Goal: Task Accomplishment & Management: Use online tool/utility

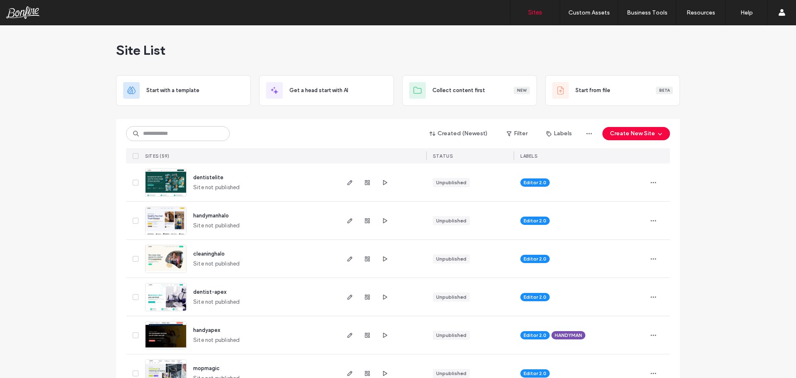
click at [215, 175] on span "dentistelite" at bounding box center [208, 177] width 30 height 6
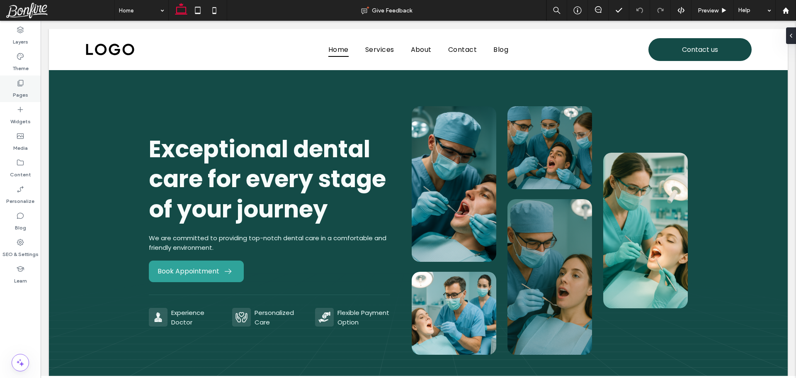
click at [21, 86] on use at bounding box center [21, 83] width 6 height 6
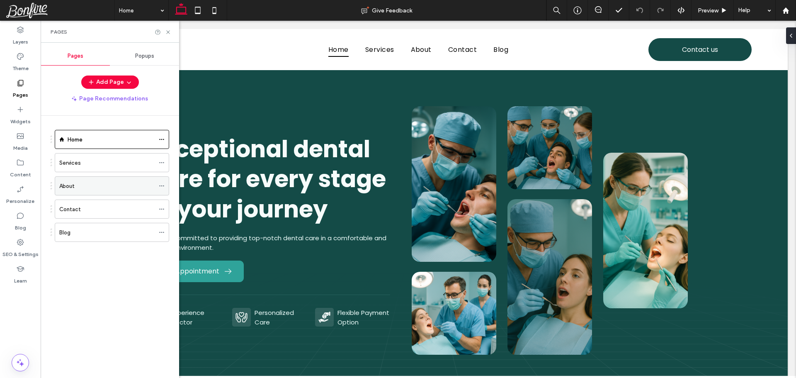
click at [162, 184] on icon at bounding box center [162, 186] width 6 height 6
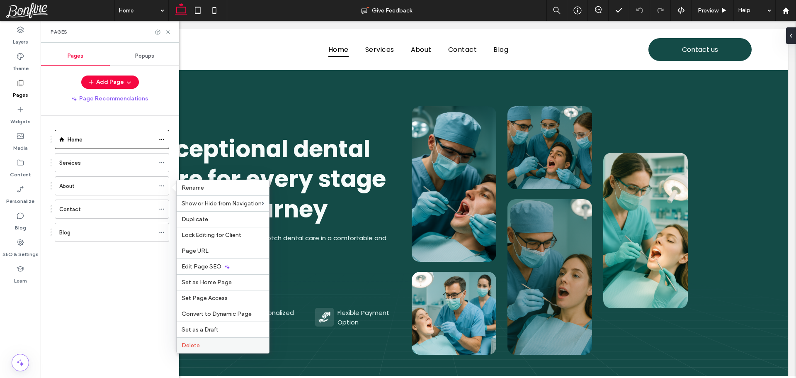
click at [191, 344] on span "Delete" at bounding box center [191, 344] width 18 height 7
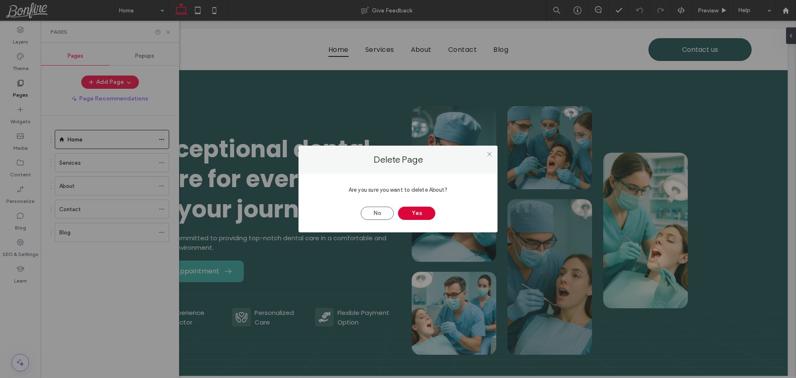
click at [420, 216] on button "Yes" at bounding box center [416, 212] width 37 height 13
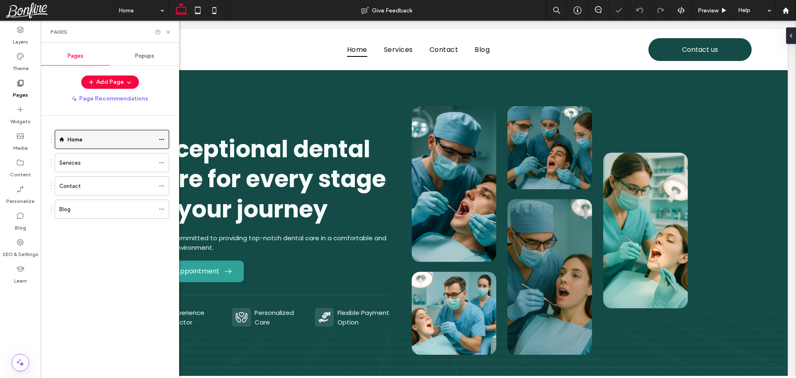
click at [162, 138] on icon at bounding box center [162, 139] width 6 height 6
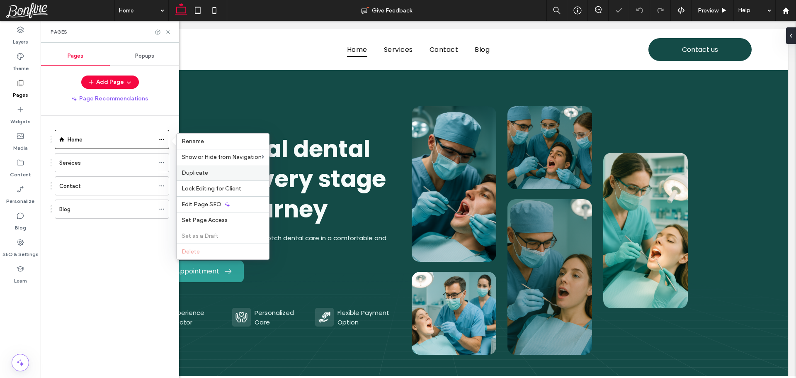
click at [194, 173] on span "Duplicate" at bounding box center [195, 172] width 27 height 7
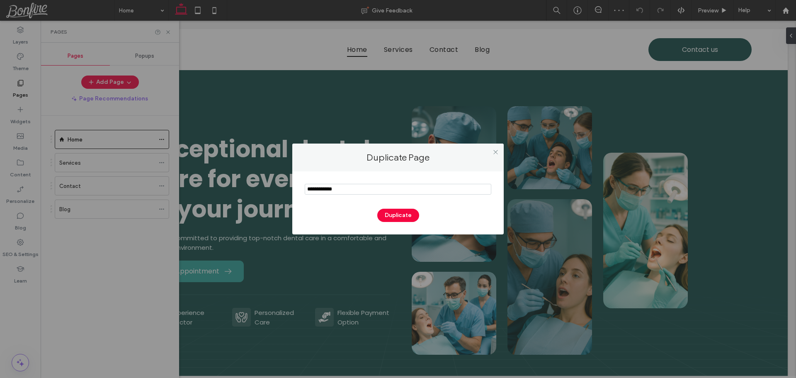
click at [356, 188] on input "notEmpty" at bounding box center [398, 189] width 186 height 11
type input "********"
click at [399, 217] on button "Duplicate" at bounding box center [398, 214] width 42 height 13
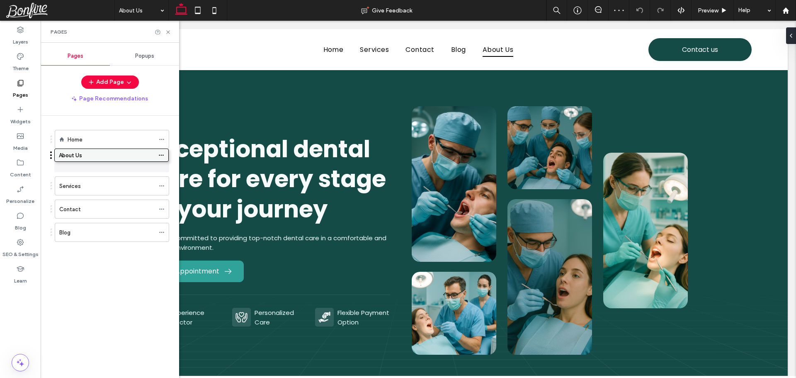
drag, startPoint x: 102, startPoint y: 232, endPoint x: 101, endPoint y: 157, distance: 74.2
click at [167, 31] on use at bounding box center [167, 31] width 3 height 3
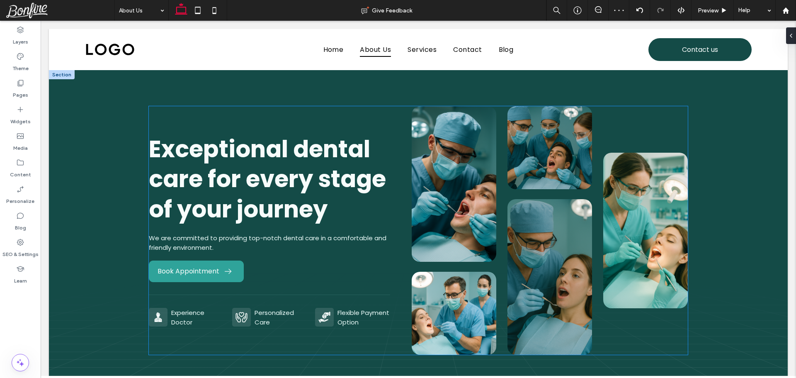
click at [188, 111] on div "Exceptional dental care for every stage of your journey We are committed to pro…" at bounding box center [418, 230] width 539 height 248
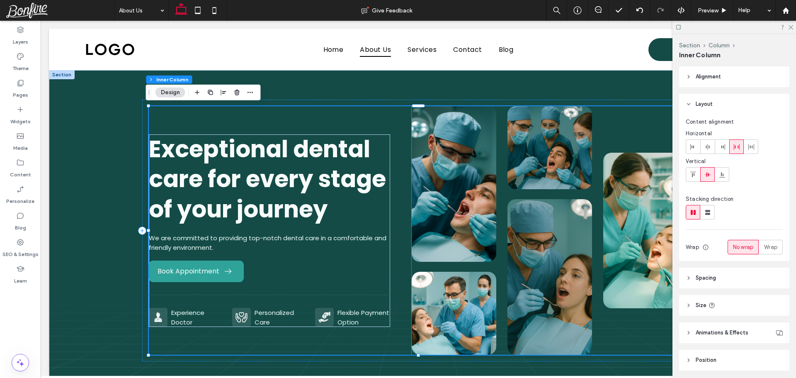
click at [440, 129] on img at bounding box center [453, 183] width 85 height 155
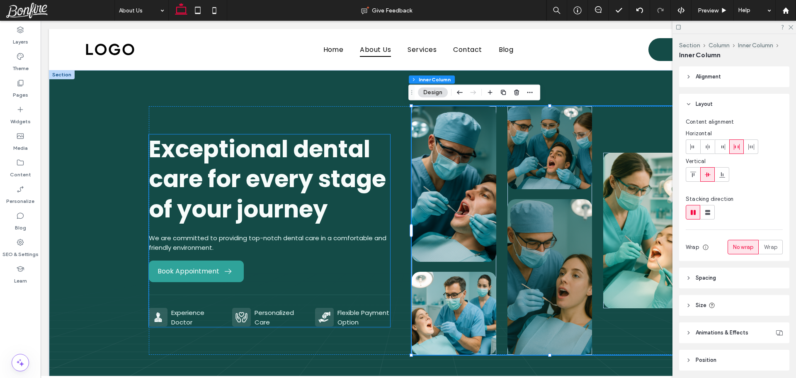
click at [286, 142] on span "Exceptional dental care for every stage of your journey" at bounding box center [267, 179] width 237 height 93
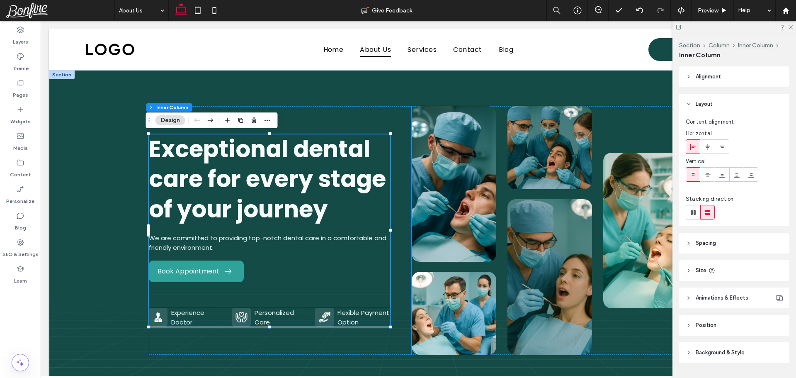
click at [462, 142] on img at bounding box center [453, 183] width 85 height 155
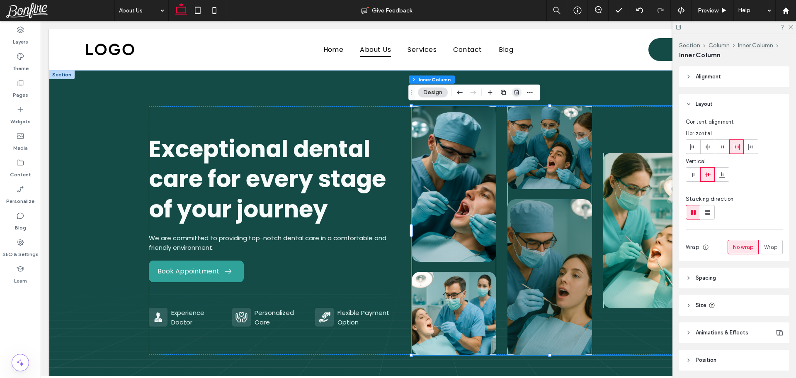
click at [516, 90] on use "button" at bounding box center [516, 92] width 5 height 5
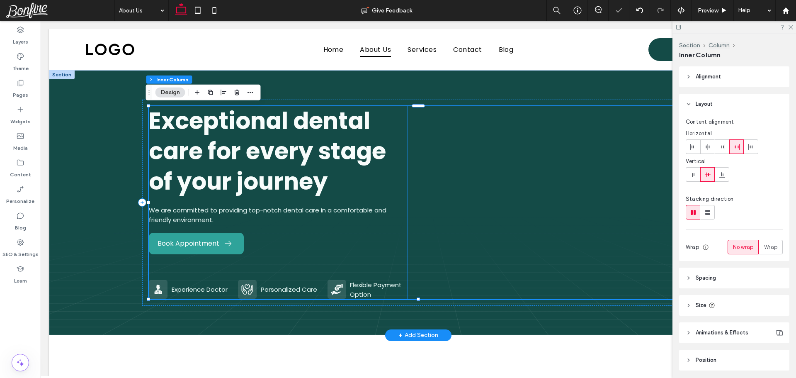
click at [397, 126] on h1 "Exceptional dental care for every stage of your journey" at bounding box center [278, 151] width 259 height 90
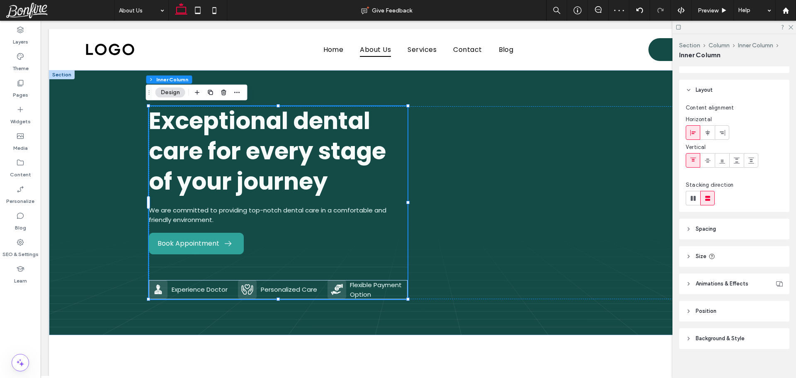
scroll to position [22, 0]
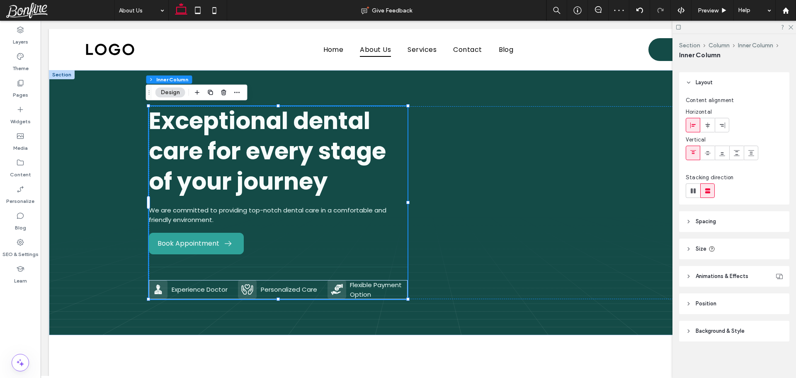
click at [727, 280] on header "Animations & Effects" at bounding box center [734, 276] width 110 height 21
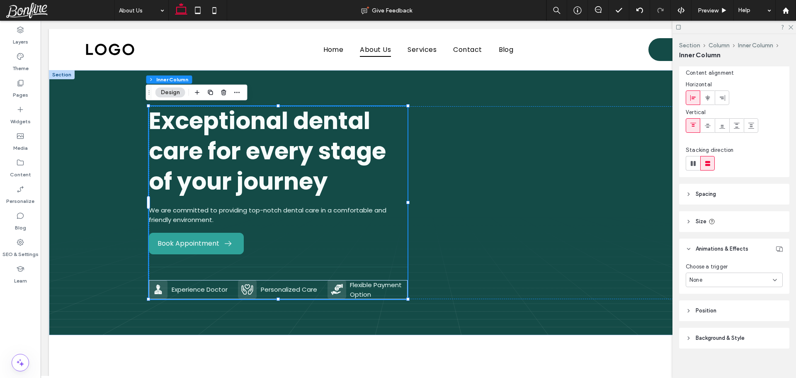
scroll to position [54, 0]
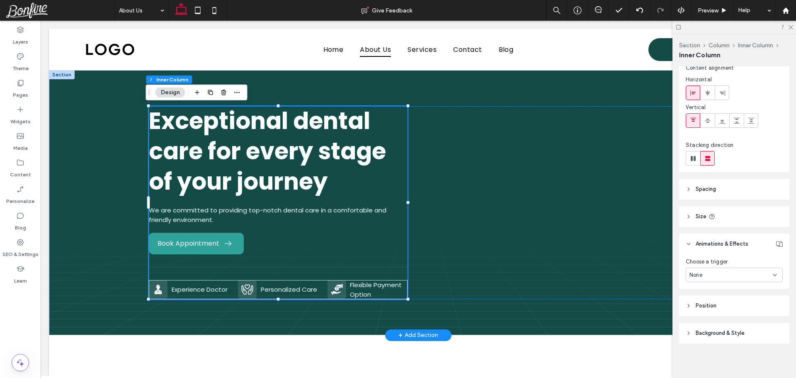
click at [362, 203] on div "Exceptional dental care for every stage of your journey We are committed to pro…" at bounding box center [278, 202] width 259 height 192
click at [341, 170] on h1 "Exceptional dental care for every stage of your journey" at bounding box center [278, 151] width 259 height 90
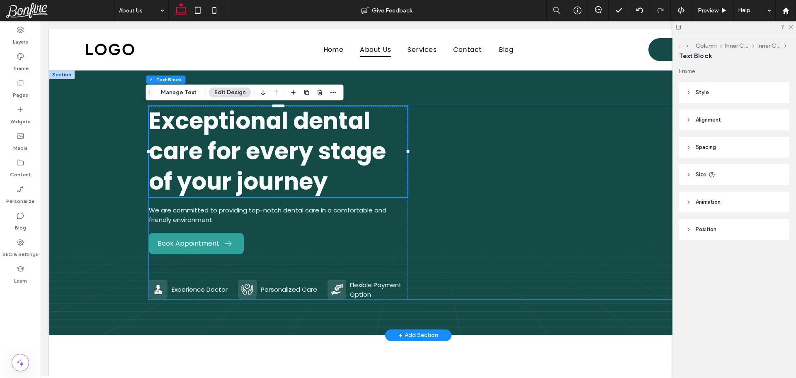
click at [449, 177] on div "Exceptional dental care for every stage of your journey We are committed to pro…" at bounding box center [418, 202] width 539 height 192
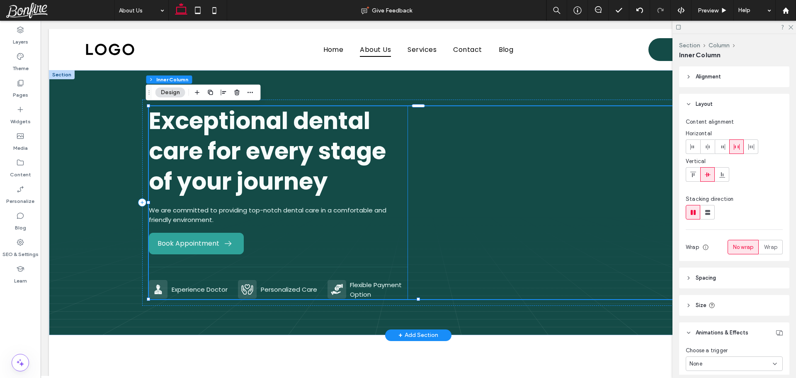
click at [392, 183] on h1 "Exceptional dental care for every stage of your journey" at bounding box center [278, 151] width 259 height 90
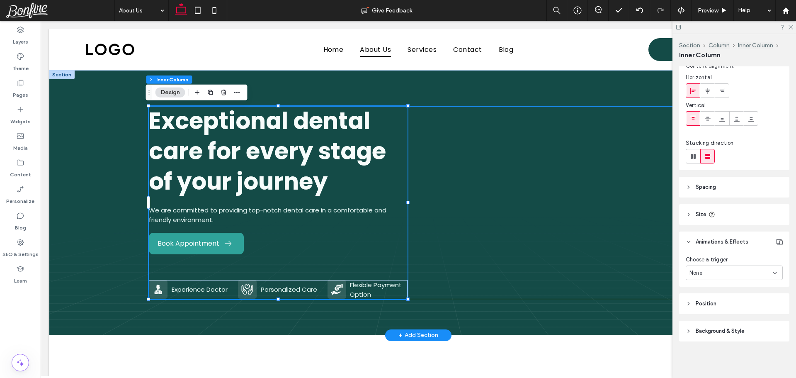
click at [474, 148] on div "Exceptional dental care for every stage of your journey We are committed to pro…" at bounding box center [418, 202] width 539 height 192
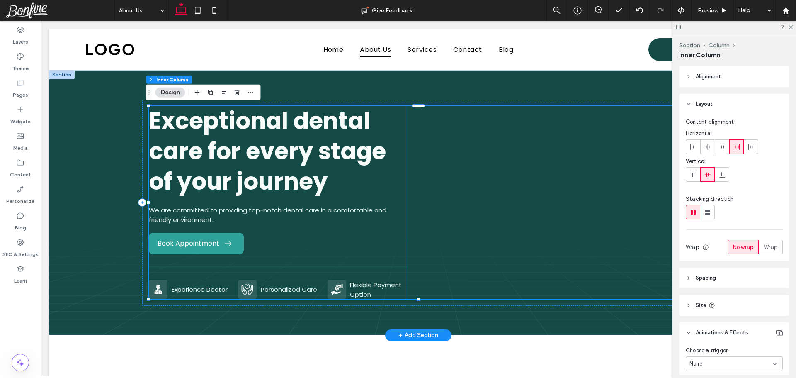
click at [374, 159] on span "Exceptional dental care for every stage of your journey" at bounding box center [267, 150] width 237 height 93
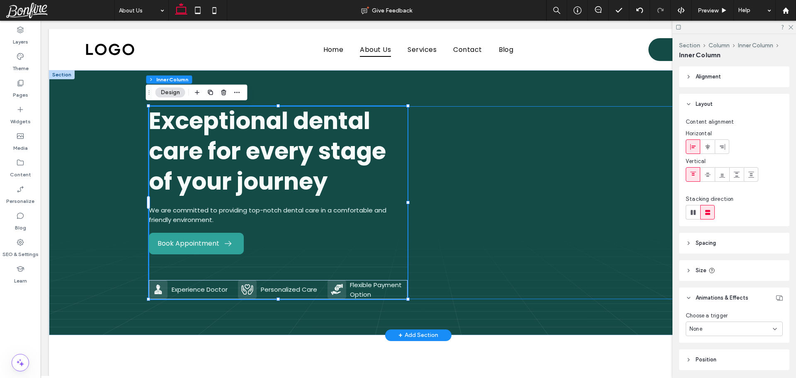
click at [473, 152] on div "Exceptional dental care for every stage of your journey We are committed to pro…" at bounding box center [418, 202] width 539 height 192
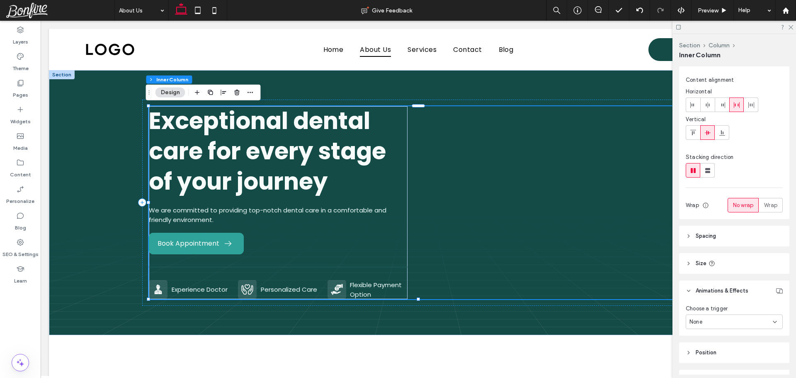
scroll to position [91, 0]
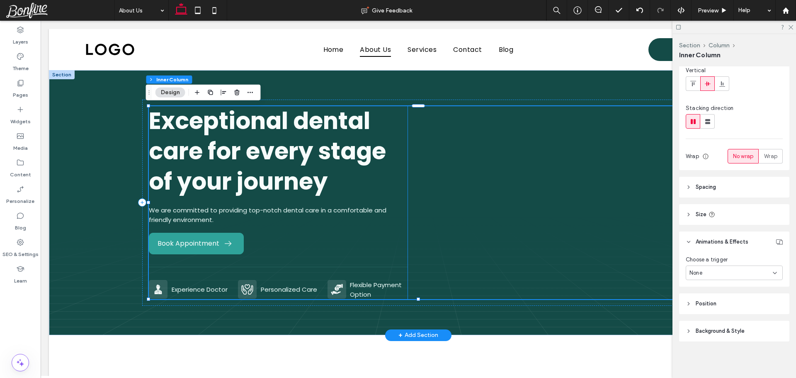
click at [395, 185] on h1 "Exceptional dental care for every stage of your journey" at bounding box center [278, 151] width 259 height 90
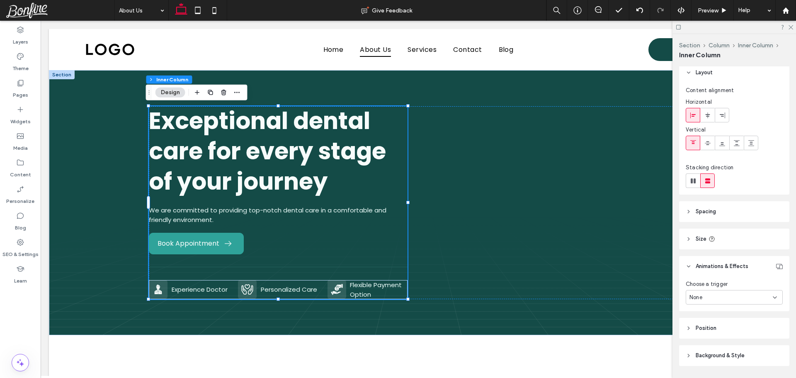
scroll to position [56, 0]
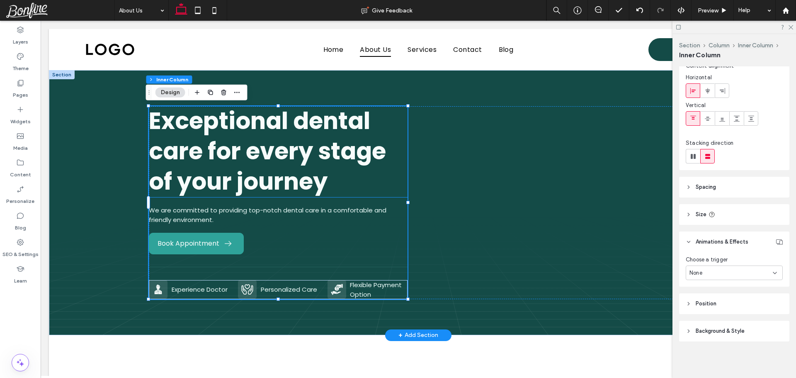
click at [358, 180] on h1 "Exceptional dental care for every stage of your journey" at bounding box center [278, 151] width 259 height 90
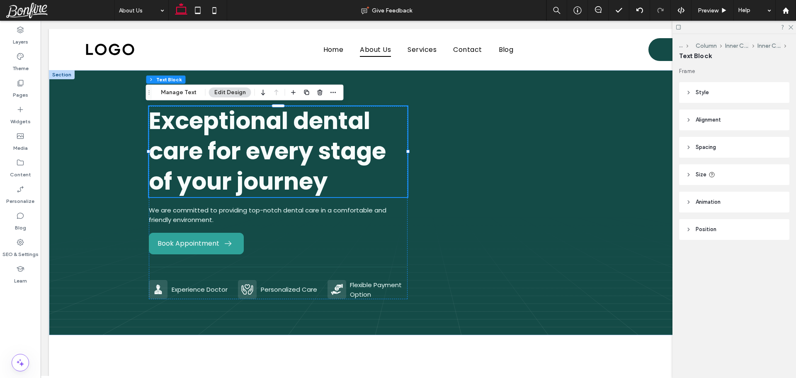
click at [726, 118] on header "Alignment" at bounding box center [734, 119] width 110 height 21
click at [732, 202] on header "Animation" at bounding box center [734, 201] width 110 height 21
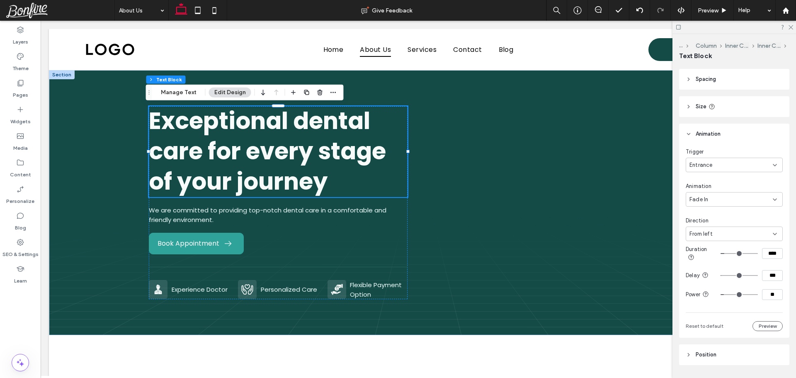
scroll to position [92, 0]
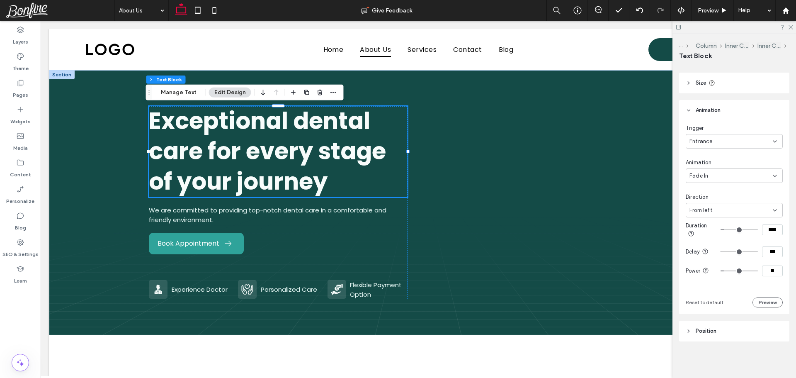
click at [732, 208] on div "From left" at bounding box center [730, 210] width 83 height 8
click at [719, 267] on span "From bottom" at bounding box center [705, 267] width 33 height 8
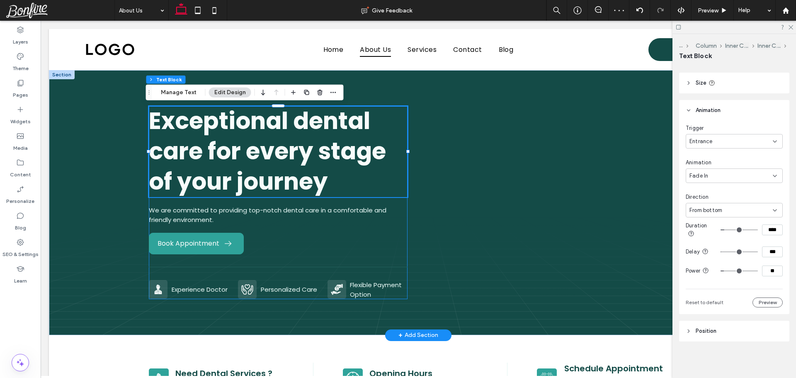
click at [394, 201] on div "Exceptional dental care for every stage of your journey We are committed to pro…" at bounding box center [278, 202] width 259 height 192
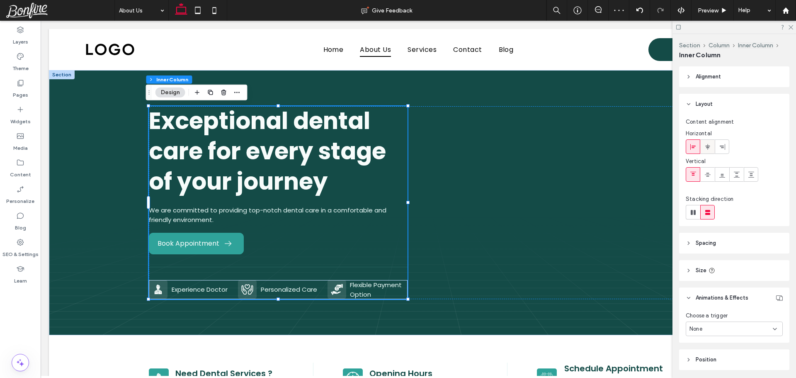
click at [709, 148] on icon at bounding box center [707, 146] width 7 height 7
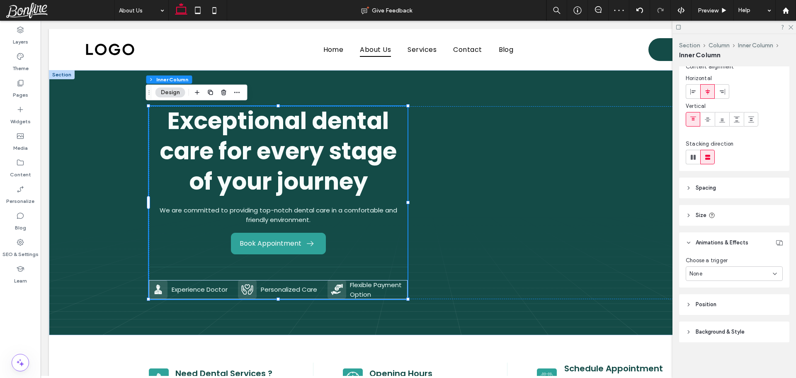
scroll to position [56, 0]
click at [725, 214] on header "Size" at bounding box center [734, 214] width 110 height 21
type input "**"
type input "***"
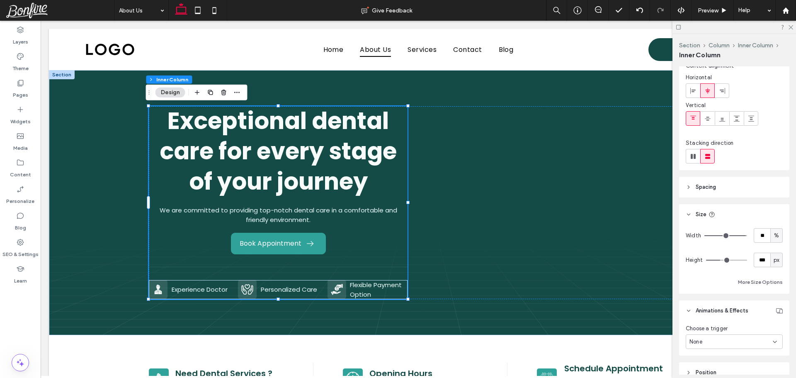
type input "***"
drag, startPoint x: 721, startPoint y: 237, endPoint x: 768, endPoint y: 240, distance: 47.4
type input "***"
click at [747, 236] on input "range" at bounding box center [725, 235] width 43 height 1
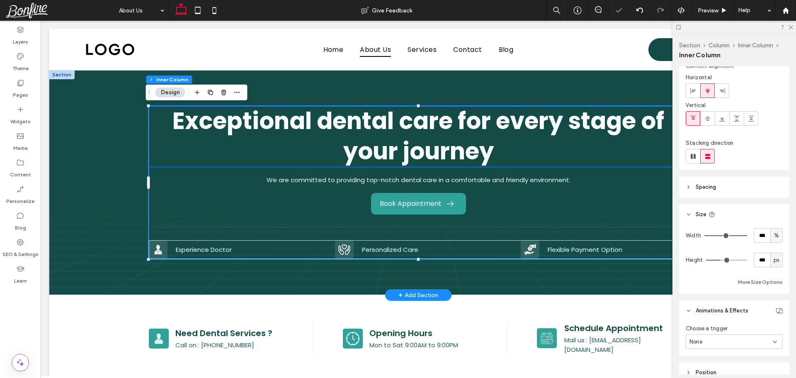
click at [383, 137] on span "Exceptional dental care for every stage of your journey" at bounding box center [417, 135] width 491 height 63
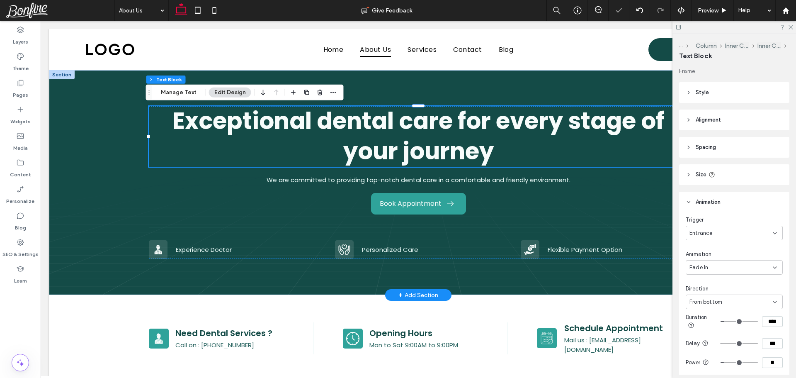
click at [383, 137] on div "Exceptional dental care for every stage of your journey" at bounding box center [418, 136] width 539 height 61
click at [383, 137] on span "Exceptional dental care for every stage of your journey" at bounding box center [417, 135] width 491 height 63
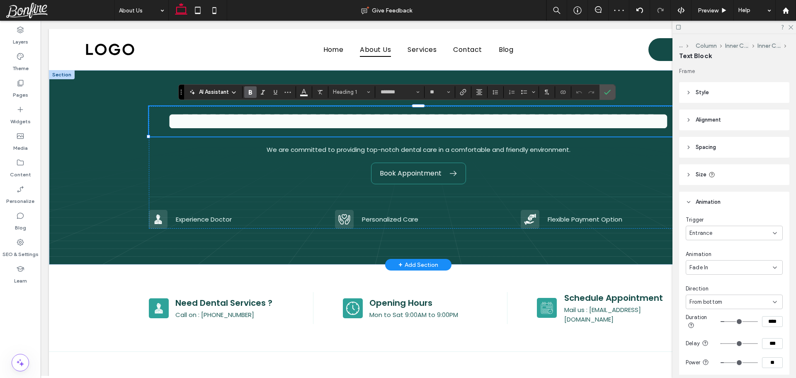
scroll to position [0, 0]
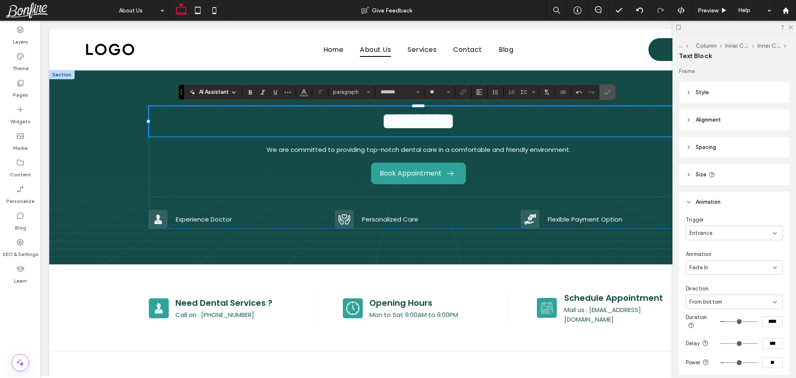
type input "**"
click at [420, 121] on span "********" at bounding box center [418, 120] width 73 height 23
click at [605, 92] on icon "Confirm" at bounding box center [607, 92] width 7 height 7
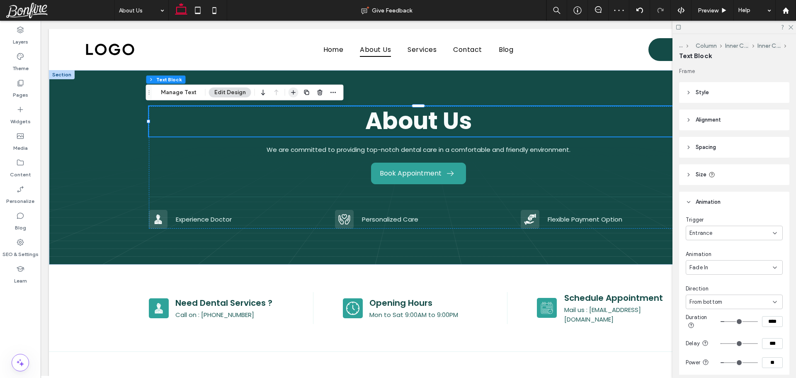
click at [290, 93] on icon "button" at bounding box center [293, 92] width 7 height 7
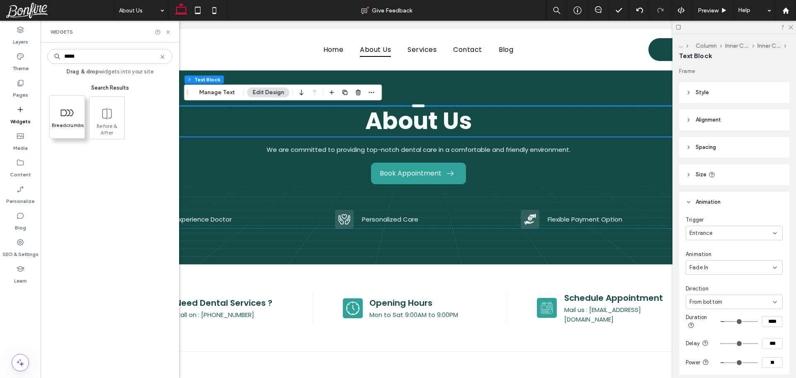
type input "*****"
click at [75, 116] on span at bounding box center [67, 112] width 35 height 19
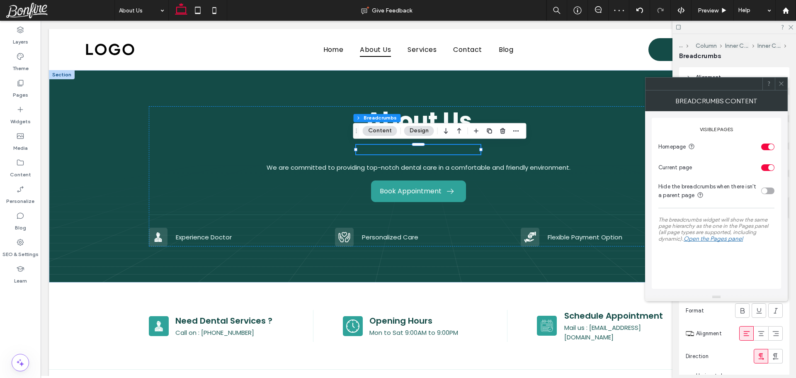
click at [783, 85] on icon at bounding box center [781, 83] width 6 height 6
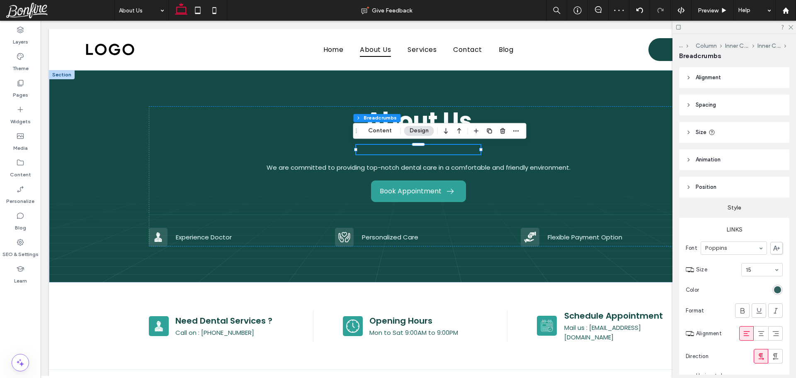
click at [774, 291] on div "rgb(20, 75, 71)" at bounding box center [777, 289] width 7 height 7
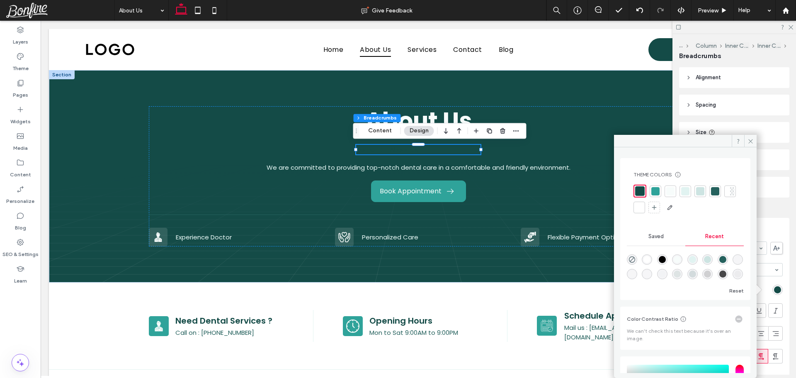
click at [643, 210] on div at bounding box center [639, 207] width 8 height 8
click at [748, 139] on icon at bounding box center [750, 141] width 6 height 6
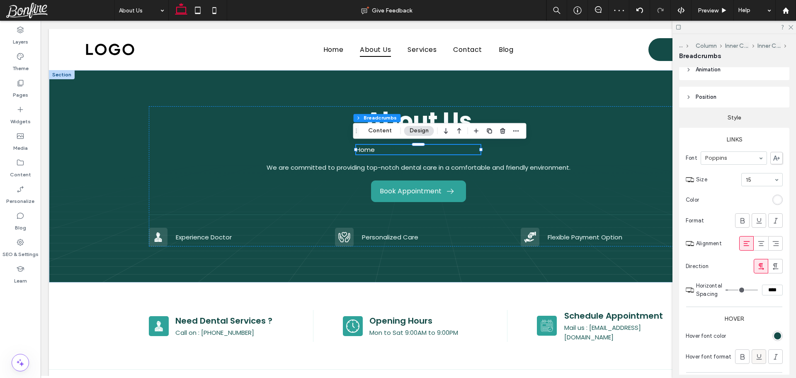
scroll to position [249, 0]
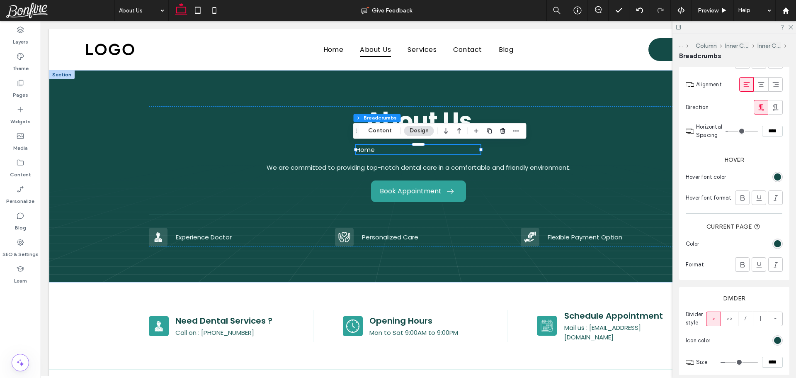
click at [777, 244] on div "rgb(20, 75, 71)" at bounding box center [777, 243] width 10 height 10
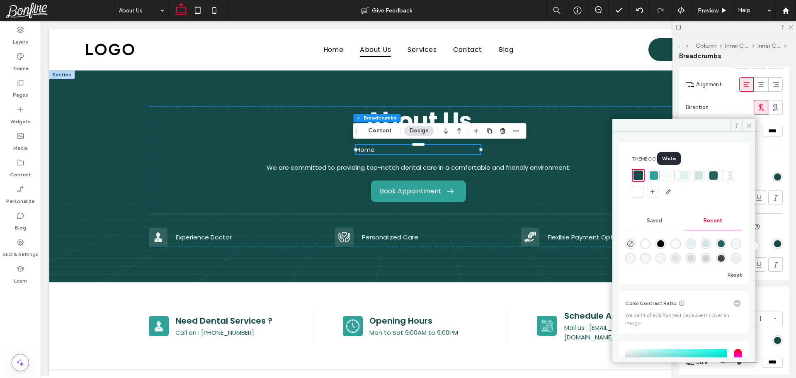
click at [668, 178] on div at bounding box center [668, 175] width 8 height 8
click at [746, 127] on icon at bounding box center [748, 125] width 6 height 6
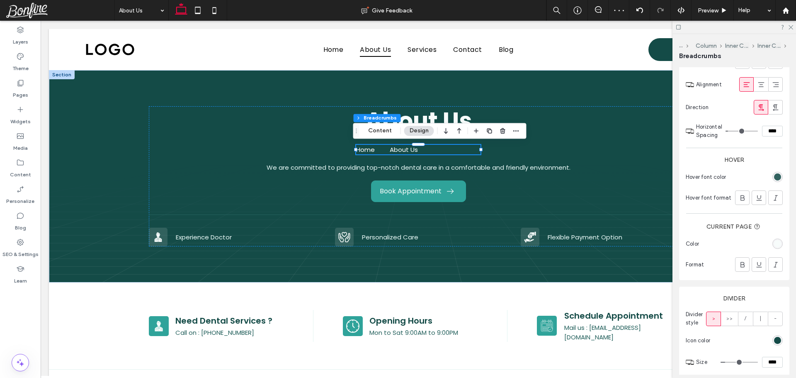
click at [774, 175] on div "rgb(20, 75, 71)" at bounding box center [777, 176] width 7 height 7
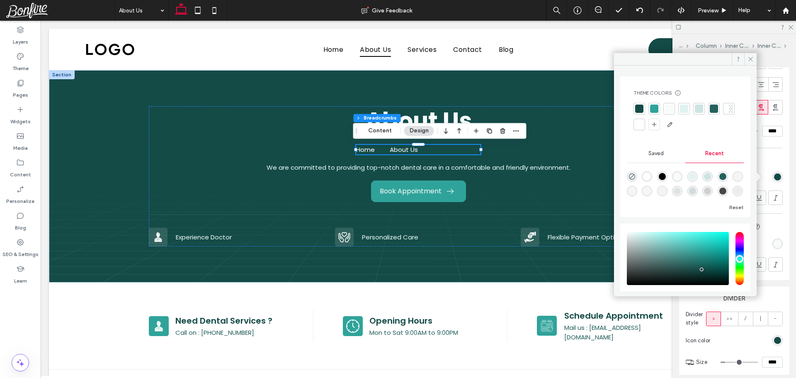
click at [643, 124] on div at bounding box center [639, 124] width 8 height 8
click at [670, 106] on div at bounding box center [669, 107] width 8 height 8
click at [750, 57] on icon at bounding box center [750, 58] width 6 height 6
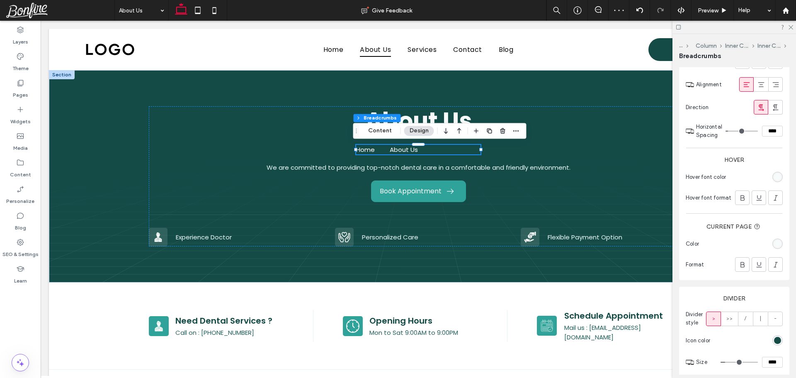
click at [711, 318] on label ">" at bounding box center [713, 318] width 15 height 15
click at [704, 322] on section "Divider style > >> / | -" at bounding box center [733, 320] width 97 height 25
click at [714, 322] on span ">" at bounding box center [713, 320] width 3 height 8
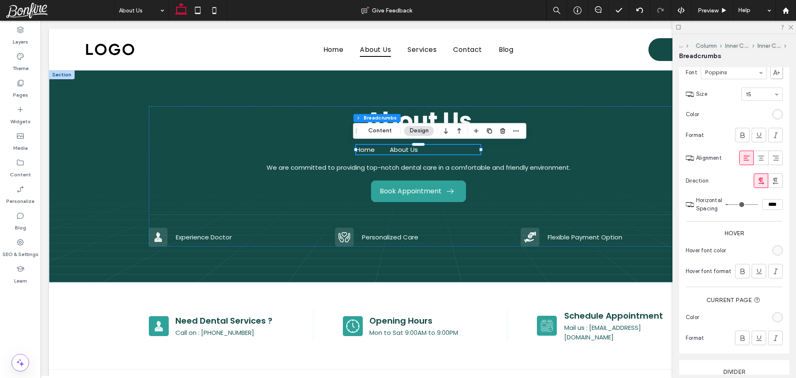
scroll to position [292, 0]
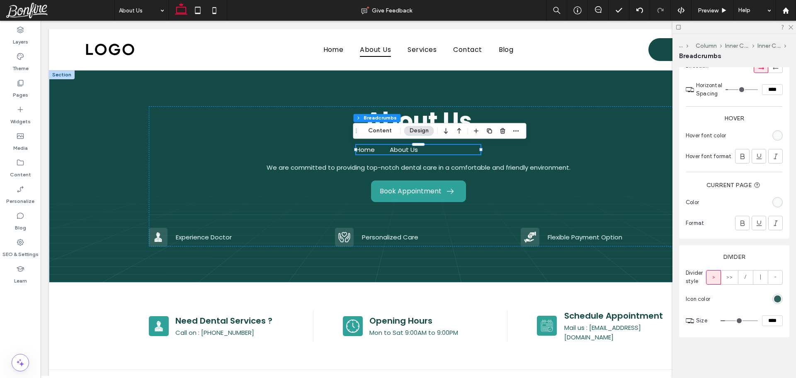
click at [774, 298] on div "rgb(20, 75, 71)" at bounding box center [777, 298] width 7 height 7
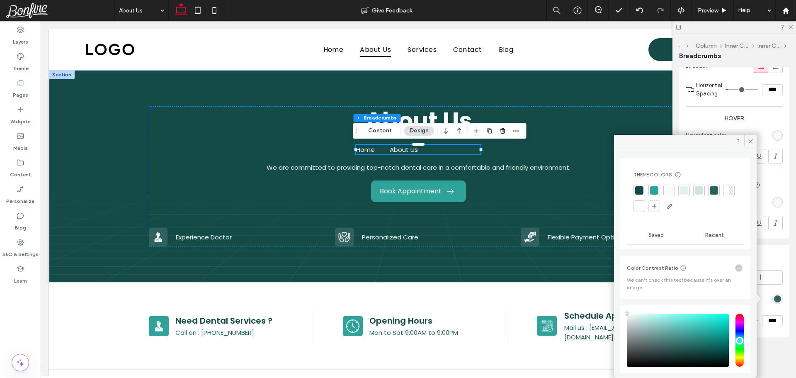
type input "****"
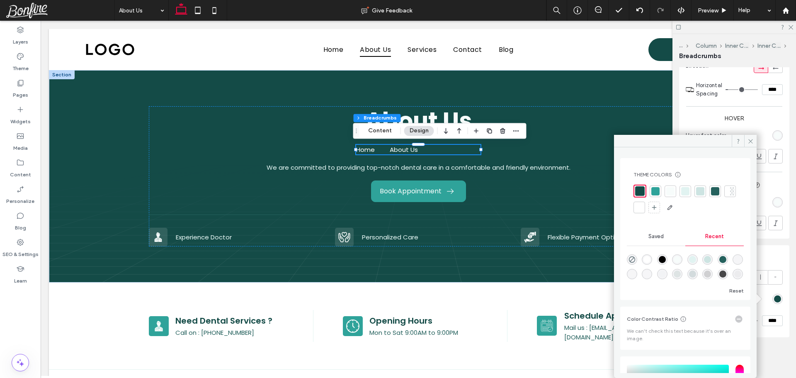
click at [643, 206] on div at bounding box center [639, 207] width 8 height 8
click at [668, 190] on div at bounding box center [669, 190] width 8 height 8
click at [645, 211] on div at bounding box center [639, 207] width 12 height 12
click at [750, 143] on icon at bounding box center [750, 141] width 6 height 6
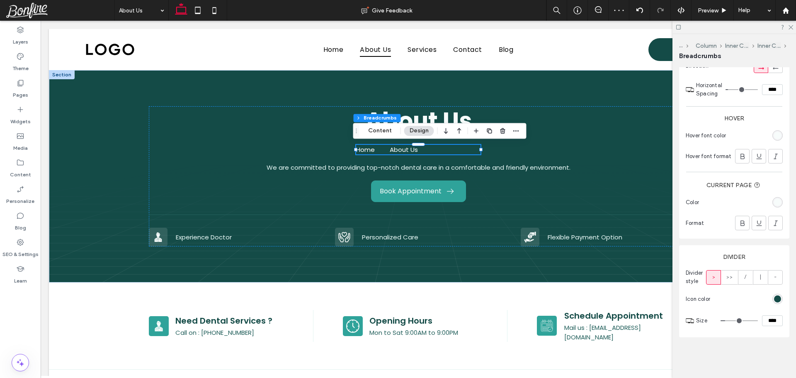
click at [740, 300] on section "Icon color" at bounding box center [733, 298] width 97 height 19
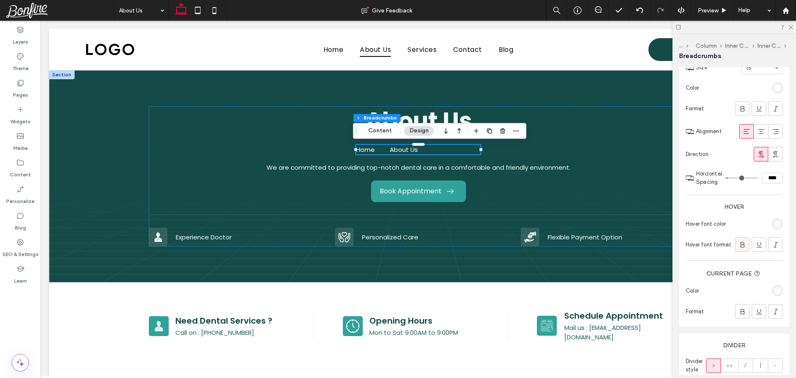
scroll to position [126, 0]
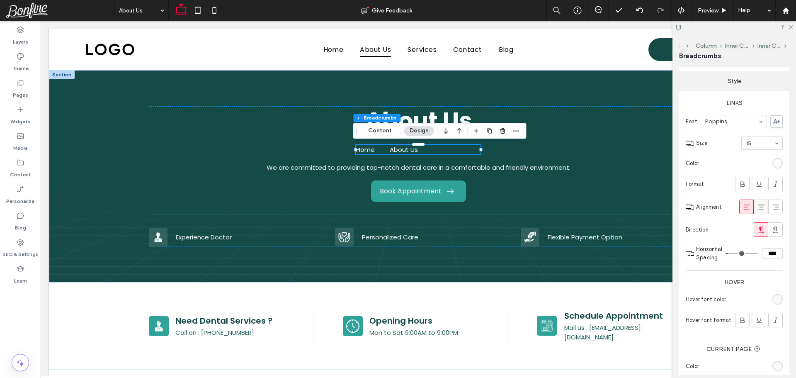
click at [757, 210] on icon at bounding box center [761, 207] width 8 height 8
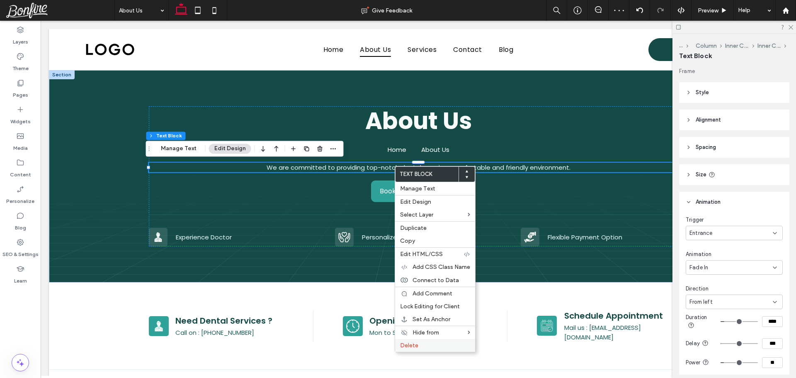
click at [410, 341] on span "Delete" at bounding box center [409, 344] width 18 height 7
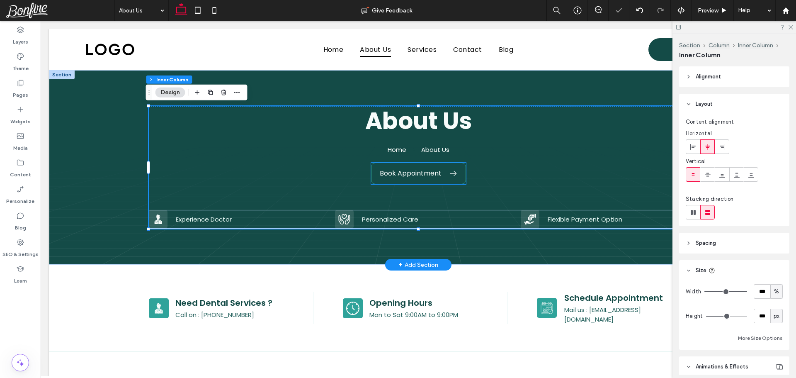
click at [412, 167] on div "Book Appointment .cls-1{fill:none;} svg" at bounding box center [418, 173] width 95 height 22
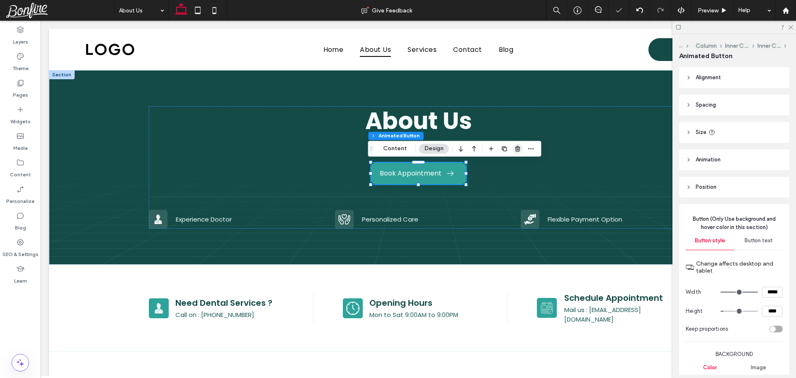
click at [515, 149] on use "button" at bounding box center [517, 148] width 5 height 5
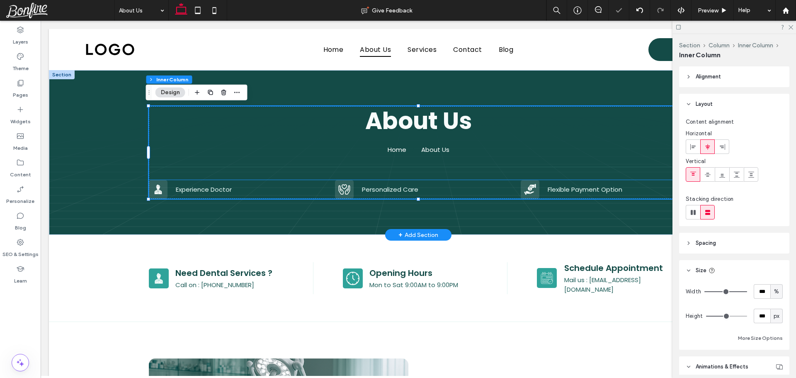
click at [386, 183] on div "Personalized Care" at bounding box center [418, 189] width 167 height 19
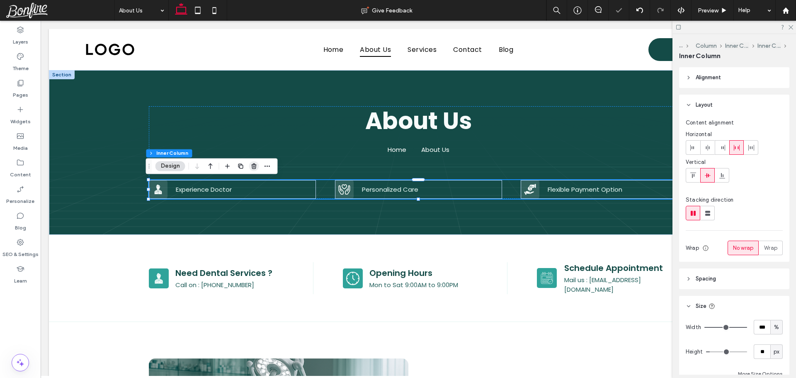
click at [255, 165] on use "button" at bounding box center [253, 165] width 5 height 5
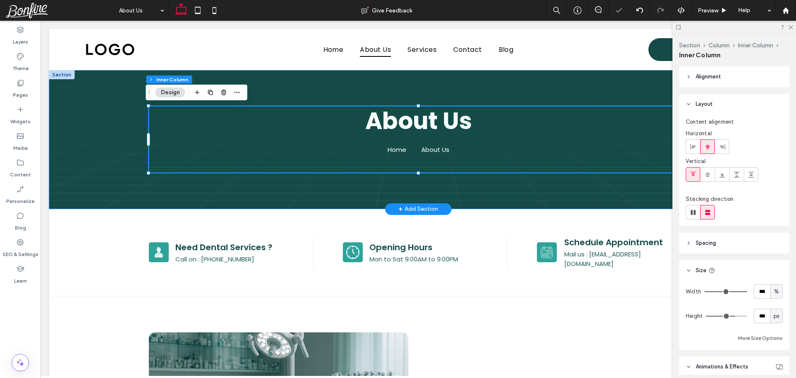
click at [121, 143] on div "About Us Home About Us" at bounding box center [418, 139] width 738 height 139
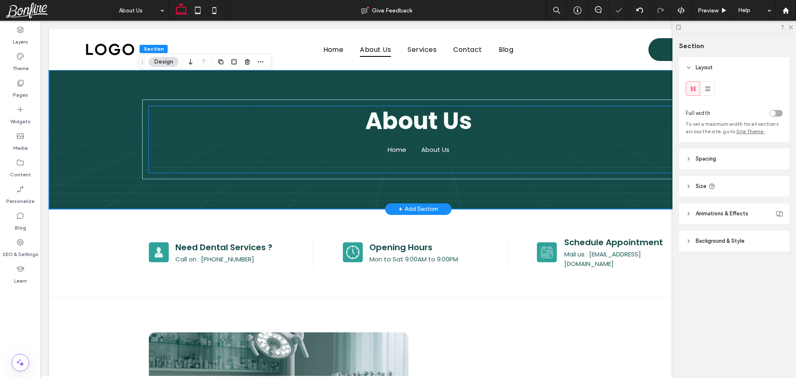
click at [399, 167] on hr at bounding box center [418, 167] width 539 height 1
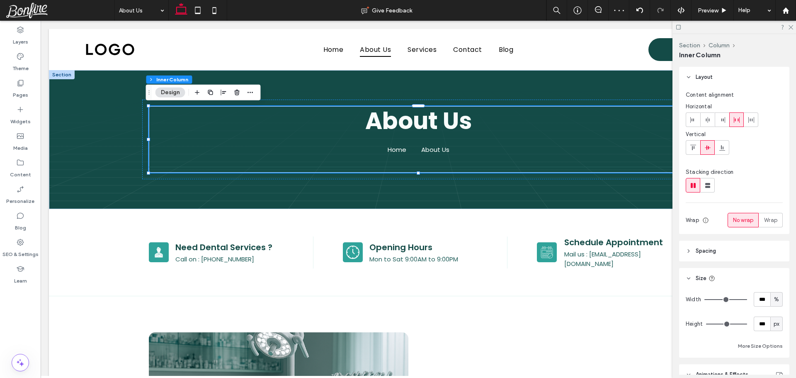
scroll to position [41, 0]
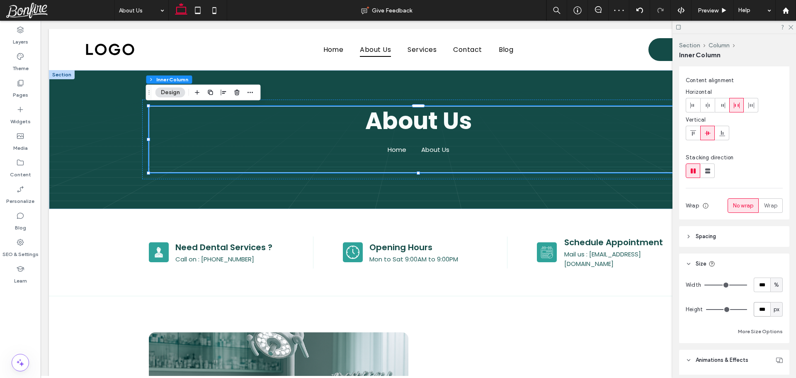
click at [756, 309] on input "***" at bounding box center [761, 309] width 17 height 15
type input "**"
click at [760, 320] on div "Width *** % Height ** px More Size Options" at bounding box center [733, 306] width 97 height 59
click at [424, 138] on div "About Us Home About Us" at bounding box center [418, 139] width 539 height 66
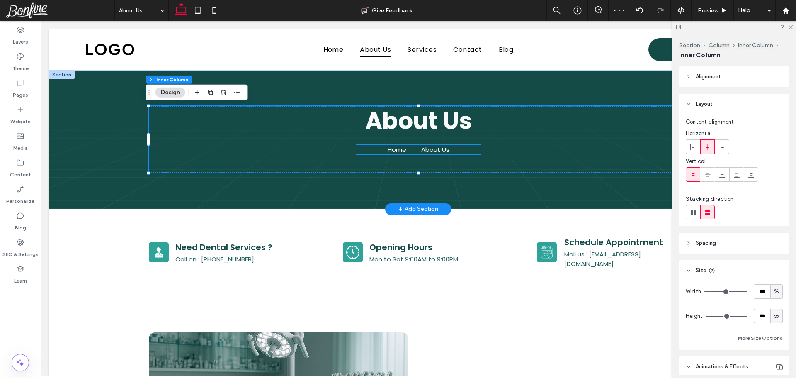
click at [415, 150] on nav "Home About Us" at bounding box center [418, 150] width 124 height 10
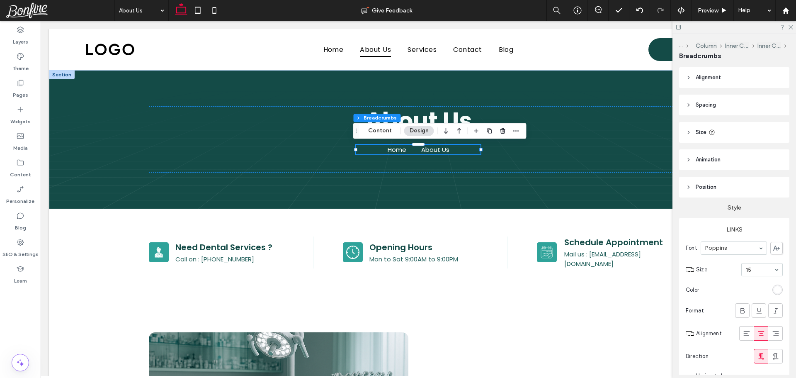
drag, startPoint x: 677, startPoint y: 29, endPoint x: 629, endPoint y: 16, distance: 49.4
click at [677, 29] on icon at bounding box center [678, 27] width 6 height 6
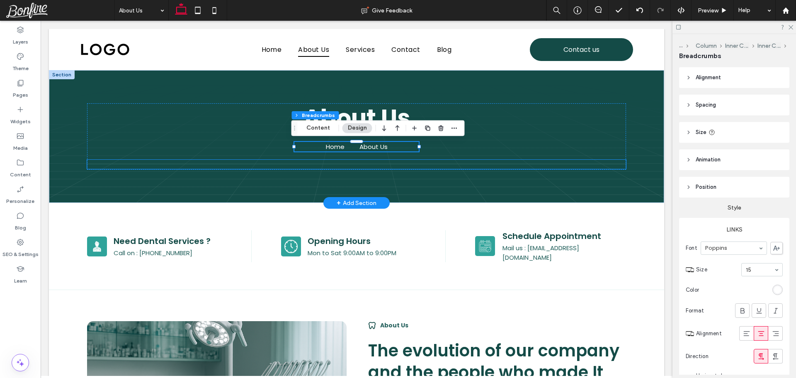
click at [341, 165] on div at bounding box center [356, 164] width 539 height 9
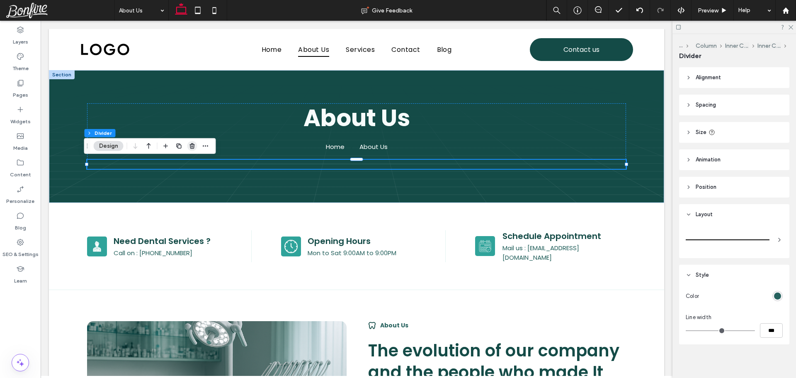
click at [192, 146] on icon "button" at bounding box center [192, 146] width 7 height 7
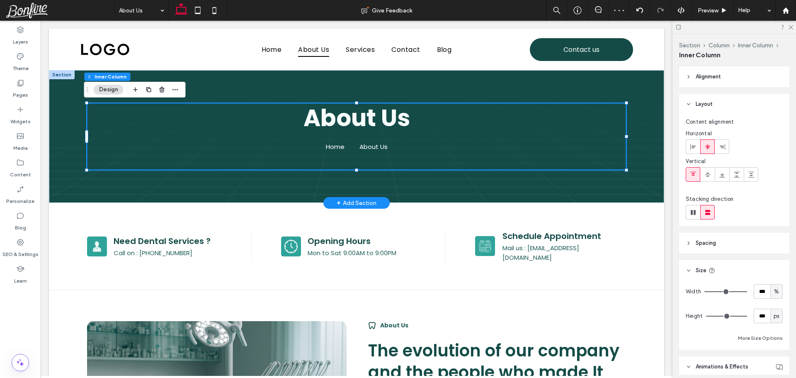
click at [263, 135] on div "About Us Home About Us" at bounding box center [356, 136] width 539 height 66
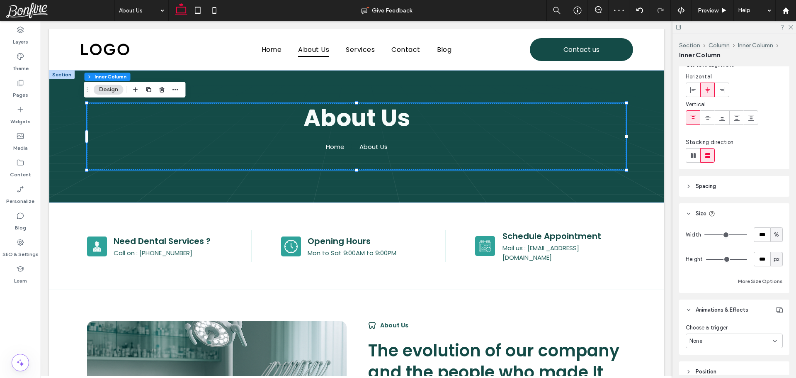
scroll to position [125, 0]
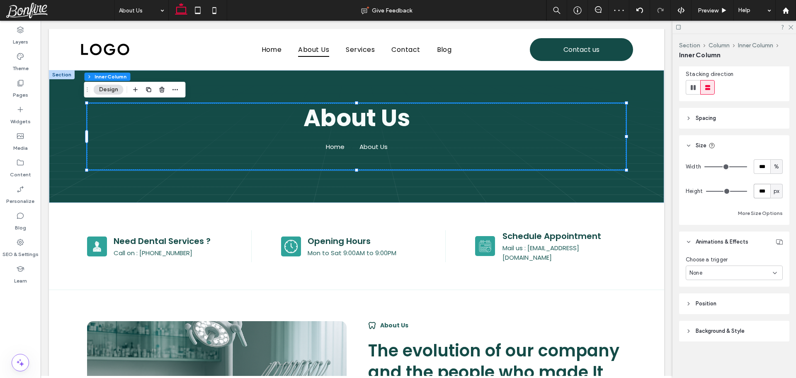
click at [755, 193] on input "***" at bounding box center [761, 191] width 17 height 15
type input "**"
click at [756, 201] on div "Width *** % Height ** px More Size Options" at bounding box center [733, 188] width 97 height 59
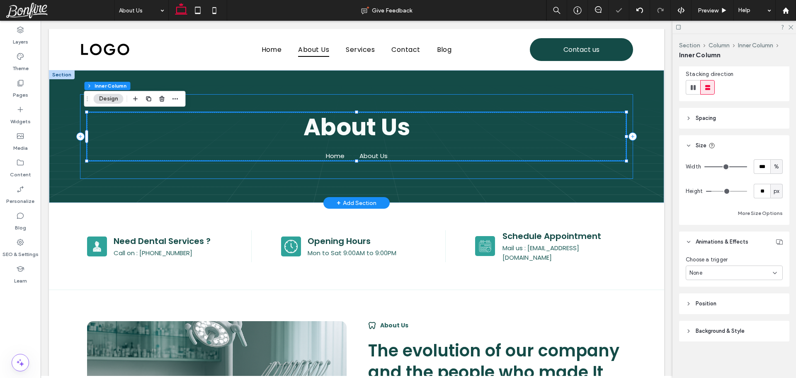
click at [283, 97] on div "About Us Home About Us" at bounding box center [356, 135] width 552 height 83
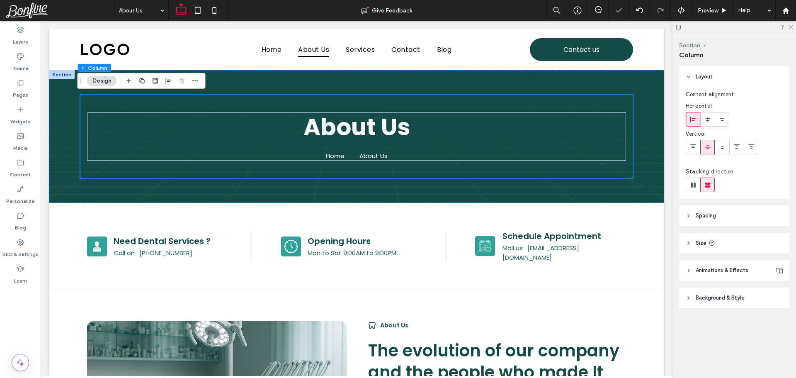
click at [715, 237] on header "Size" at bounding box center [734, 242] width 110 height 21
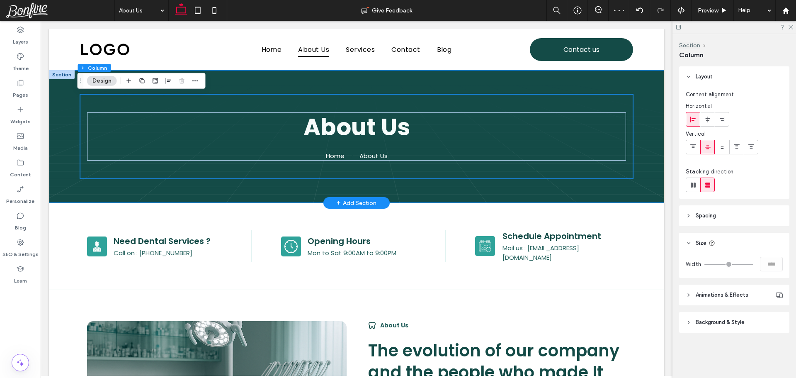
click at [64, 95] on div "About Us Home About Us" at bounding box center [356, 136] width 615 height 133
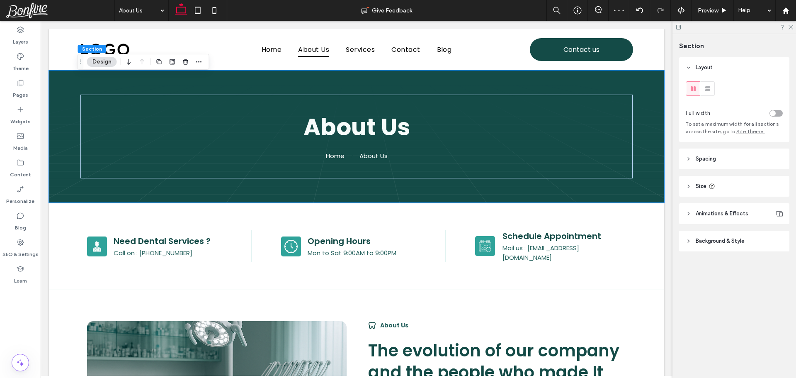
click at [742, 178] on header "Size" at bounding box center [734, 186] width 110 height 21
click at [758, 208] on input "***" at bounding box center [761, 207] width 17 height 15
type input "**"
click at [763, 219] on div "Height ** px" at bounding box center [734, 208] width 110 height 24
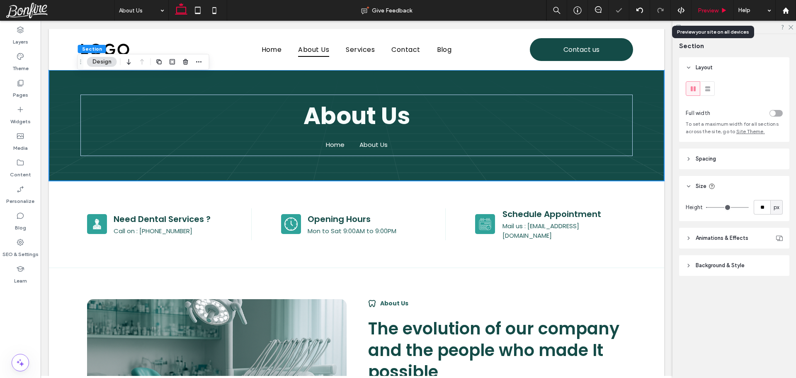
click at [709, 12] on span "Preview" at bounding box center [707, 10] width 21 height 7
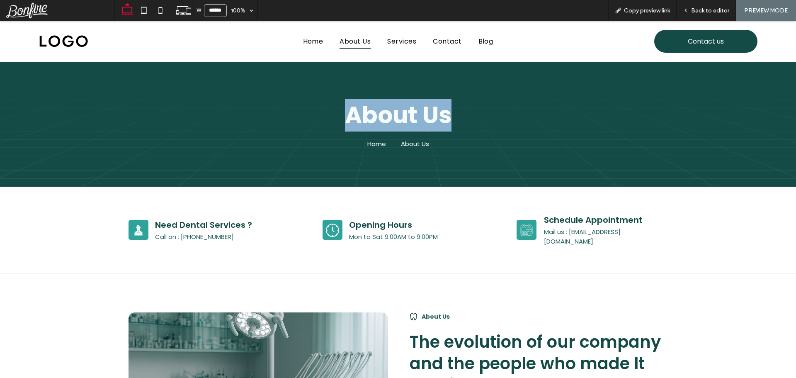
drag, startPoint x: 391, startPoint y: 121, endPoint x: 516, endPoint y: 114, distance: 124.5
click at [516, 114] on h1 "About Us" at bounding box center [397, 115] width 539 height 30
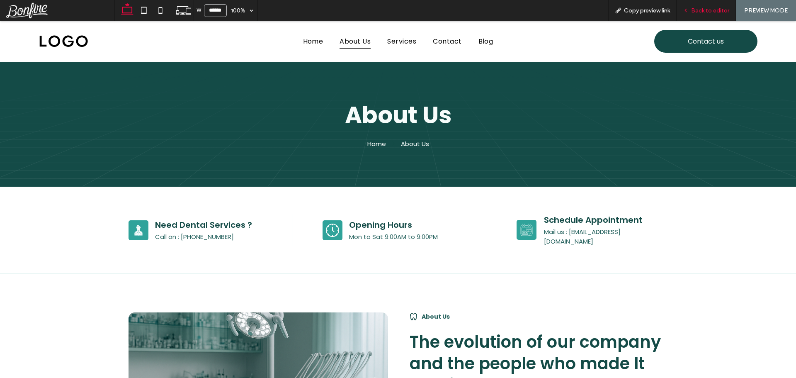
click at [709, 5] on div "Back to editor" at bounding box center [705, 10] width 59 height 21
click at [710, 7] on span "Back to editor" at bounding box center [710, 10] width 38 height 7
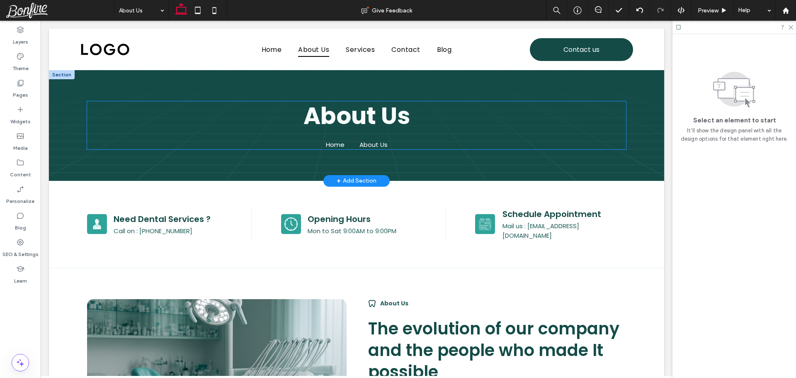
click at [342, 143] on nav "Home About Us" at bounding box center [356, 145] width 124 height 10
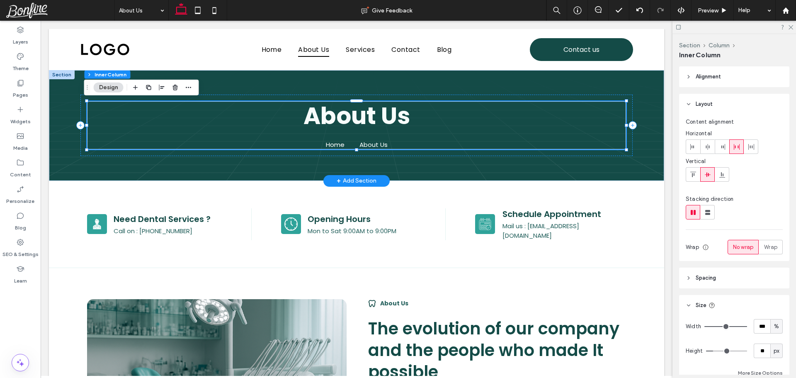
click at [342, 143] on nav "Home About Us" at bounding box center [356, 145] width 124 height 10
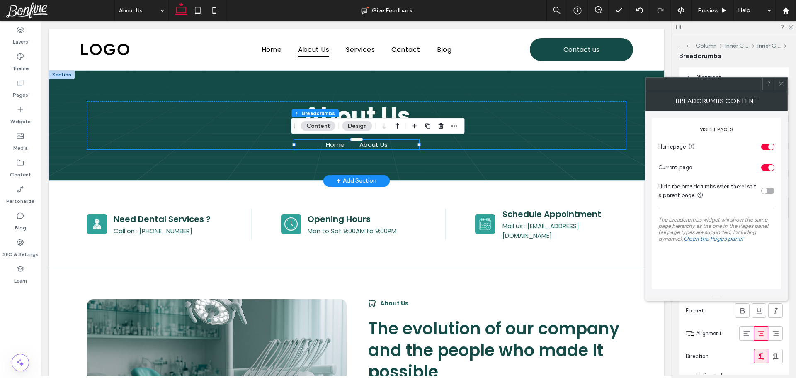
type input "**"
type input "****"
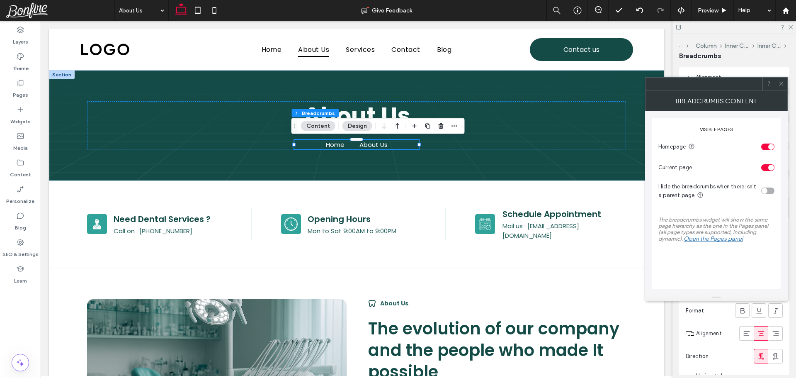
drag, startPoint x: 781, startPoint y: 79, endPoint x: 756, endPoint y: 136, distance: 62.2
click at [780, 80] on span at bounding box center [781, 83] width 6 height 12
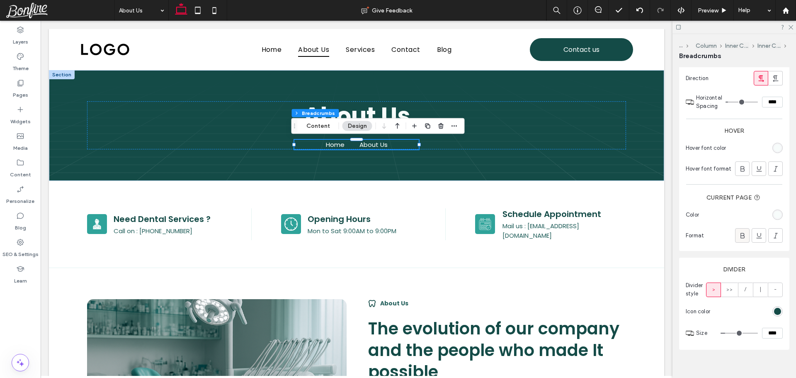
scroll to position [292, 0]
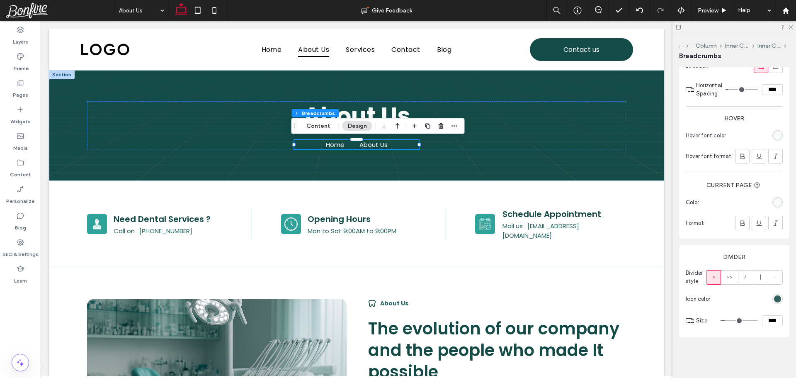
click at [774, 300] on div "rgb(20, 75, 71)" at bounding box center [777, 298] width 7 height 7
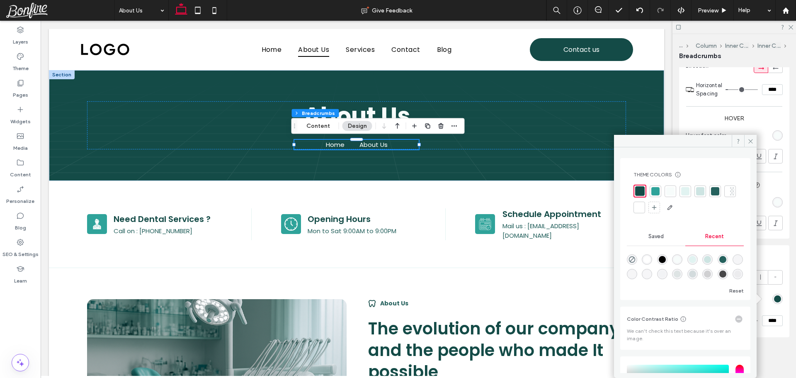
click at [643, 206] on div at bounding box center [639, 207] width 8 height 8
click at [647, 258] on div "rgba(255, 255, 255, 1)" at bounding box center [646, 257] width 7 height 7
type input "*******"
click at [647, 258] on div "rgba(255, 255, 255, 1)" at bounding box center [646, 257] width 7 height 7
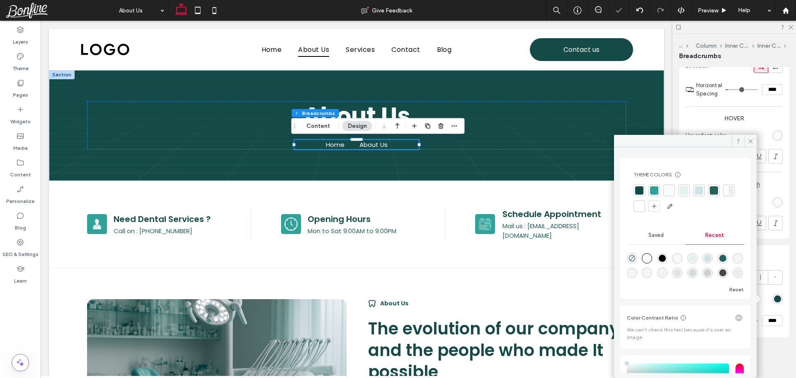
click at [647, 258] on div "rgba(255, 255, 255, 1)" at bounding box center [646, 257] width 7 height 7
click at [662, 233] on span "Saved" at bounding box center [655, 235] width 15 height 7
click at [720, 234] on div "Recent" at bounding box center [714, 235] width 58 height 18
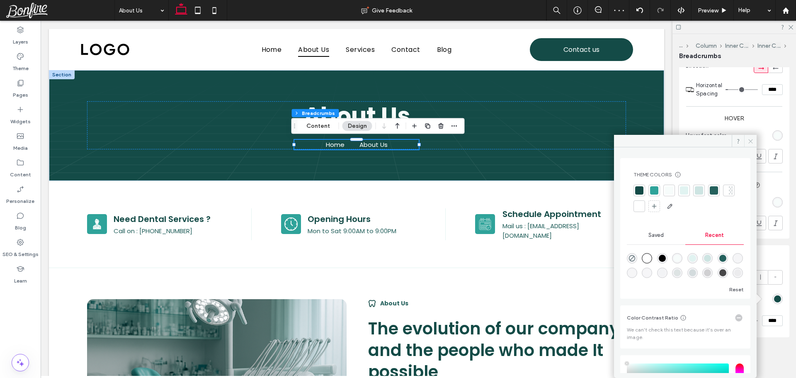
click at [748, 145] on span at bounding box center [750, 141] width 12 height 12
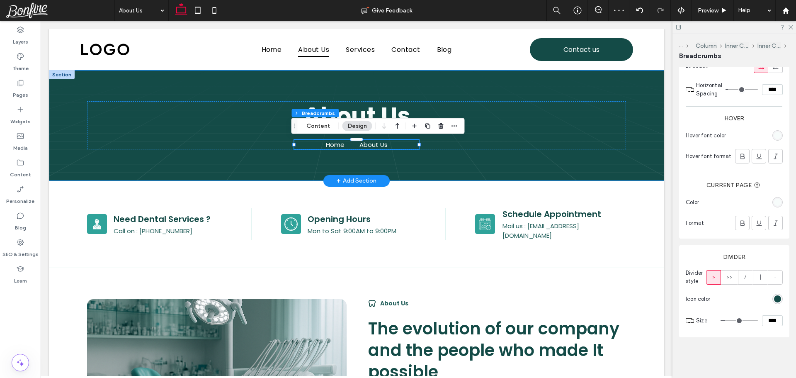
click at [284, 167] on div "About Us Home About Us" at bounding box center [356, 125] width 552 height 111
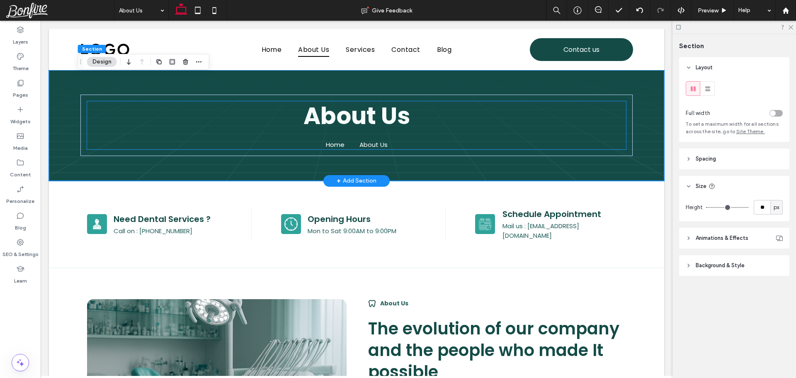
click at [344, 143] on nav "Home About Us" at bounding box center [356, 145] width 124 height 10
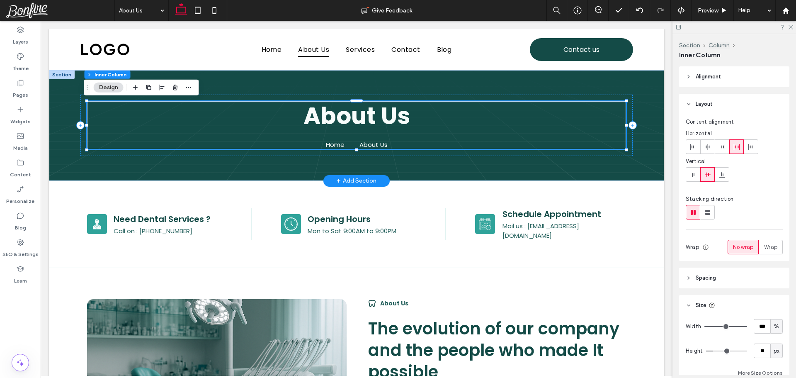
click at [344, 143] on nav "Home About Us" at bounding box center [356, 145] width 124 height 10
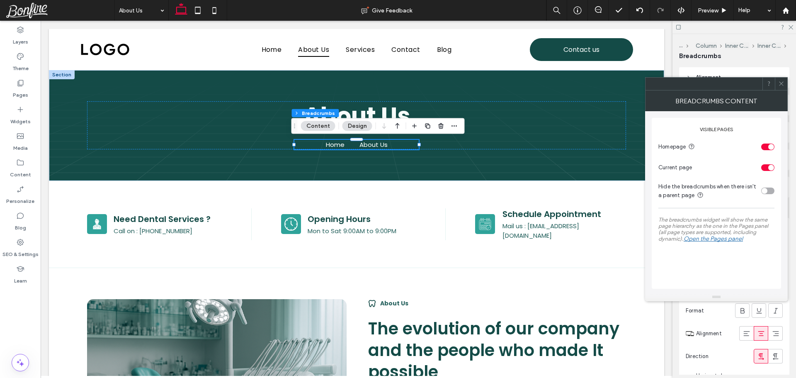
click at [777, 84] on div at bounding box center [780, 83] width 12 height 12
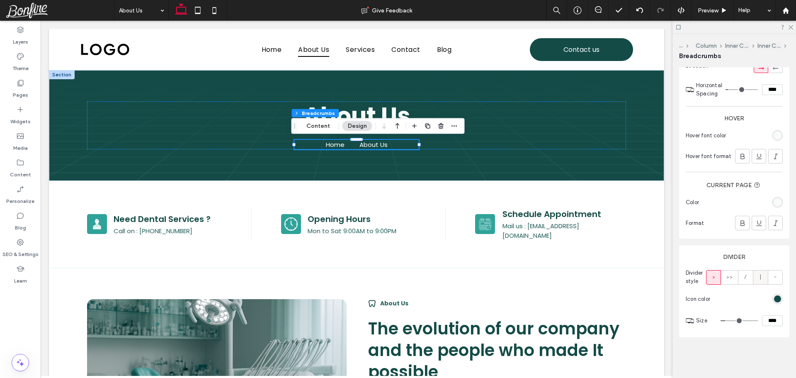
click at [756, 279] on label "|" at bounding box center [760, 277] width 15 height 15
click at [773, 277] on label "-" at bounding box center [774, 277] width 15 height 15
click at [711, 12] on span "Preview" at bounding box center [707, 10] width 21 height 7
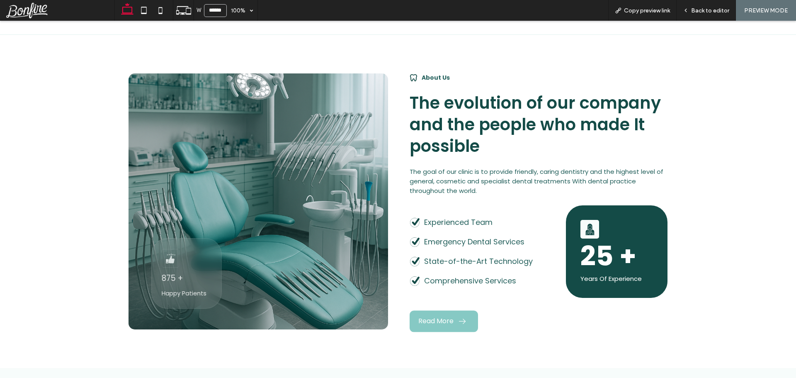
scroll to position [207, 0]
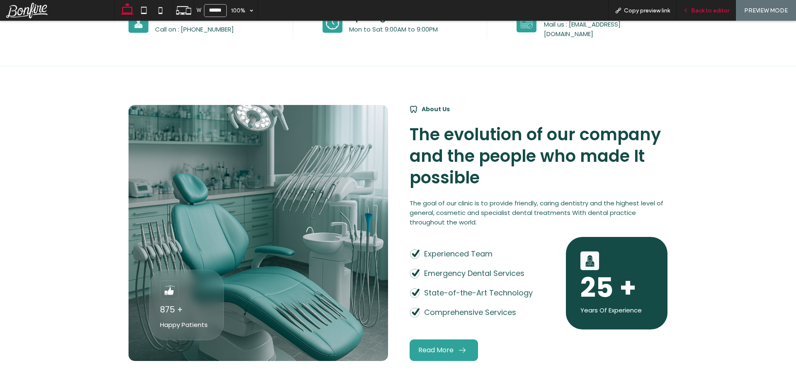
click at [707, 9] on span "Back to editor" at bounding box center [710, 10] width 38 height 7
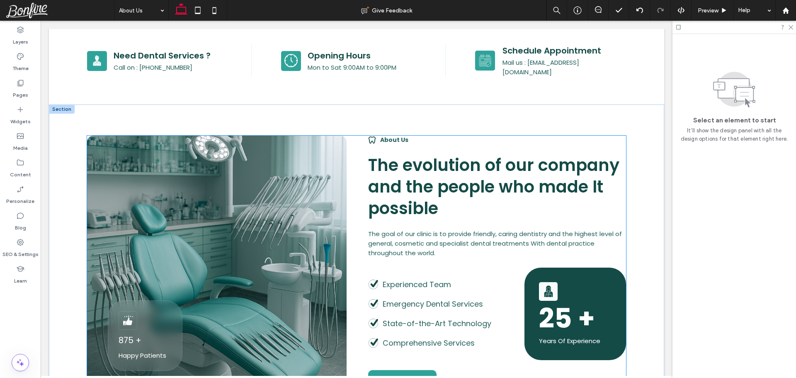
scroll to position [162, 0]
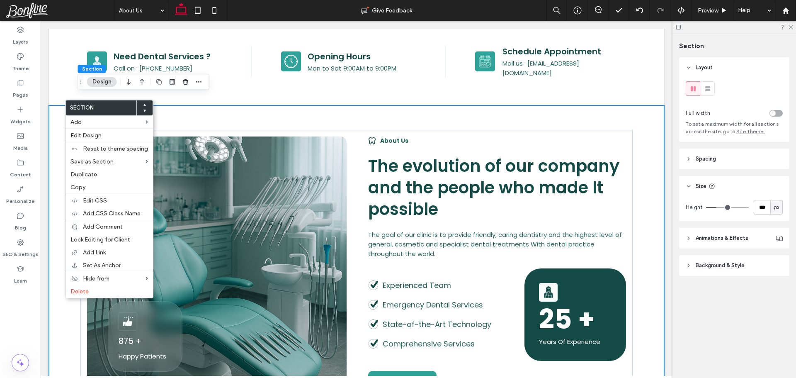
click at [143, 104] on use at bounding box center [144, 105] width 2 height 2
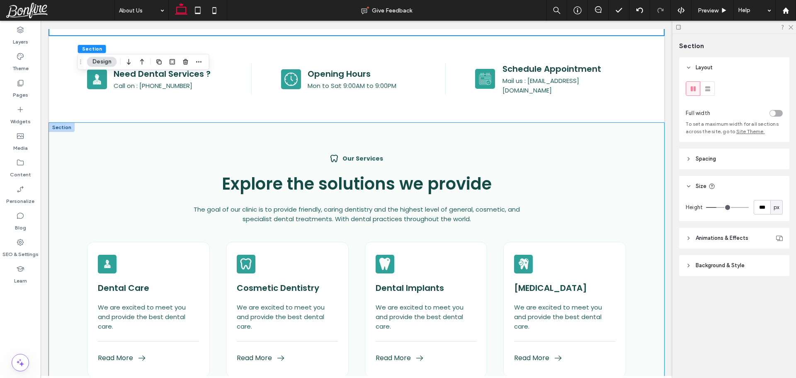
scroll to position [370, 0]
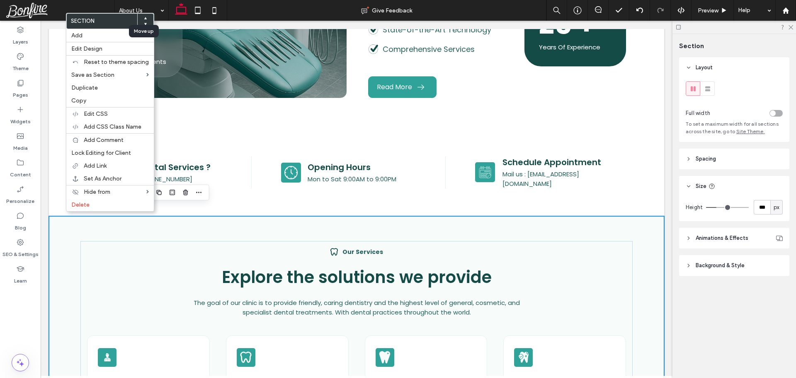
click at [144, 18] on use at bounding box center [145, 18] width 2 height 2
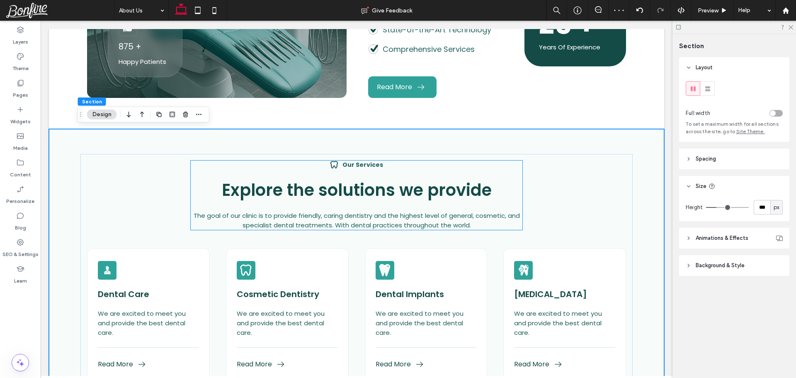
click at [353, 164] on strong "Our Services" at bounding box center [362, 164] width 41 height 8
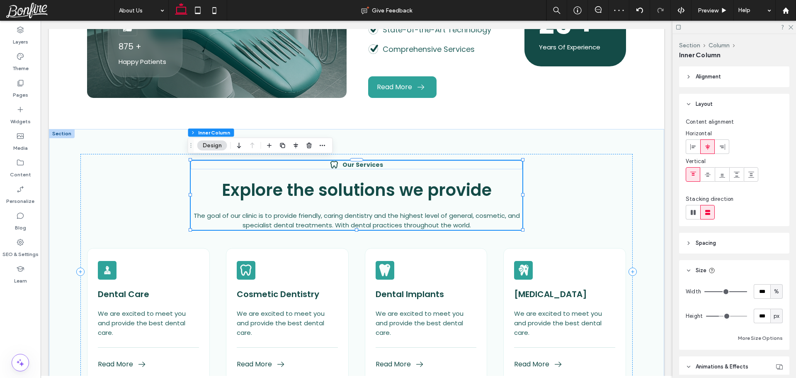
click at [353, 164] on strong "Our Services" at bounding box center [362, 164] width 41 height 8
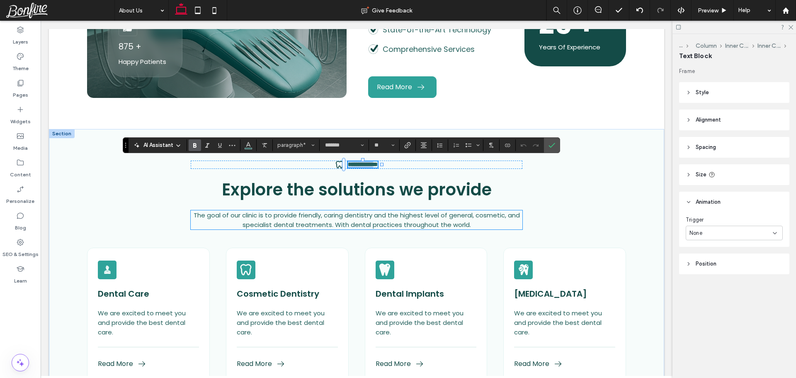
type input "**"
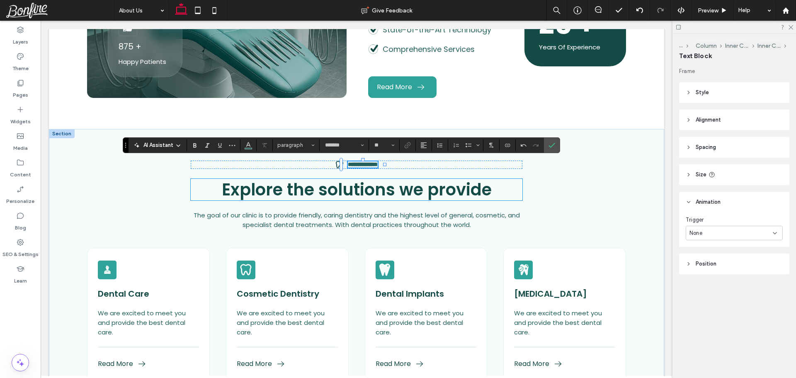
click at [343, 188] on span "Explore the solutions we provide" at bounding box center [357, 189] width 270 height 23
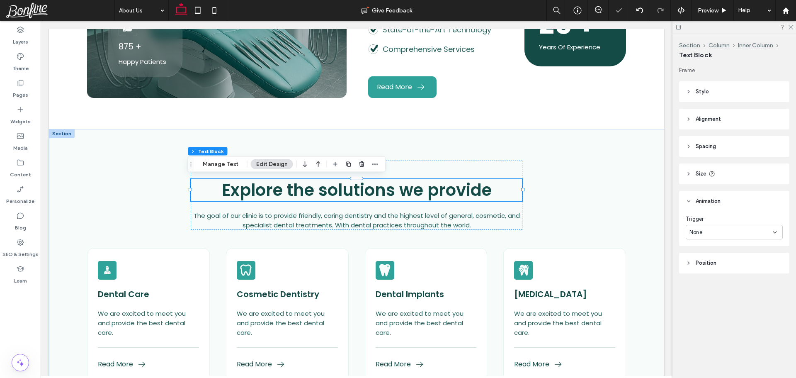
click at [343, 188] on div "Explore the solutions we provide" at bounding box center [357, 190] width 332 height 22
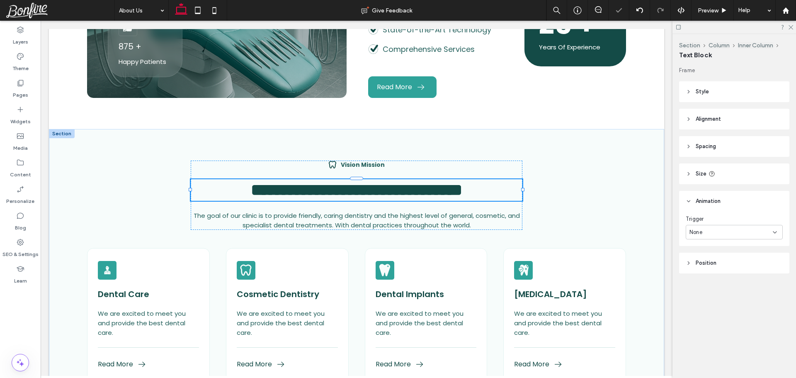
type input "*******"
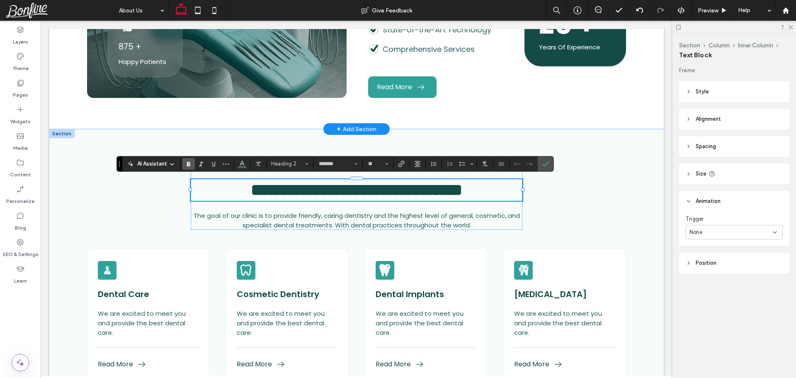
type input "**"
click at [226, 239] on div "**********" at bounding box center [356, 272] width 552 height 236
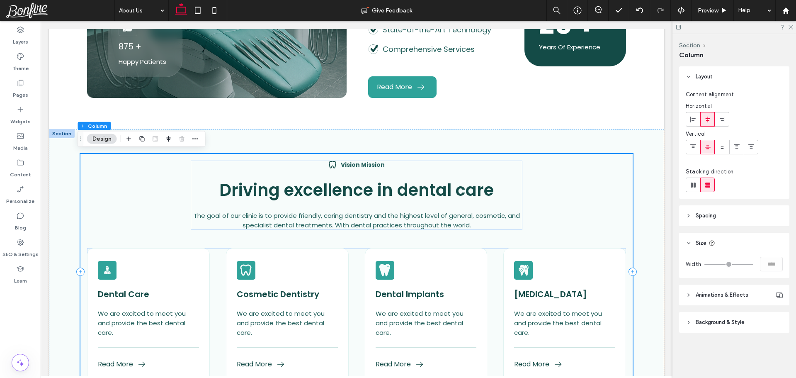
click at [153, 241] on div "Vision Mission Driving excellence in dental care The goal of our clinic is to p…" at bounding box center [356, 272] width 552 height 236
click at [218, 268] on div "Dental Care We are excited to meet you and provide the best dental care. Read M…" at bounding box center [356, 315] width 539 height 135
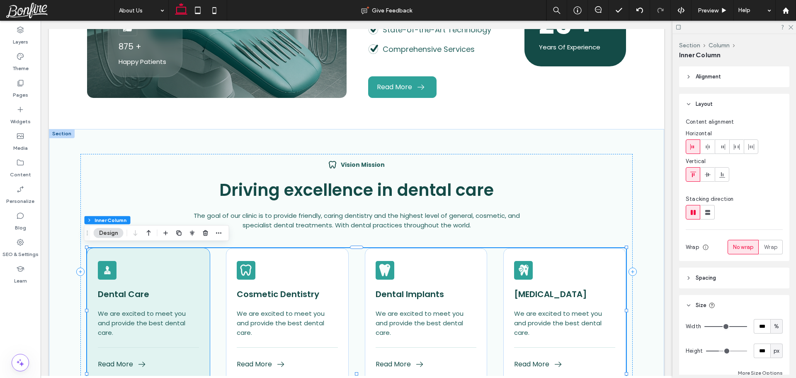
click at [197, 257] on div "Dental Care We are excited to meet you and provide the best dental care. Read M…" at bounding box center [148, 315] width 123 height 135
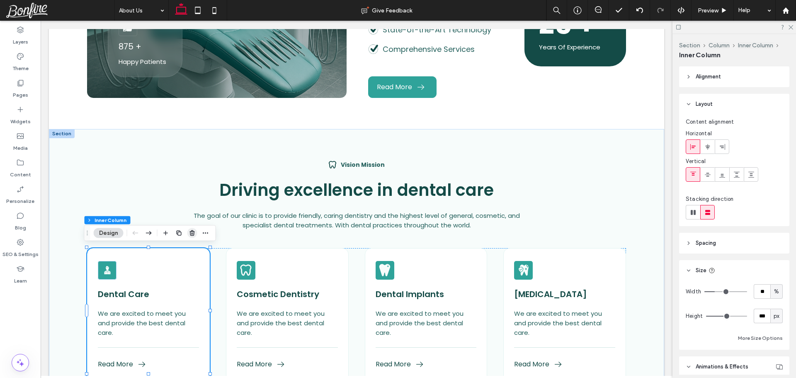
click at [192, 232] on icon "button" at bounding box center [192, 233] width 7 height 7
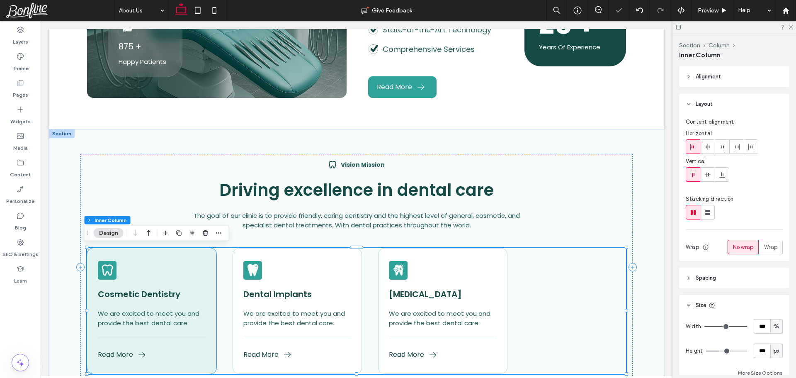
click at [180, 277] on div "Cosmetic Dentistry We are excited to meet you and provide the best dental care.…" at bounding box center [151, 311] width 129 height 126
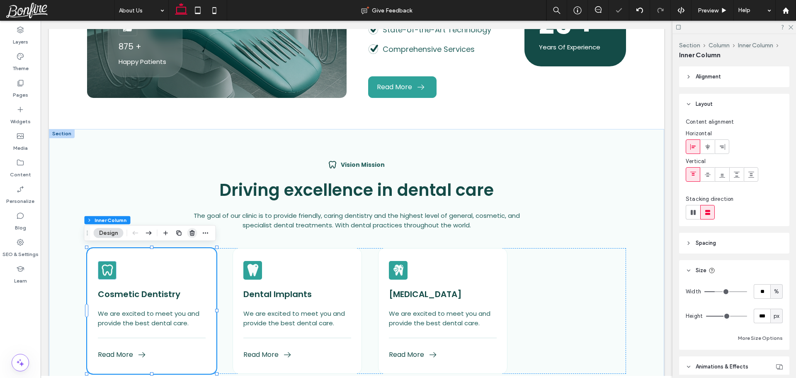
drag, startPoint x: 191, startPoint y: 232, endPoint x: 150, endPoint y: 248, distance: 45.0
click at [191, 232] on icon "button" at bounding box center [192, 233] width 7 height 7
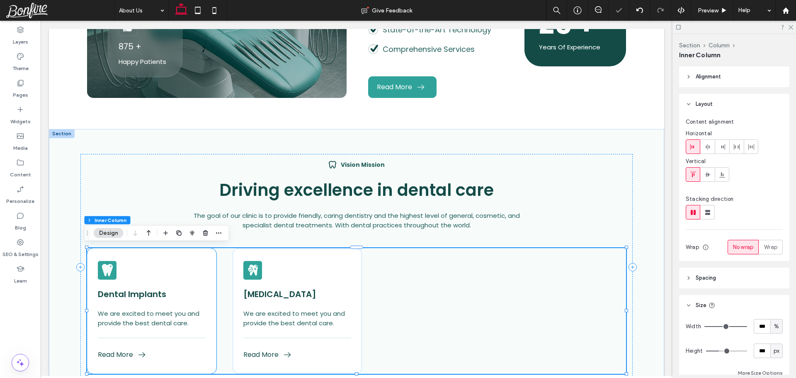
click at [190, 270] on div "Dental Implants We are excited to meet you and provide the best dental care. Re…" at bounding box center [151, 311] width 129 height 126
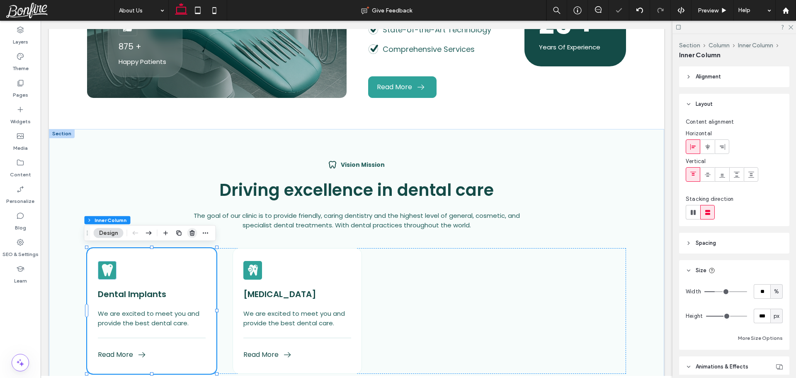
drag, startPoint x: 192, startPoint y: 232, endPoint x: 145, endPoint y: 250, distance: 49.7
click at [192, 232] on icon "button" at bounding box center [192, 233] width 7 height 7
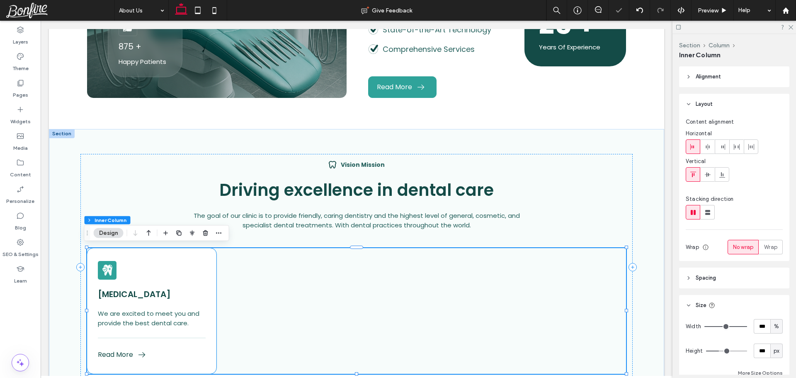
click at [186, 271] on div "Teeth Whitening We are excited to meet you and provide the best dental care. Re…" at bounding box center [151, 311] width 129 height 126
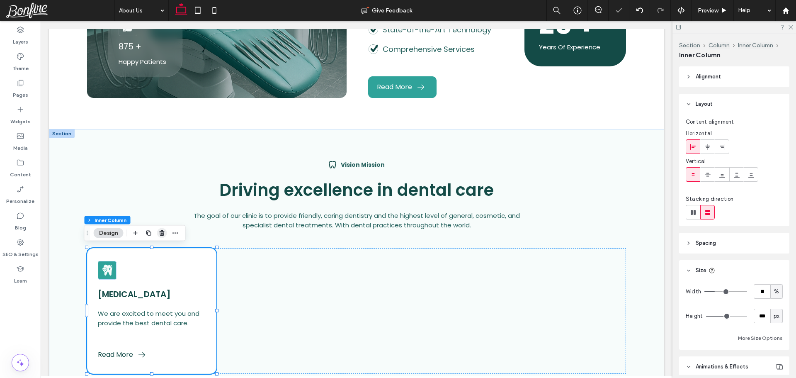
click at [162, 232] on icon "button" at bounding box center [162, 233] width 7 height 7
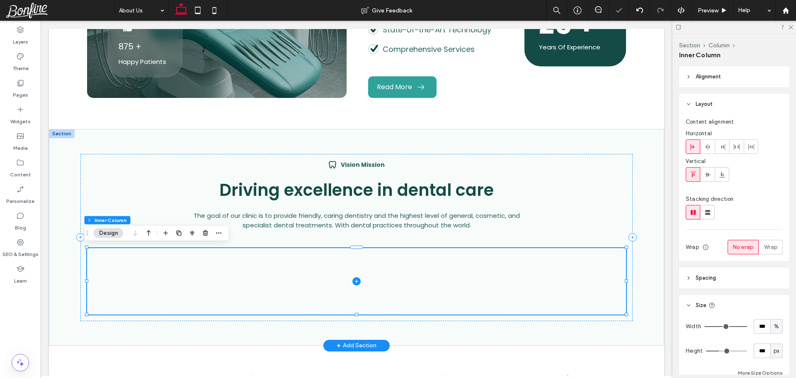
click at [252, 285] on span at bounding box center [356, 281] width 539 height 66
click at [353, 278] on icon at bounding box center [356, 281] width 8 height 8
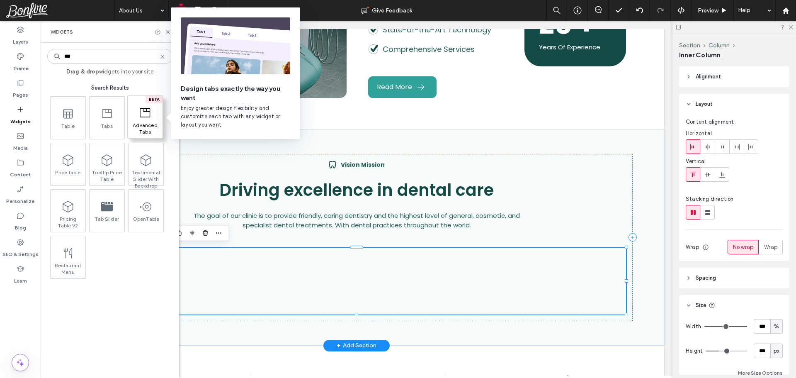
type input "***"
click at [142, 114] on icon at bounding box center [144, 112] width 13 height 13
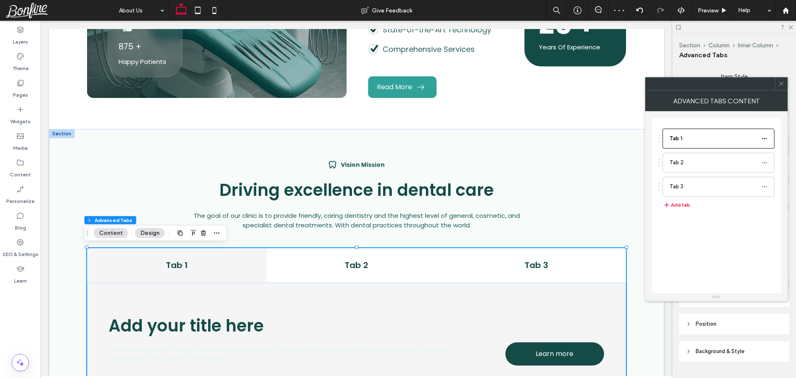
click at [782, 85] on icon at bounding box center [781, 83] width 6 height 6
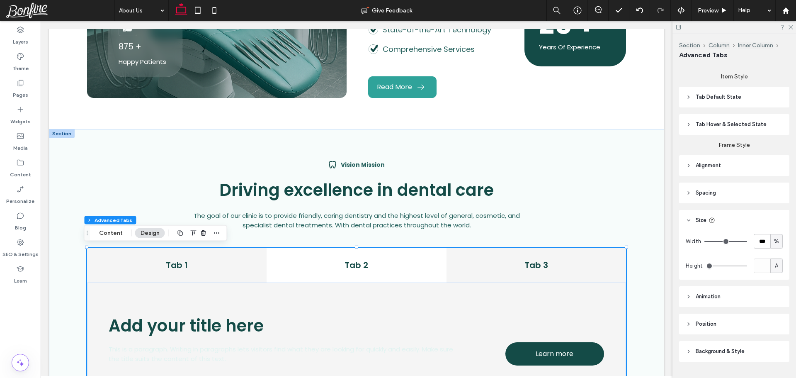
click at [581, 268] on h4 "Tab 3" at bounding box center [535, 265] width 169 height 12
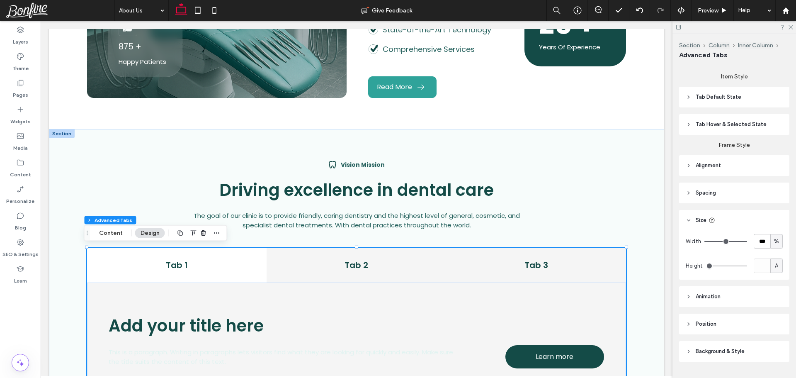
click at [390, 259] on h4 "Tab 2" at bounding box center [355, 265] width 169 height 12
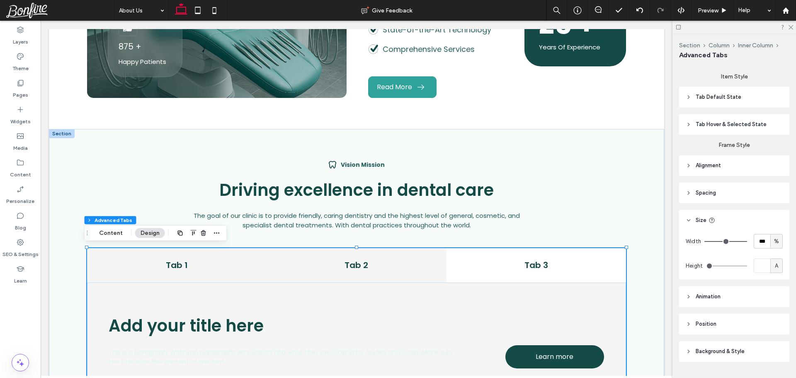
click at [233, 264] on h4 "Tab 1" at bounding box center [176, 265] width 169 height 12
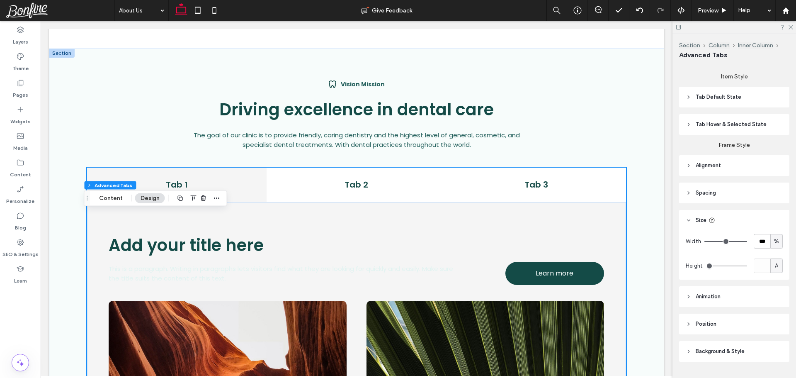
scroll to position [453, 0]
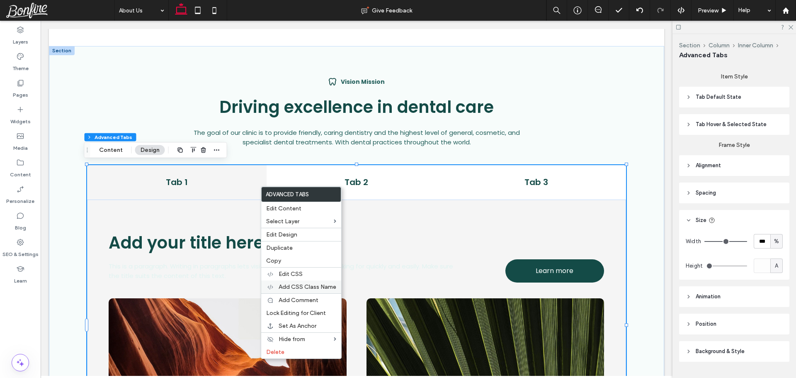
click at [296, 281] on div "Add CSS Class Name" at bounding box center [301, 286] width 80 height 13
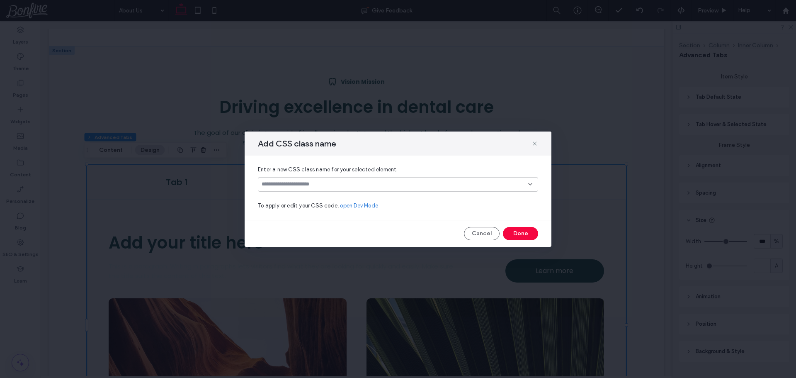
click at [317, 179] on div at bounding box center [398, 184] width 280 height 15
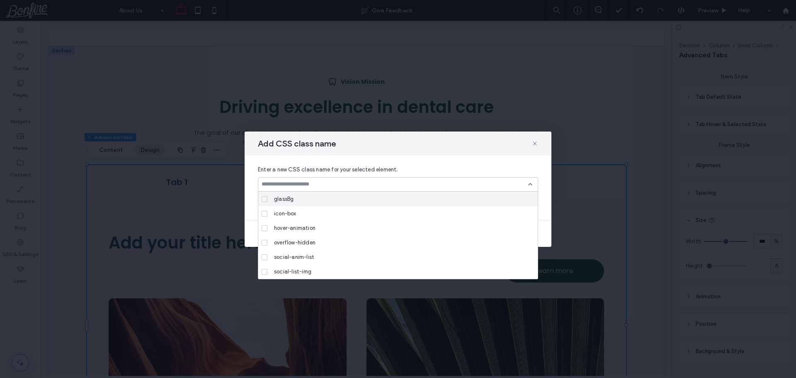
click at [318, 185] on input at bounding box center [394, 184] width 266 height 7
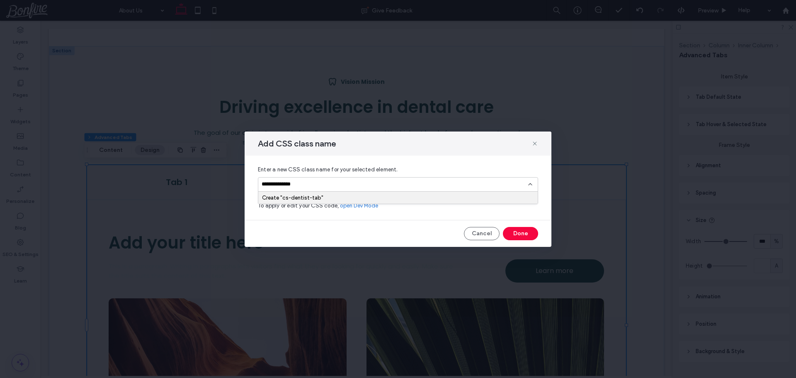
type input "**********"
click at [429, 199] on div "Create "cs-dentist-tab"" at bounding box center [398, 197] width 272 height 6
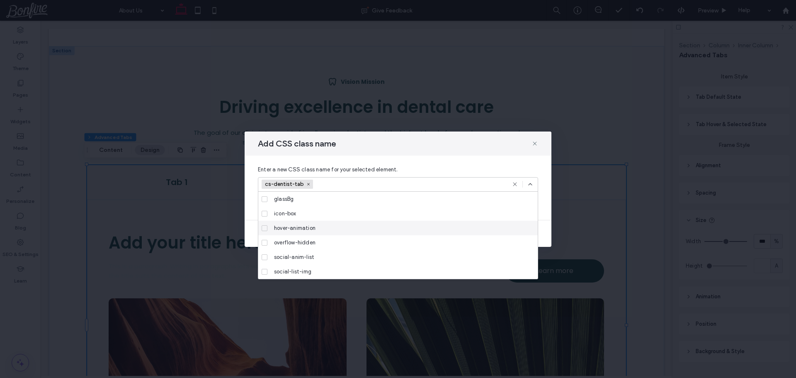
click at [531, 183] on icon at bounding box center [530, 184] width 7 height 7
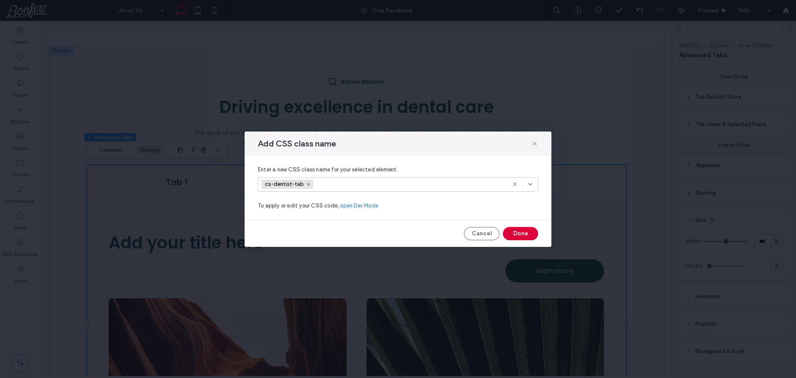
click at [525, 231] on button "Done" at bounding box center [520, 233] width 35 height 13
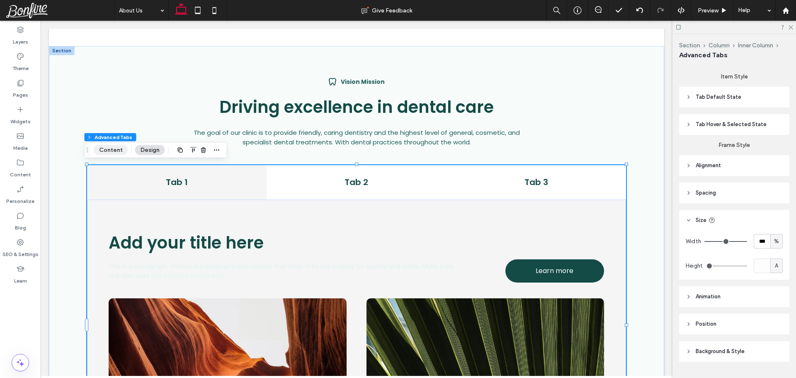
click at [108, 148] on button "Content" at bounding box center [111, 150] width 34 height 10
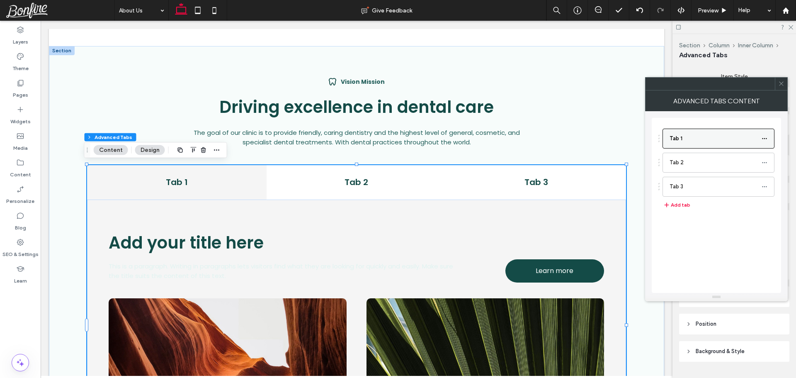
click at [766, 140] on icon at bounding box center [764, 139] width 6 height 6
click at [715, 143] on span "Rename" at bounding box center [715, 142] width 22 height 7
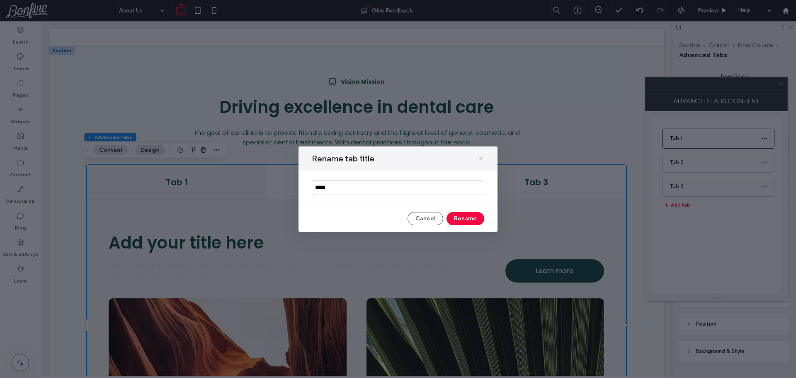
click at [411, 194] on input "*****" at bounding box center [398, 187] width 172 height 15
type input "**********"
click at [470, 220] on button "Rename" at bounding box center [465, 218] width 38 height 13
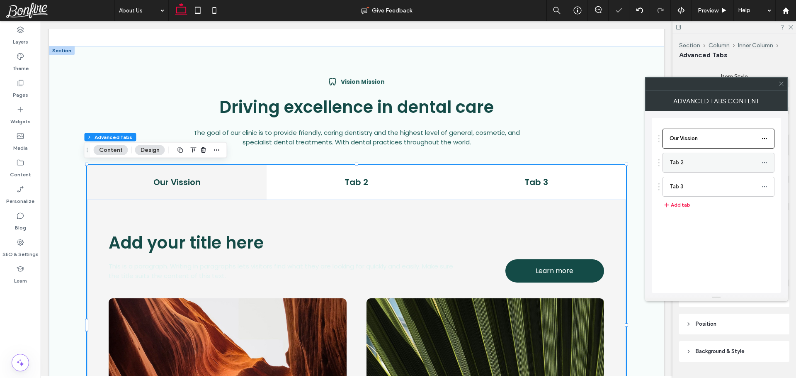
click at [764, 161] on icon at bounding box center [764, 163] width 6 height 6
click at [740, 165] on label "Rename" at bounding box center [725, 166] width 43 height 7
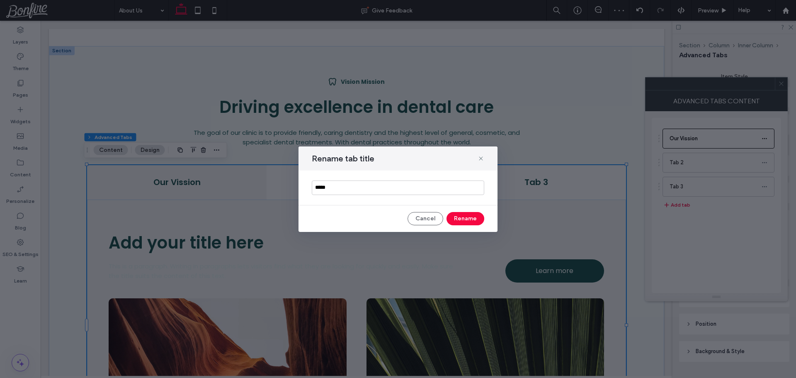
click at [385, 187] on input "*****" at bounding box center [398, 187] width 172 height 15
type input "**********"
click at [457, 215] on button "Rename" at bounding box center [465, 218] width 38 height 13
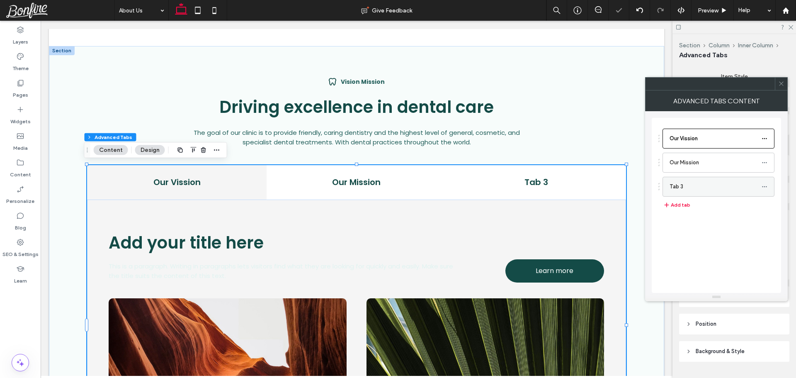
click at [764, 186] on use at bounding box center [764, 186] width 5 height 1
click at [717, 189] on span "Rename" at bounding box center [715, 190] width 22 height 7
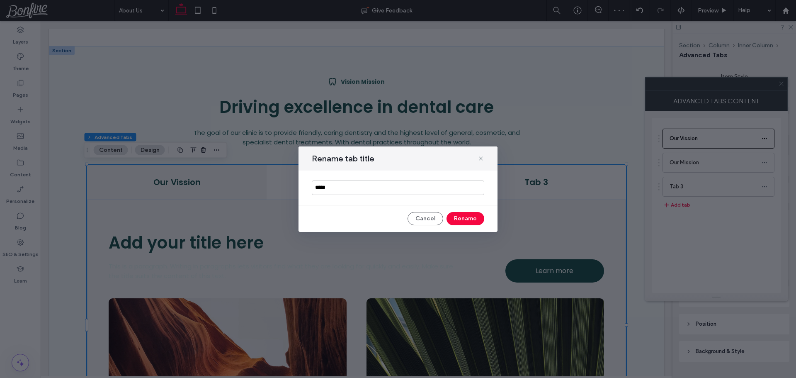
click at [353, 188] on input "*****" at bounding box center [398, 187] width 172 height 15
type input "*****"
click at [476, 218] on button "Rename" at bounding box center [465, 218] width 38 height 13
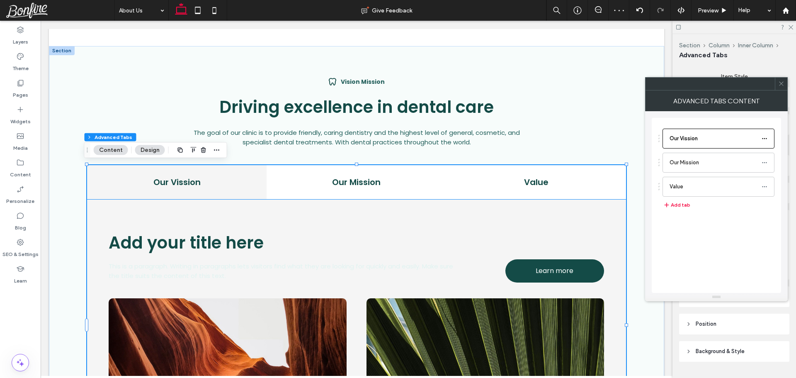
click at [304, 221] on div "This is a paragraph. Writing in paragraphs lets visitors find what they are loo…" at bounding box center [356, 342] width 539 height 286
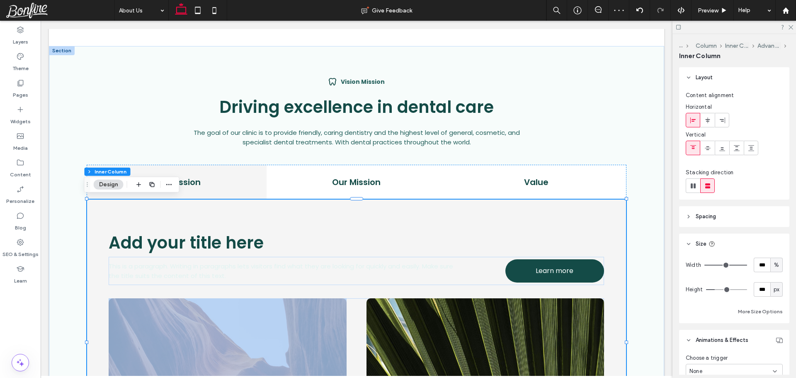
click at [304, 221] on div "This is a paragraph. Writing in paragraphs lets visitors find what they are loo…" at bounding box center [356, 342] width 539 height 286
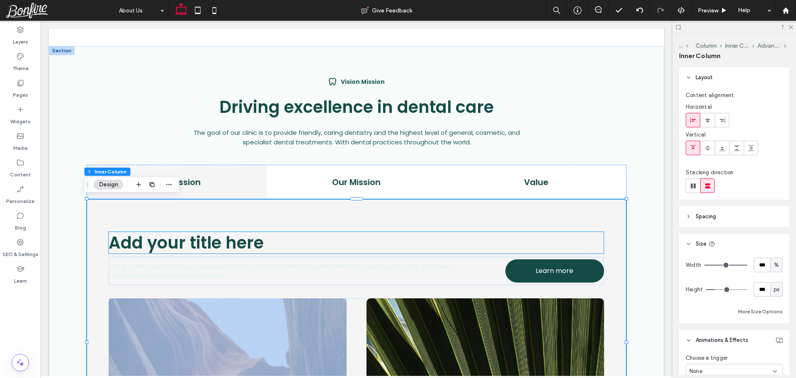
click at [195, 235] on span "Add your title here" at bounding box center [186, 242] width 155 height 23
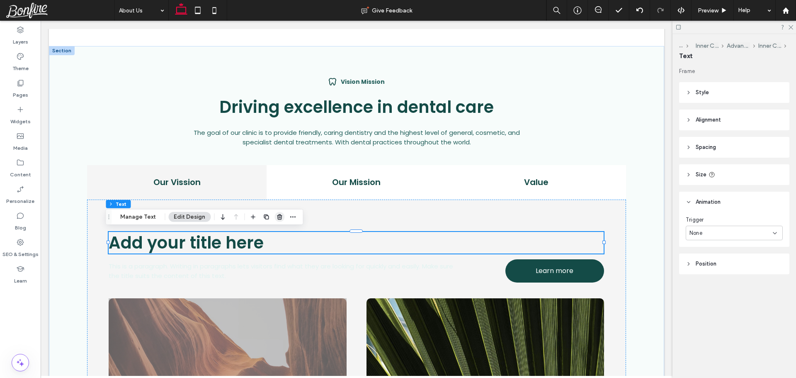
click at [278, 219] on use "button" at bounding box center [279, 216] width 5 height 5
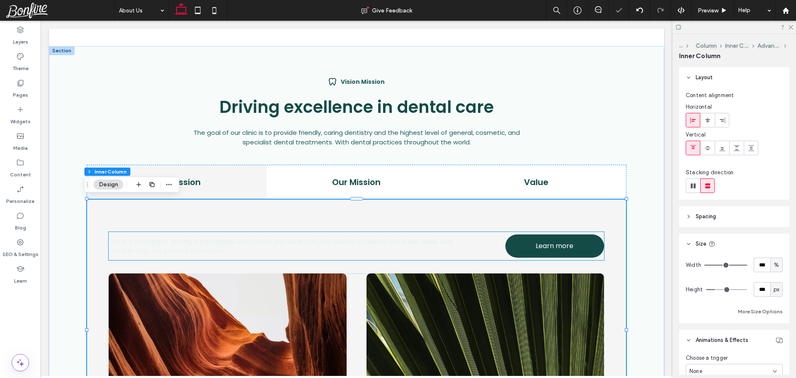
click at [257, 241] on span "This is a paragraph. Writing in paragraphs lets visitors find what they are loo…" at bounding box center [281, 246] width 344 height 18
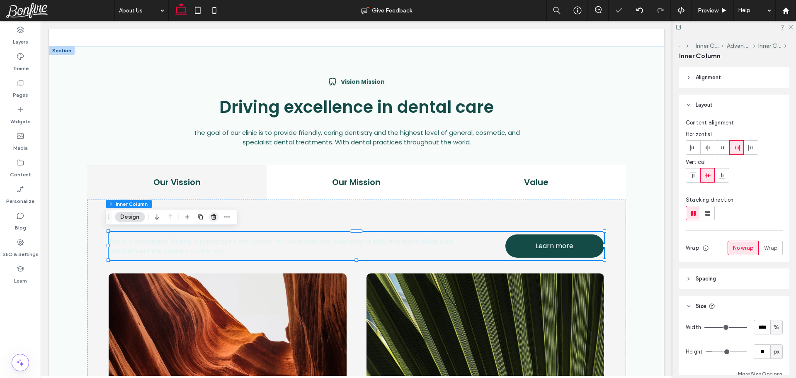
click at [217, 218] on span "button" at bounding box center [213, 217] width 10 height 10
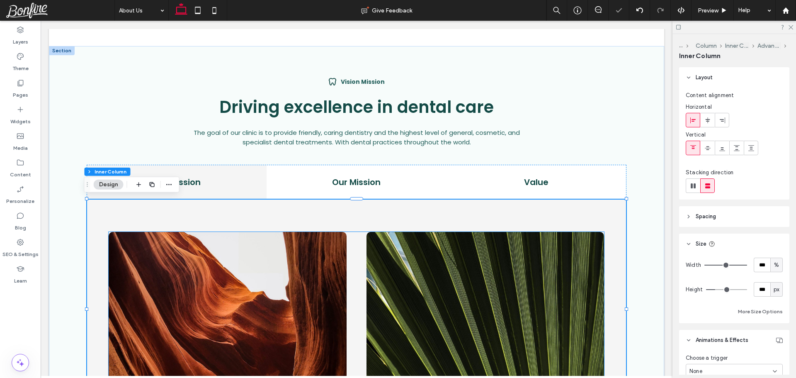
click at [223, 237] on img at bounding box center [228, 315] width 238 height 166
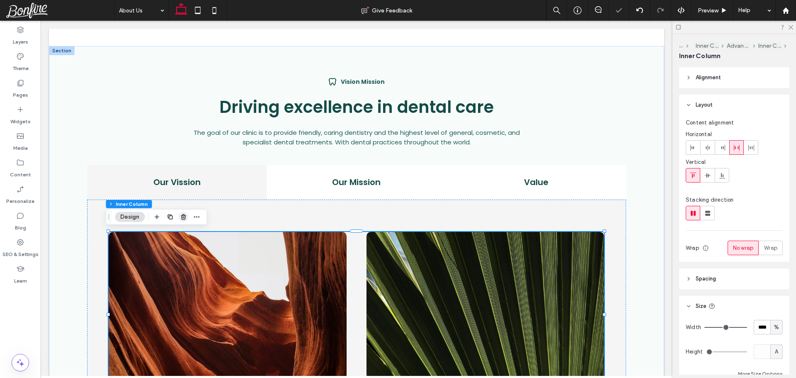
click at [186, 218] on icon "button" at bounding box center [183, 216] width 7 height 7
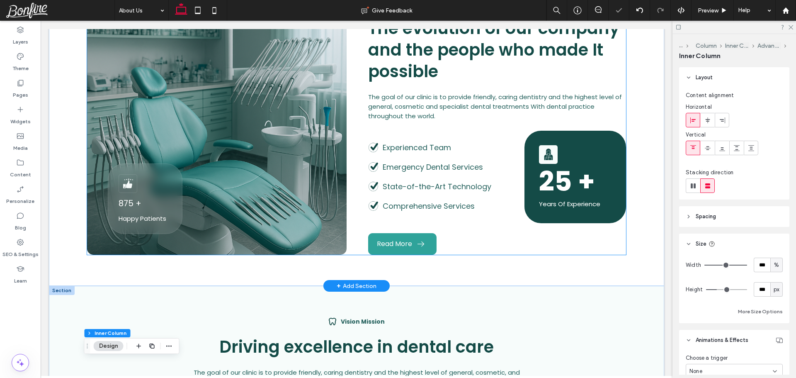
scroll to position [162, 0]
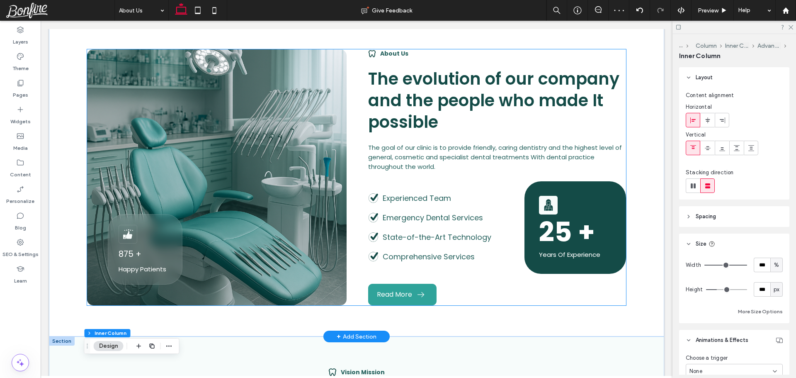
click at [355, 150] on div "875 + Happy Patients About Us The evolution of our company and the people who m…" at bounding box center [356, 177] width 539 height 256
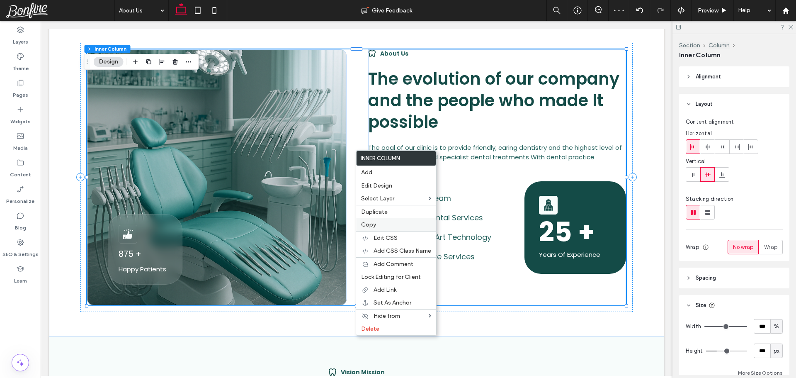
click at [373, 224] on span "Copy" at bounding box center [368, 224] width 15 height 7
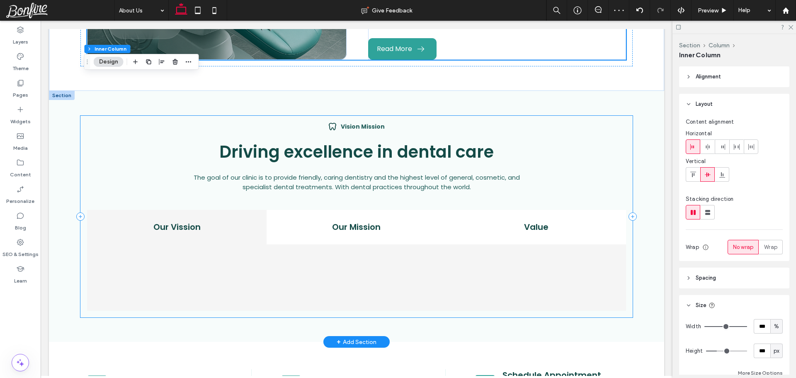
scroll to position [411, 0]
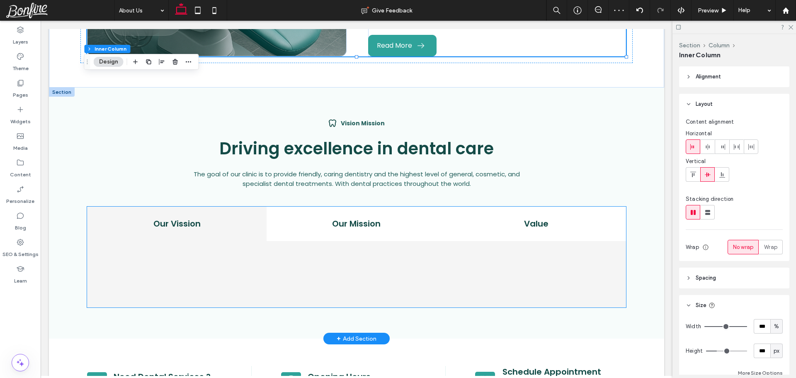
click at [301, 254] on div at bounding box center [356, 274] width 539 height 66
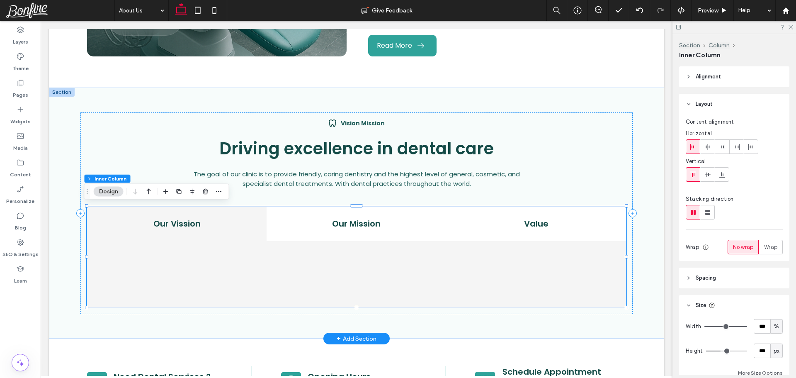
click at [298, 266] on div at bounding box center [356, 274] width 539 height 66
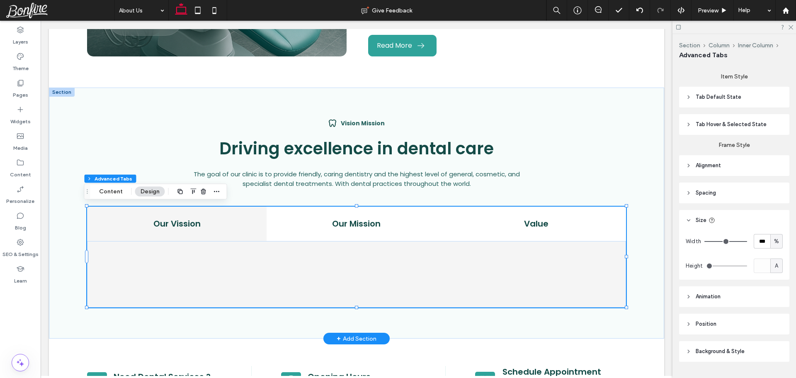
click at [297, 278] on div at bounding box center [356, 274] width 539 height 66
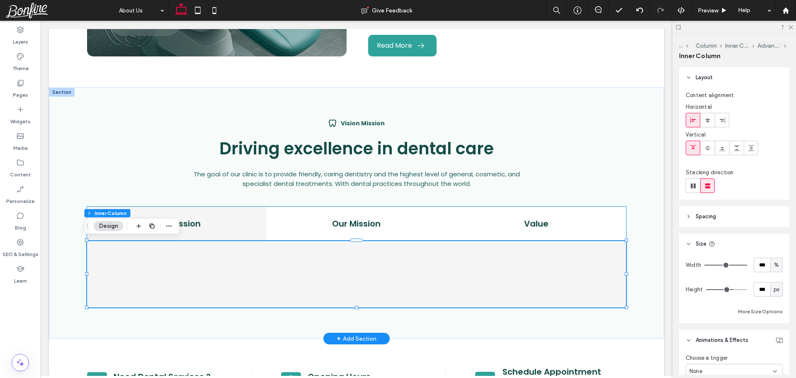
click at [297, 278] on div at bounding box center [356, 274] width 539 height 66
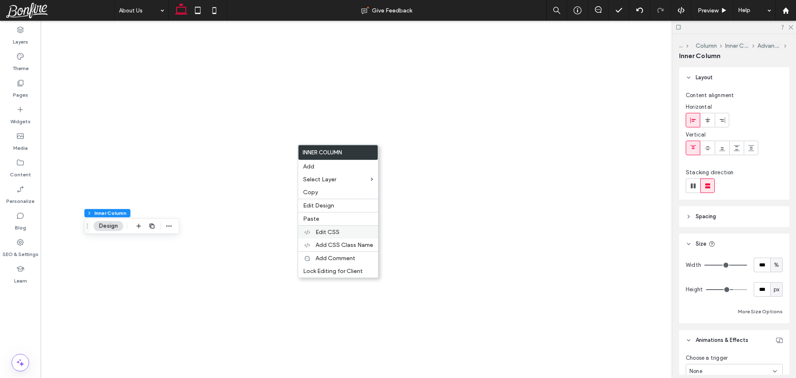
click at [321, 215] on label "Paste" at bounding box center [338, 218] width 70 height 7
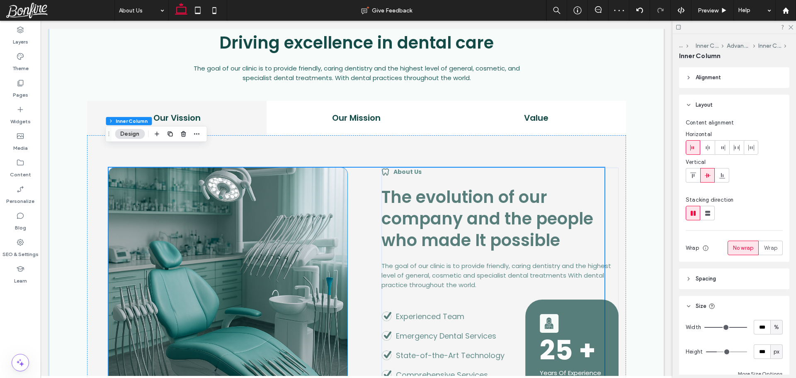
scroll to position [535, 0]
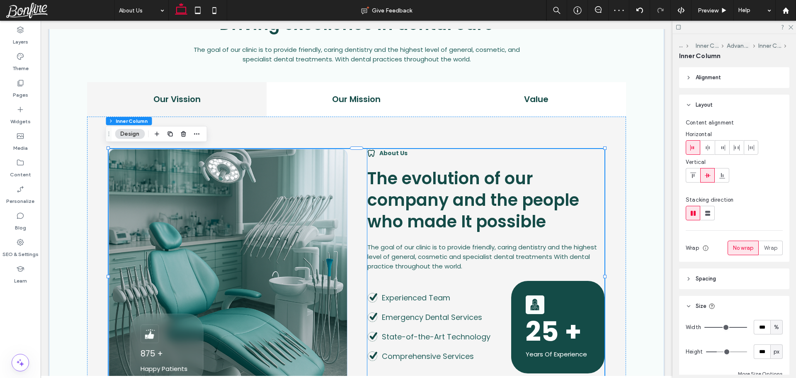
click at [438, 162] on div "About Us The evolution of our company and the people who made It possible The g…" at bounding box center [485, 277] width 237 height 256
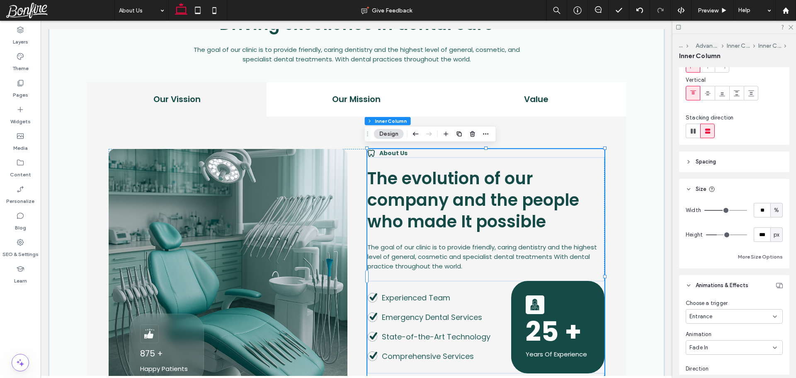
scroll to position [249, 0]
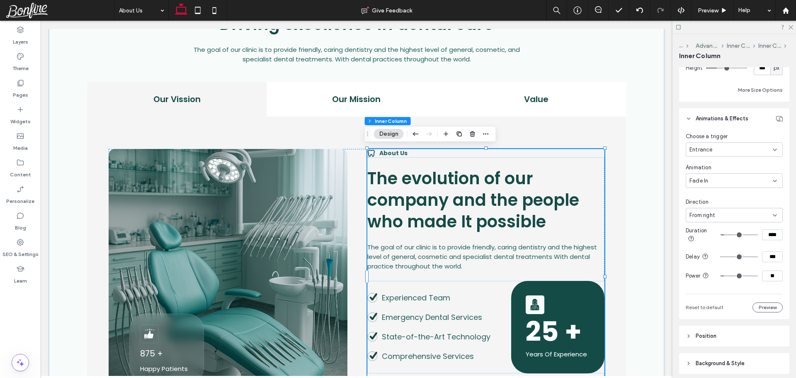
click at [734, 215] on div "From right" at bounding box center [730, 215] width 83 height 8
click at [716, 275] on span "From bottom" at bounding box center [705, 273] width 33 height 8
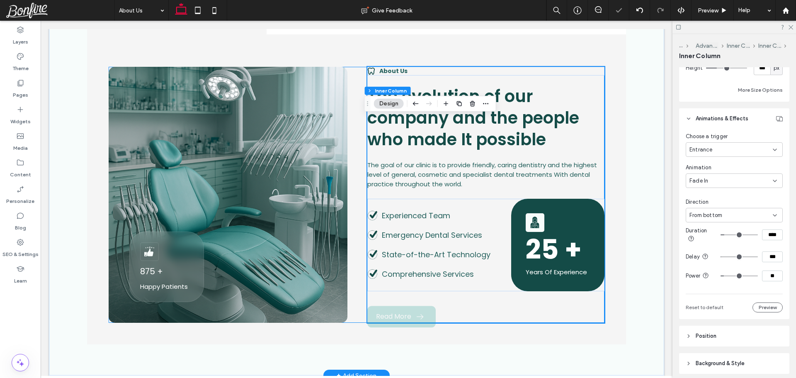
scroll to position [618, 0]
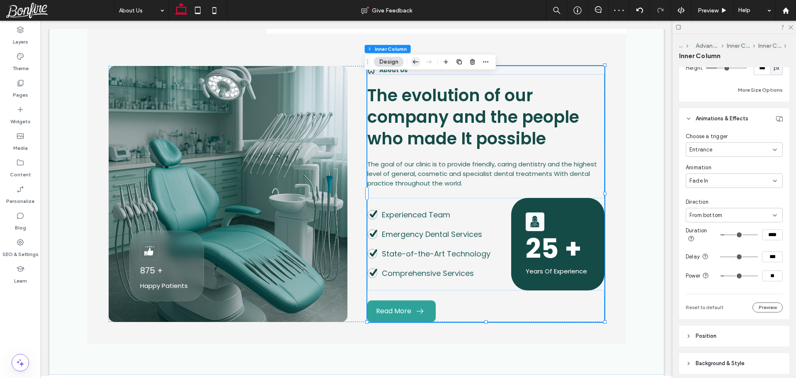
click at [417, 65] on icon "button" at bounding box center [416, 61] width 10 height 15
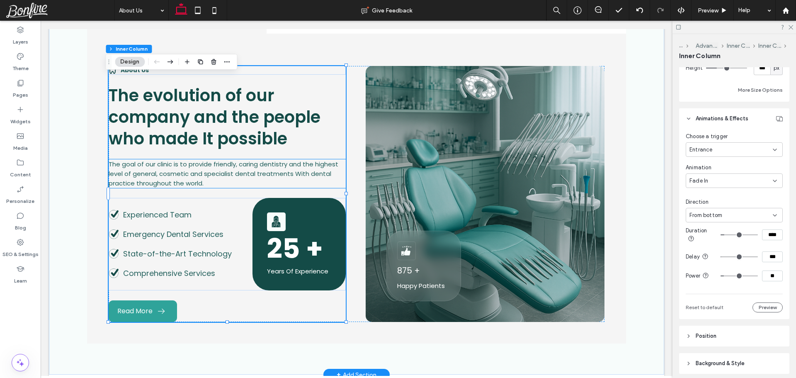
click at [168, 168] on span "The goal of our clinic is to provide friendly, caring dentistry and the highest…" at bounding box center [224, 174] width 230 height 28
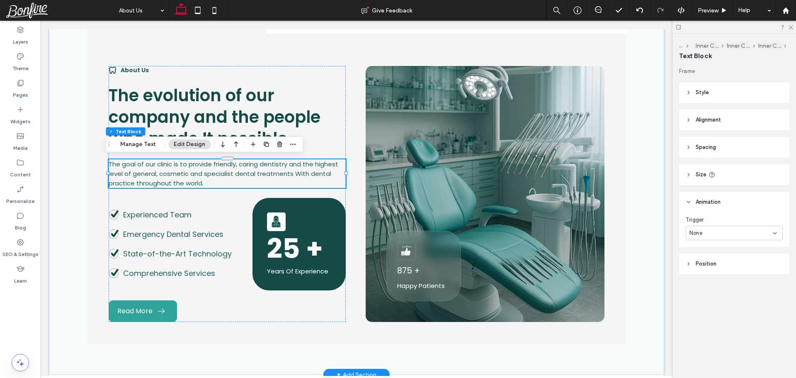
click at [168, 168] on div "The goal of our clinic is to provide friendly, caring dentistry and the highest…" at bounding box center [227, 173] width 237 height 29
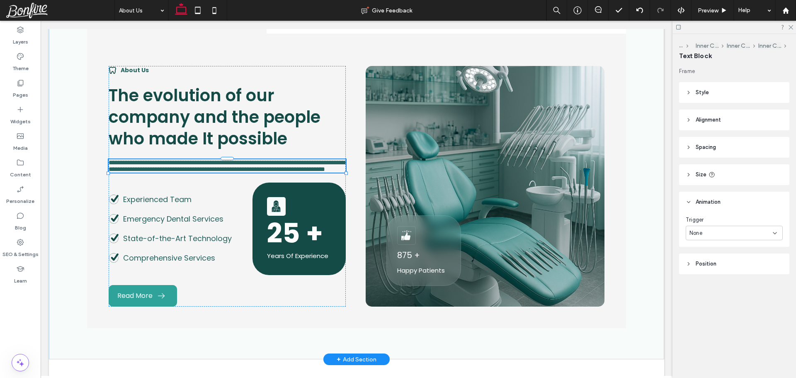
type input "*******"
type input "**"
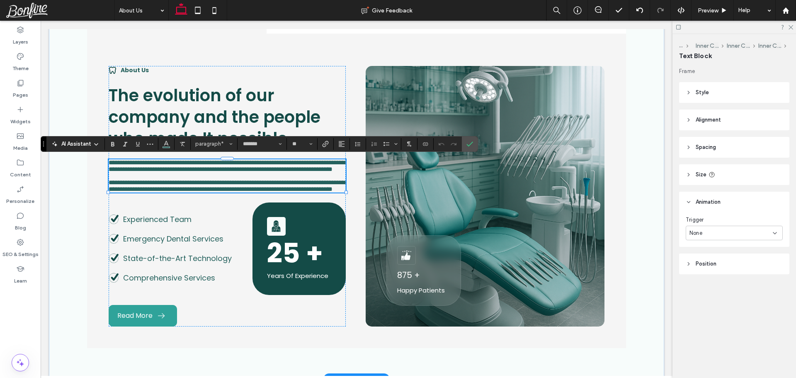
scroll to position [0, 0]
drag, startPoint x: 472, startPoint y: 142, endPoint x: 200, endPoint y: 221, distance: 282.7
click at [472, 142] on icon "Confirm" at bounding box center [469, 143] width 7 height 7
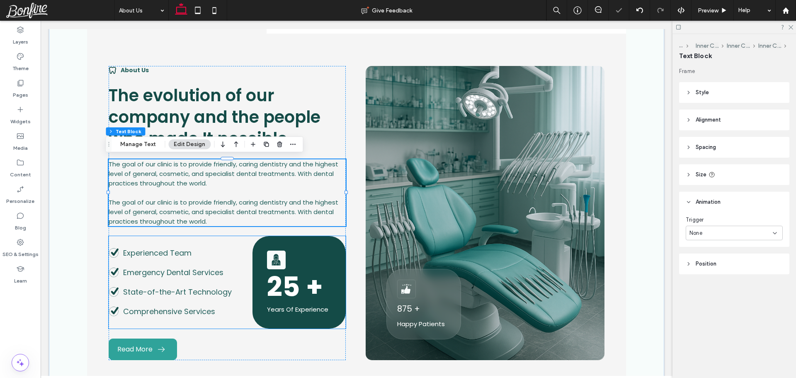
click at [230, 271] on div "Emergency Dental Services" at bounding box center [176, 271] width 134 height 11
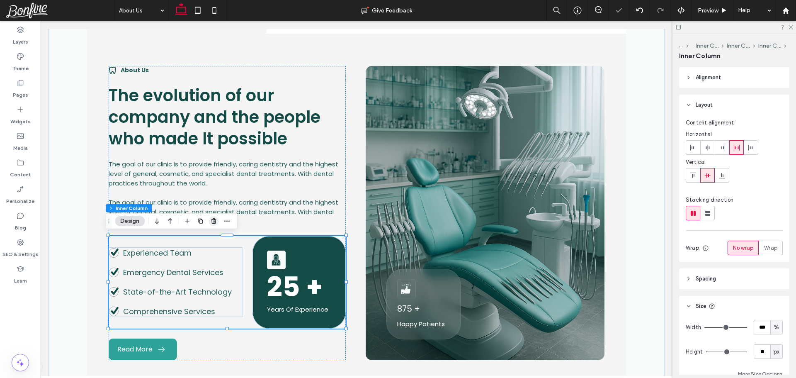
drag, startPoint x: 212, startPoint y: 223, endPoint x: 171, endPoint y: 204, distance: 45.1
click at [212, 223] on use "button" at bounding box center [213, 220] width 5 height 5
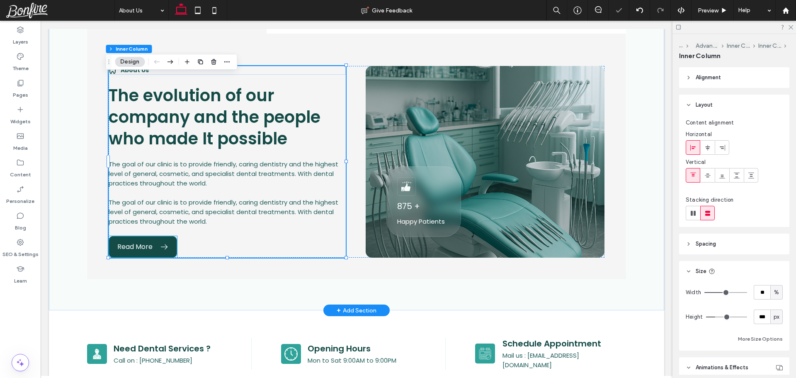
click at [162, 242] on icon ".cls-1{fill:none;} svg" at bounding box center [164, 246] width 8 height 8
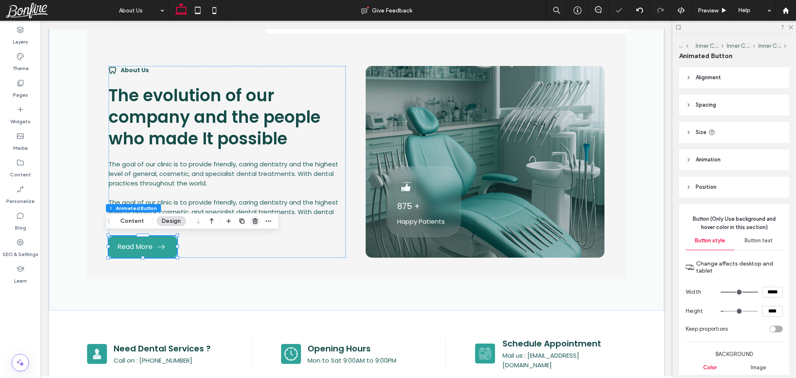
drag, startPoint x: 252, startPoint y: 220, endPoint x: 87, endPoint y: 203, distance: 166.2
click at [252, 220] on use "button" at bounding box center [254, 220] width 5 height 5
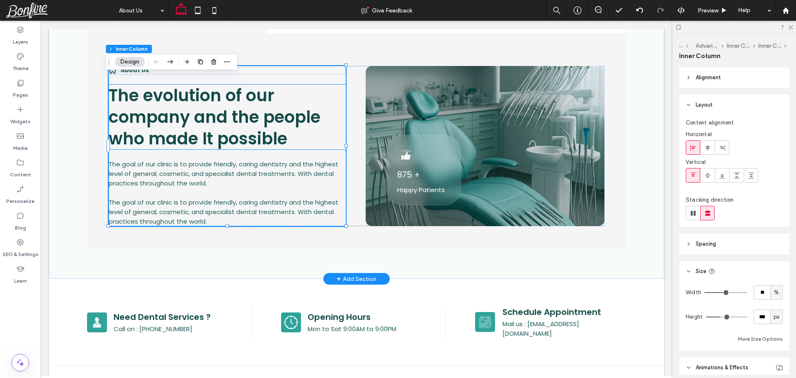
click at [223, 105] on span "The evolution of our company and the people who made It possible" at bounding box center [215, 117] width 212 height 66
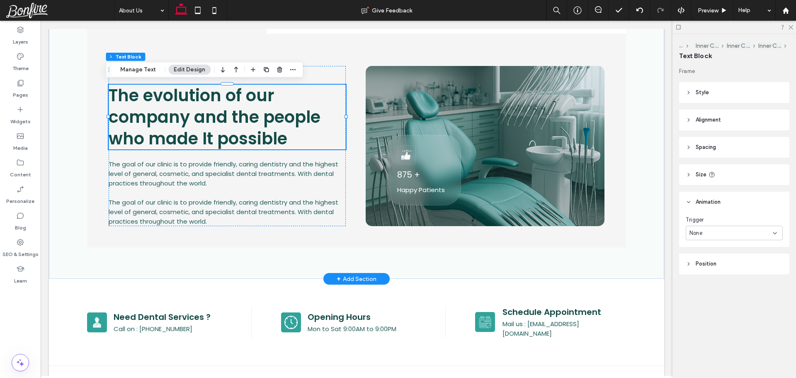
click at [223, 105] on span "The evolution of our company and the people who made It possible" at bounding box center [215, 117] width 212 height 66
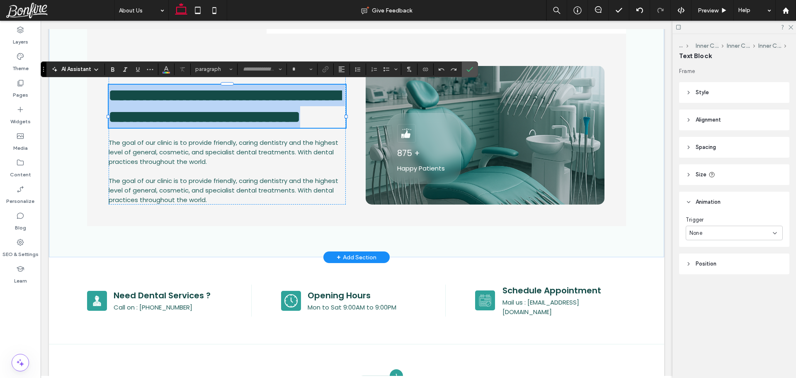
type input "*******"
type input "**"
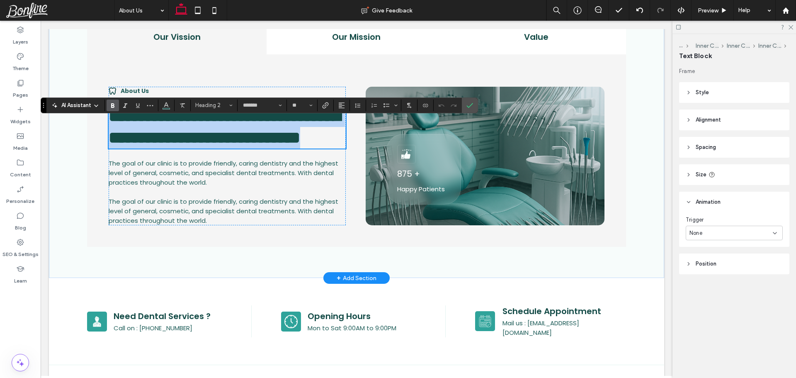
scroll to position [577, 0]
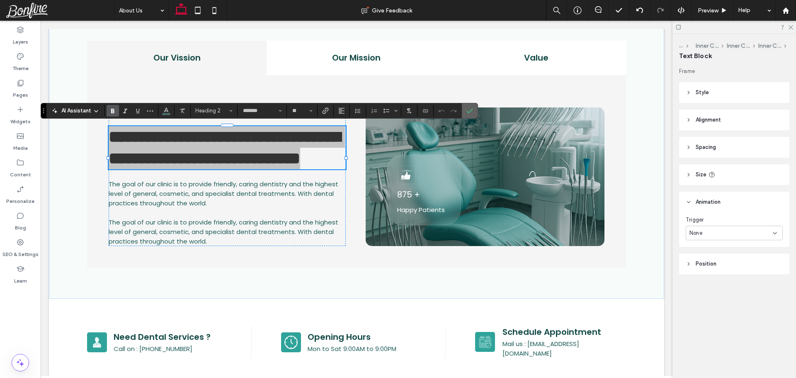
click at [474, 109] on label "Confirm" at bounding box center [469, 110] width 12 height 15
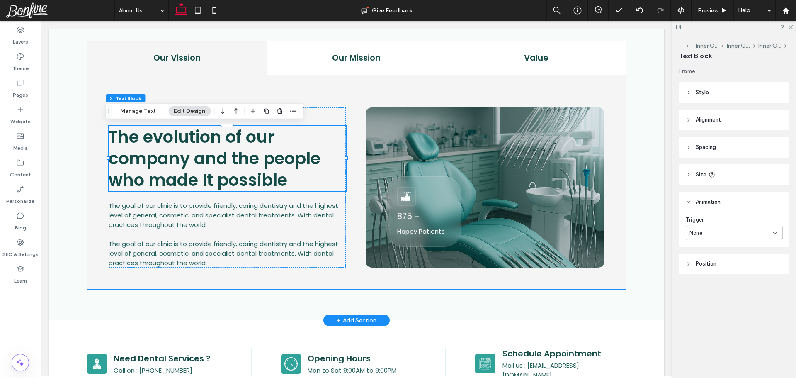
click at [198, 94] on div "About Us The evolution of our company and the people who made It possible The g…" at bounding box center [356, 182] width 539 height 214
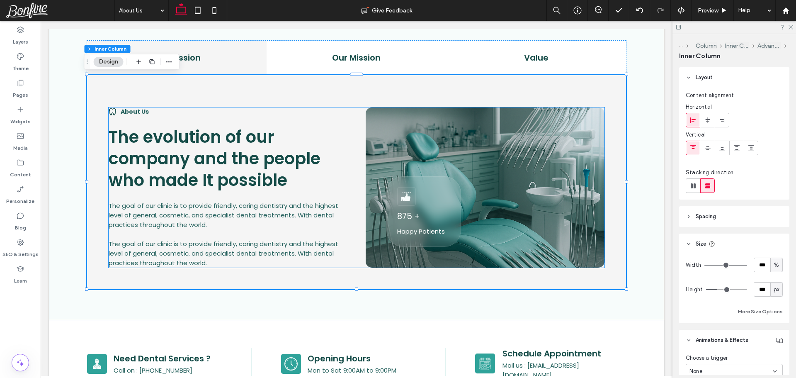
click at [134, 110] on strong "About Us" at bounding box center [135, 111] width 28 height 8
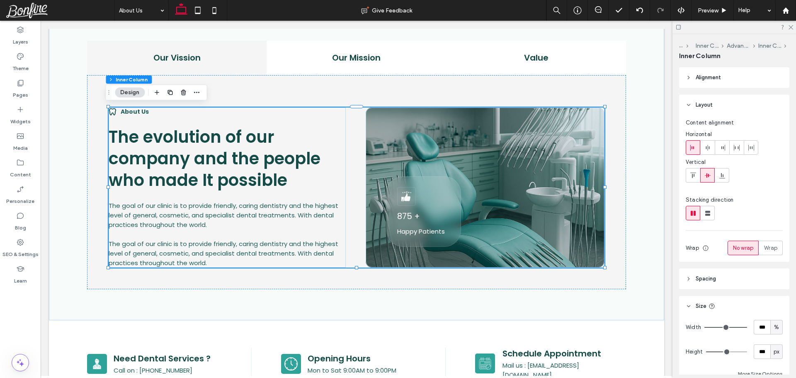
click at [134, 110] on strong "About Us" at bounding box center [135, 111] width 28 height 8
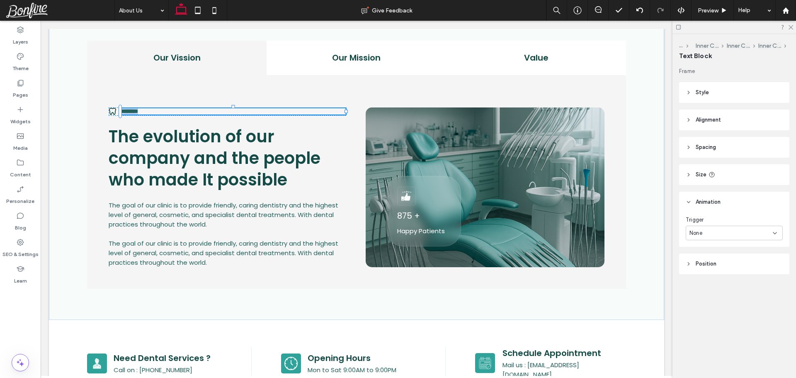
type input "*******"
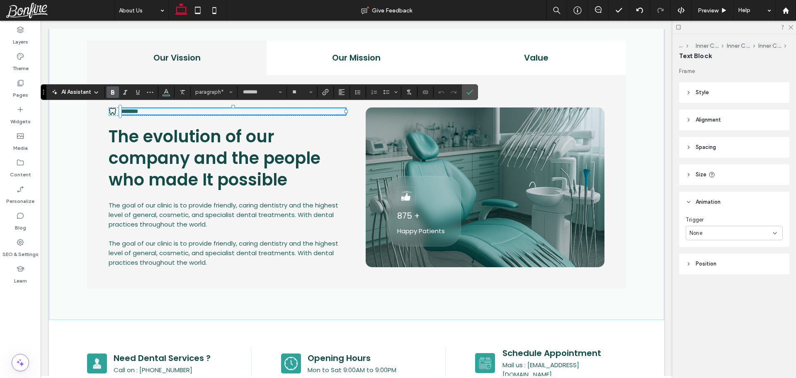
type input "**"
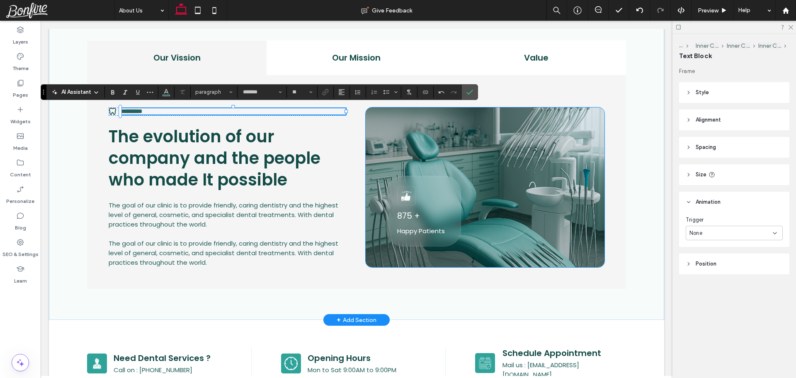
click at [385, 148] on div "875 + Happy Patients" at bounding box center [484, 187] width 239 height 160
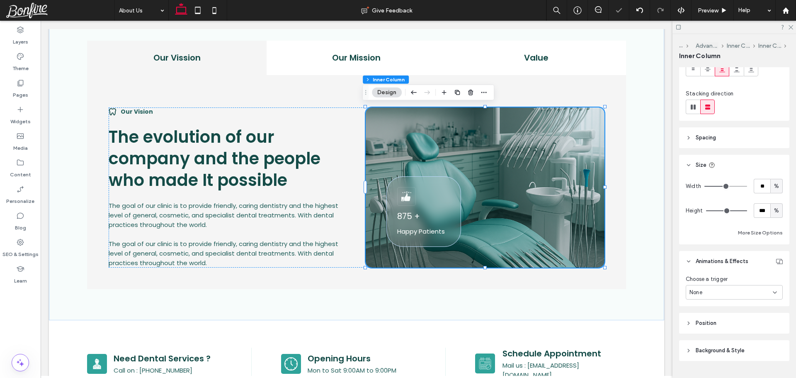
scroll to position [124, 0]
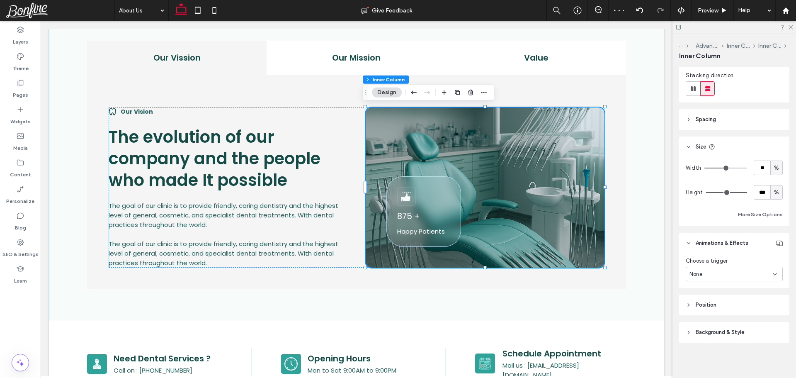
click at [777, 193] on div "%" at bounding box center [776, 192] width 12 height 15
click at [771, 208] on span "px" at bounding box center [772, 207] width 6 height 8
type input "***"
click at [754, 194] on input "***" at bounding box center [761, 192] width 17 height 15
type input "***"
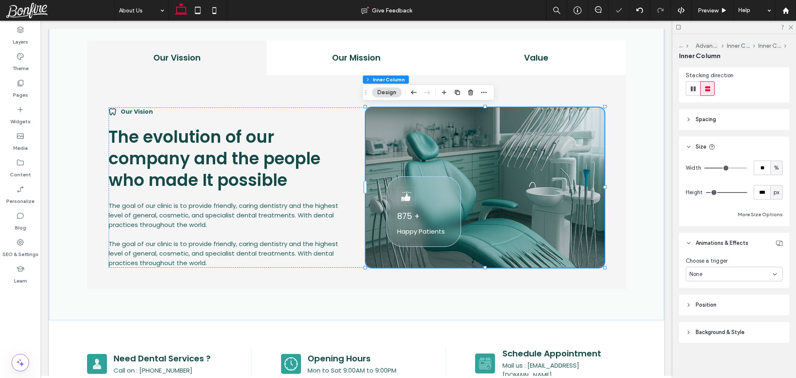
type input "***"
click at [766, 204] on div "Width ** % Height *** px More Size Options" at bounding box center [733, 189] width 97 height 59
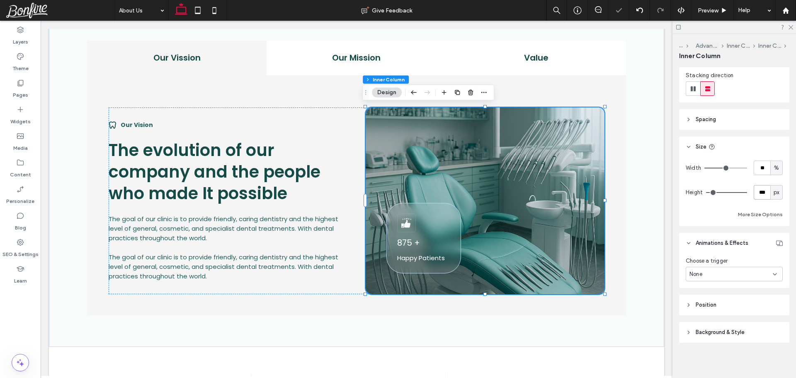
click at [757, 197] on input "***" at bounding box center [761, 192] width 17 height 15
type input "***"
click at [762, 202] on div "Width ** % Height *** px More Size Options" at bounding box center [733, 189] width 97 height 59
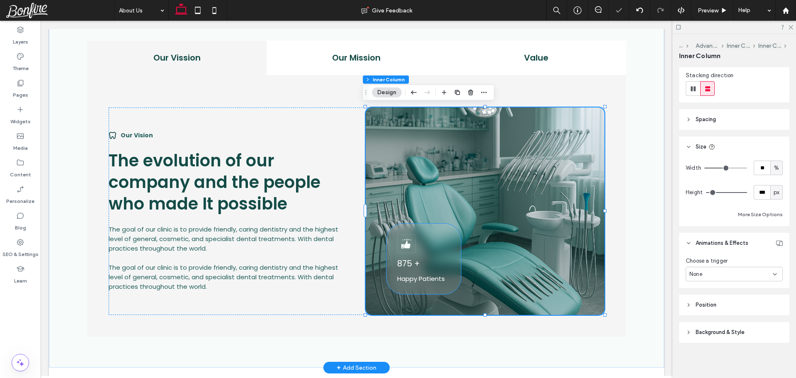
click at [443, 230] on div "875 + Happy Patients" at bounding box center [423, 258] width 75 height 70
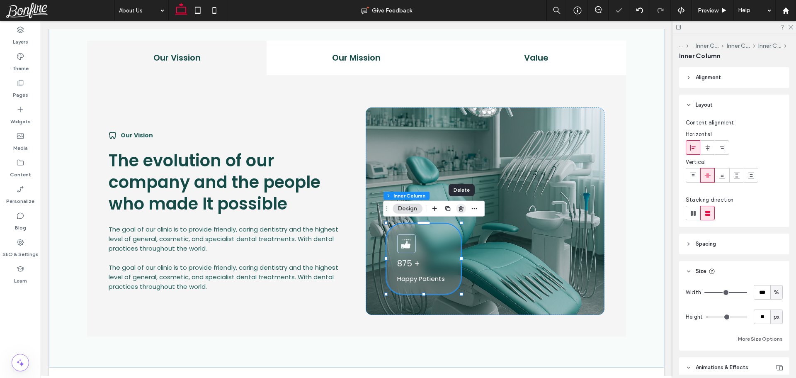
click at [460, 210] on icon "button" at bounding box center [460, 208] width 7 height 7
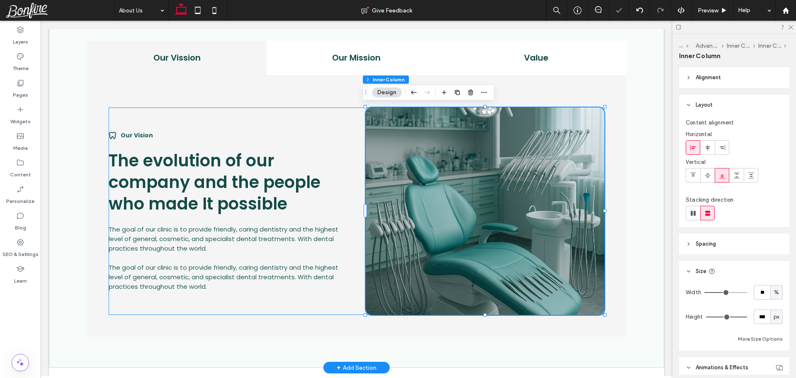
click at [348, 143] on div "Our Vision The evolution of our company and the people who made It possible The…" at bounding box center [357, 210] width 496 height 207
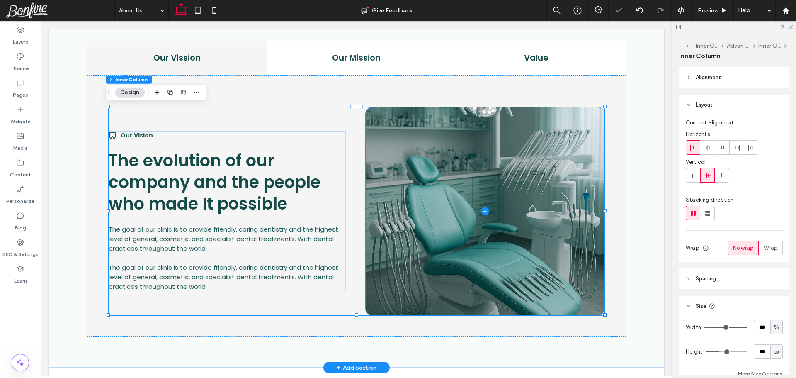
click at [442, 150] on span at bounding box center [484, 210] width 239 height 207
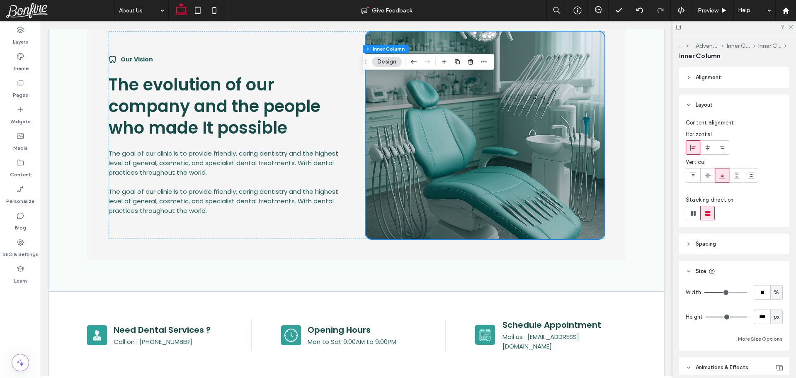
scroll to position [660, 0]
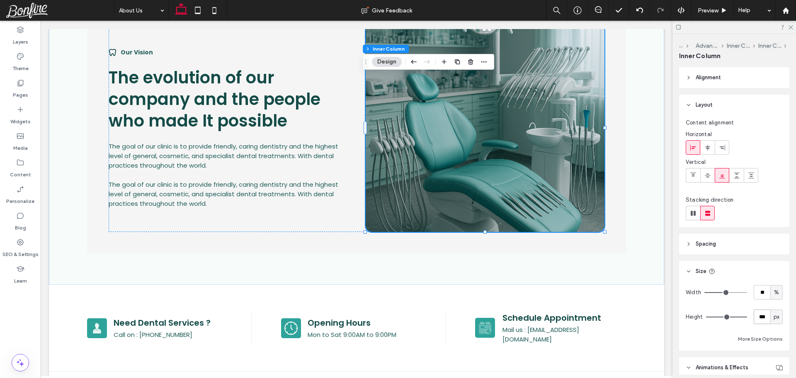
click at [758, 321] on input "***" at bounding box center [761, 316] width 17 height 15
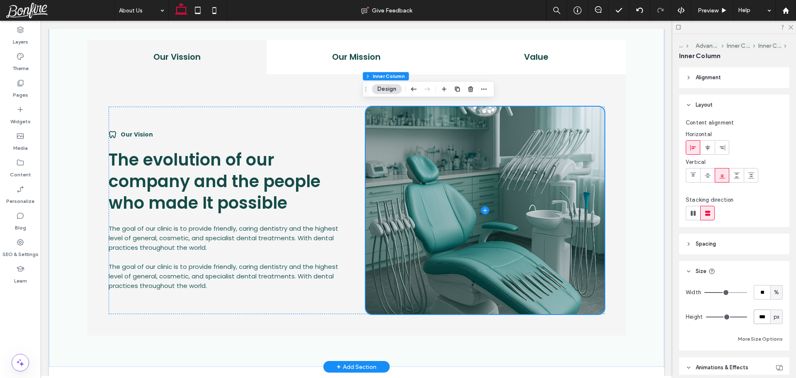
scroll to position [577, 0]
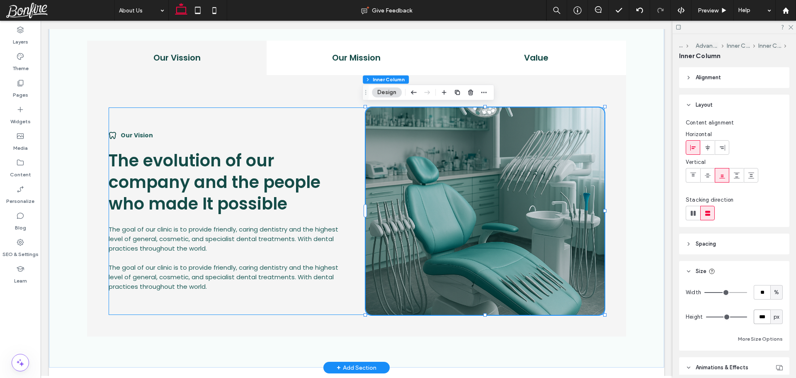
click at [348, 118] on div "Our Vision The evolution of our company and the people who made It possible The…" at bounding box center [357, 210] width 496 height 207
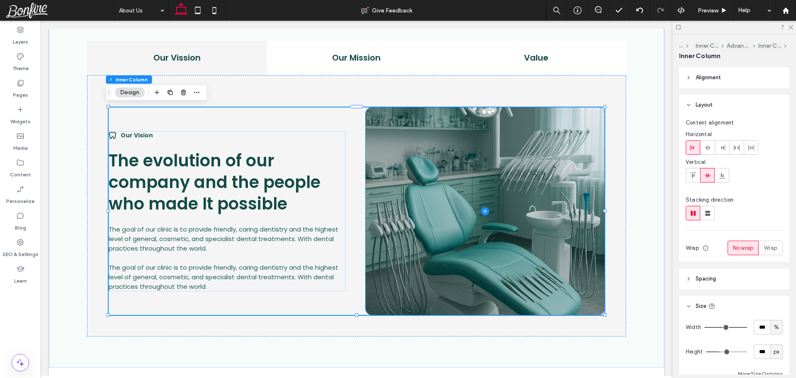
click at [408, 123] on span at bounding box center [484, 210] width 239 height 207
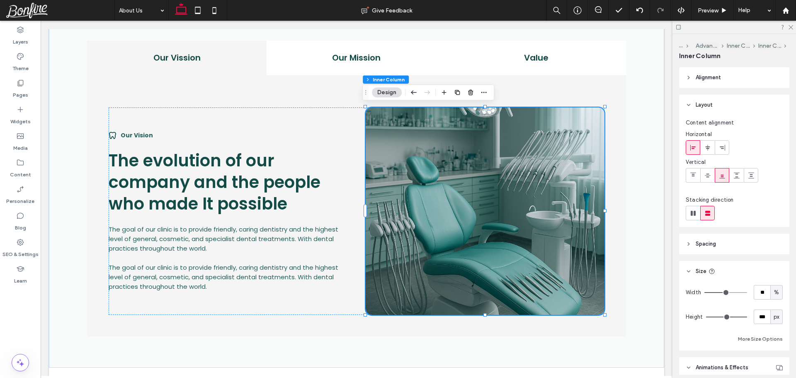
drag, startPoint x: 409, startPoint y: 106, endPoint x: 564, endPoint y: 313, distance: 259.2
click at [564, 377] on div at bounding box center [398, 378] width 796 height 0
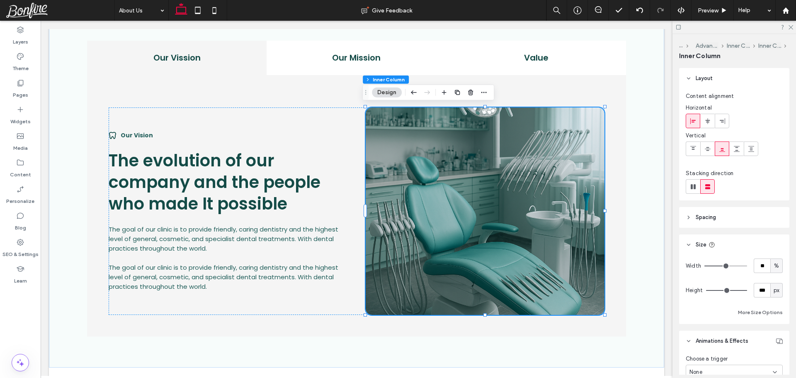
scroll to position [41, 0]
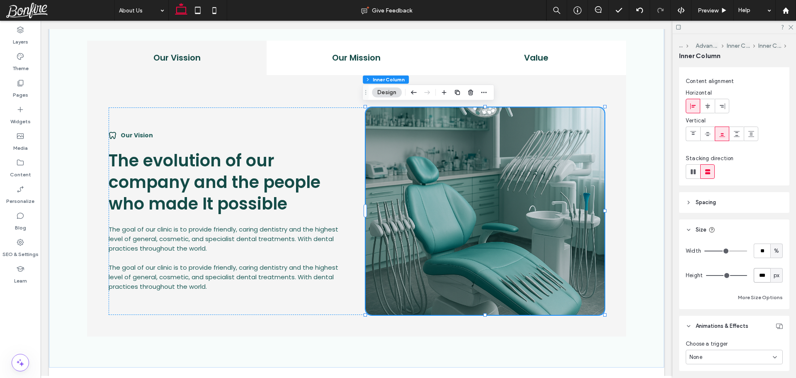
click at [761, 275] on input "***" at bounding box center [761, 275] width 17 height 15
type input "***"
click at [766, 287] on div "Width ** % Height *** px More Size Options" at bounding box center [733, 272] width 97 height 59
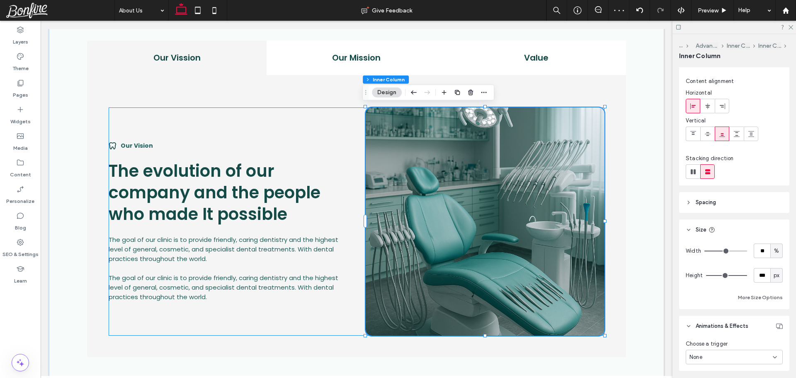
click at [344, 133] on div "Our Vision The evolution of our company and the people who made It possible The…" at bounding box center [357, 221] width 496 height 228
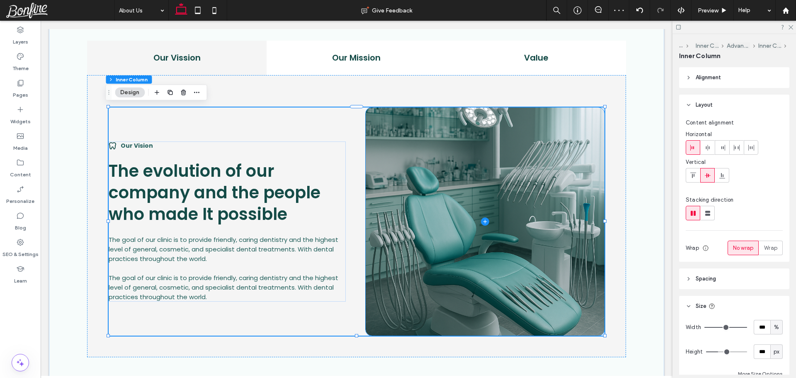
click at [449, 141] on span at bounding box center [484, 221] width 239 height 228
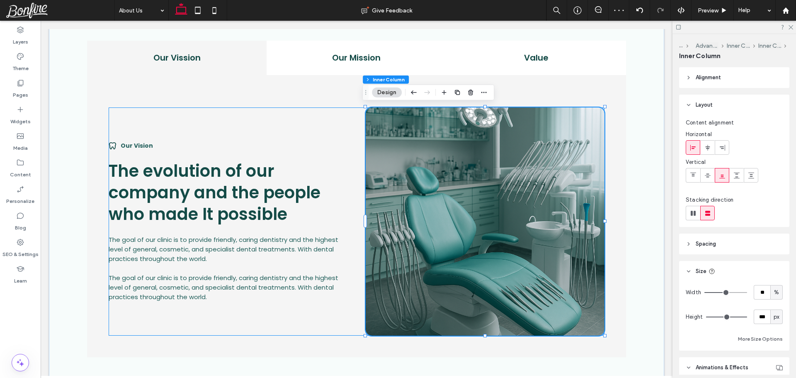
click at [308, 131] on div "Our Vision The evolution of our company and the people who made It possible The…" at bounding box center [357, 221] width 496 height 228
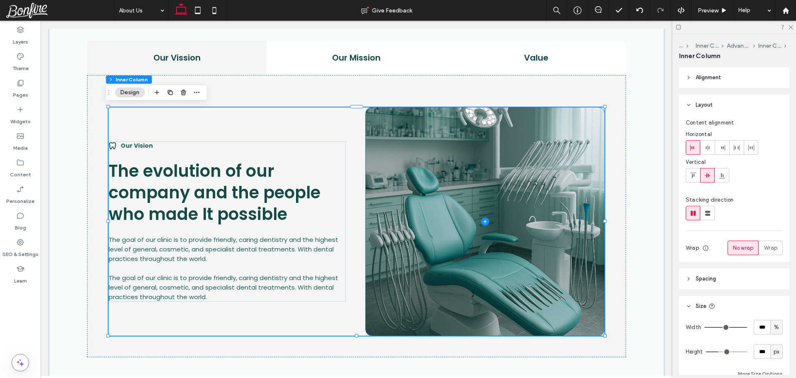
click at [397, 129] on span at bounding box center [484, 221] width 239 height 228
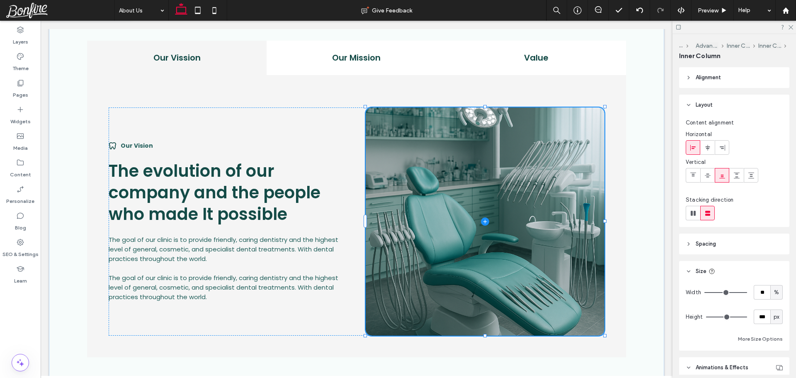
click at [397, 129] on span at bounding box center [484, 221] width 239 height 228
click at [460, 186] on span at bounding box center [484, 221] width 239 height 228
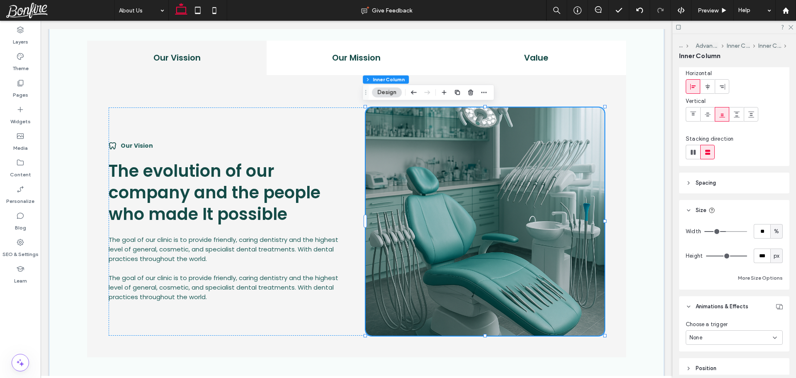
scroll to position [126, 0]
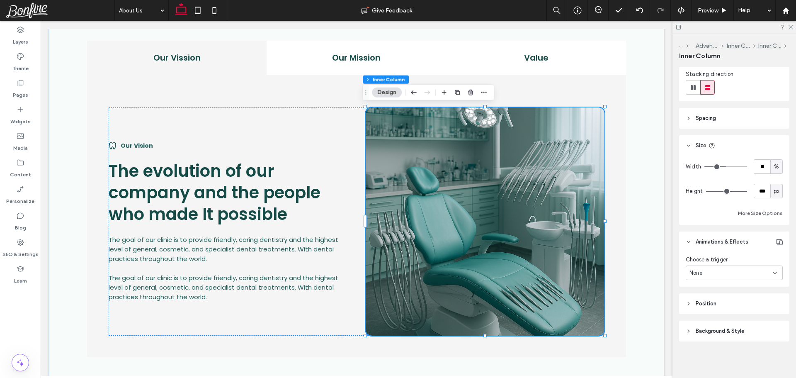
click at [728, 330] on span "Background & Style" at bounding box center [719, 331] width 49 height 8
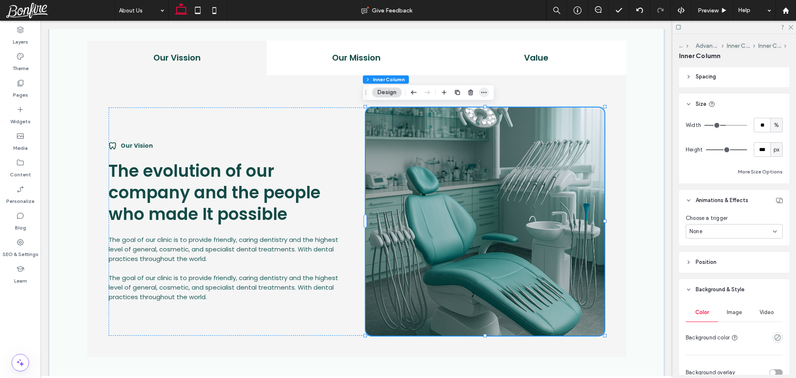
click at [486, 93] on icon "button" at bounding box center [483, 92] width 7 height 7
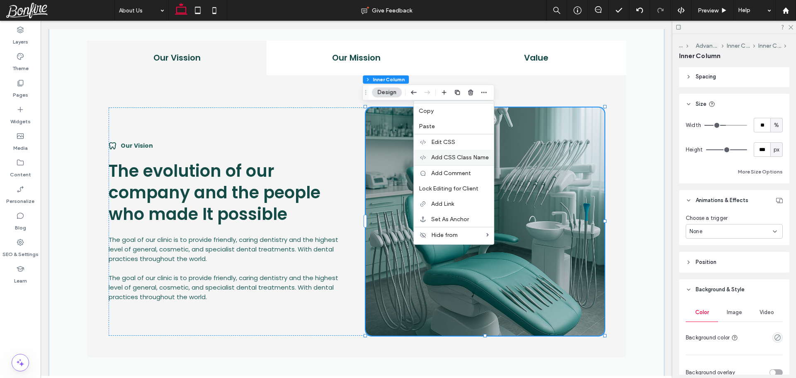
click at [459, 156] on span "Add CSS Class Name" at bounding box center [460, 157] width 58 height 7
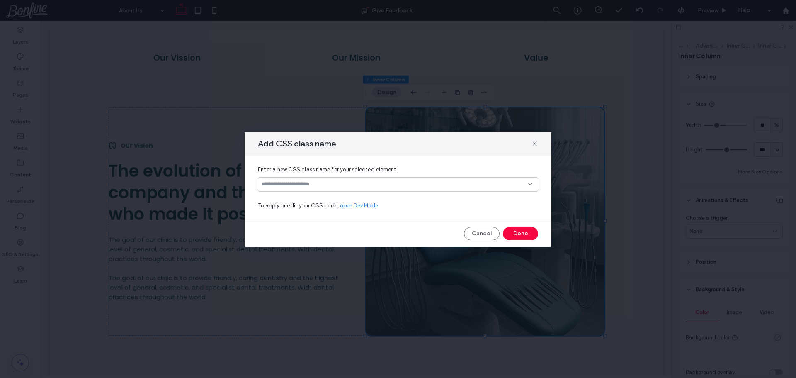
click at [366, 185] on input at bounding box center [394, 184] width 266 height 7
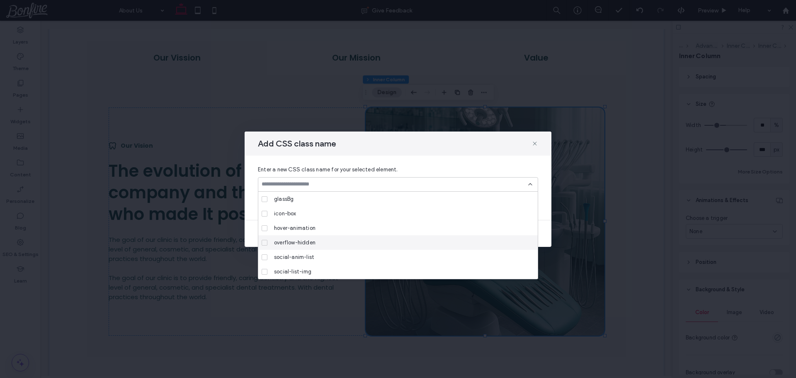
click at [306, 244] on span "overflow-hidden" at bounding box center [294, 242] width 41 height 8
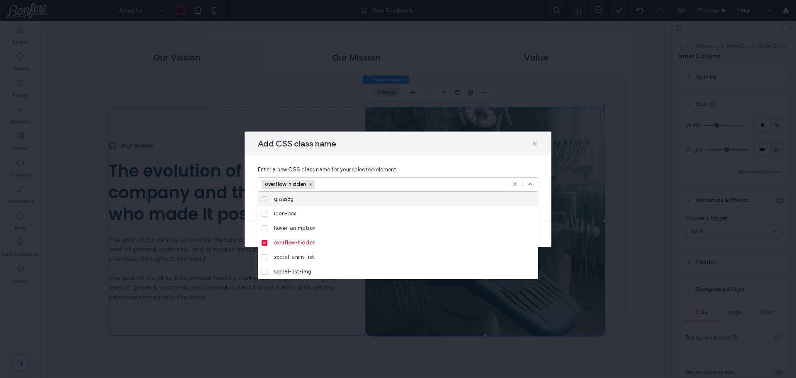
click at [532, 181] on icon at bounding box center [530, 184] width 7 height 7
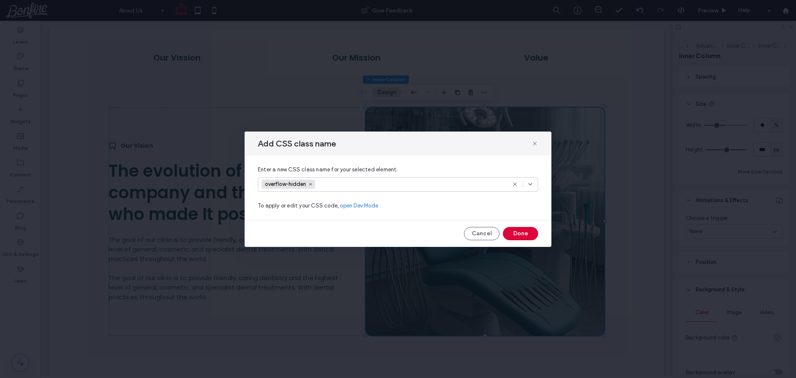
drag, startPoint x: 531, startPoint y: 242, endPoint x: 527, endPoint y: 237, distance: 6.6
click at [529, 240] on div "Add CSS class name Enter a new CSS class name for your selected element. overfl…" at bounding box center [397, 188] width 307 height 115
click at [526, 235] on button "Done" at bounding box center [520, 233] width 35 height 13
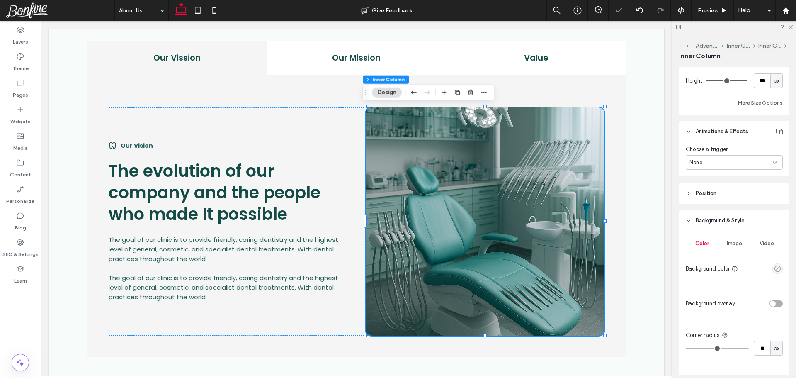
scroll to position [336, 0]
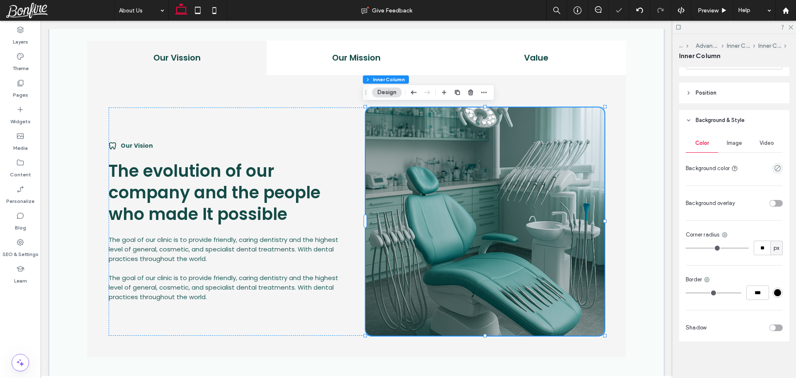
click at [728, 145] on span "Image" at bounding box center [733, 143] width 15 height 7
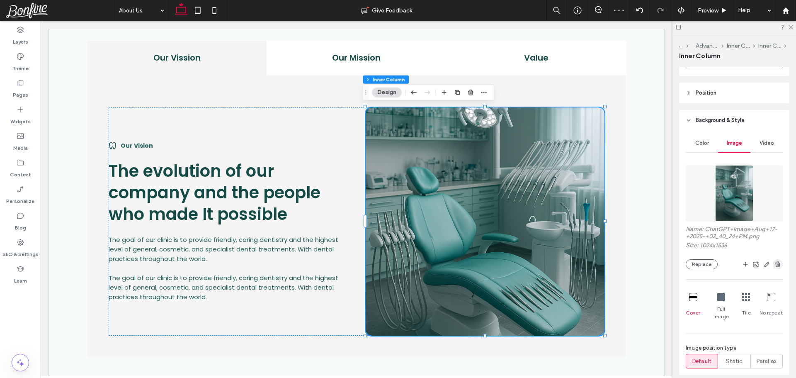
drag, startPoint x: 772, startPoint y: 263, endPoint x: 630, endPoint y: 225, distance: 147.5
click at [775, 263] on use "button" at bounding box center [777, 263] width 5 height 5
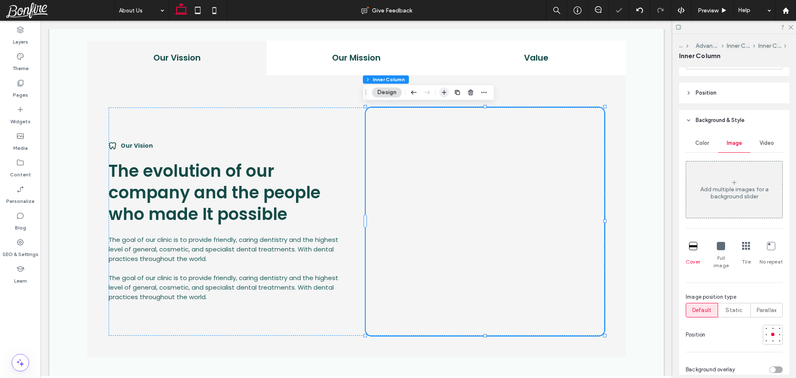
drag, startPoint x: 448, startPoint y: 92, endPoint x: 410, endPoint y: 81, distance: 39.6
click at [448, 92] on span "button" at bounding box center [444, 92] width 10 height 10
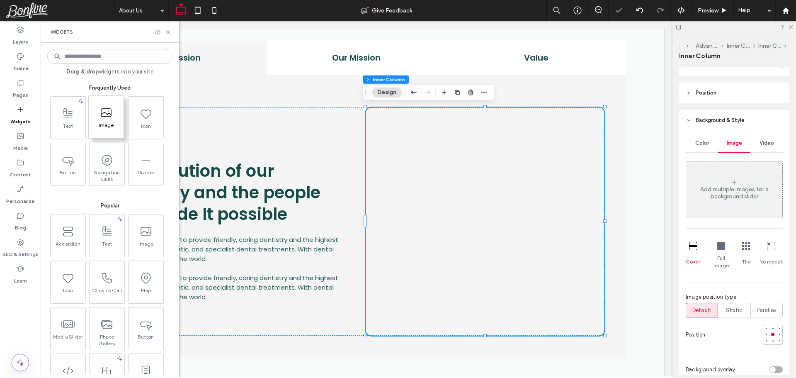
click at [106, 125] on span "Image" at bounding box center [106, 128] width 35 height 12
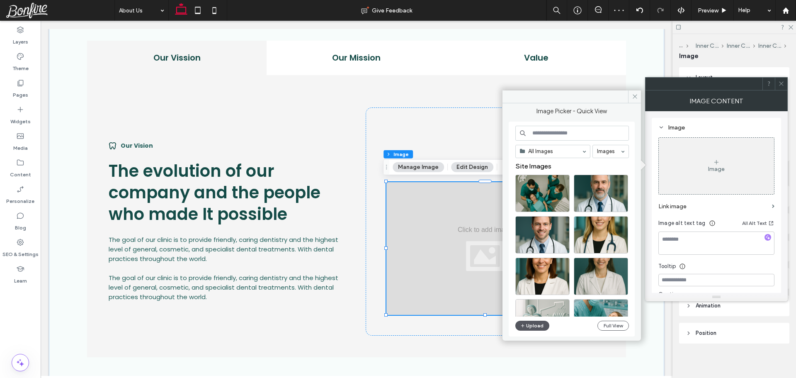
click at [530, 325] on button "Upload" at bounding box center [532, 325] width 34 height 10
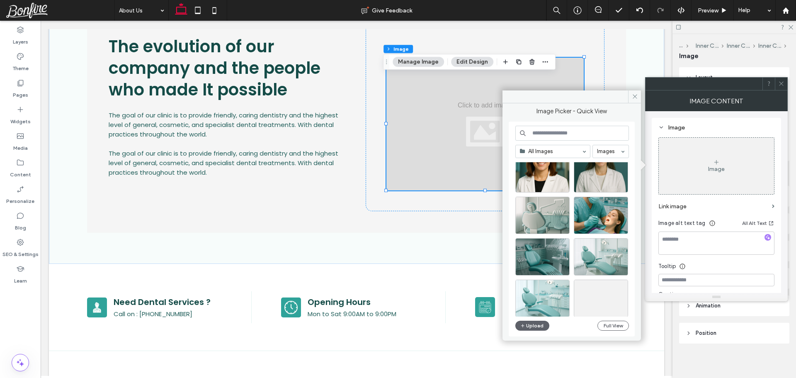
scroll to position [124, 0]
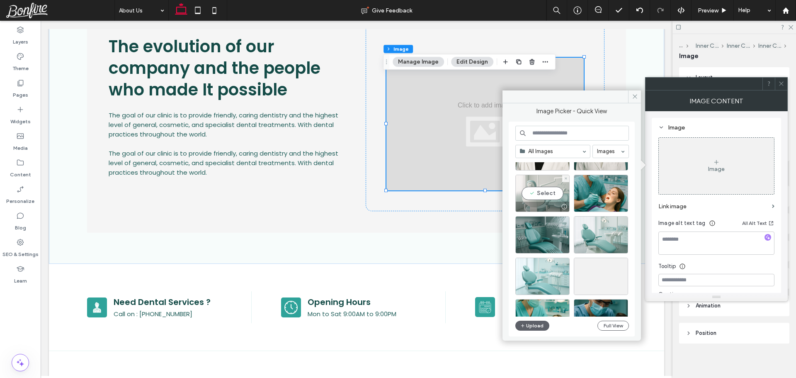
click at [537, 194] on div "Select" at bounding box center [542, 192] width 54 height 37
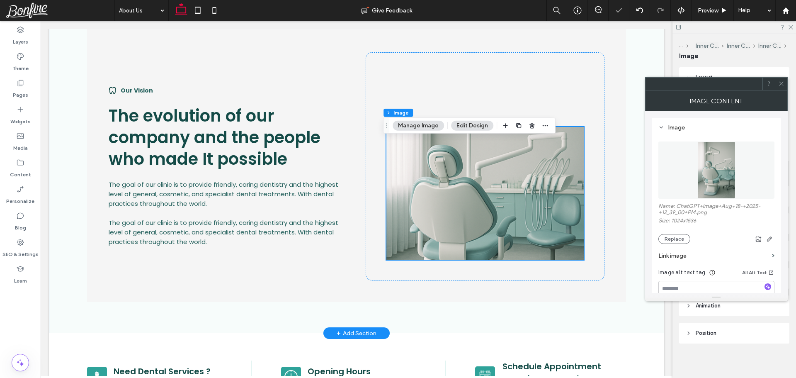
scroll to position [618, 0]
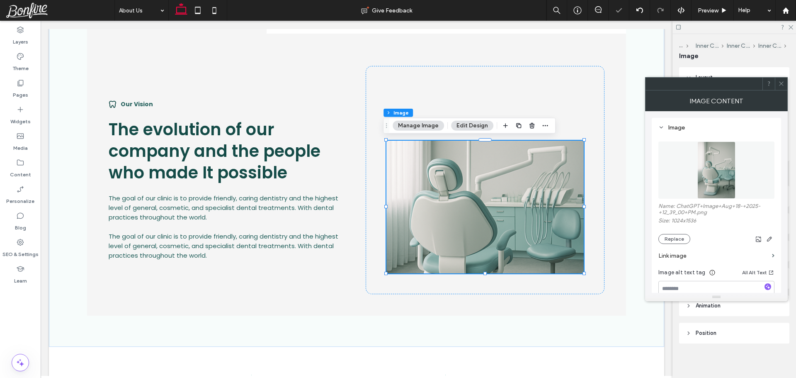
click at [778, 78] on span at bounding box center [781, 83] width 6 height 12
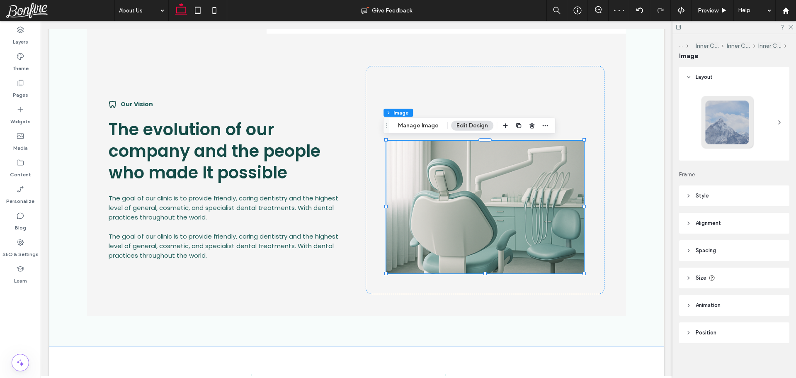
scroll to position [0, 0]
click at [726, 222] on header "Alignment" at bounding box center [734, 223] width 110 height 21
click at [740, 240] on span at bounding box center [739, 244] width 7 height 14
click at [431, 94] on div at bounding box center [484, 180] width 239 height 228
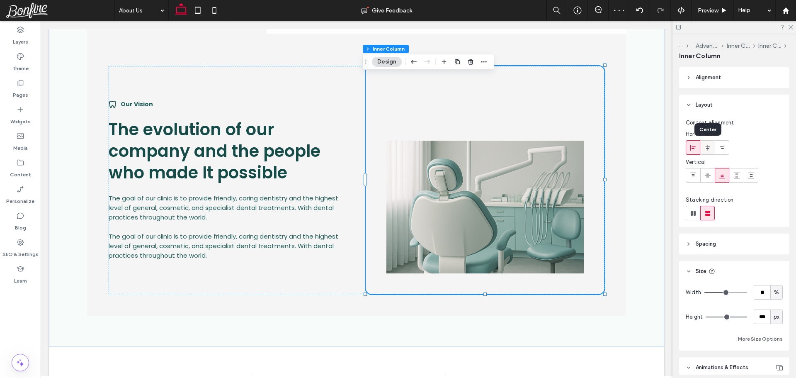
click at [702, 146] on div at bounding box center [707, 147] width 14 height 14
click at [722, 239] on header "Spacing" at bounding box center [734, 243] width 110 height 21
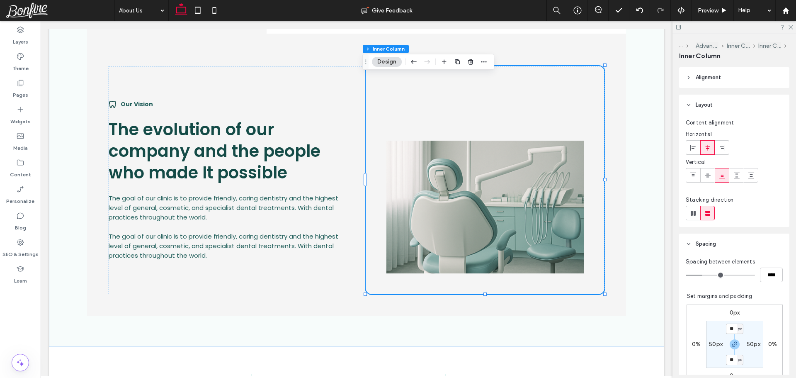
click at [711, 341] on label "50px" at bounding box center [716, 343] width 14 height 7
type input "*"
click at [731, 327] on label "50px" at bounding box center [735, 328] width 14 height 7
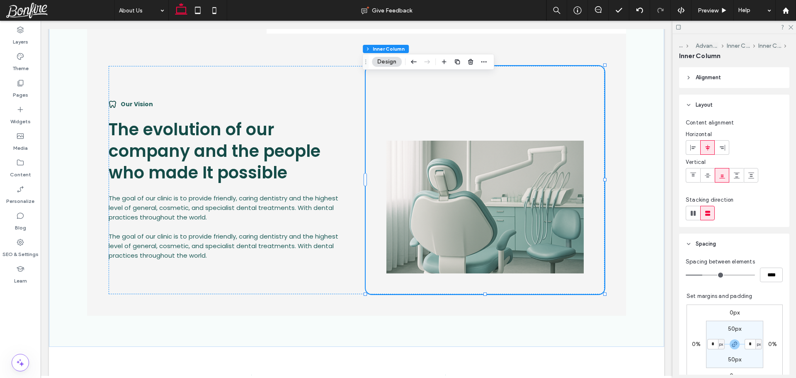
type input "**"
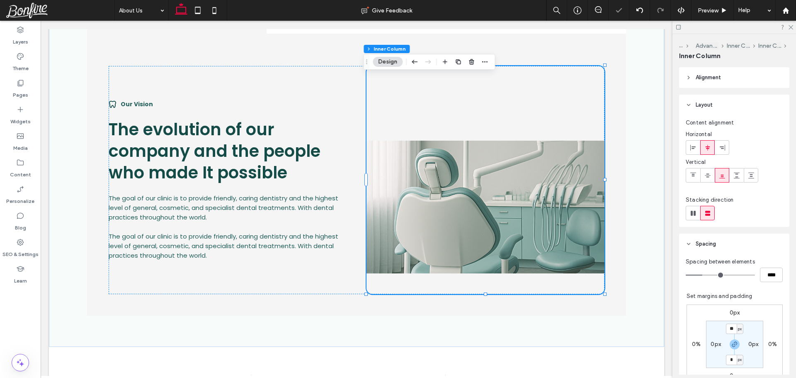
type input "*"
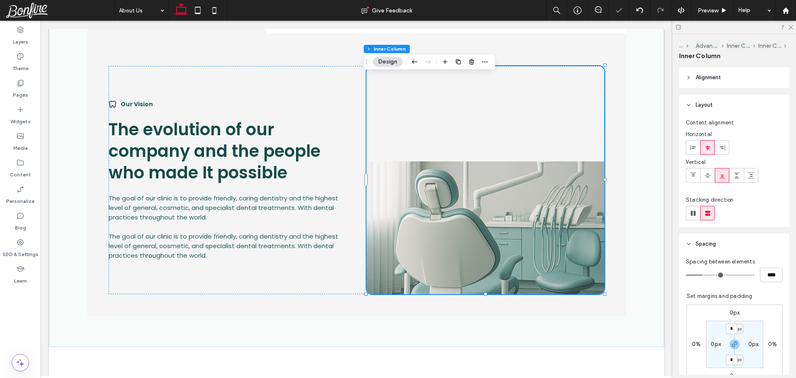
click at [755, 325] on section "* px 0px * px 0px" at bounding box center [734, 343] width 57 height 47
click at [453, 138] on div at bounding box center [485, 180] width 238 height 228
click at [470, 184] on img at bounding box center [485, 227] width 238 height 133
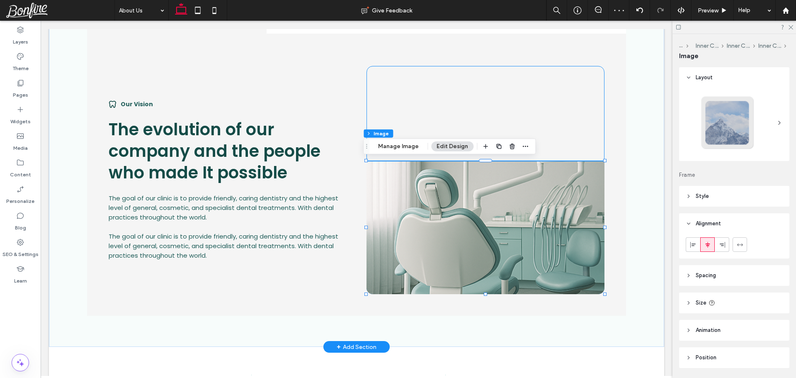
click at [474, 95] on div at bounding box center [485, 180] width 238 height 228
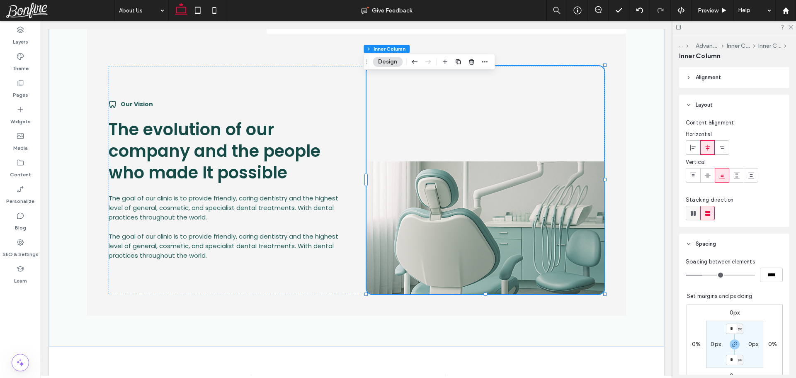
click at [694, 214] on use at bounding box center [692, 213] width 5 height 5
type input "*"
type input "**"
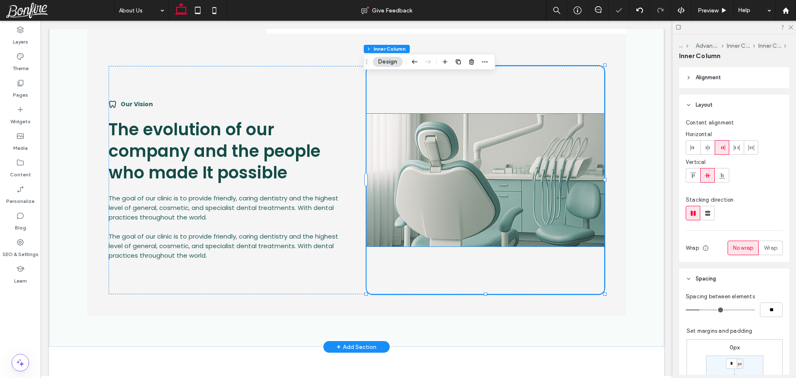
click at [506, 121] on img at bounding box center [485, 180] width 238 height 133
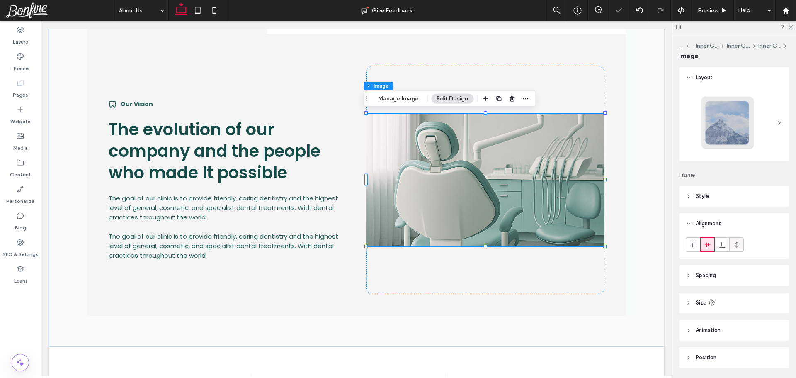
click at [737, 240] on span at bounding box center [736, 244] width 7 height 14
type input "*"
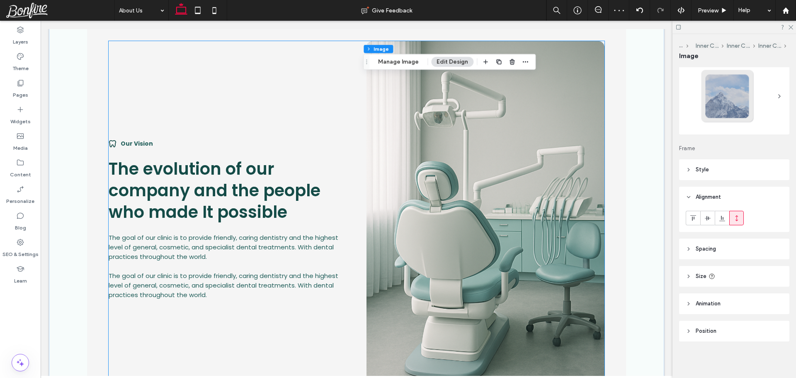
scroll to position [618, 0]
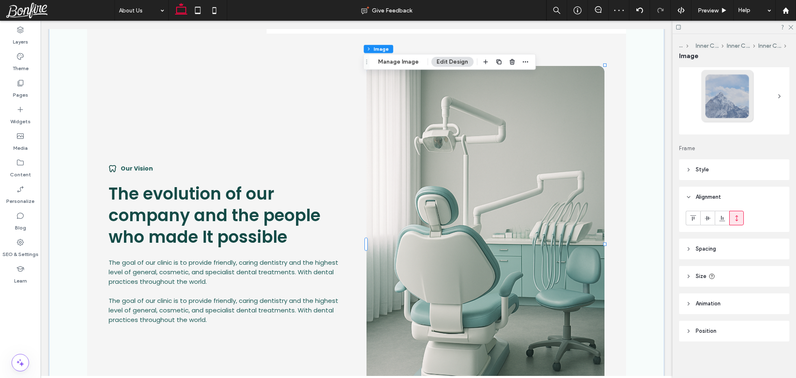
click at [438, 150] on img at bounding box center [485, 244] width 238 height 357
click at [298, 136] on div "Our Vision The evolution of our company and the people who made It possible The…" at bounding box center [357, 244] width 496 height 357
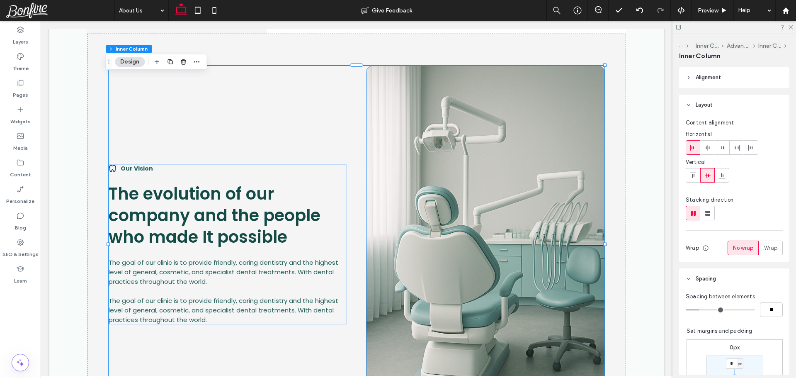
click at [450, 145] on img at bounding box center [485, 244] width 238 height 357
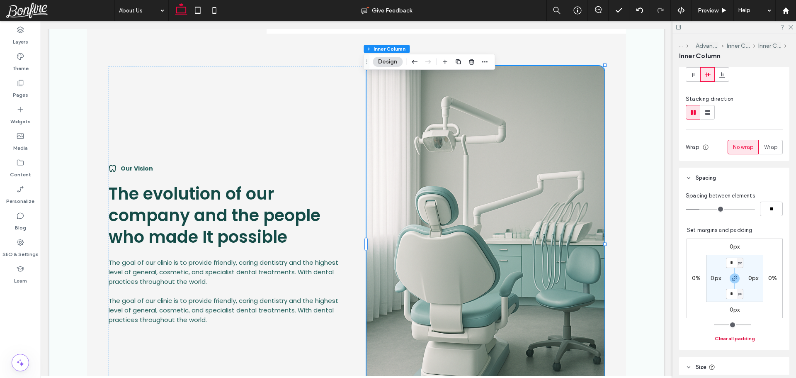
scroll to position [207, 0]
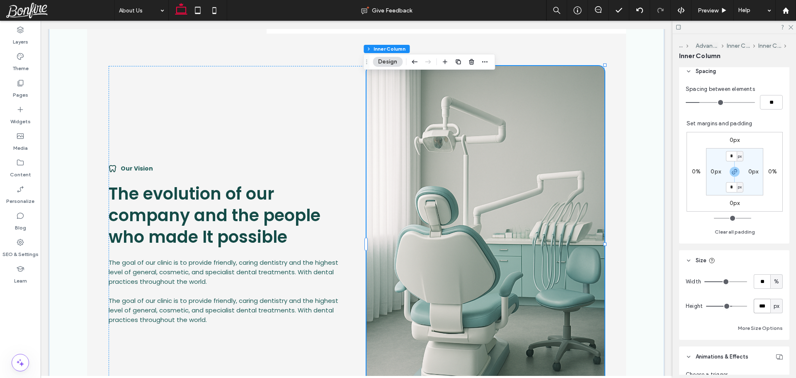
click at [756, 305] on input "***" at bounding box center [761, 305] width 17 height 15
type input "**"
click at [759, 317] on div "Width ** % Height ** px More Size Options" at bounding box center [733, 303] width 97 height 59
click at [455, 159] on img at bounding box center [485, 244] width 238 height 357
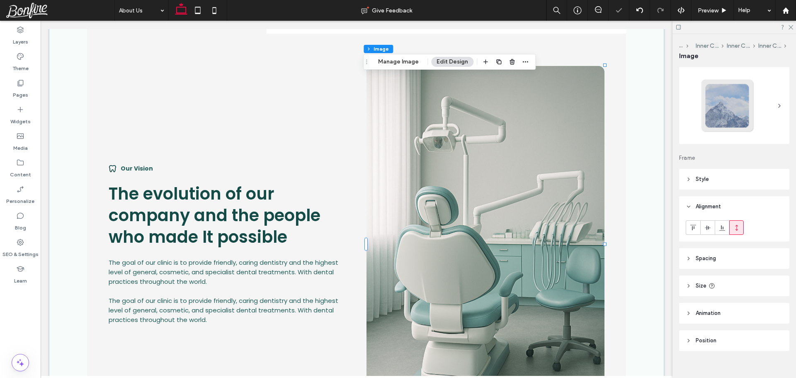
scroll to position [27, 0]
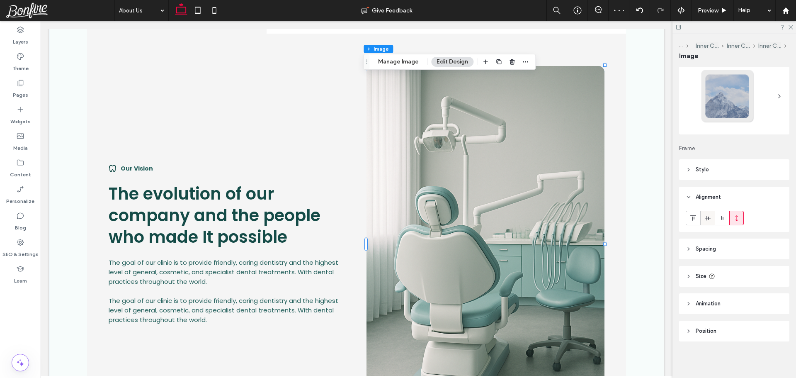
click at [712, 220] on div at bounding box center [707, 218] width 14 height 14
click at [751, 274] on header "Size" at bounding box center [734, 276] width 110 height 21
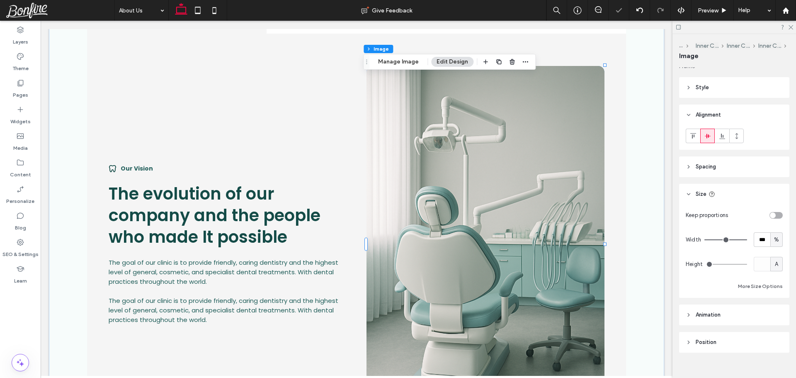
scroll to position [109, 0]
click at [774, 263] on span "A" at bounding box center [775, 263] width 3 height 8
click at [772, 273] on span "px" at bounding box center [772, 277] width 6 height 8
type input "***"
click at [760, 262] on input "*****" at bounding box center [761, 263] width 17 height 15
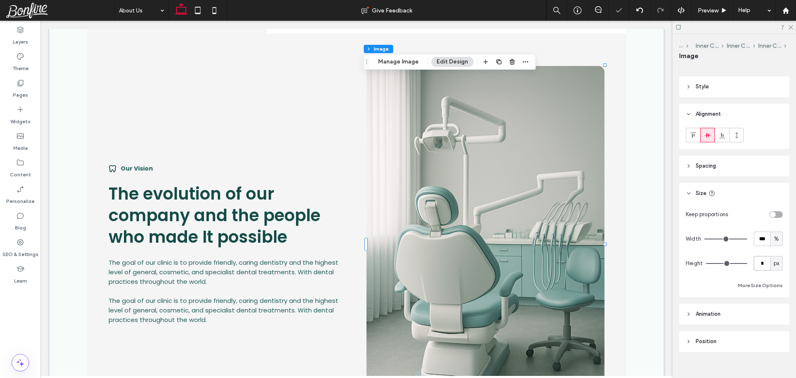
click at [760, 262] on input "*" at bounding box center [761, 263] width 17 height 15
type input "***"
click at [763, 272] on div "Keep proportions Width *** % Height *** px More Size Options" at bounding box center [733, 248] width 97 height 83
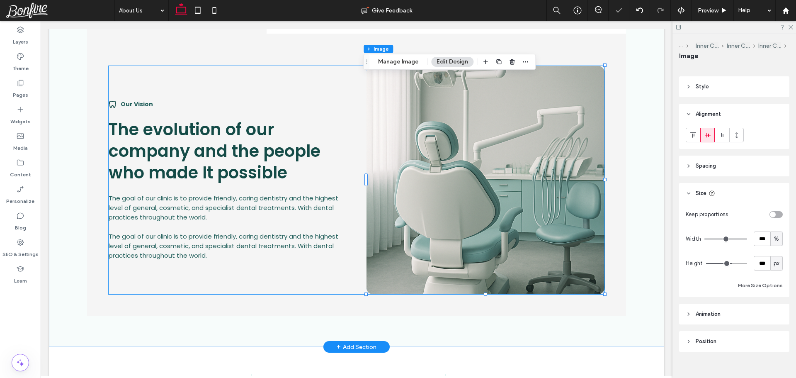
click at [361, 108] on div "Our Vision The evolution of our company and the people who made It possible The…" at bounding box center [357, 180] width 496 height 228
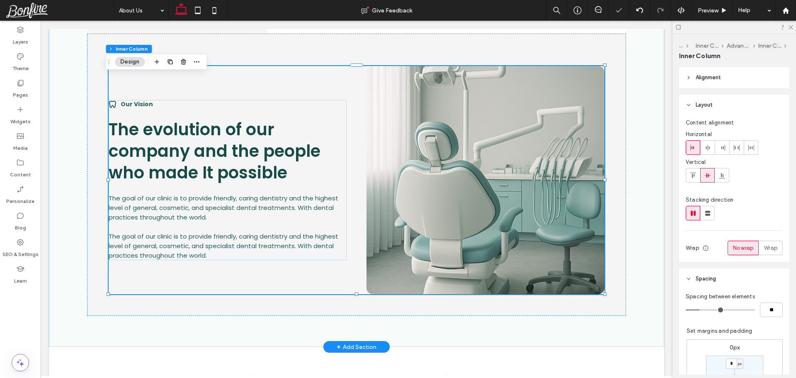
click at [312, 84] on div "Our Vision The evolution of our company and the people who made It possible The…" at bounding box center [357, 180] width 496 height 228
click at [472, 108] on img at bounding box center [485, 180] width 238 height 228
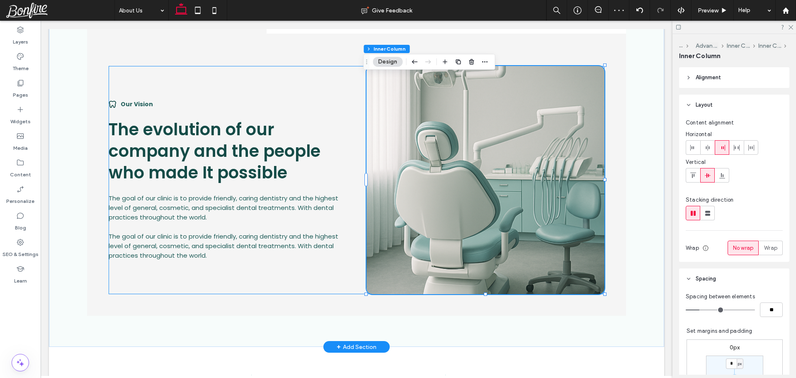
click at [325, 95] on div "Our Vision The evolution of our company and the people who made It possible The…" at bounding box center [357, 180] width 496 height 228
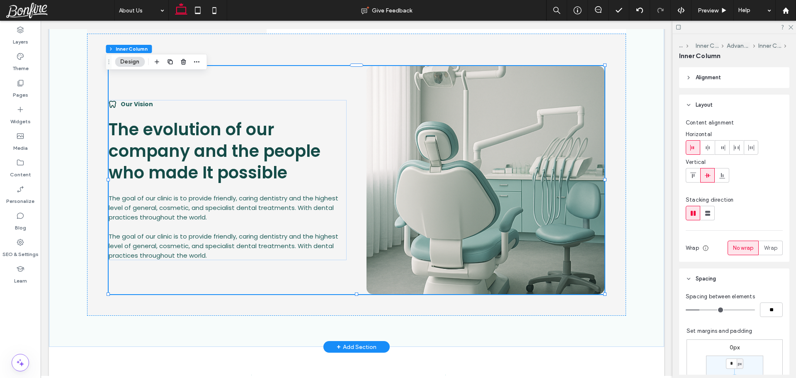
click at [307, 80] on div "Our Vision The evolution of our company and the people who made It possible The…" at bounding box center [357, 180] width 496 height 228
click at [424, 100] on img at bounding box center [485, 180] width 238 height 228
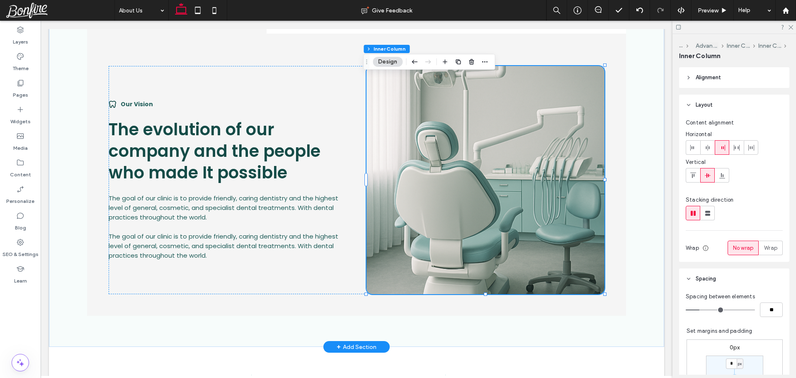
click at [424, 100] on img at bounding box center [485, 180] width 238 height 228
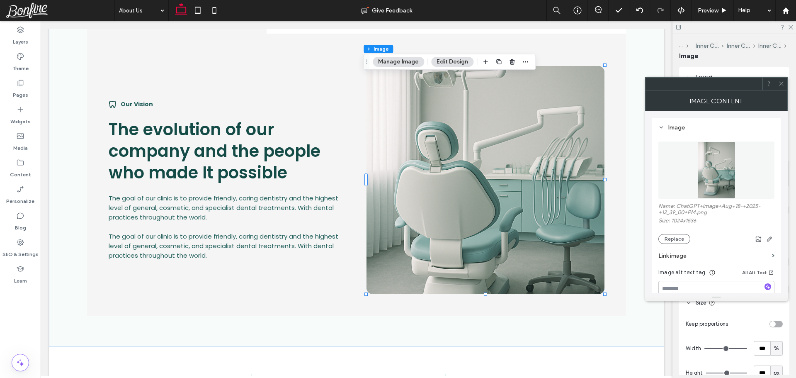
click at [782, 84] on icon at bounding box center [781, 83] width 6 height 6
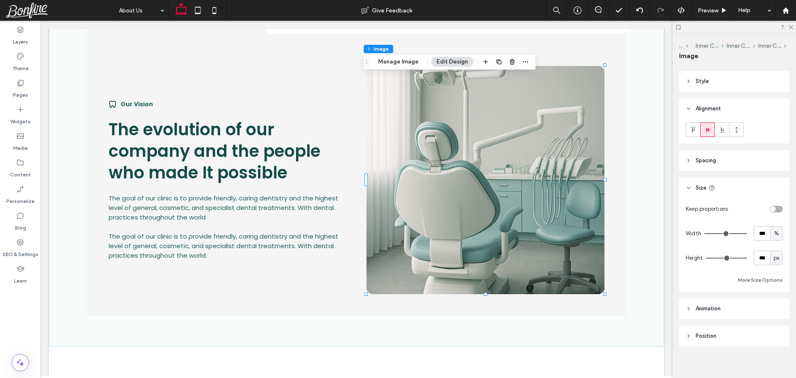
scroll to position [120, 0]
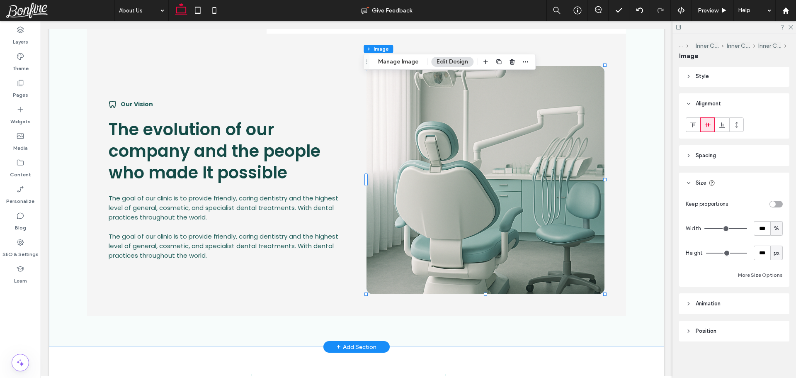
click at [505, 159] on img at bounding box center [485, 180] width 238 height 228
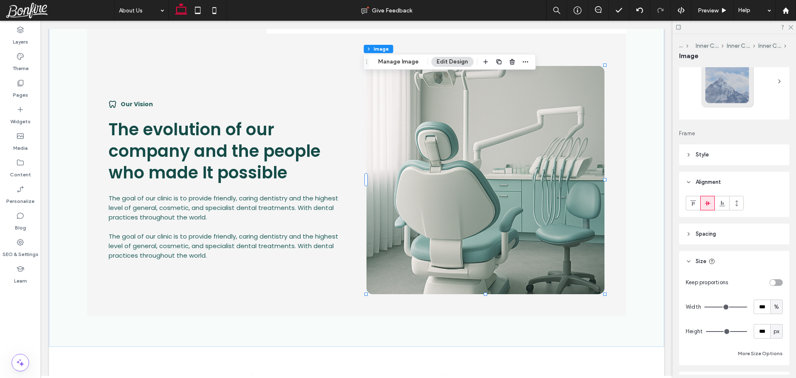
scroll to position [0, 0]
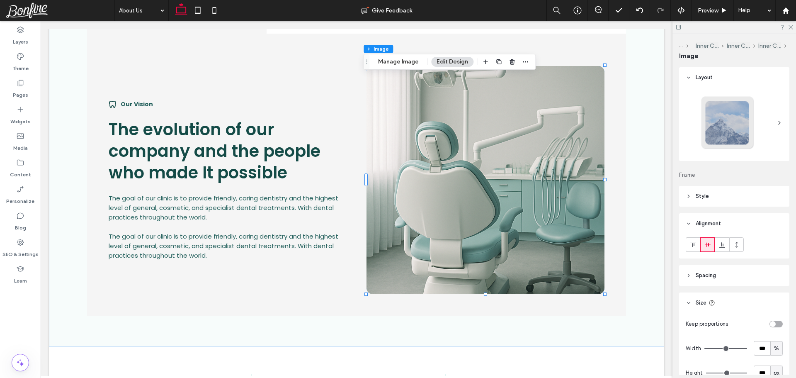
click at [723, 197] on header "Style" at bounding box center [734, 196] width 110 height 21
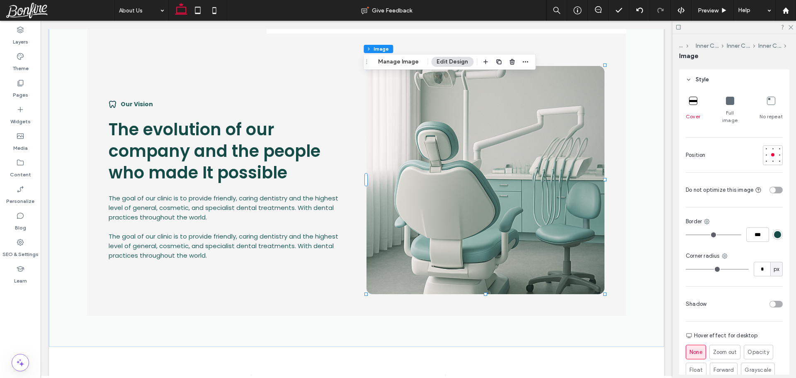
scroll to position [124, 0]
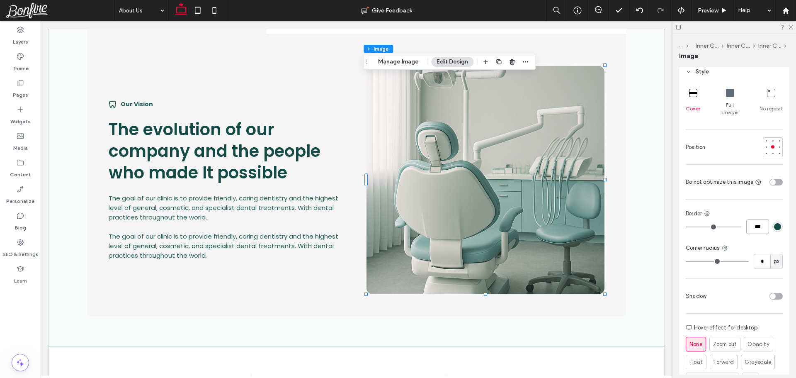
click at [754, 219] on input "***" at bounding box center [757, 226] width 23 height 15
click at [755, 255] on input "*" at bounding box center [761, 261] width 17 height 15
type input "**"
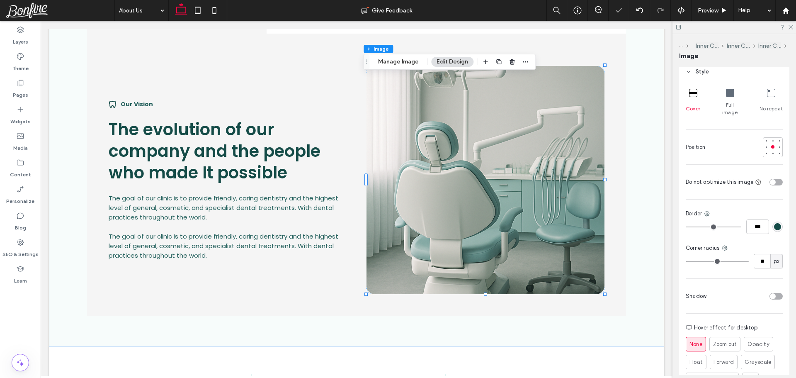
click at [758, 278] on hr at bounding box center [733, 278] width 97 height 0
click at [384, 111] on img at bounding box center [485, 180] width 238 height 228
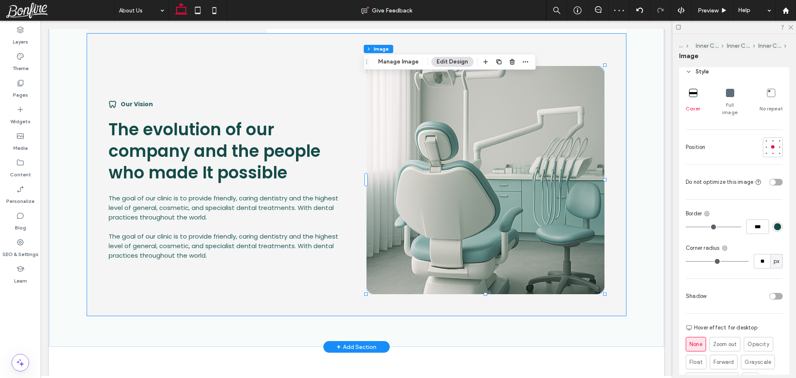
click at [610, 80] on div "Our Vision The evolution of our company and the people who made It possible The…" at bounding box center [356, 175] width 539 height 282
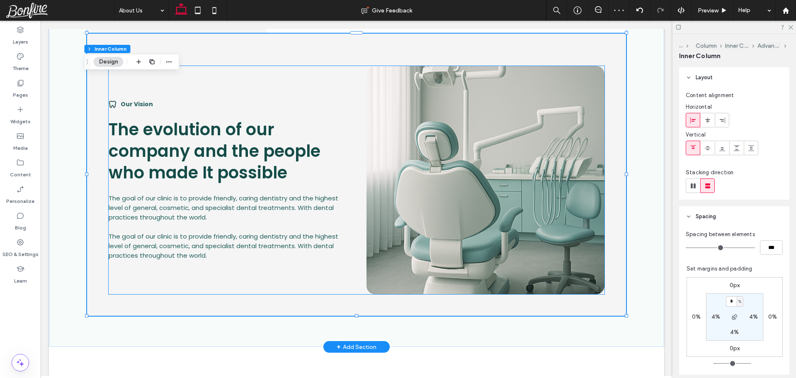
click at [554, 80] on img at bounding box center [485, 180] width 238 height 228
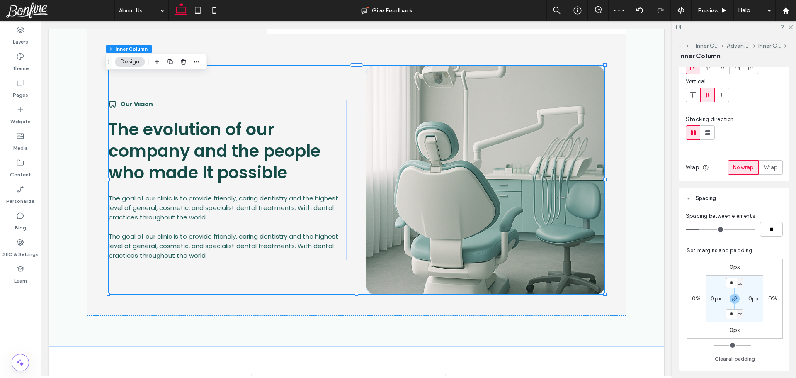
scroll to position [207, 0]
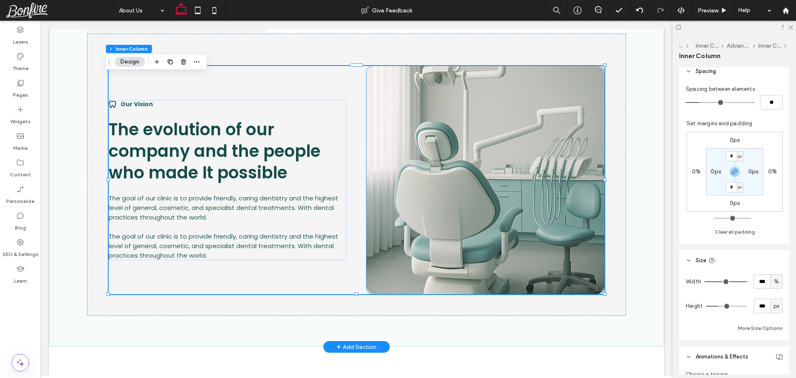
click at [471, 122] on img at bounding box center [485, 180] width 238 height 228
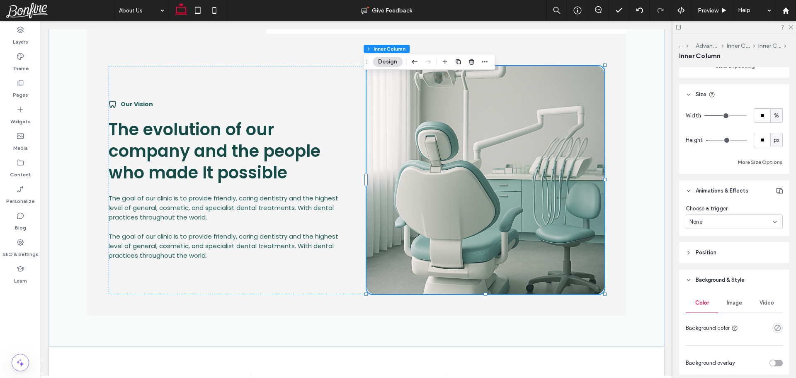
scroll to position [532, 0]
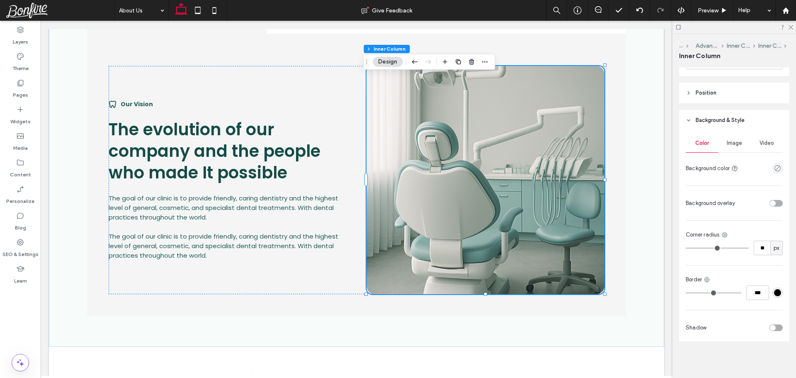
type input "**"
type input "*"
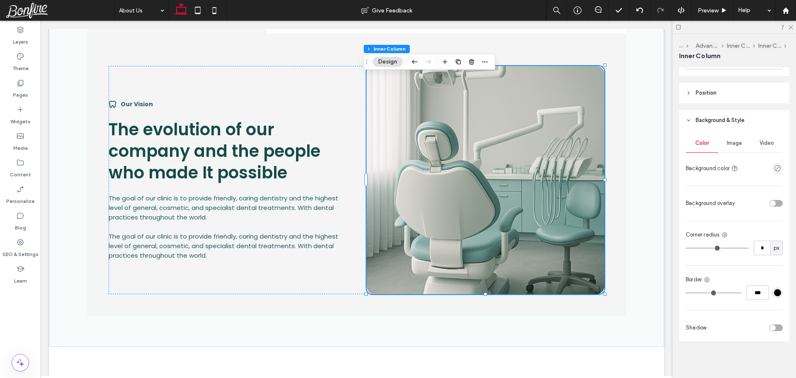
type input "*"
drag, startPoint x: 695, startPoint y: 248, endPoint x: 664, endPoint y: 246, distance: 31.1
type input "*"
click at [685, 247] on input "range" at bounding box center [716, 247] width 63 height 1
click at [753, 261] on div "Color Image Video Background color Background overlay Corner radius * px Border…" at bounding box center [734, 236] width 110 height 211
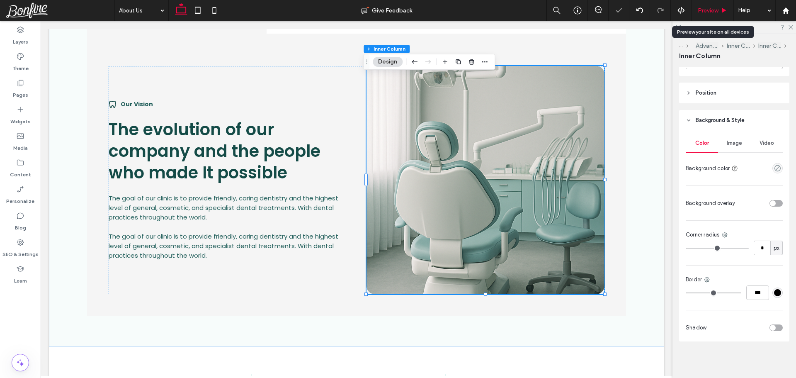
click at [707, 12] on span "Preview" at bounding box center [707, 10] width 21 height 7
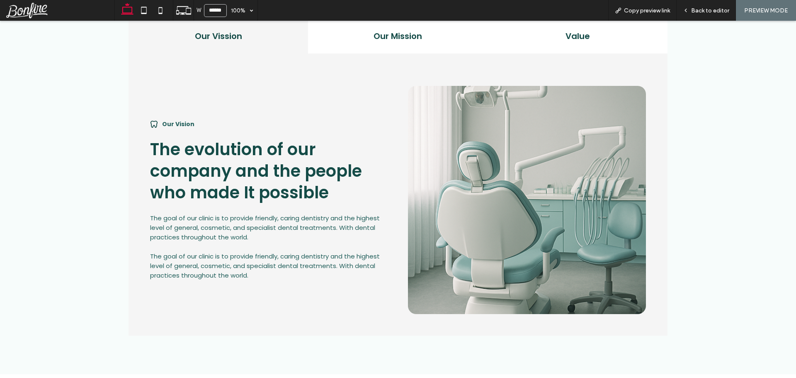
scroll to position [585, 0]
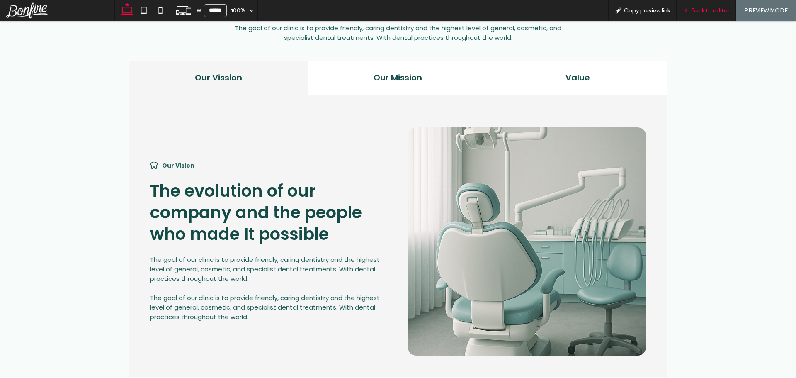
click at [704, 9] on span "Back to editor" at bounding box center [710, 10] width 38 height 7
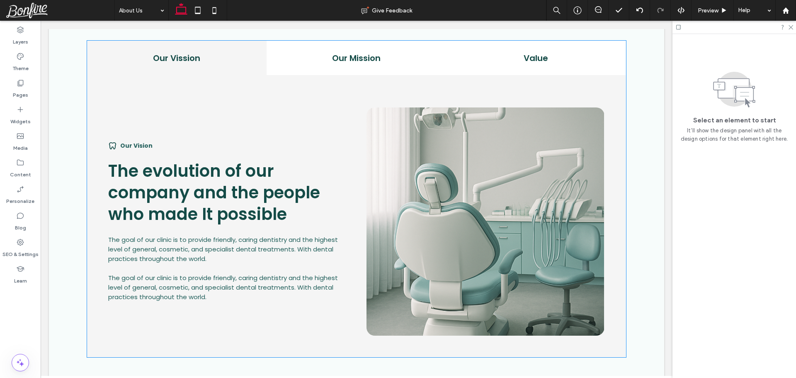
scroll to position [535, 0]
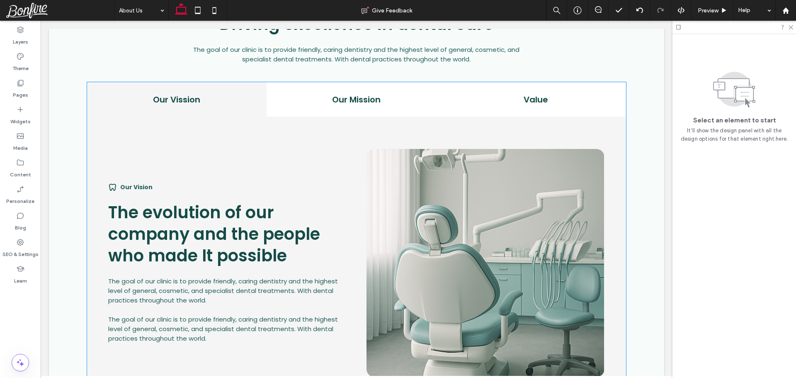
click at [235, 137] on div "Our Vision The evolution of our company and the people who made It possible The…" at bounding box center [356, 257] width 539 height 282
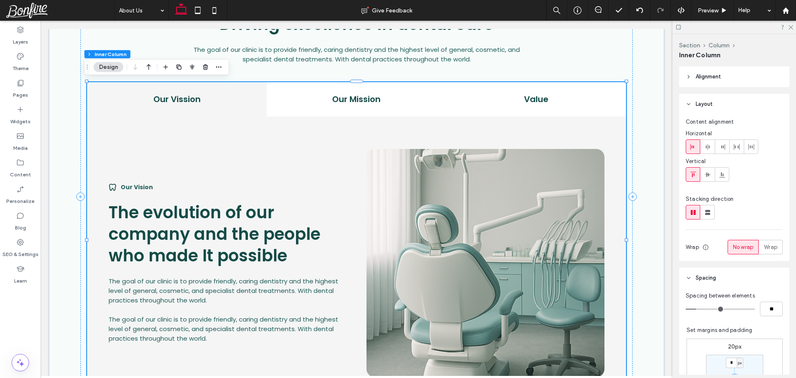
click at [427, 138] on div "Our Vision The evolution of our company and the people who made It possible The…" at bounding box center [356, 257] width 539 height 282
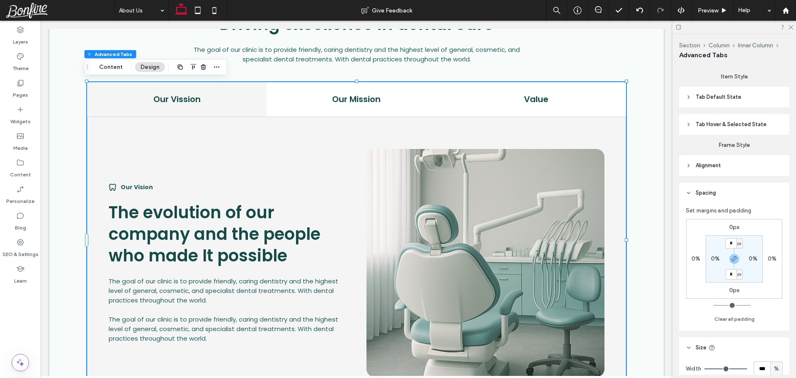
click at [427, 138] on div "Our Vision The evolution of our company and the people who made It possible The…" at bounding box center [356, 257] width 539 height 282
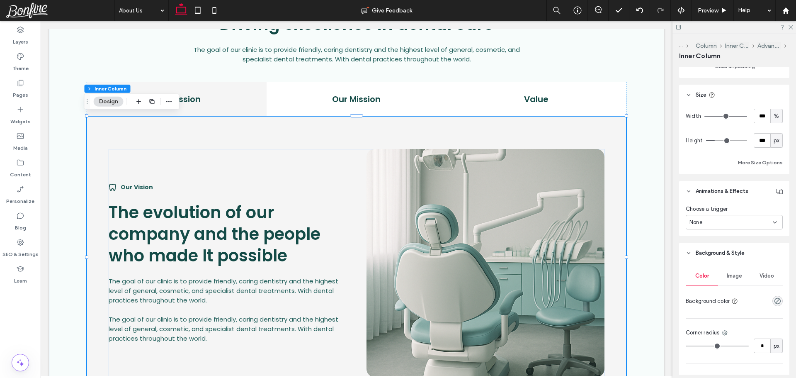
scroll to position [408, 0]
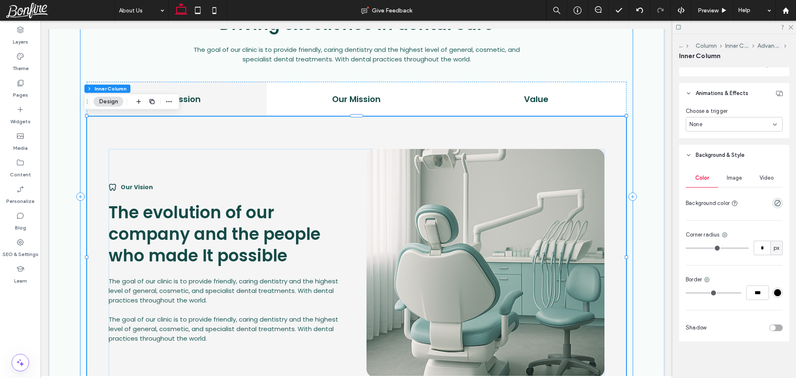
click at [403, 72] on div "Vision Mission Driving excellence in dental care The goal of our clinic is to p…" at bounding box center [356, 196] width 552 height 417
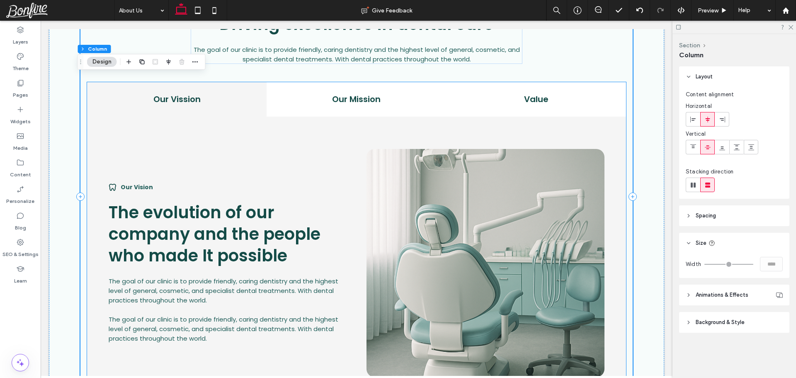
click at [400, 125] on div "Our Vision The evolution of our company and the people who made It possible The…" at bounding box center [356, 257] width 539 height 282
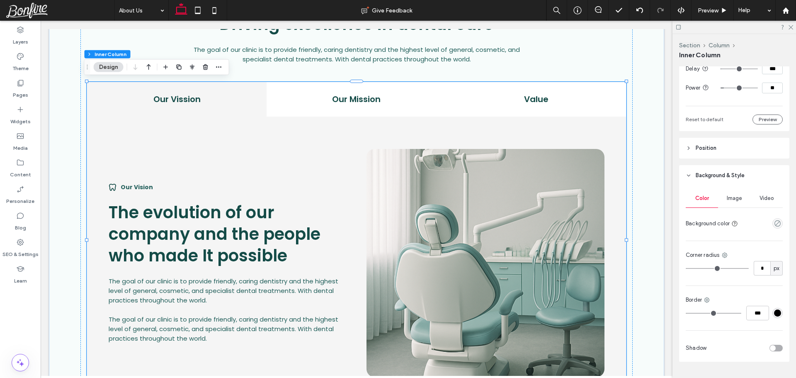
scroll to position [653, 0]
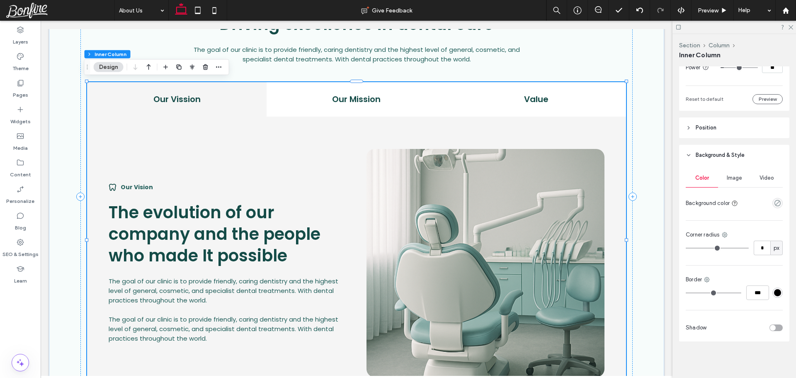
click at [318, 157] on div "Our Vision The evolution of our company and the people who made It possible The…" at bounding box center [357, 263] width 496 height 228
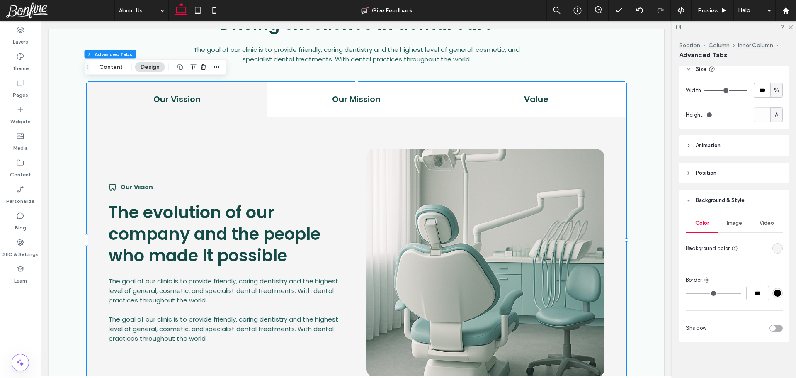
scroll to position [278, 0]
click at [774, 248] on div "rgba(245,245,245,1)" at bounding box center [777, 247] width 7 height 7
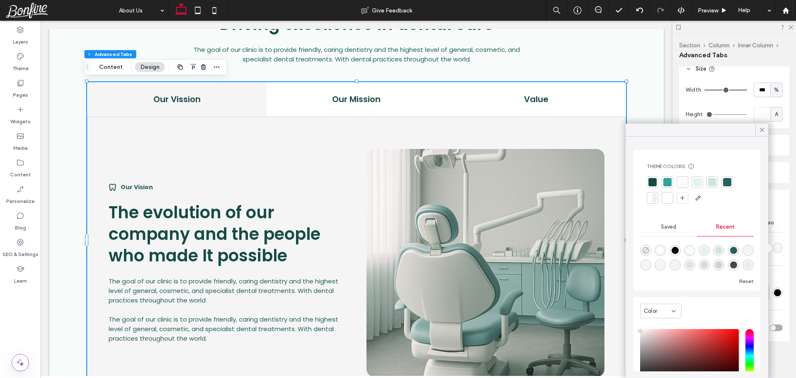
click at [646, 251] on icon "rgba(0, 0, 0, 0)" at bounding box center [645, 250] width 7 height 7
type input "*******"
type input "*"
type input "**"
click at [225, 99] on h4 "Our Vission" at bounding box center [176, 99] width 169 height 12
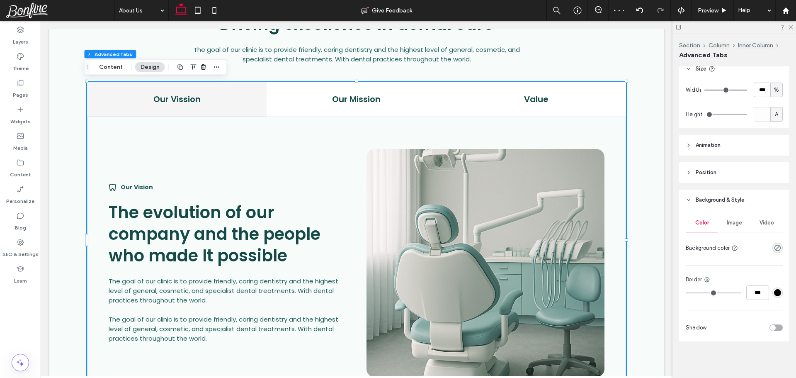
click at [229, 91] on div "Our Vission" at bounding box center [176, 99] width 179 height 34
click at [210, 96] on h4 "Our Vission" at bounding box center [176, 99] width 169 height 12
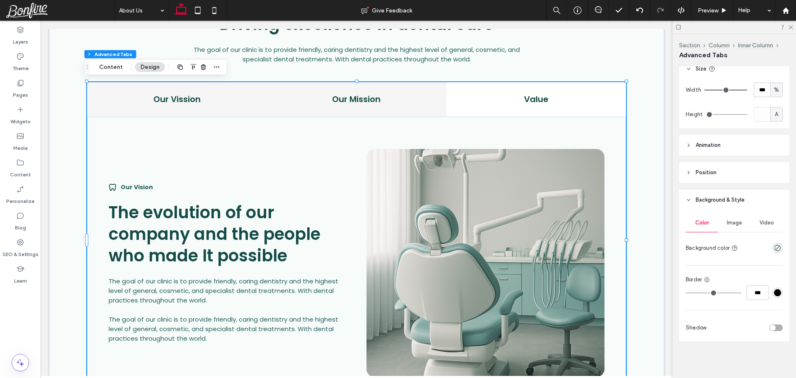
click at [347, 97] on h4 "Our Mission" at bounding box center [355, 99] width 169 height 12
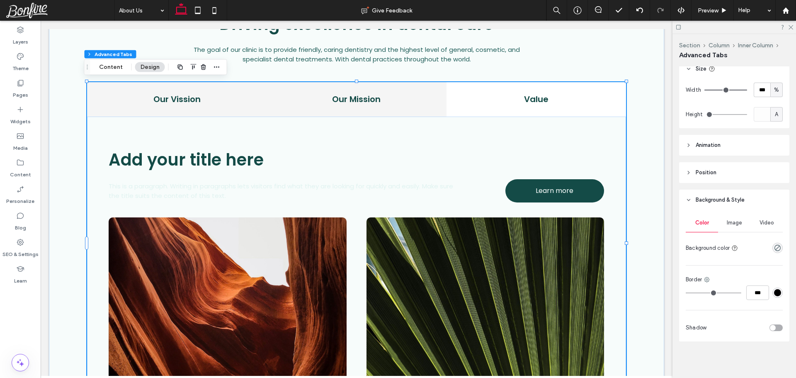
click at [235, 93] on h4 "Our Vission" at bounding box center [176, 99] width 169 height 12
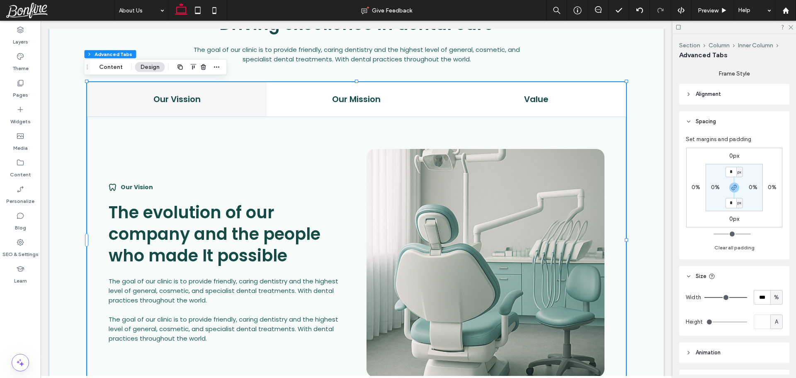
scroll to position [0, 0]
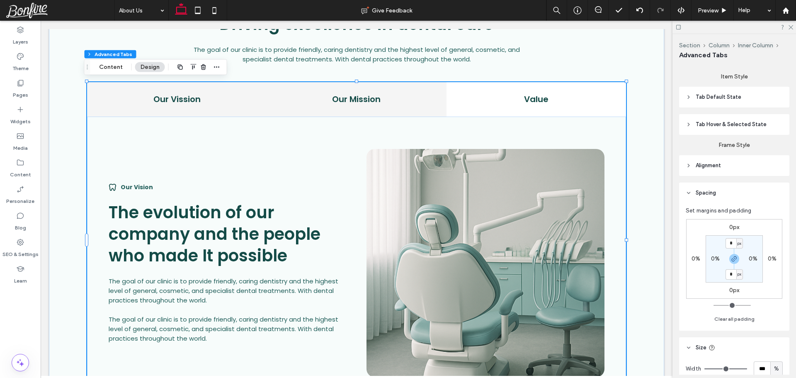
click at [360, 100] on h4 "Our Mission" at bounding box center [355, 99] width 169 height 12
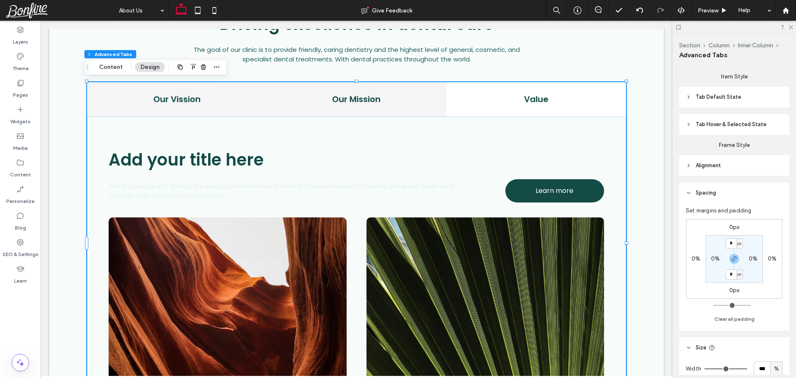
click at [223, 97] on h4 "Our Vission" at bounding box center [176, 99] width 169 height 12
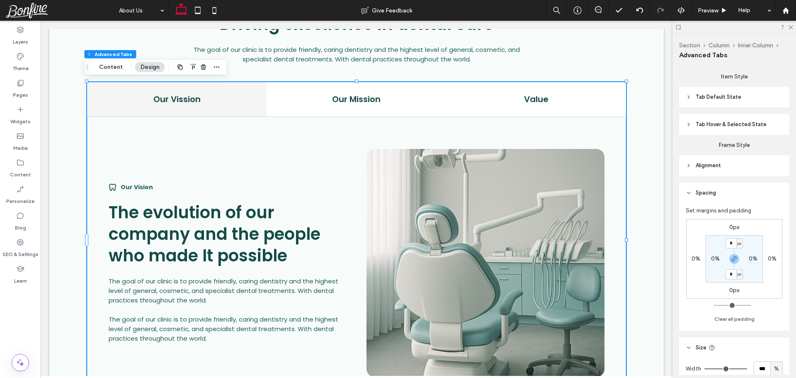
click at [128, 88] on div "Our Vission" at bounding box center [176, 99] width 179 height 34
click at [214, 68] on icon "button" at bounding box center [216, 67] width 7 height 7
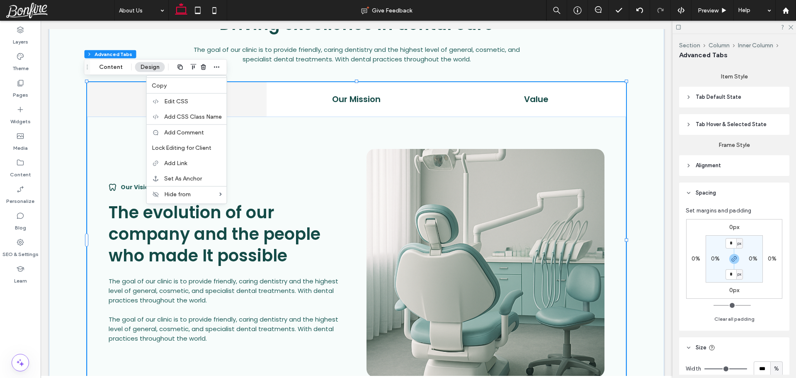
click at [130, 97] on h4 "Our Vission" at bounding box center [176, 99] width 169 height 12
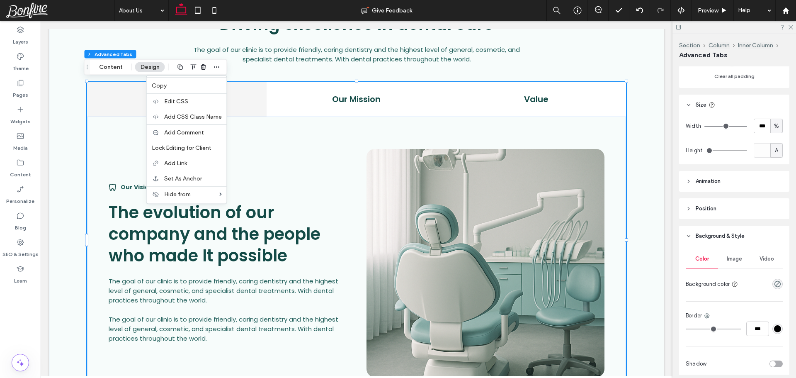
scroll to position [278, 0]
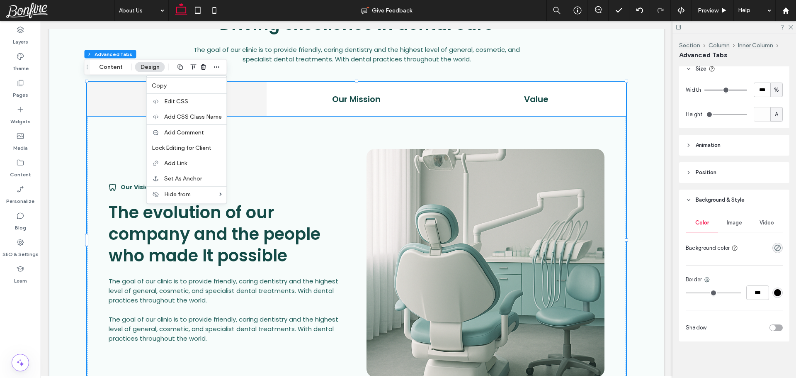
click at [357, 151] on div "Our Vision The evolution of our company and the people who made It possible The…" at bounding box center [357, 263] width 496 height 228
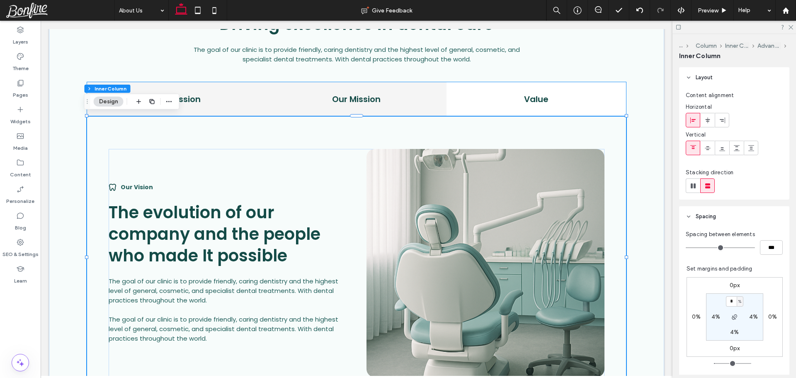
click at [411, 94] on h4 "Our Mission" at bounding box center [355, 99] width 169 height 12
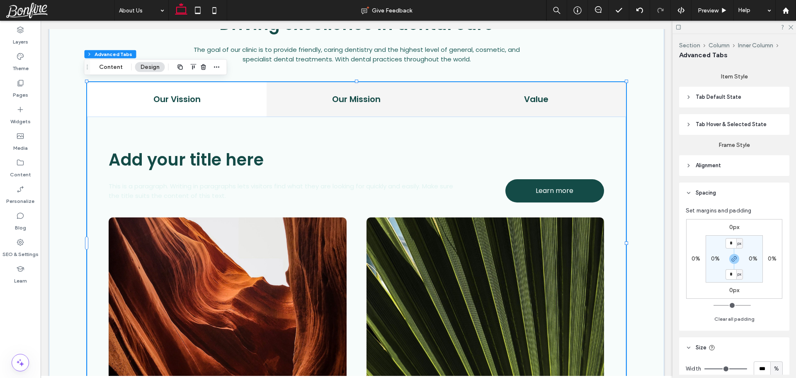
click at [516, 98] on h4 "Value" at bounding box center [535, 99] width 169 height 12
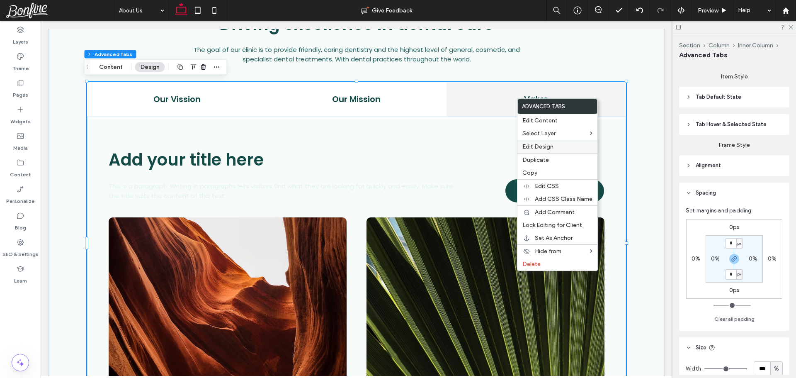
click at [544, 145] on span "Edit Design" at bounding box center [537, 146] width 31 height 7
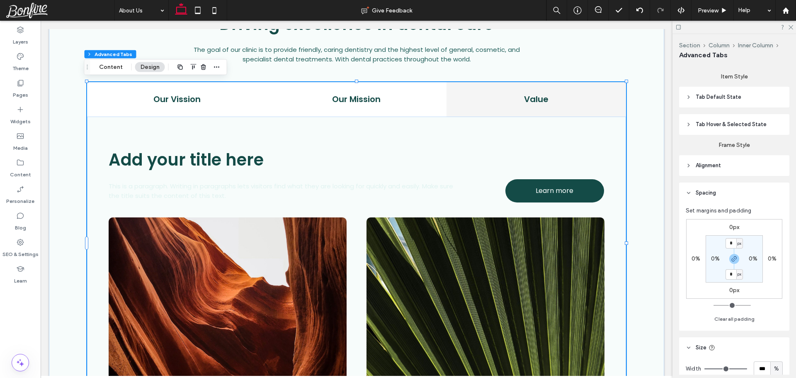
click at [728, 120] on span "Tab Hover & Selected State" at bounding box center [730, 124] width 71 height 8
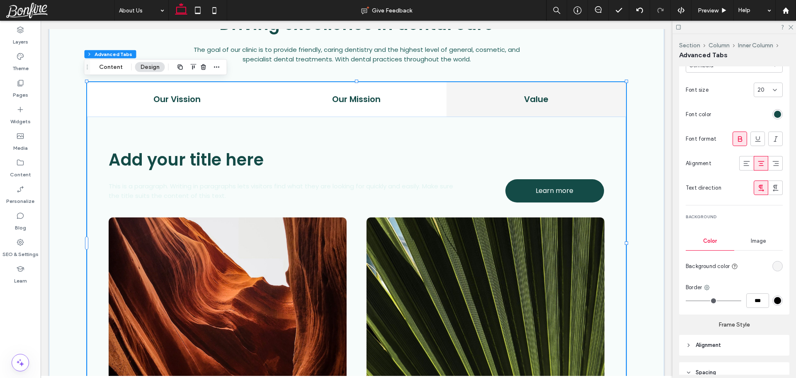
scroll to position [166, 0]
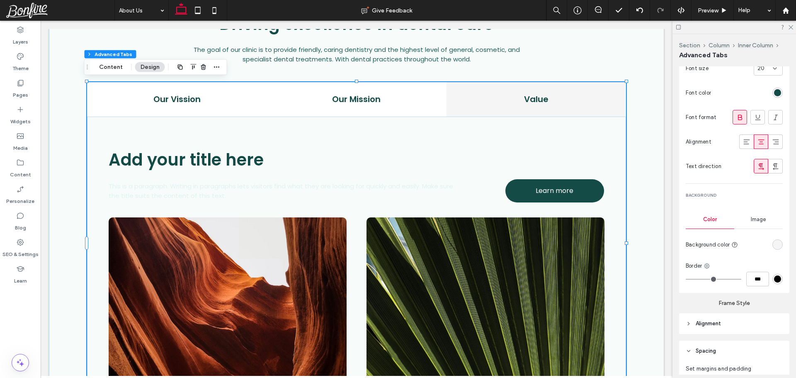
click at [774, 247] on div "rgba(245,245,245,1)" at bounding box center [777, 244] width 7 height 7
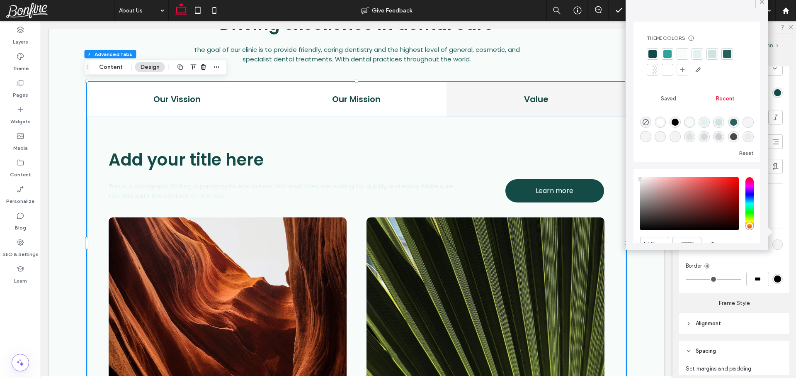
click at [654, 56] on div at bounding box center [652, 54] width 8 height 8
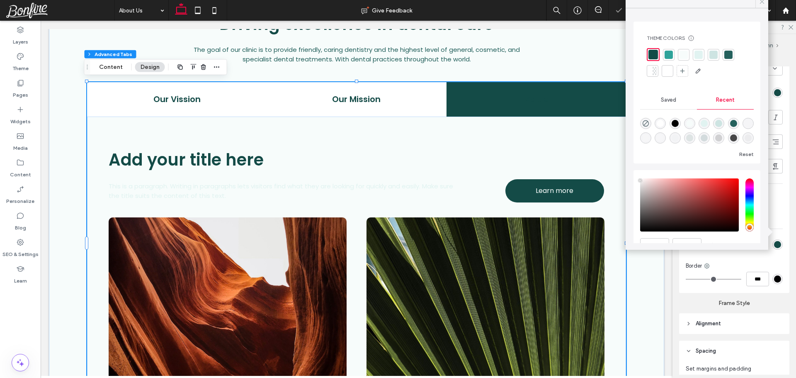
click at [758, 2] on icon at bounding box center [761, 1] width 7 height 7
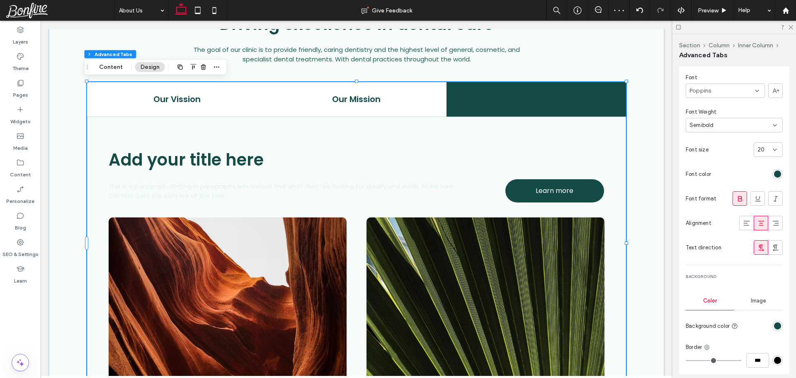
scroll to position [83, 0]
click at [774, 178] on div "rgb(20, 75, 71)" at bounding box center [777, 175] width 7 height 7
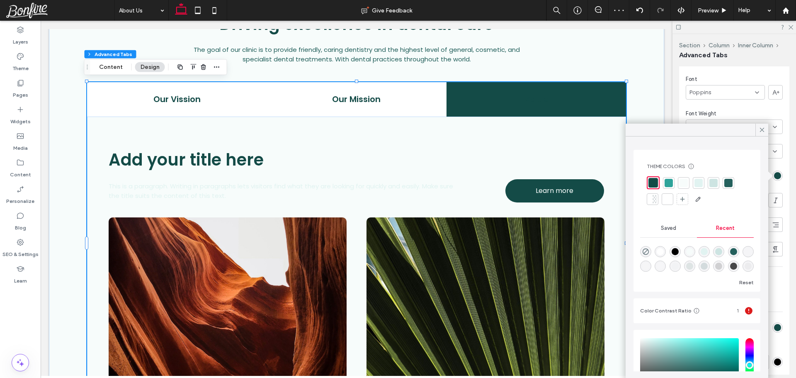
click at [666, 198] on div at bounding box center [667, 199] width 8 height 8
click at [761, 129] on icon at bounding box center [761, 129] width 7 height 7
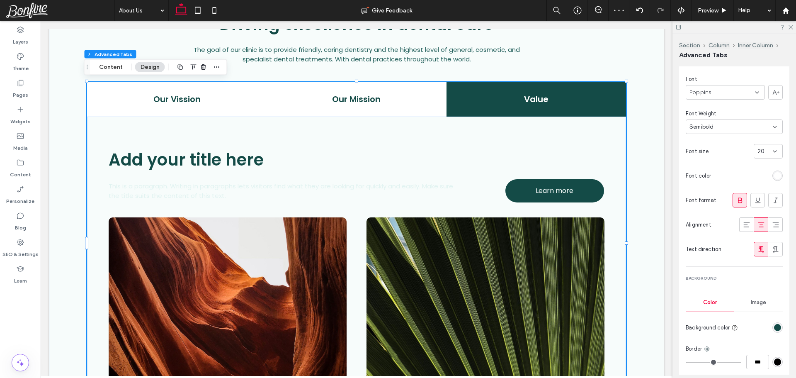
click at [738, 202] on use at bounding box center [740, 199] width 4 height 5
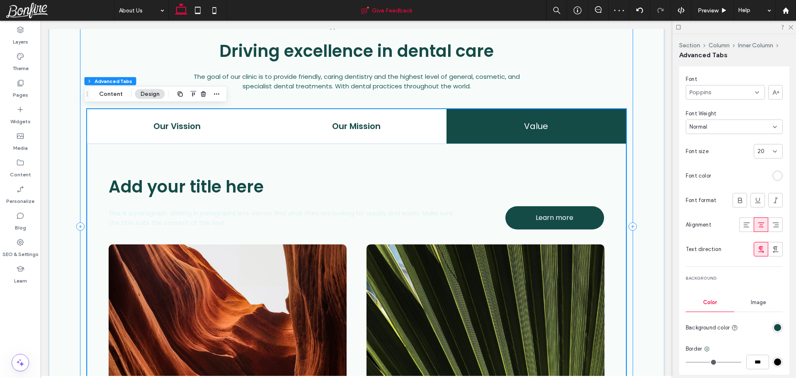
scroll to position [494, 0]
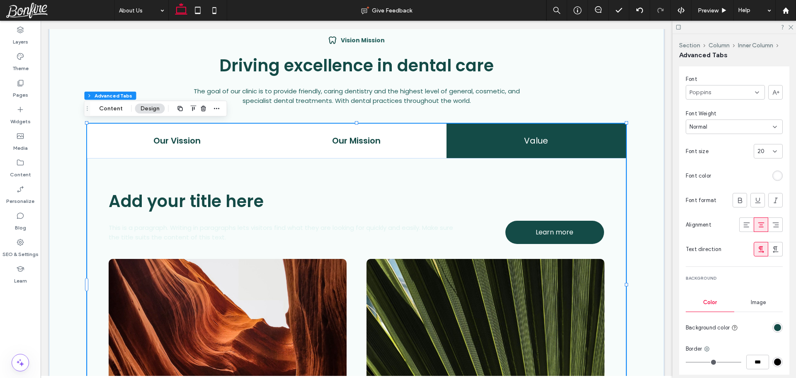
click at [767, 152] on input at bounding box center [764, 151] width 15 height 7
click at [758, 225] on div "18" at bounding box center [764, 225] width 28 height 15
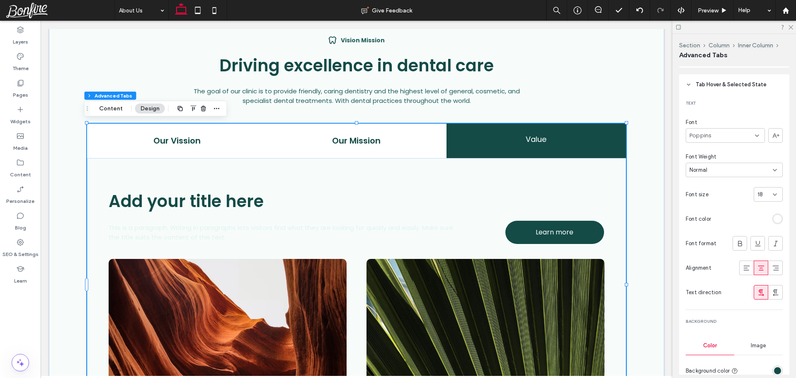
scroll to position [0, 0]
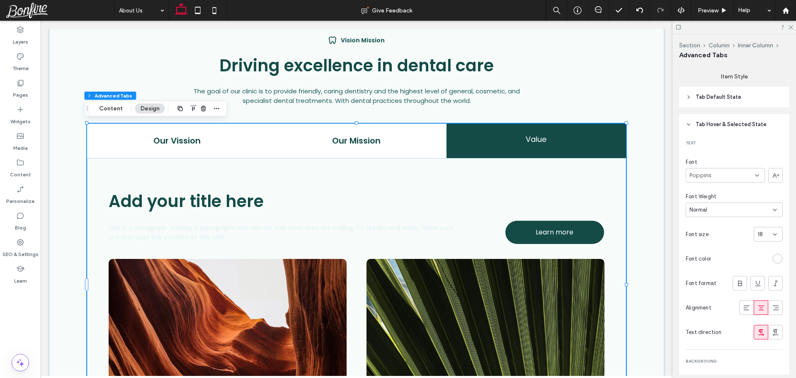
click at [733, 94] on span "Tab Default State" at bounding box center [718, 97] width 46 height 8
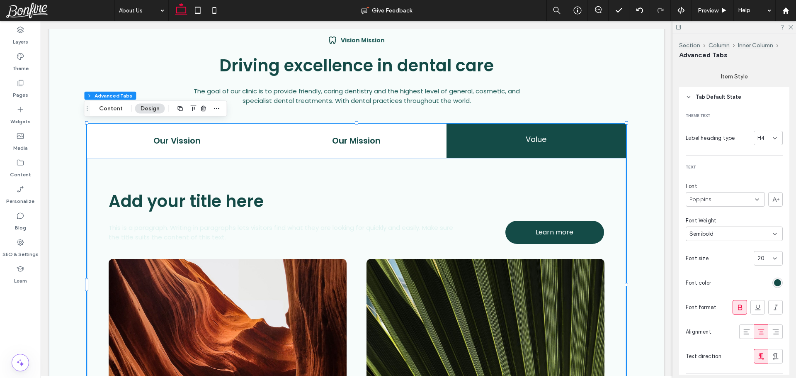
click at [760, 259] on div "20" at bounding box center [763, 258] width 12 height 8
click at [761, 330] on div "18" at bounding box center [764, 332] width 28 height 15
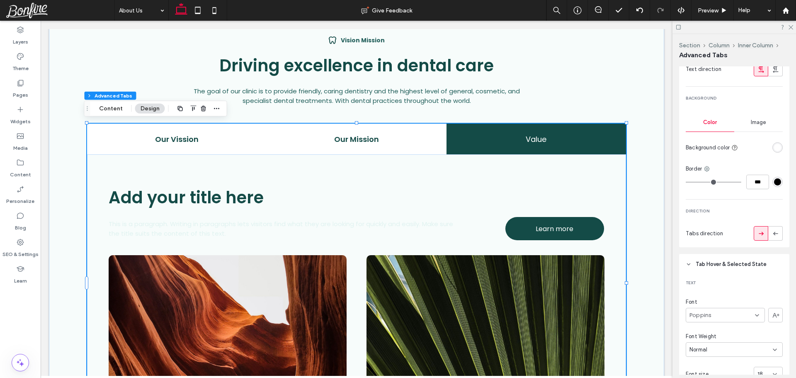
scroll to position [290, 0]
click at [753, 181] on input "***" at bounding box center [757, 178] width 23 height 15
type input "*"
type input "***"
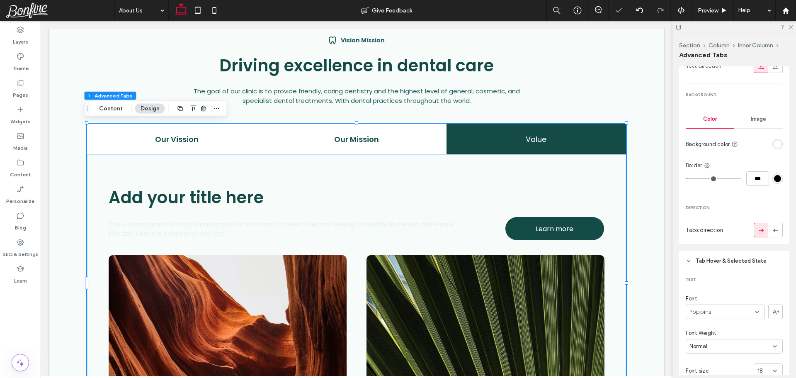
click at [774, 181] on div "#000000" at bounding box center [777, 178] width 7 height 7
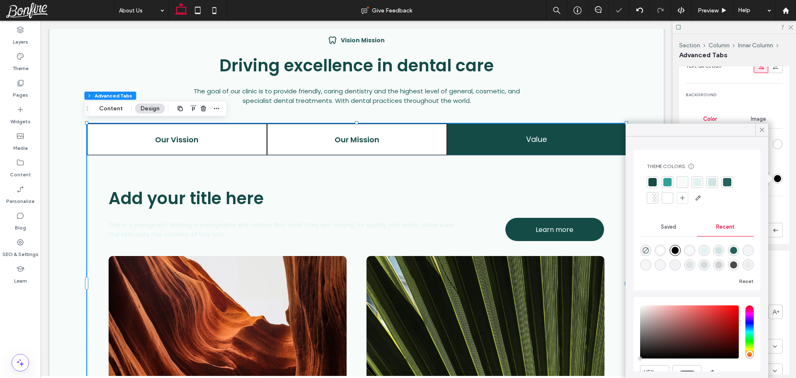
click at [699, 182] on div at bounding box center [697, 182] width 8 height 8
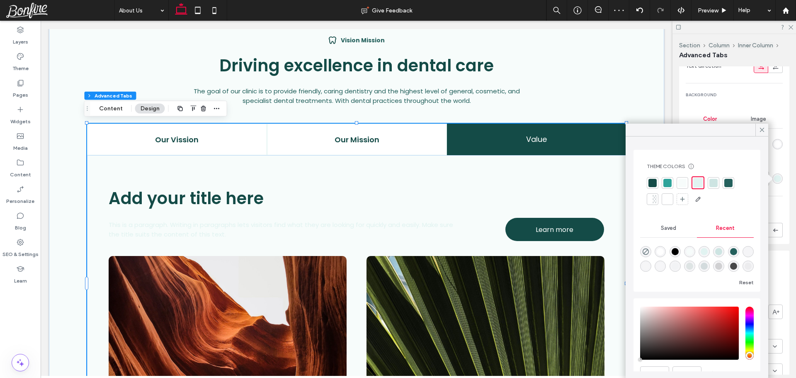
click at [777, 208] on div "Direction" at bounding box center [733, 208] width 97 height 10
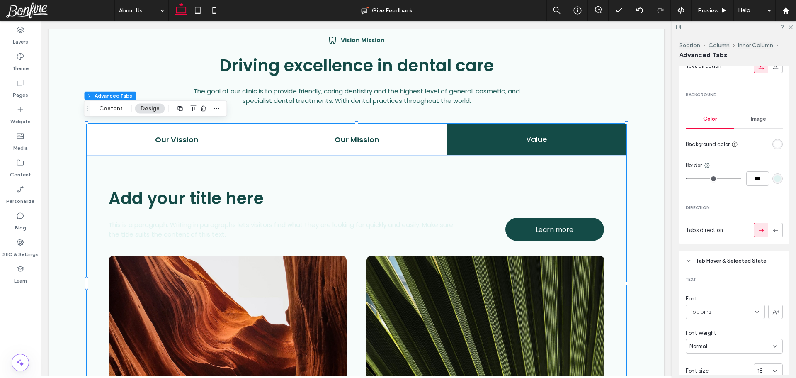
scroll to position [332, 0]
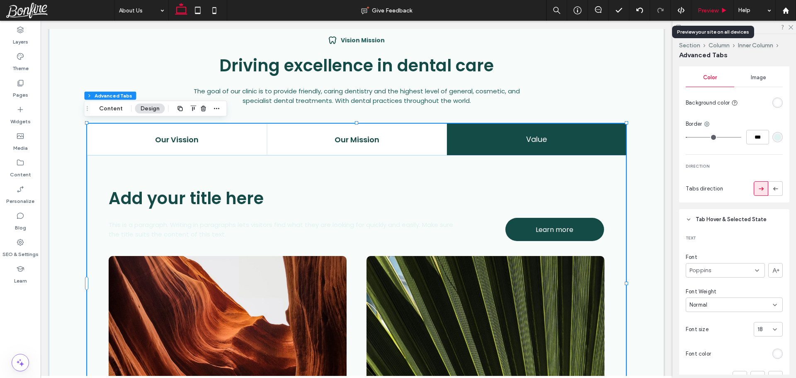
click at [704, 11] on span "Preview" at bounding box center [707, 10] width 21 height 7
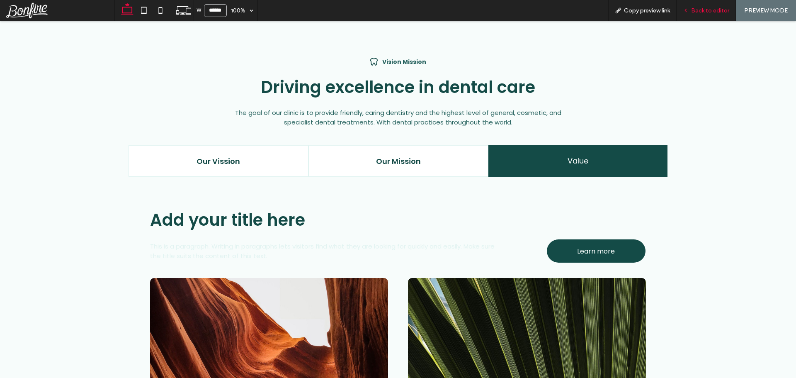
scroll to position [501, 0]
click at [700, 10] on span "Back to editor" at bounding box center [710, 10] width 38 height 7
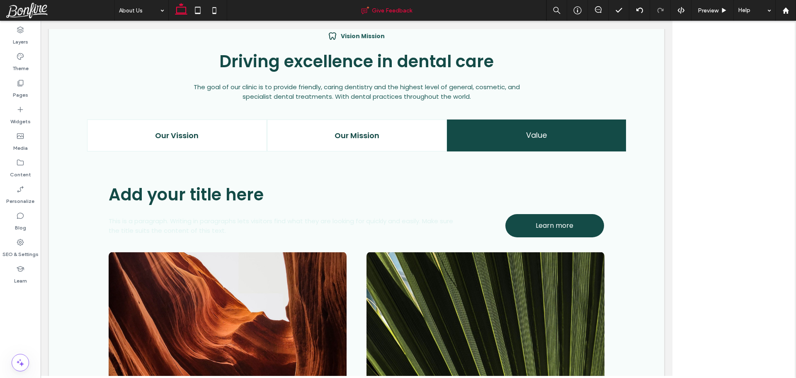
scroll to position [493, 0]
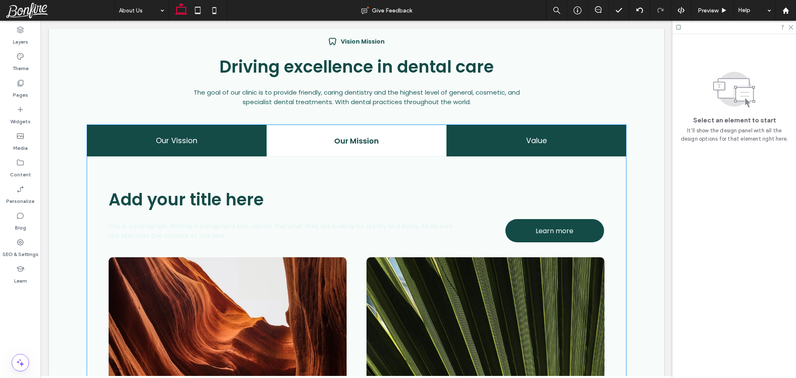
click at [215, 132] on div "Our Vission" at bounding box center [176, 141] width 179 height 32
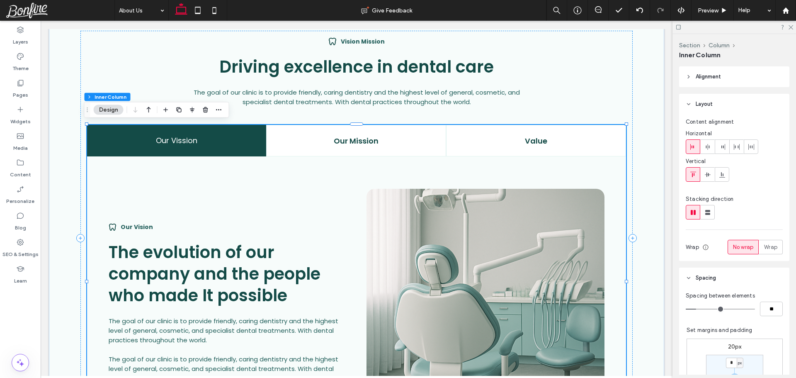
click at [224, 204] on div "Our Vision The evolution of our company and the people who made It possible The…" at bounding box center [357, 303] width 496 height 228
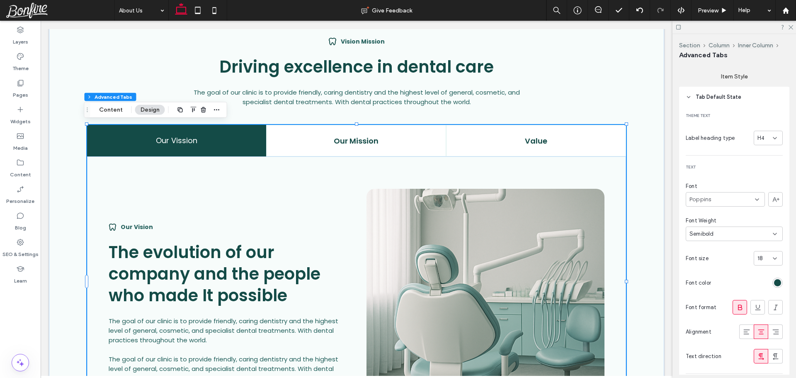
click at [224, 204] on div "Our Vision The evolution of our company and the people who made It possible The…" at bounding box center [357, 303] width 496 height 228
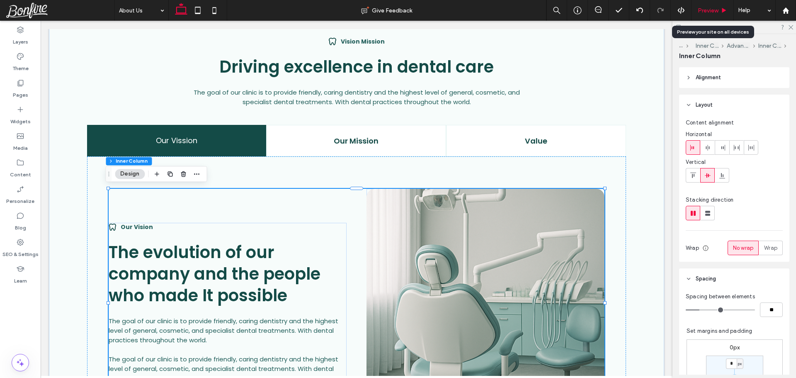
click at [708, 12] on span "Preview" at bounding box center [707, 10] width 21 height 7
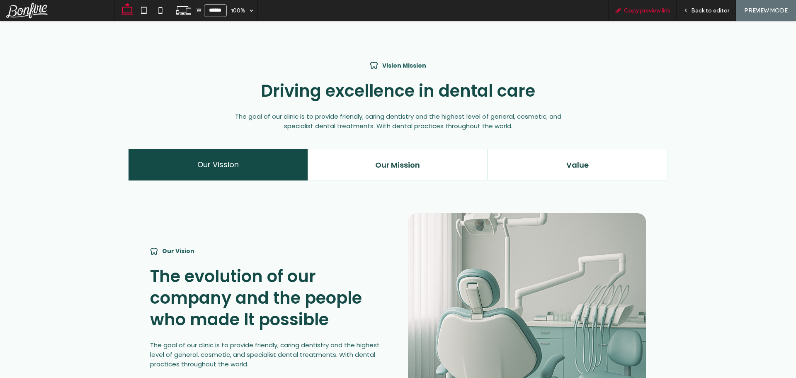
scroll to position [499, 0]
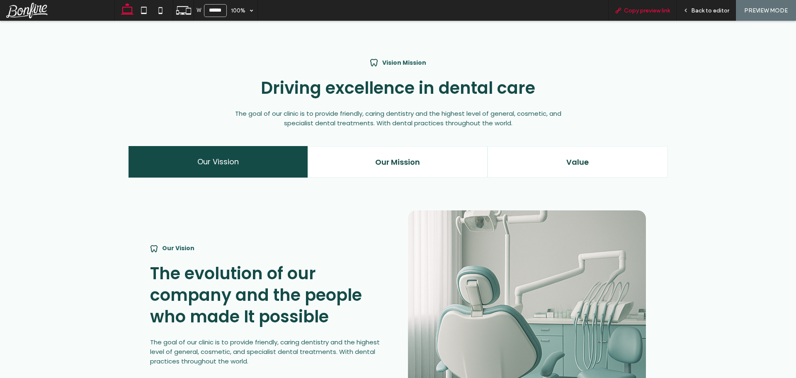
click at [627, 14] on span "Copy preview link" at bounding box center [647, 10] width 46 height 7
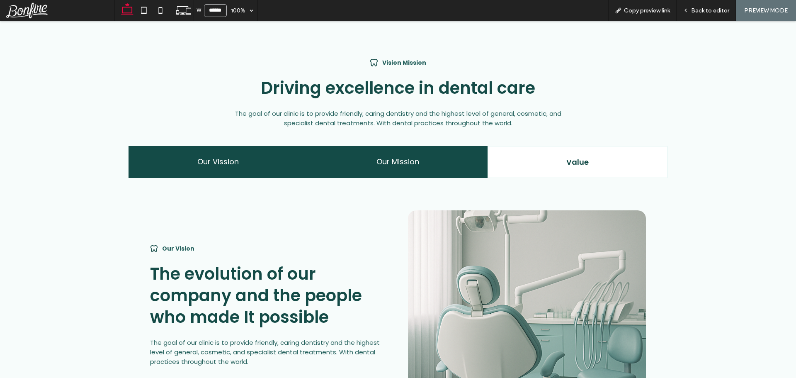
click at [336, 159] on h4 "Our Mission" at bounding box center [397, 161] width 169 height 11
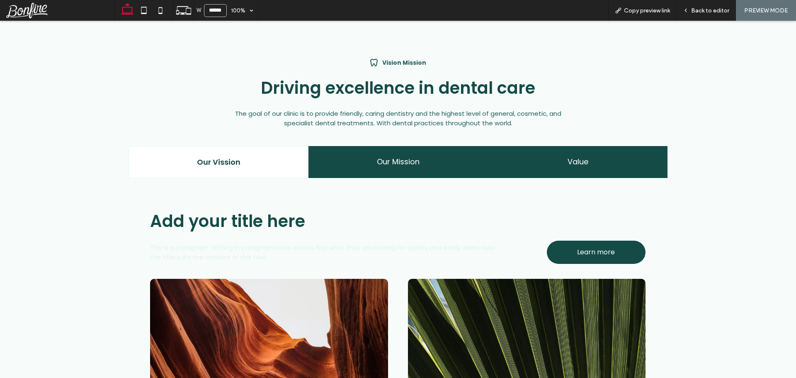
click at [516, 158] on h4 "Value" at bounding box center [577, 161] width 169 height 11
click at [338, 156] on h4 "Our Mission" at bounding box center [397, 161] width 169 height 11
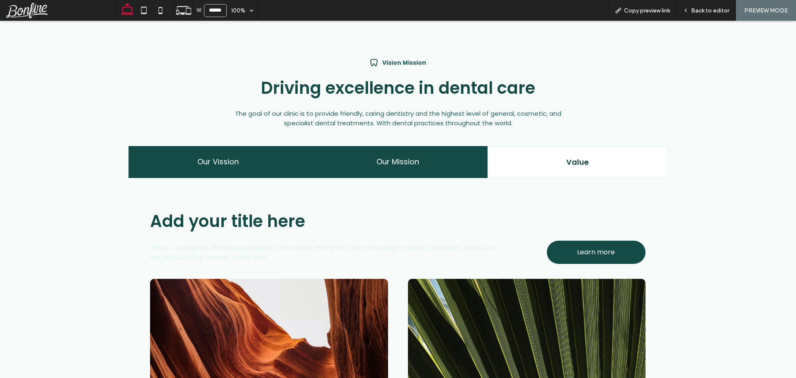
click at [264, 156] on h4 "Our Vission" at bounding box center [217, 161] width 169 height 11
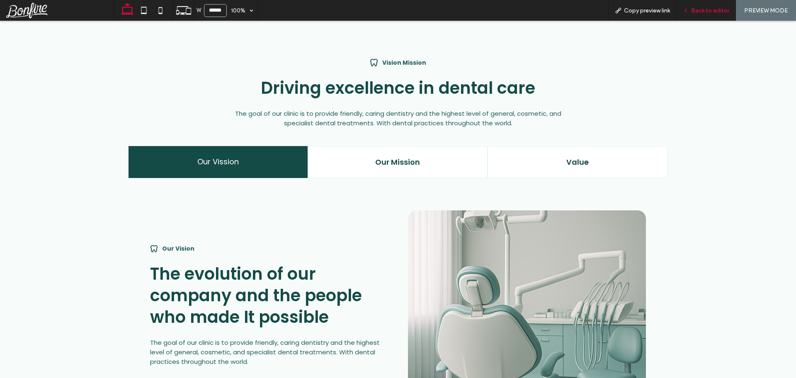
click at [714, 8] on span "Back to editor" at bounding box center [710, 10] width 38 height 7
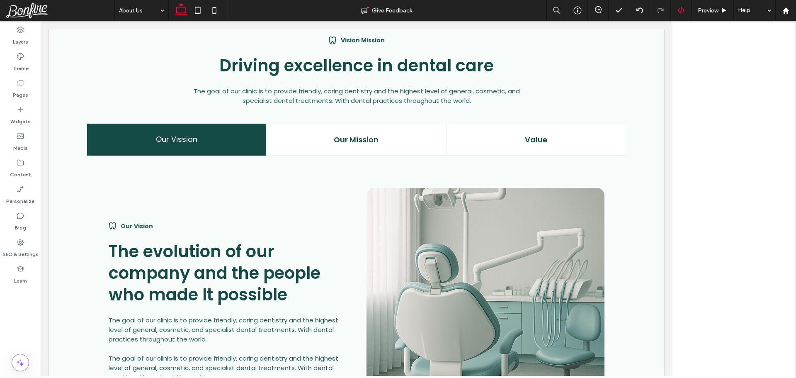
scroll to position [491, 0]
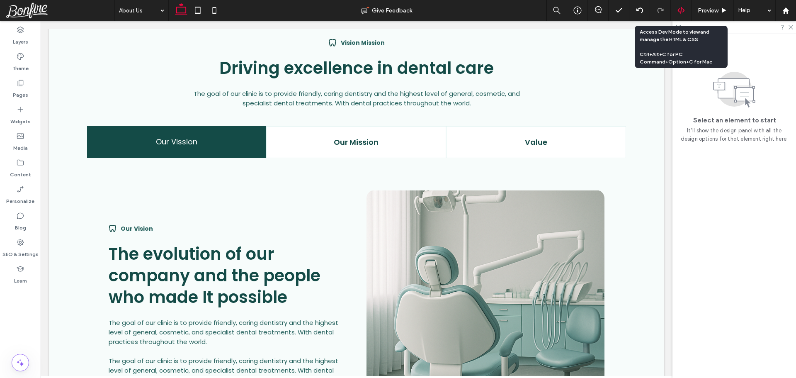
click at [682, 9] on icon at bounding box center [680, 10] width 7 height 7
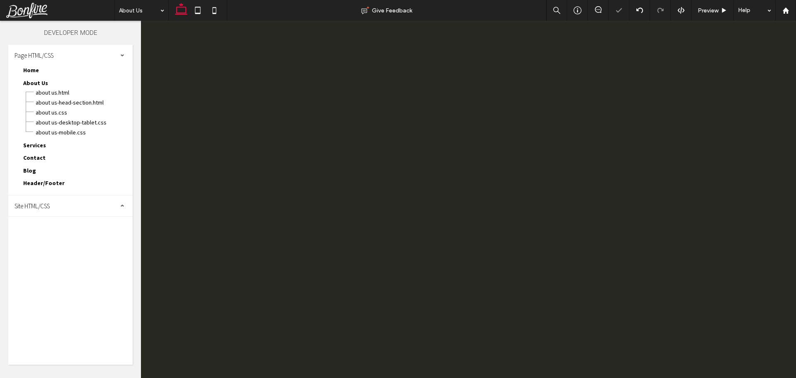
scroll to position [0, 0]
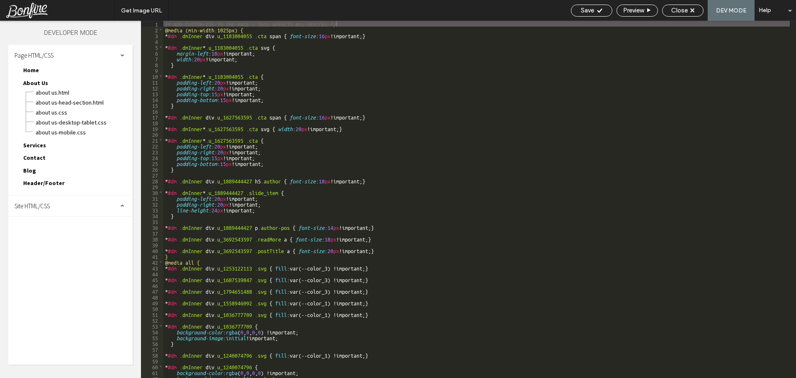
click at [53, 208] on div "Site HTML/CSS" at bounding box center [70, 205] width 124 height 21
click at [51, 240] on span "site.css" at bounding box center [86, 241] width 94 height 8
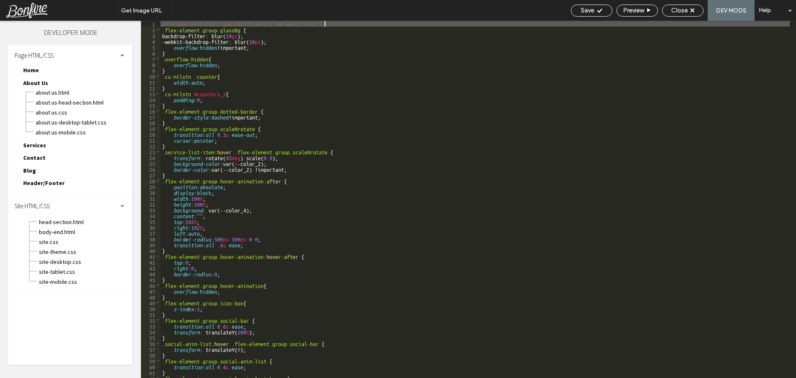
click at [264, 179] on div "/* GLOBAL SITE CSS - ADD CSS TO AFFECT THE WHOLE SITE */ .flex-element.group.gl…" at bounding box center [474, 205] width 629 height 368
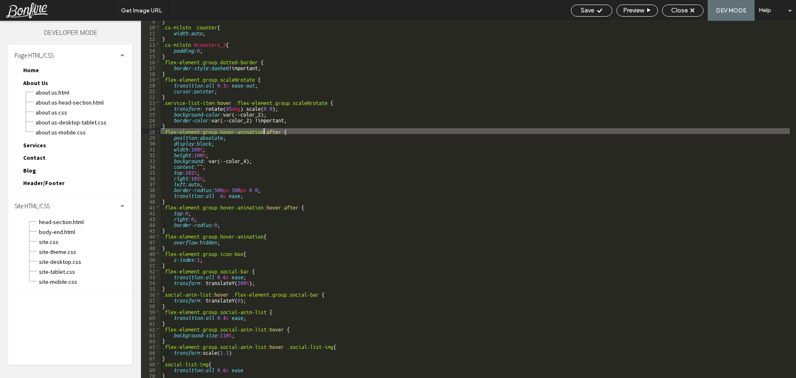
scroll to position [49, 0]
click at [169, 375] on div "} .cs-milstn .counter { width : auto ; } .cs-milstn #counters_3 { padding : 0 ;…" at bounding box center [474, 202] width 629 height 368
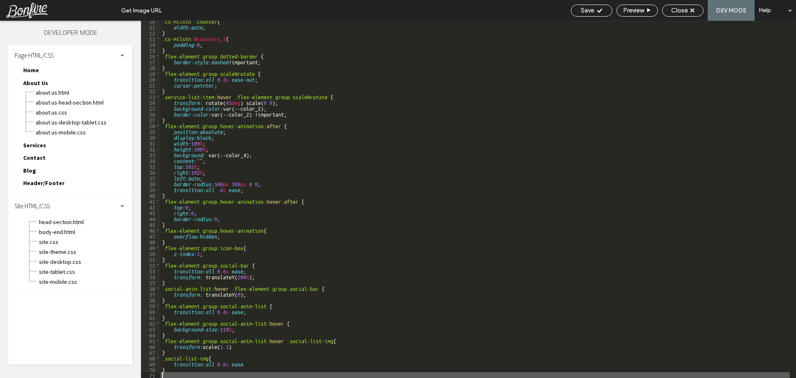
scroll to position [183, 0]
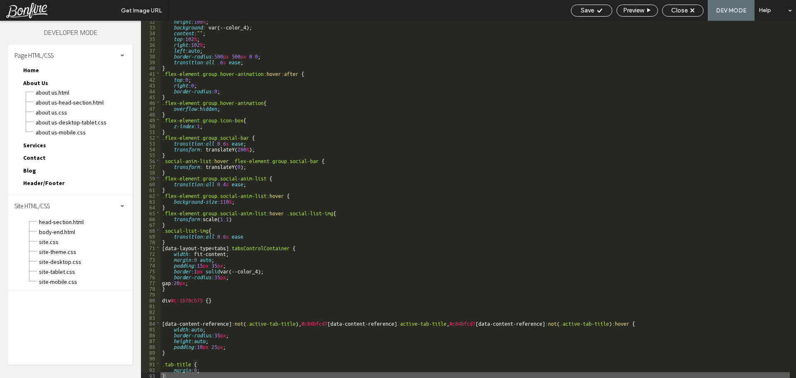
click at [179, 322] on div "height : 100 % ; background : var(--color_4); content : "" ; top : 102 % ; righ…" at bounding box center [474, 202] width 629 height 368
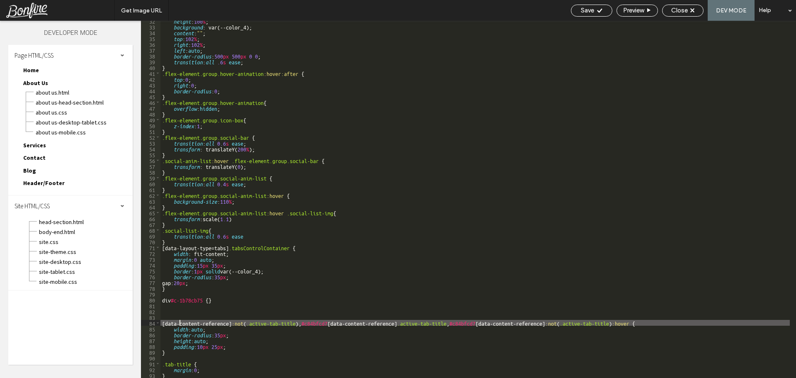
click at [294, 323] on div "height : 100 % ; background : var(--color_4); content : "" ; top : 102 % ; righ…" at bounding box center [474, 202] width 629 height 368
click at [162, 324] on div "height : 100 % ; background : var(--color_4); content : "" ; top : 102 % ; righ…" at bounding box center [474, 202] width 629 height 368
paste textarea
drag, startPoint x: 374, startPoint y: 322, endPoint x: 347, endPoint y: 324, distance: 27.0
click at [347, 324] on div "height : 100 % ; background : var(--color_4); content : "" ; top : 102 % ; righ…" at bounding box center [474, 202] width 629 height 368
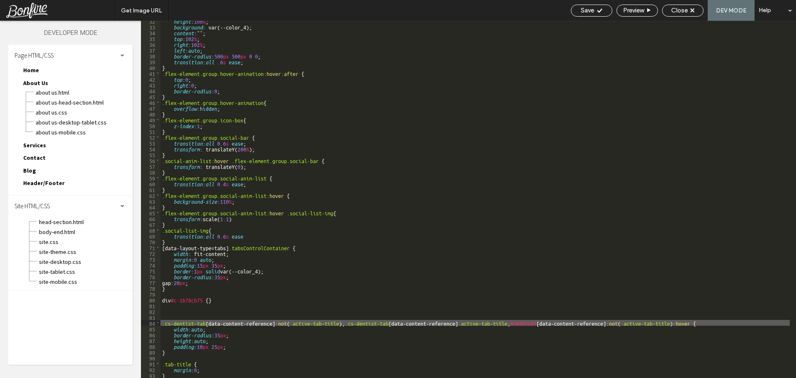
click at [517, 325] on div "height : 100 % ; background : var(--color_4); content : "" ; top : 102 % ; righ…" at bounding box center [474, 202] width 629 height 368
drag, startPoint x: 546, startPoint y: 321, endPoint x: 518, endPoint y: 322, distance: 27.8
click at [518, 322] on div "height : 100 % ; background : var(--color_4); content : "" ; top : 102 % ; righ…" at bounding box center [474, 202] width 629 height 368
click at [408, 325] on div "height : 100 % ; background : var(--color_4); content : "" ; top : 102 % ; righ…" at bounding box center [474, 202] width 629 height 368
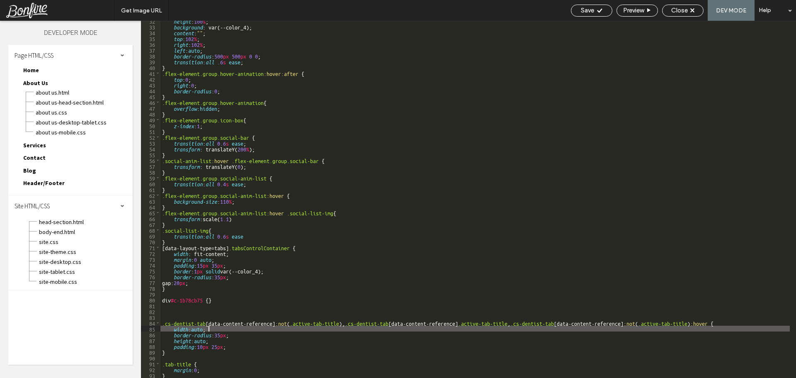
click at [368, 325] on div "height : 100 % ; background : var(--color_4); content : "" ; top : 102 % ; righ…" at bounding box center [474, 202] width 629 height 368
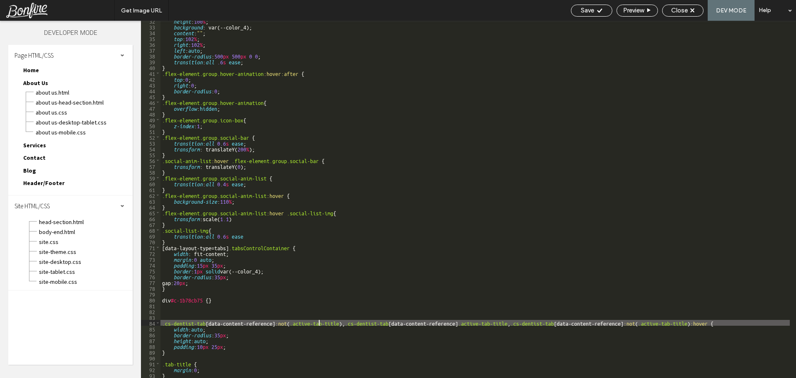
click at [318, 323] on div "height : 100 % ; background : var(--color_4); content : "" ; top : 102 % ; righ…" at bounding box center [474, 202] width 629 height 368
click at [253, 323] on div "height : 100 % ; background : var(--color_4); content : "" ; top : 102 % ; righ…" at bounding box center [474, 202] width 629 height 368
click at [161, 248] on div "height : 100 % ; background : var(--color_4); content : "" ; top : 102 % ; righ…" at bounding box center [474, 202] width 629 height 368
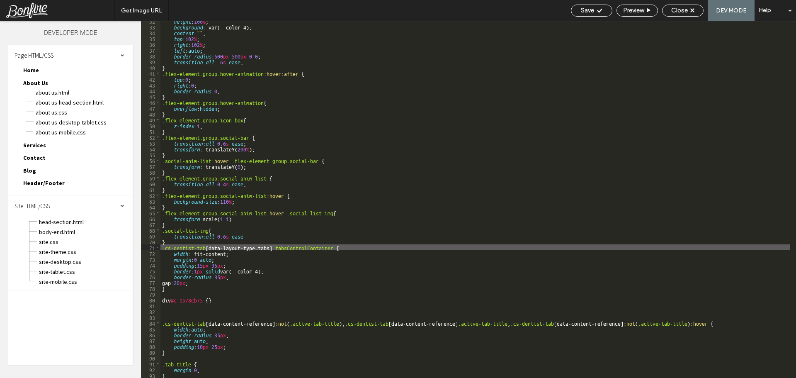
click at [303, 246] on div "height : 100 % ; background : var(--color_4); content : "" ; top : 102 % ; righ…" at bounding box center [474, 202] width 629 height 368
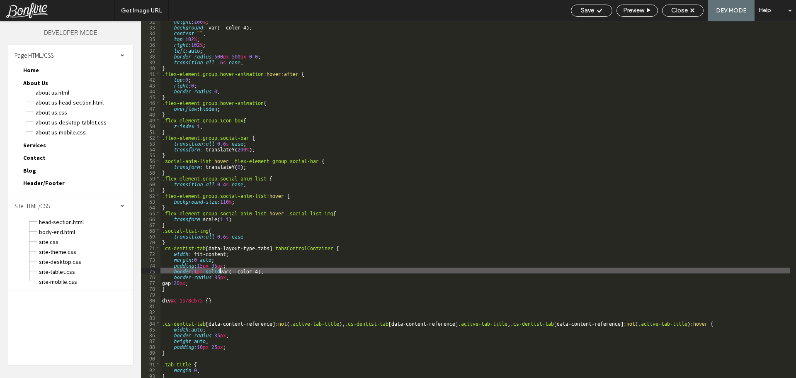
click at [220, 270] on div "height : 100 % ; background : var(--color_4); content : "" ; top : 102 % ; righ…" at bounding box center [474, 202] width 629 height 368
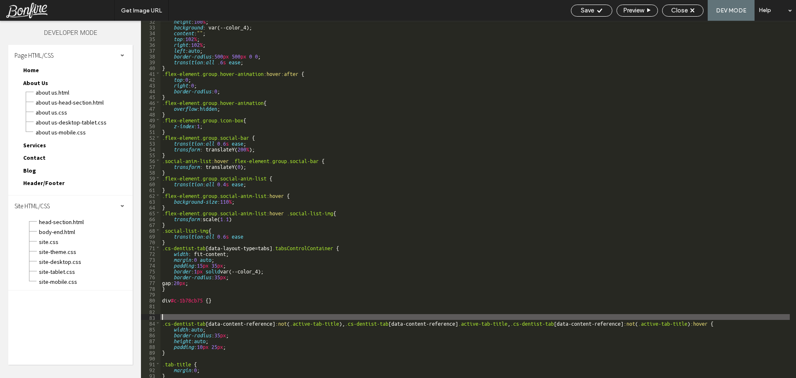
click at [208, 319] on div "height : 100 % ; background : var(--color_4); content : "" ; top : 102 % ; righ…" at bounding box center [474, 202] width 629 height 368
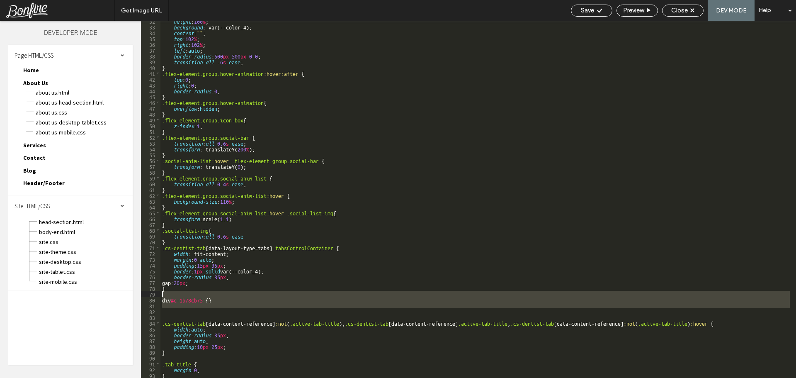
drag, startPoint x: 173, startPoint y: 311, endPoint x: 142, endPoint y: 293, distance: 35.8
click at [142, 293] on div "** 32 33 34 35 36 37 38 39 40 41 42 43 44 45 46 47 48 49 50 51 52 53 54 55 56 5…" at bounding box center [468, 199] width 655 height 357
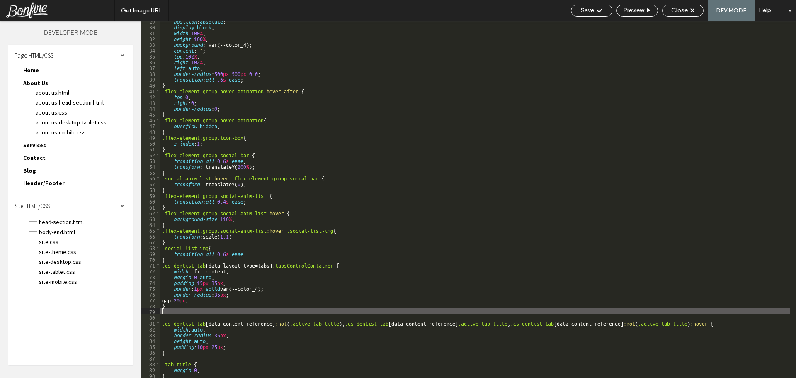
scroll to position [160, 0]
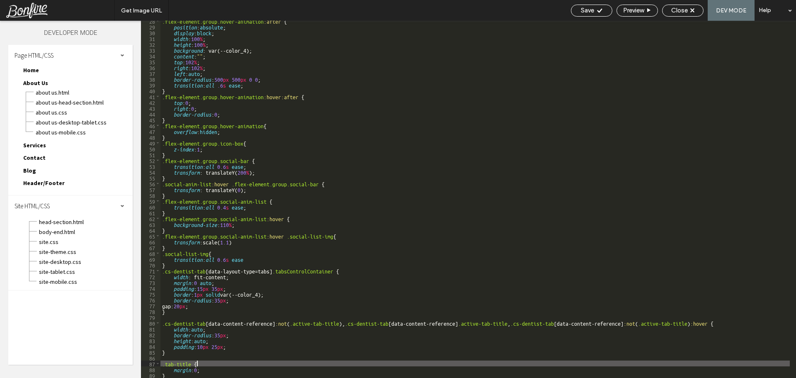
click at [216, 364] on div ".flex-element.group.hover-animation :after { position : absolute ; display : bl…" at bounding box center [474, 202] width 629 height 368
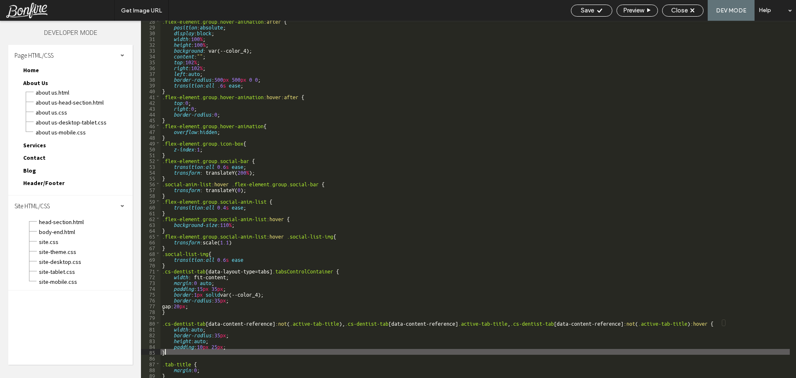
click at [173, 351] on div ".flex-element.group.hover-animation :after { position : absolute ; display : bl…" at bounding box center [474, 202] width 629 height 368
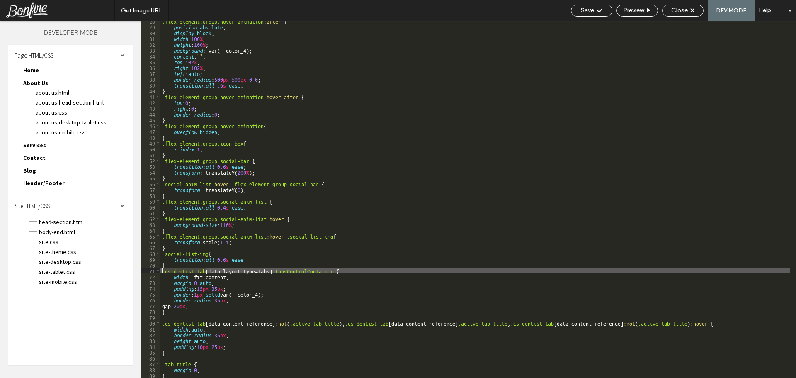
drag, startPoint x: 205, startPoint y: 269, endPoint x: 160, endPoint y: 271, distance: 44.8
click at [160, 271] on div "** 28 29 30 31 32 33 34 35 36 37 38 39 40 41 42 43 44 45 46 47 48 49 50 51 52 5…" at bounding box center [468, 199] width 655 height 357
click at [163, 364] on div ".flex-element.group.hover-animation :after { position : absolute ; display : bl…" at bounding box center [474, 202] width 629 height 368
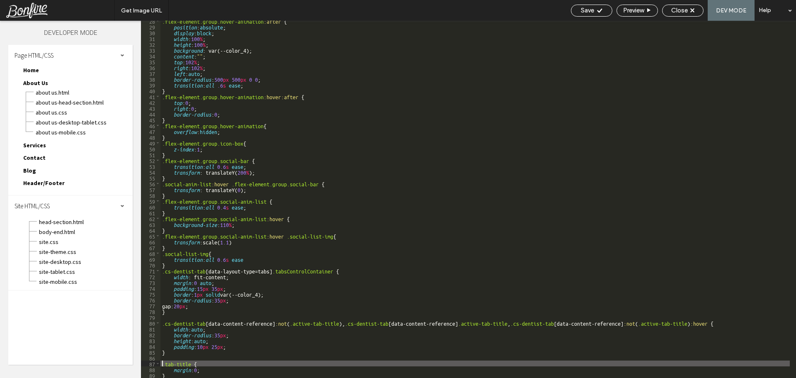
paste textarea
type textarea "**"
click at [268, 361] on div ".flex-element.group.hover-animation :after { position : absolute ; display : bl…" at bounding box center [474, 202] width 629 height 368
click at [239, 323] on div ".flex-element.group.hover-animation :after { position : absolute ; display : bl…" at bounding box center [474, 202] width 629 height 368
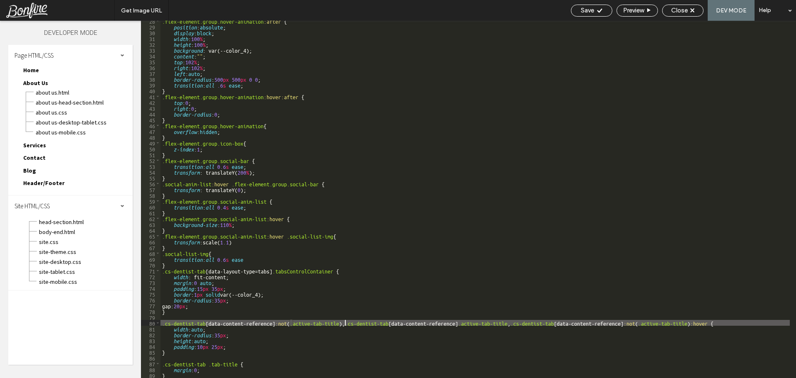
click at [345, 325] on div ".flex-element.group.hover-animation :after { position : absolute ; display : bl…" at bounding box center [474, 202] width 629 height 368
click at [391, 323] on div ".flex-element.group.hover-animation :after { position : absolute ; display : bl…" at bounding box center [474, 202] width 629 height 368
click at [425, 319] on div ".flex-element.group.hover-animation :after { position : absolute ; display : bl…" at bounding box center [474, 202] width 629 height 368
click at [480, 324] on div ".flex-element.group.hover-animation :after { position : absolute ; display : bl…" at bounding box center [474, 202] width 629 height 368
click at [520, 323] on div ".flex-element.group.hover-animation :after { position : absolute ; display : bl…" at bounding box center [474, 202] width 629 height 368
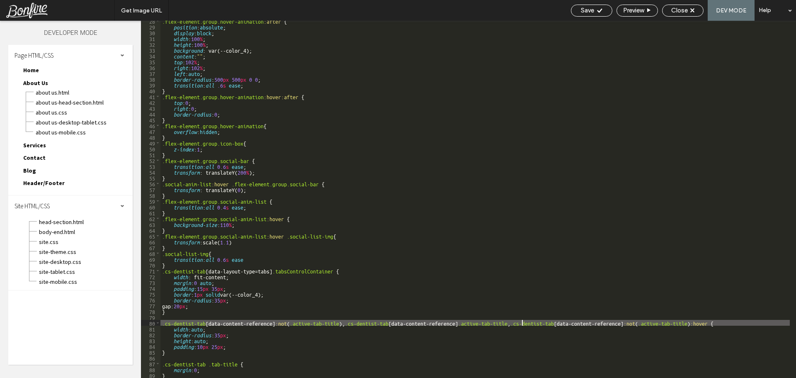
click at [520, 323] on div ".flex-element.group.hover-animation :after { position : absolute ; display : bl…" at bounding box center [474, 202] width 629 height 368
click at [552, 324] on div ".flex-element.group.hover-animation :after { position : absolute ; display : bl…" at bounding box center [474, 202] width 629 height 368
click at [606, 323] on div ".flex-element.group.hover-animation :after { position : absolute ; display : bl…" at bounding box center [474, 202] width 629 height 368
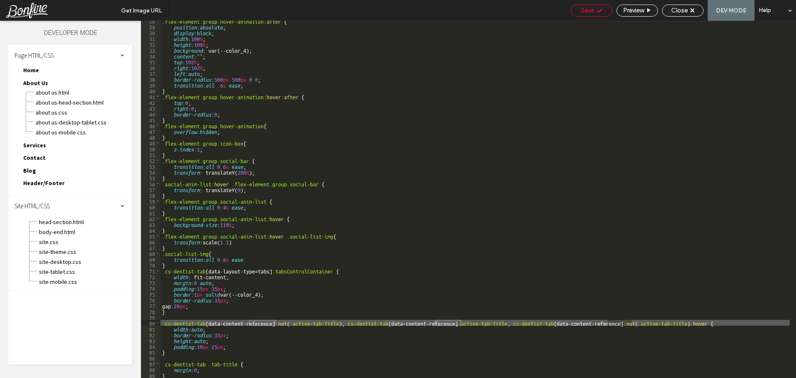
click at [586, 12] on span "Save" at bounding box center [587, 10] width 13 height 7
click at [677, 12] on span "Close" at bounding box center [679, 10] width 17 height 7
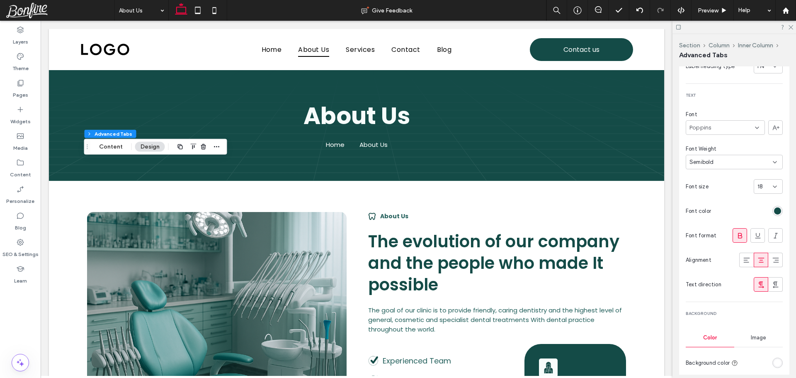
scroll to position [83, 0]
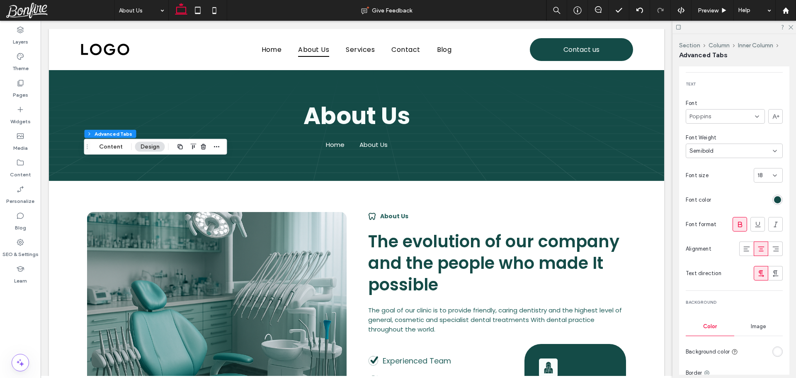
click at [738, 226] on icon at bounding box center [740, 224] width 8 height 8
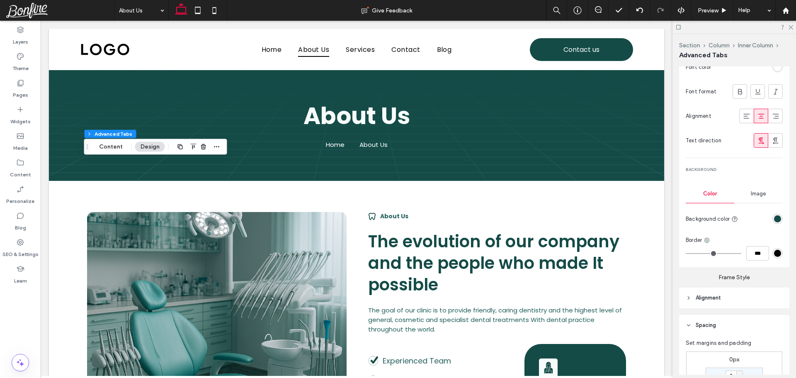
scroll to position [622, 0]
click at [755, 249] on input "***" at bounding box center [757, 249] width 23 height 15
type input "*"
type input "***"
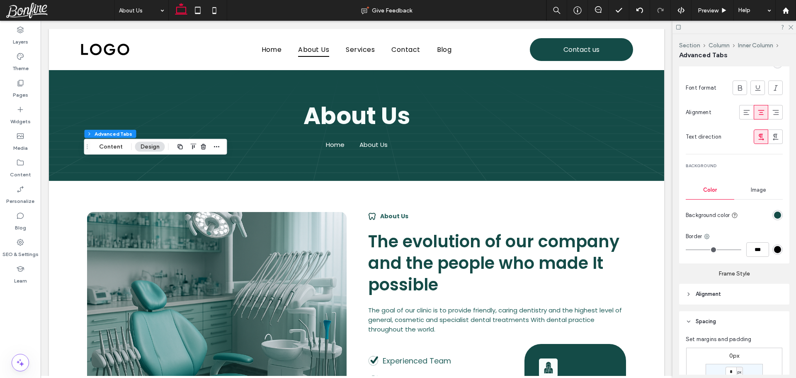
click at [775, 250] on div "#000000" at bounding box center [777, 249] width 7 height 7
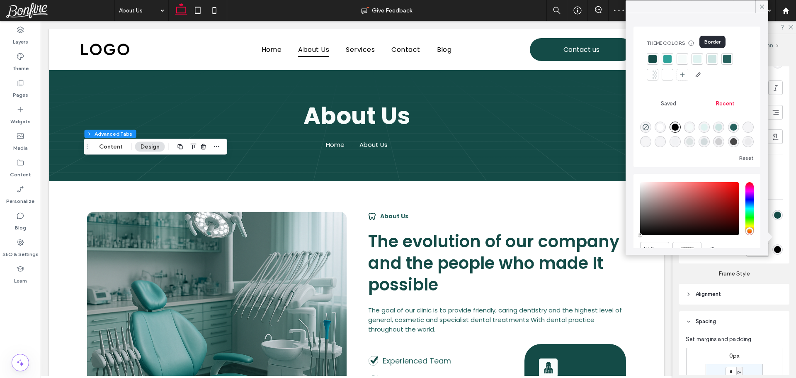
click at [705, 60] on div at bounding box center [696, 67] width 100 height 28
click at [782, 273] on label "Frame Style" at bounding box center [734, 270] width 110 height 14
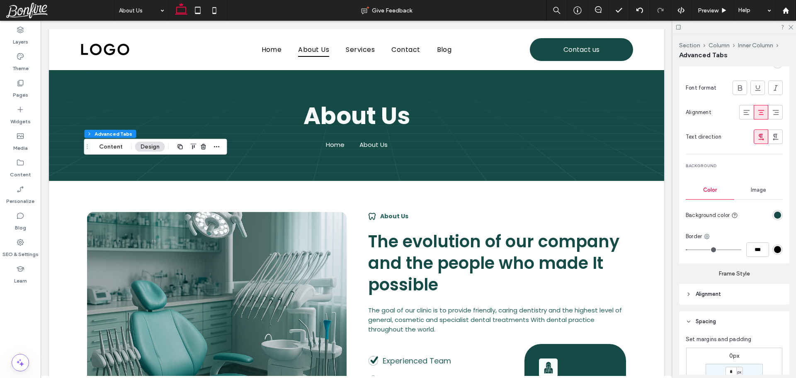
click at [774, 249] on div "#000000" at bounding box center [777, 249] width 7 height 7
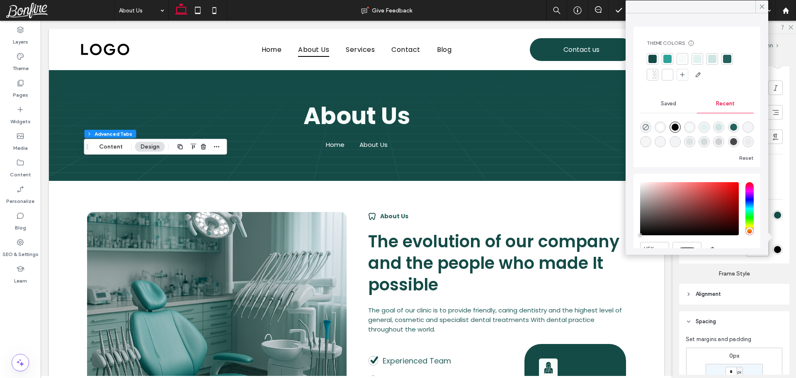
click at [655, 59] on div at bounding box center [652, 59] width 8 height 8
click at [762, 7] on use at bounding box center [762, 7] width 4 height 4
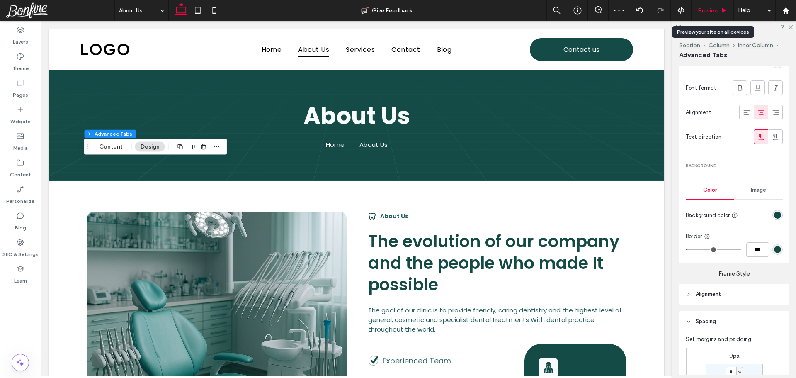
click at [709, 10] on span "Preview" at bounding box center [707, 10] width 21 height 7
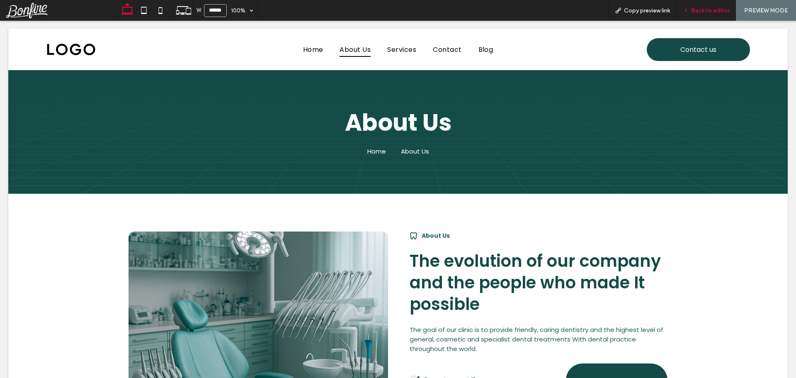
click at [706, 9] on span "Back to editor" at bounding box center [710, 10] width 38 height 7
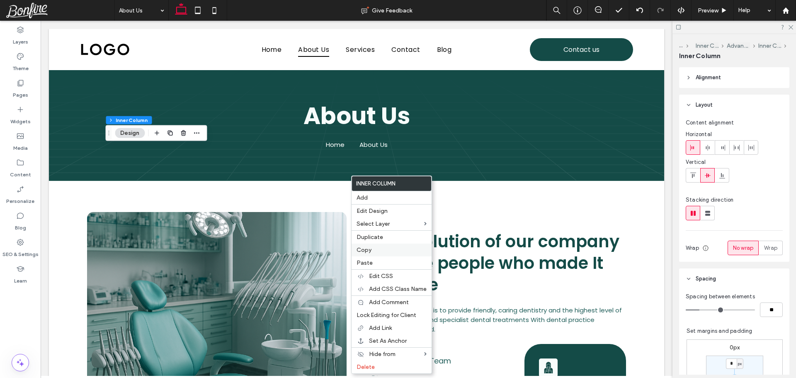
click at [368, 250] on span "Copy" at bounding box center [363, 249] width 15 height 7
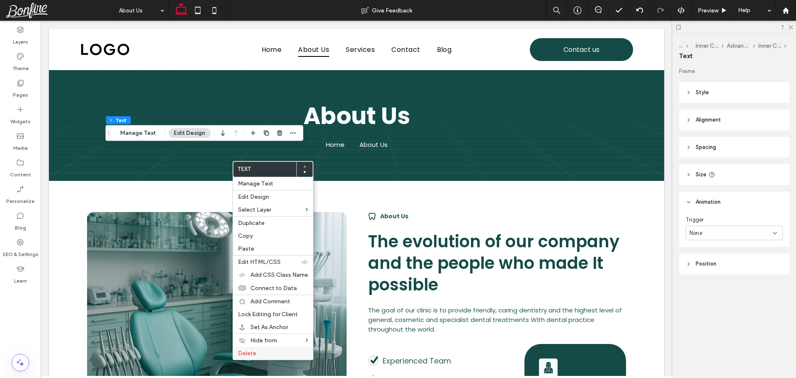
click at [248, 355] on span "Delete" at bounding box center [247, 352] width 18 height 7
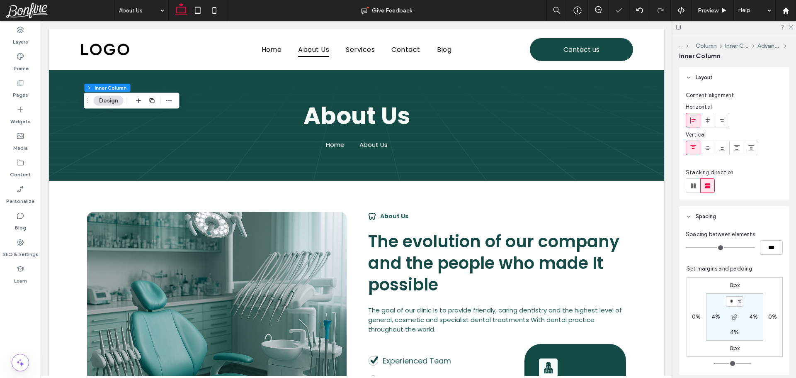
type input "**"
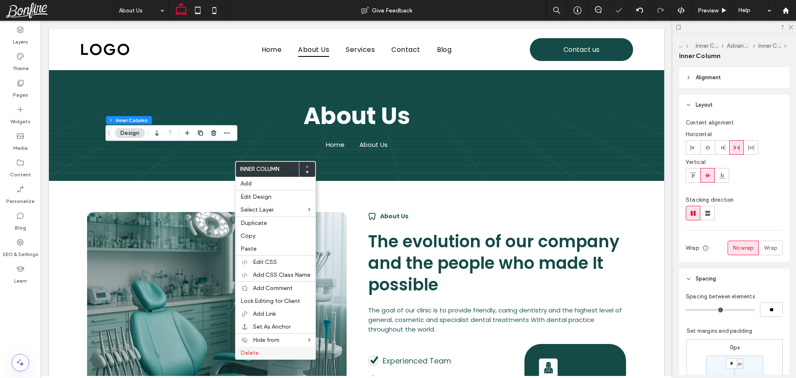
click at [256, 351] on span "Delete" at bounding box center [249, 352] width 18 height 7
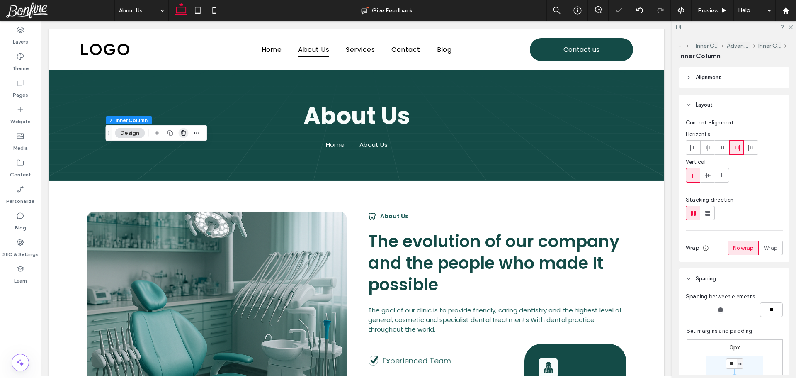
click at [184, 131] on use "button" at bounding box center [183, 132] width 5 height 5
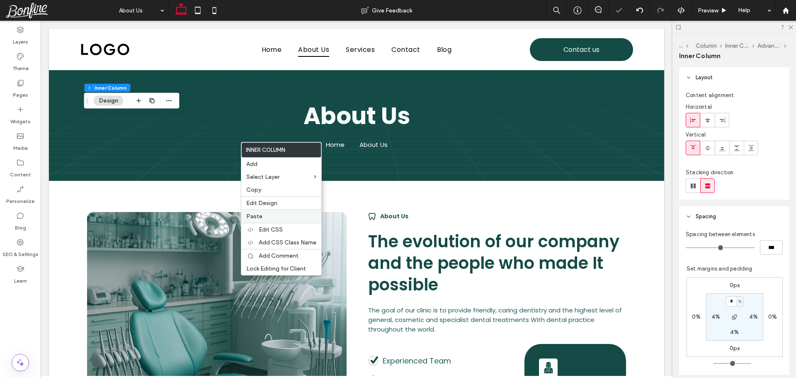
click at [257, 218] on span "Paste" at bounding box center [254, 216] width 16 height 7
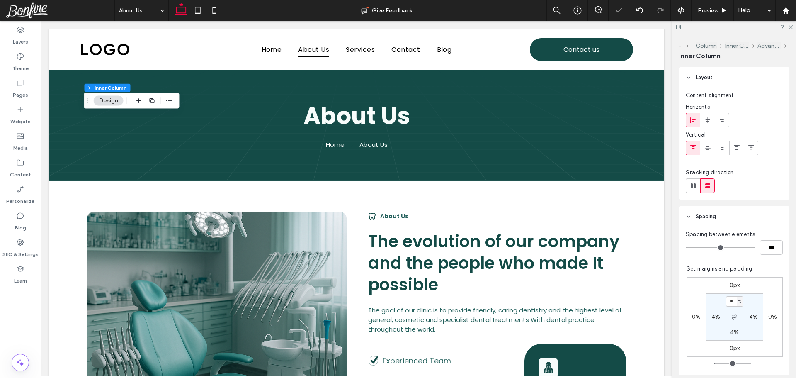
type input "**"
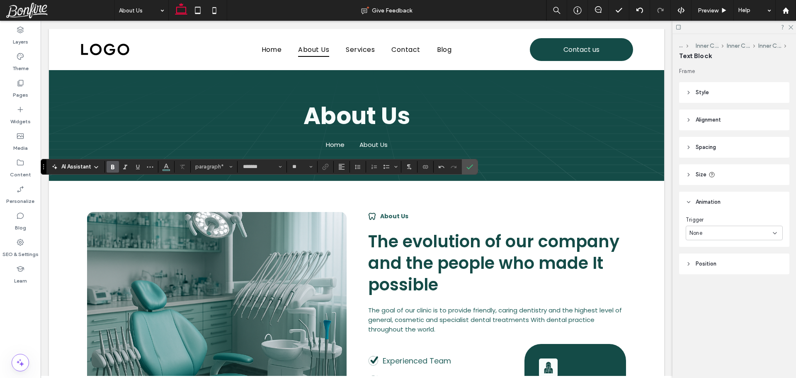
scroll to position [535, 0]
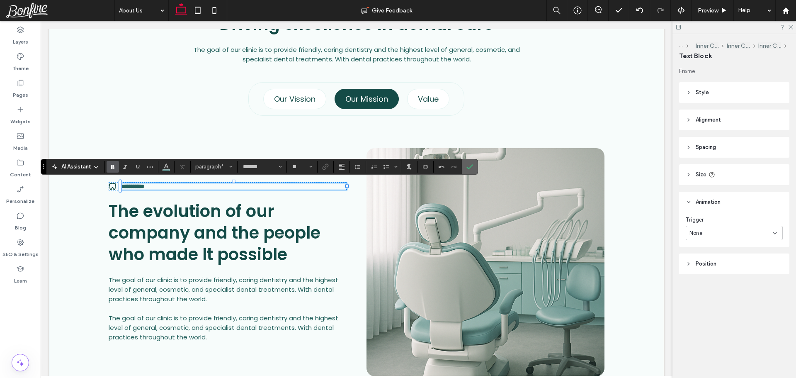
click at [468, 167] on icon "Confirm" at bounding box center [469, 166] width 7 height 7
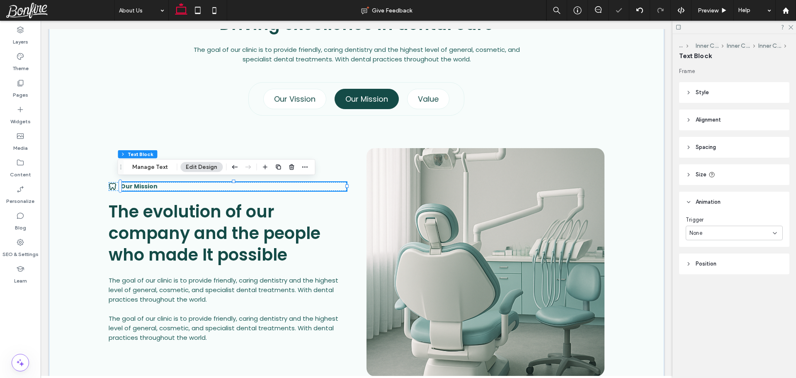
click at [741, 174] on header "Size" at bounding box center [734, 174] width 110 height 21
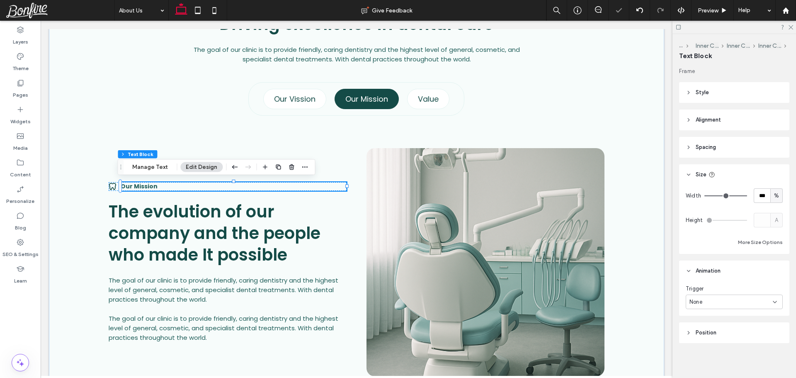
click at [774, 195] on div "%" at bounding box center [776, 195] width 8 height 8
click at [776, 266] on div "A" at bounding box center [772, 268] width 12 height 15
type input "*"
click at [255, 195] on div "Our Mission The evolution of our company and the people who made It possible Th…" at bounding box center [228, 262] width 238 height 160
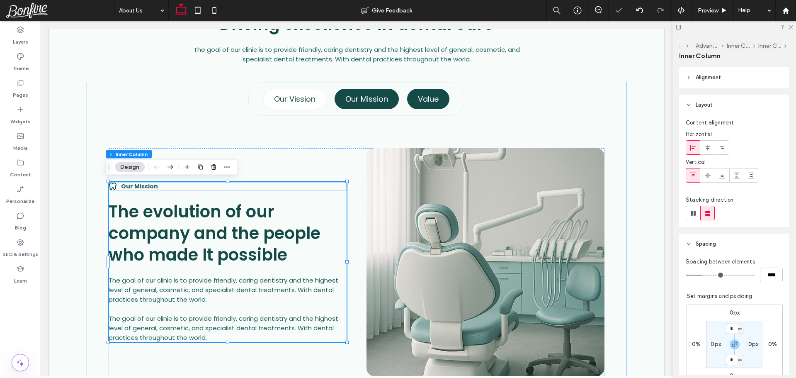
click at [419, 101] on h4 "Value" at bounding box center [428, 98] width 21 height 11
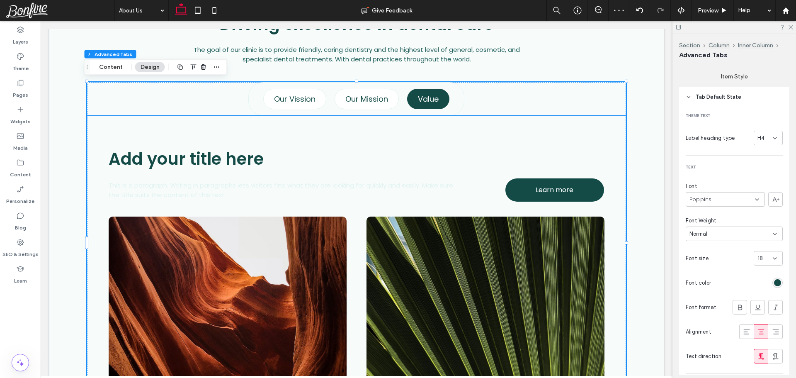
click at [271, 140] on div "This is a paragraph. Writing in paragraphs lets visitors find what they are loo…" at bounding box center [356, 260] width 539 height 288
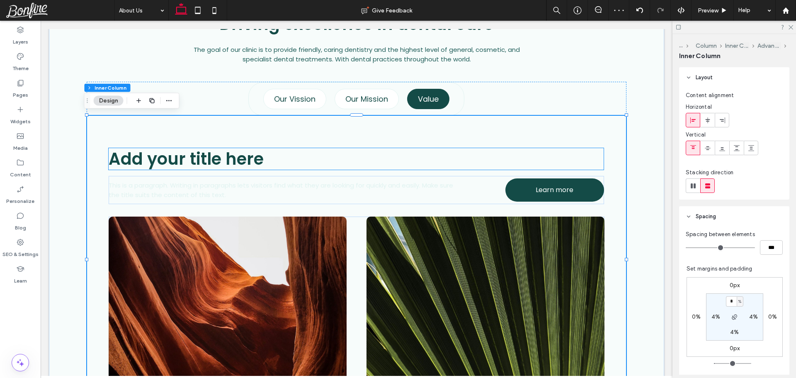
click at [268, 152] on h2 "Add your title here" at bounding box center [356, 159] width 495 height 22
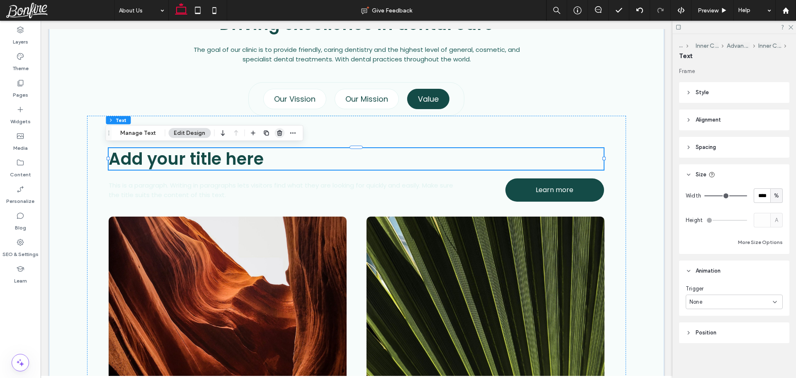
click at [279, 134] on icon "button" at bounding box center [279, 133] width 7 height 7
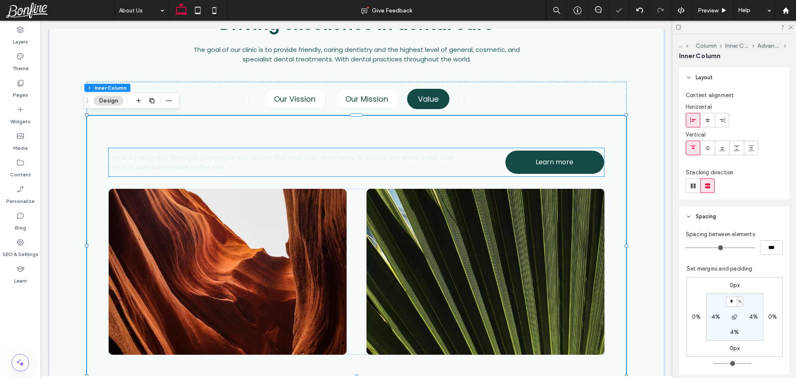
click at [273, 162] on p "This is a paragraph. Writing in paragraphs lets visitors find what they are loo…" at bounding box center [282, 161] width 346 height 19
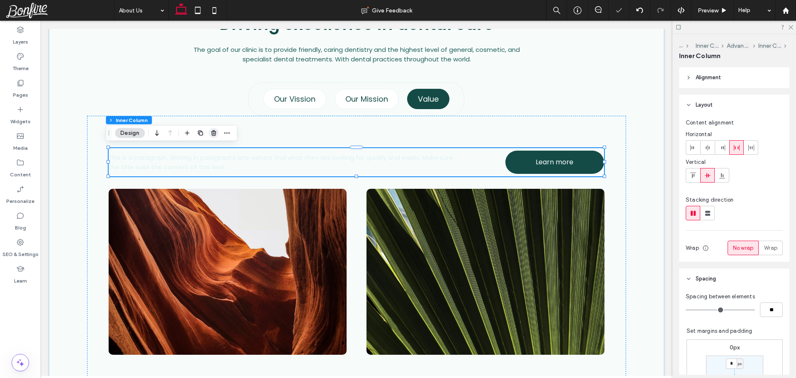
click at [211, 136] on icon "button" at bounding box center [213, 133] width 7 height 7
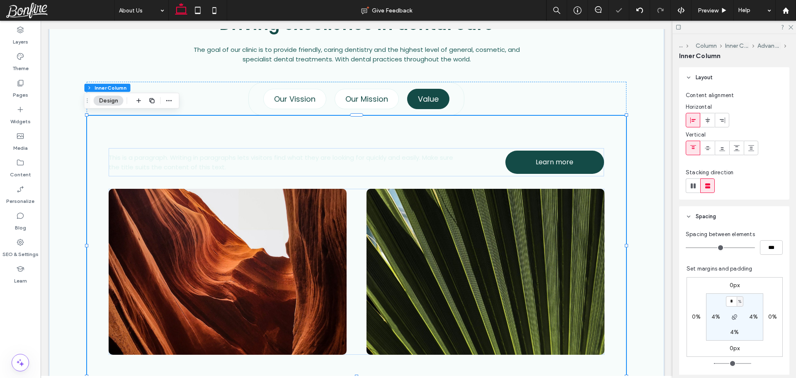
type input "**"
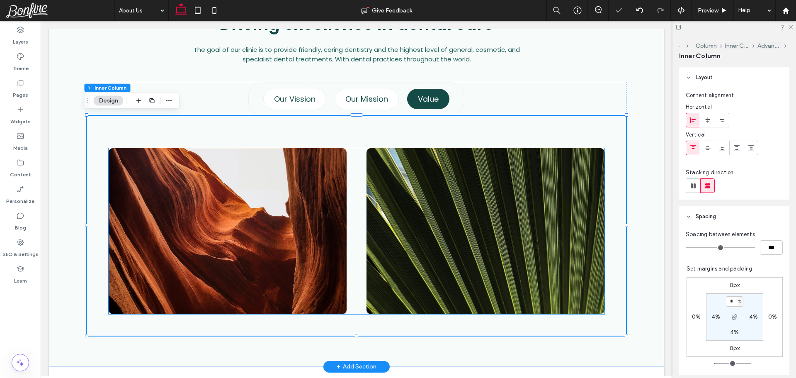
click at [215, 157] on img at bounding box center [228, 231] width 238 height 166
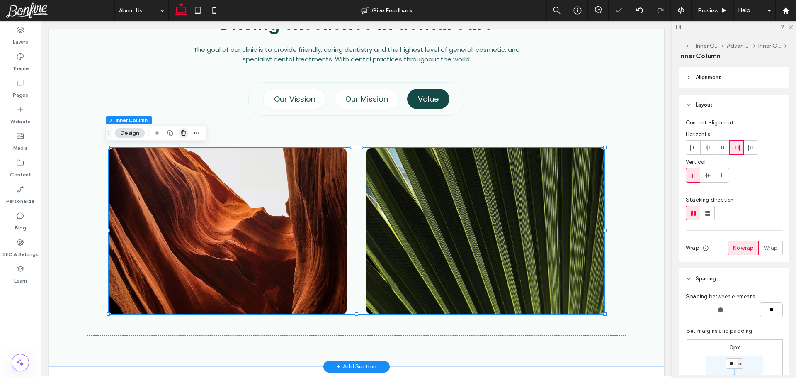
click at [184, 132] on icon "button" at bounding box center [183, 133] width 7 height 7
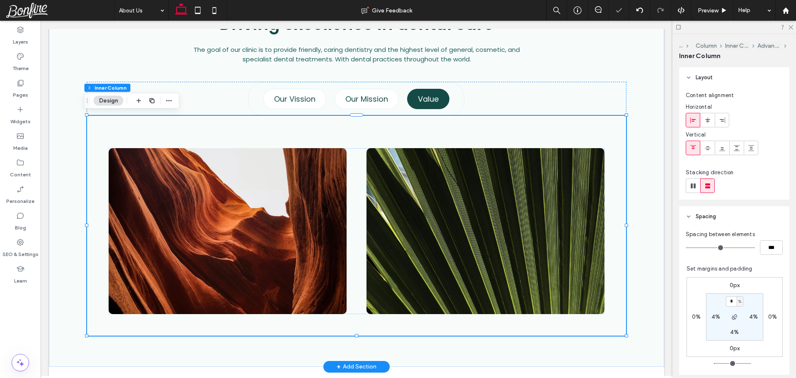
type input "**"
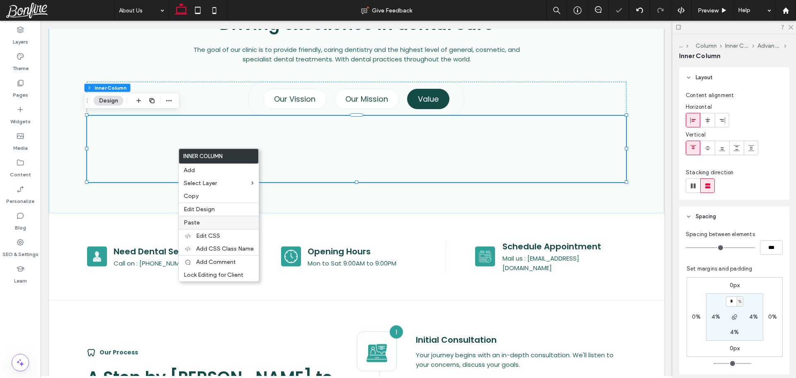
click at [201, 220] on label "Paste" at bounding box center [219, 222] width 70 height 7
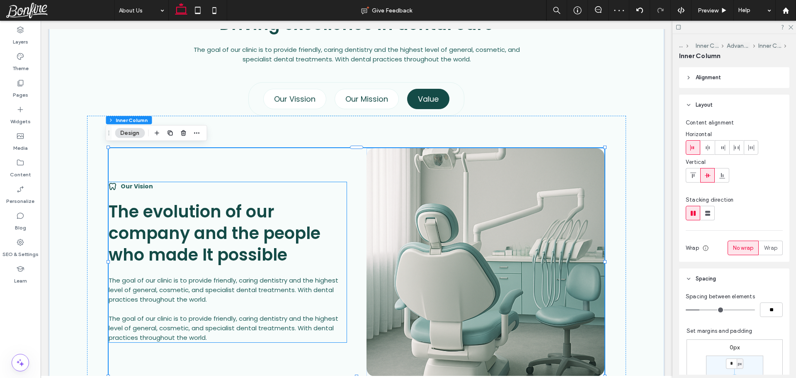
click at [138, 183] on strong "Our Vision" at bounding box center [137, 186] width 32 height 8
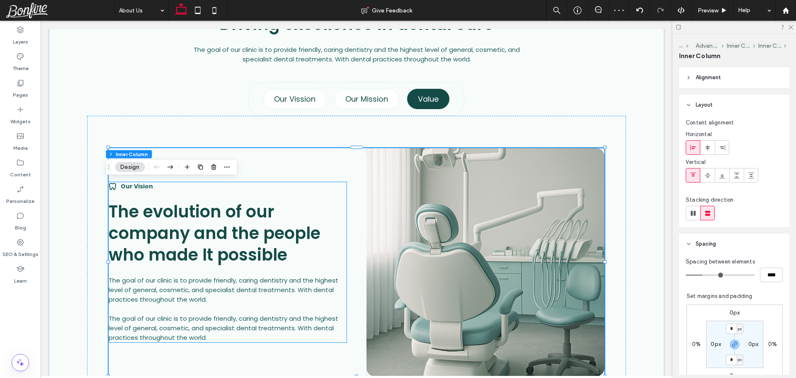
click at [138, 183] on strong "Our Vision" at bounding box center [137, 186] width 32 height 8
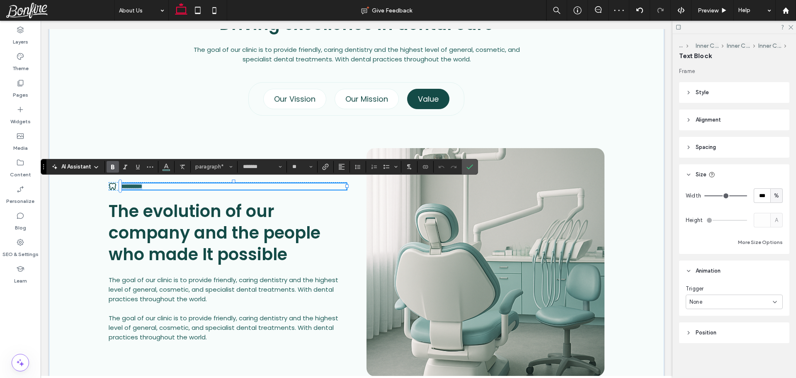
click at [135, 185] on strong "**********" at bounding box center [132, 186] width 22 height 6
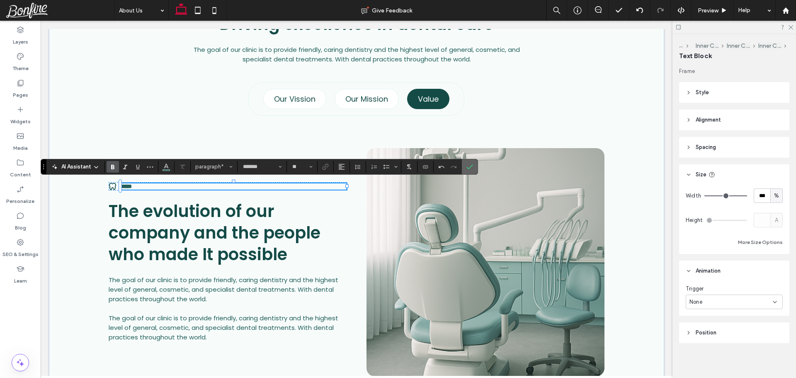
click at [470, 167] on use "Confirm" at bounding box center [470, 166] width 7 height 5
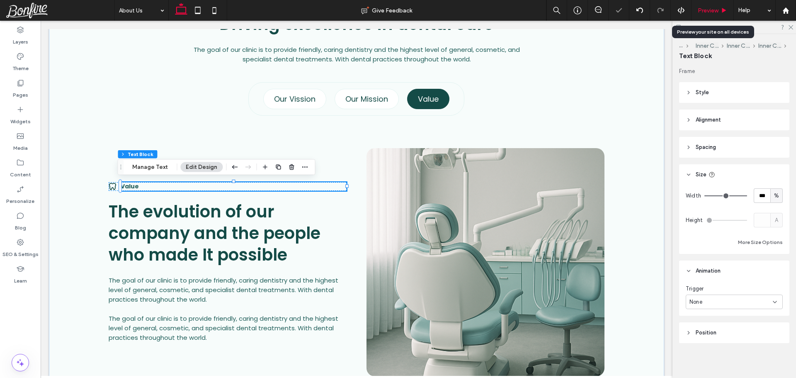
click at [707, 12] on span "Preview" at bounding box center [707, 10] width 21 height 7
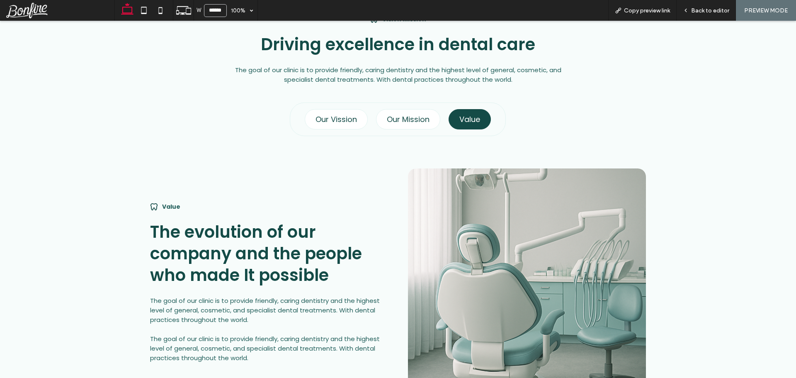
scroll to position [543, 0]
click at [717, 10] on span "Back to editor" at bounding box center [710, 10] width 38 height 7
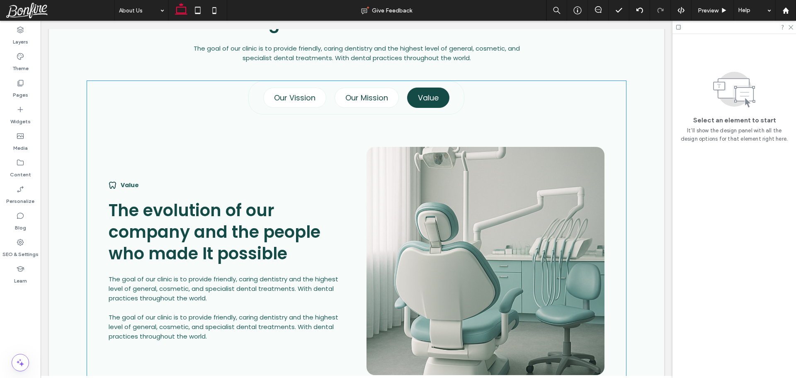
scroll to position [535, 0]
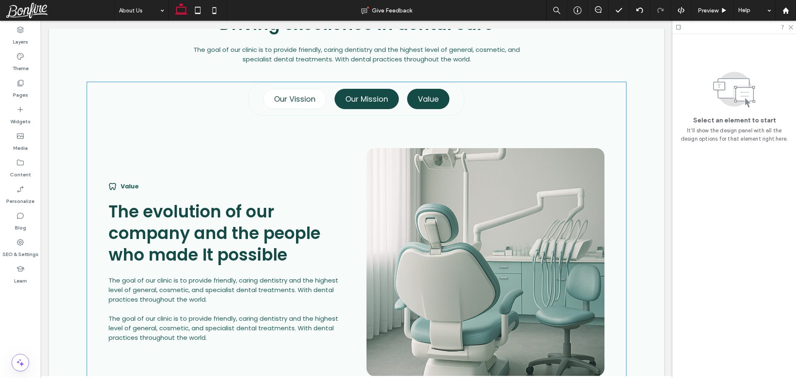
click at [352, 102] on h4 "Our Mission" at bounding box center [366, 98] width 43 height 11
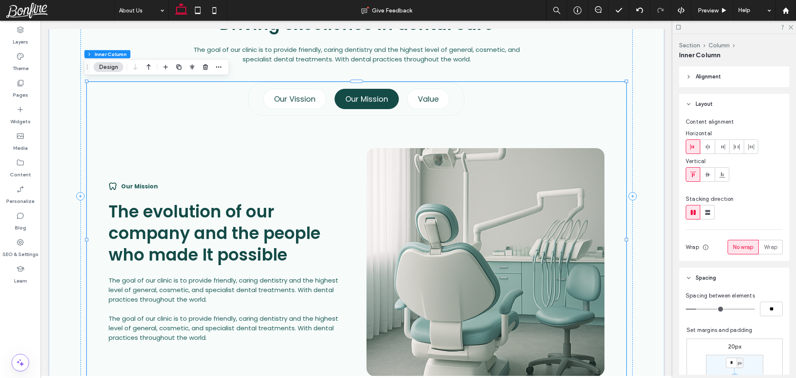
click at [352, 102] on h4 "Our Mission" at bounding box center [366, 98] width 43 height 11
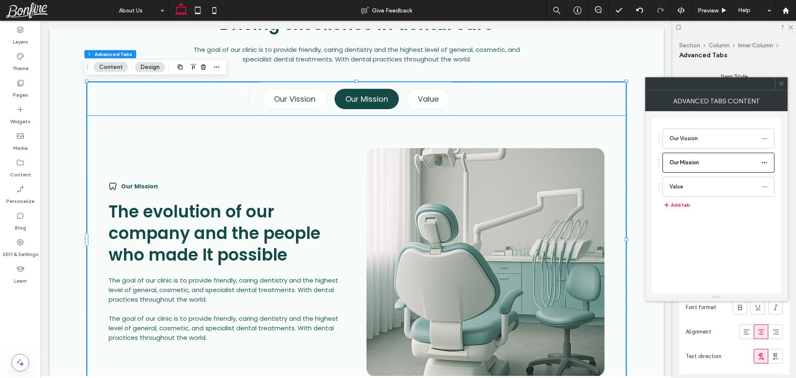
click at [388, 182] on img at bounding box center [485, 262] width 238 height 228
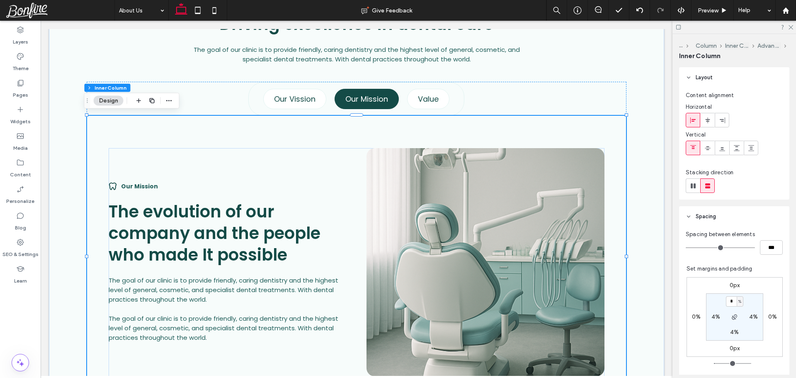
click at [388, 182] on img at bounding box center [485, 262] width 238 height 228
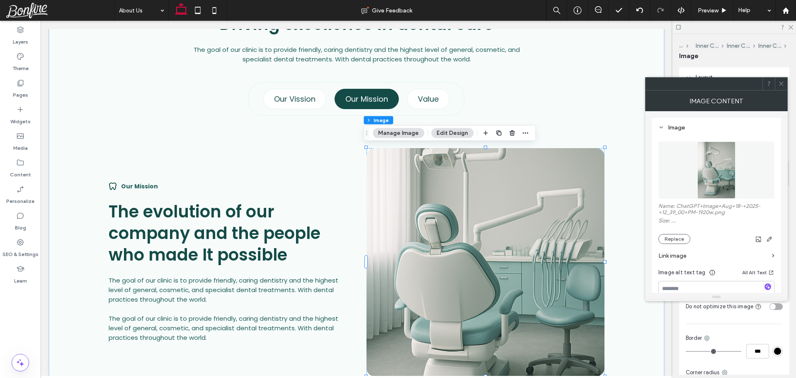
type input "**"
click at [673, 239] on button "Replace" at bounding box center [674, 239] width 32 height 10
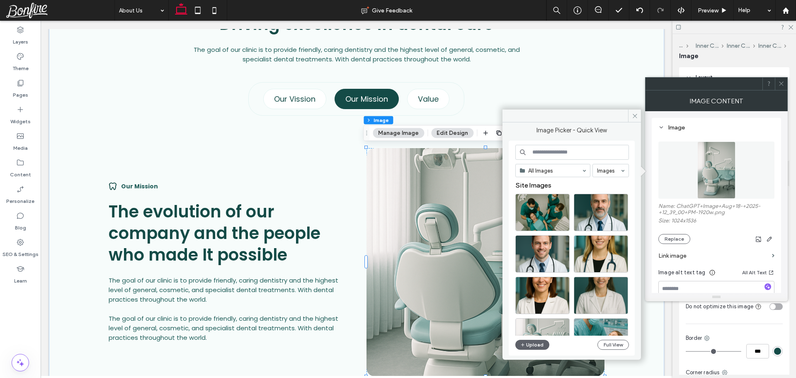
click at [531, 349] on div "All Images Images Site Images Upload Full View" at bounding box center [572, 248] width 114 height 207
click at [540, 344] on button "Upload" at bounding box center [532, 344] width 34 height 10
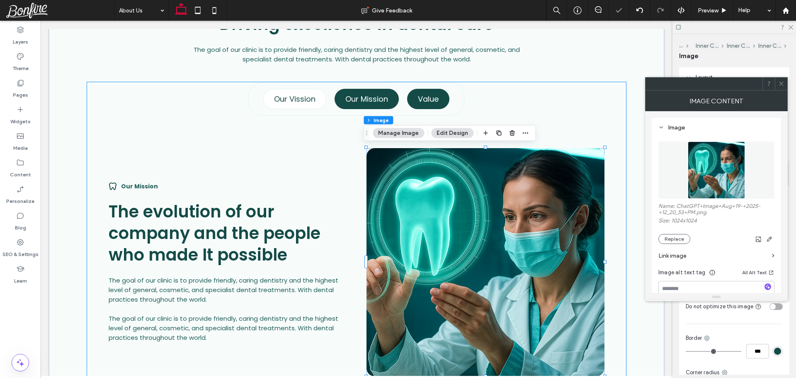
click at [420, 96] on h4 "Value" at bounding box center [428, 98] width 21 height 11
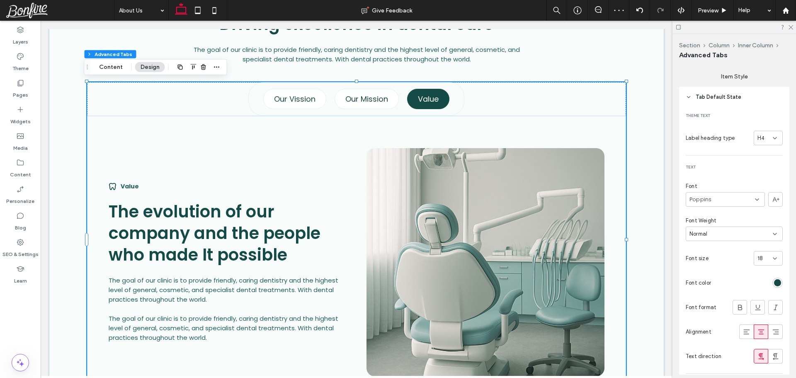
click at [420, 96] on h4 "Value" at bounding box center [428, 98] width 21 height 11
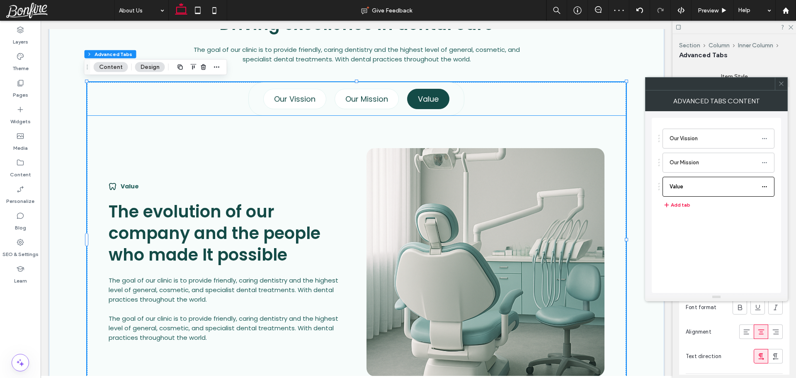
click at [397, 195] on img at bounding box center [485, 262] width 238 height 228
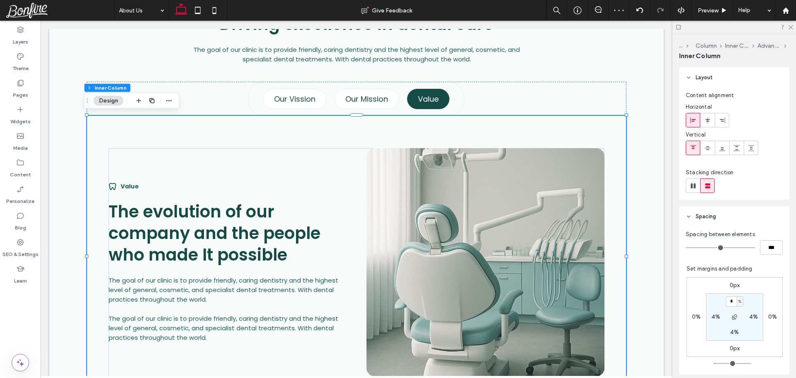
click at [397, 195] on img at bounding box center [485, 262] width 238 height 228
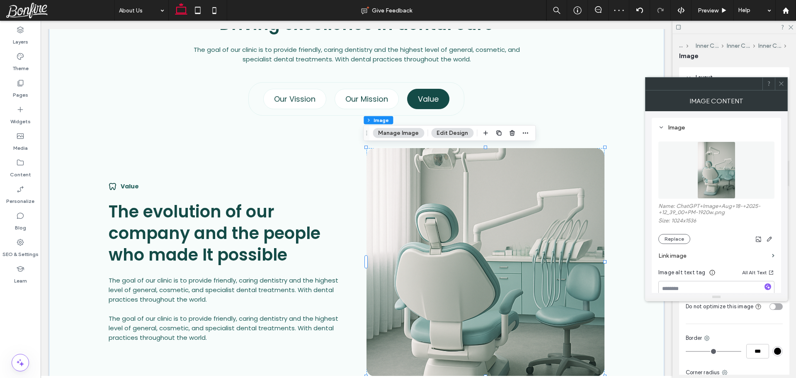
type input "**"
click at [676, 235] on button "Replace" at bounding box center [674, 239] width 32 height 10
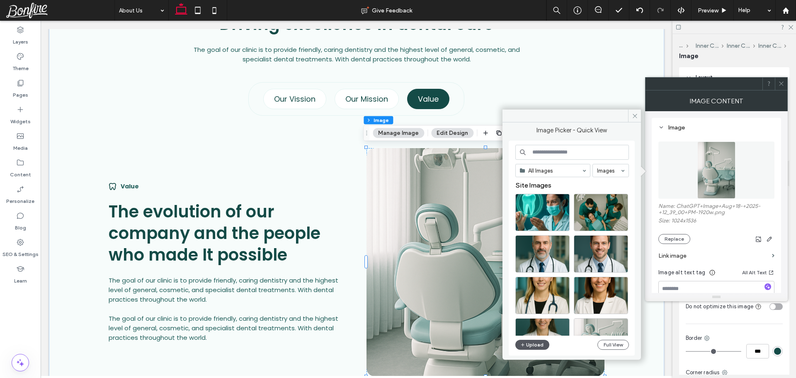
click at [529, 344] on button "Upload" at bounding box center [532, 344] width 34 height 10
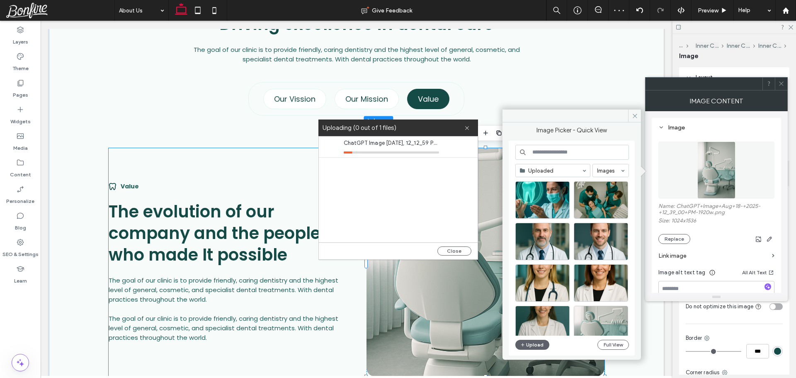
click at [276, 148] on div "Value The evolution of our company and the people who made It possible The goal…" at bounding box center [357, 262] width 496 height 228
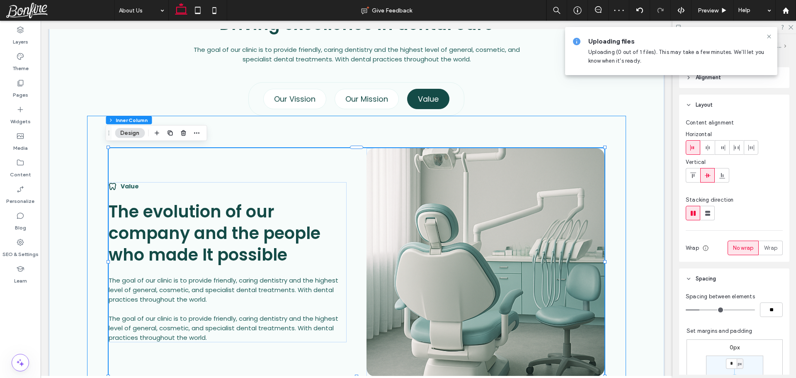
click at [272, 136] on div "Value The evolution of our company and the people who made It possible The goal…" at bounding box center [356, 257] width 539 height 282
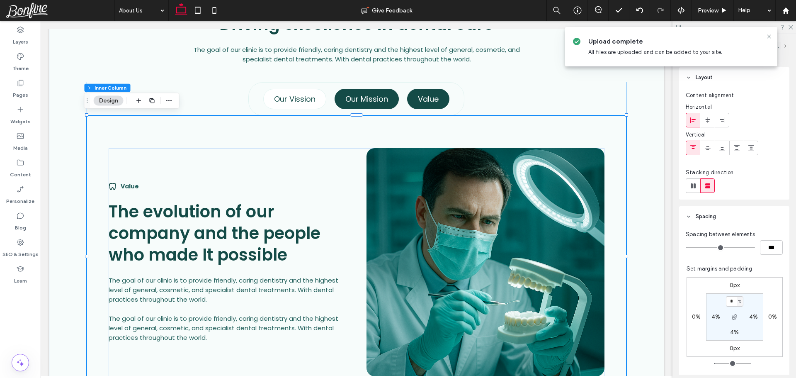
click at [356, 99] on h4 "Our Mission" at bounding box center [366, 98] width 43 height 11
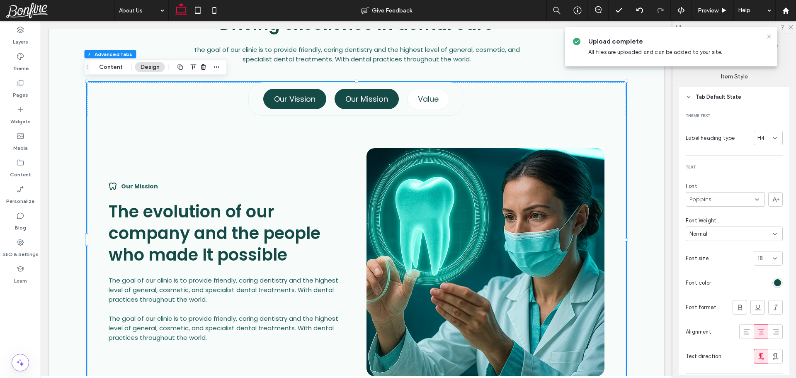
click at [311, 93] on h4 "Our Vission" at bounding box center [294, 98] width 41 height 11
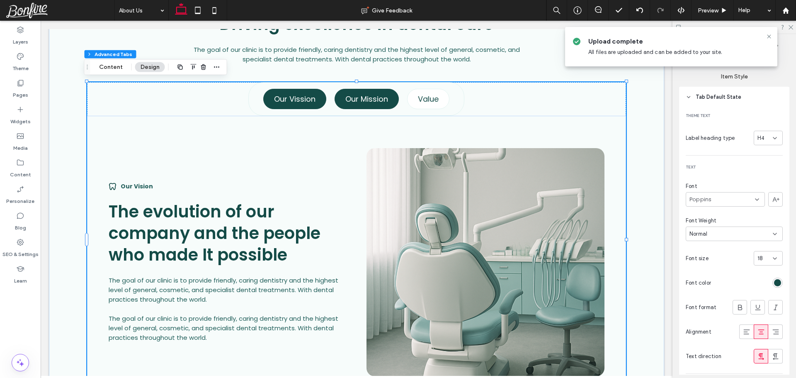
click at [380, 101] on h4 "Our Mission" at bounding box center [366, 98] width 43 height 11
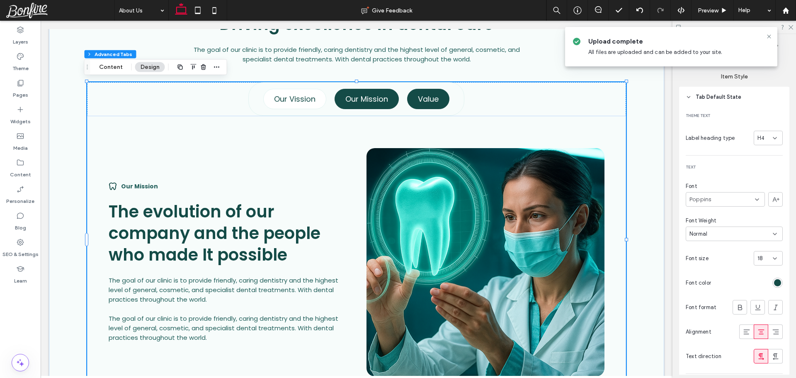
click at [414, 102] on div "Value" at bounding box center [428, 99] width 42 height 20
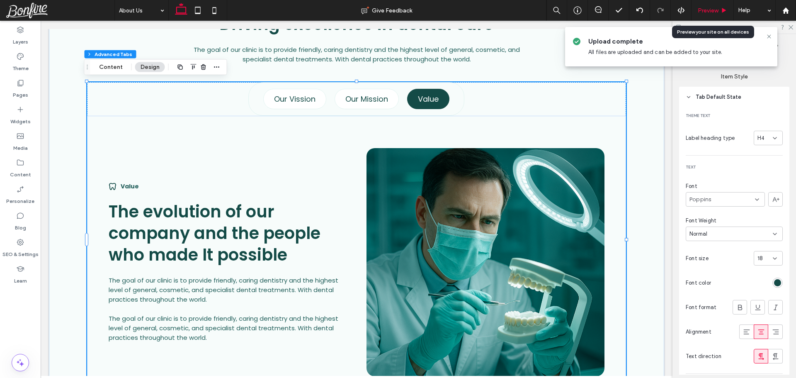
click at [700, 13] on span "Preview" at bounding box center [707, 10] width 21 height 7
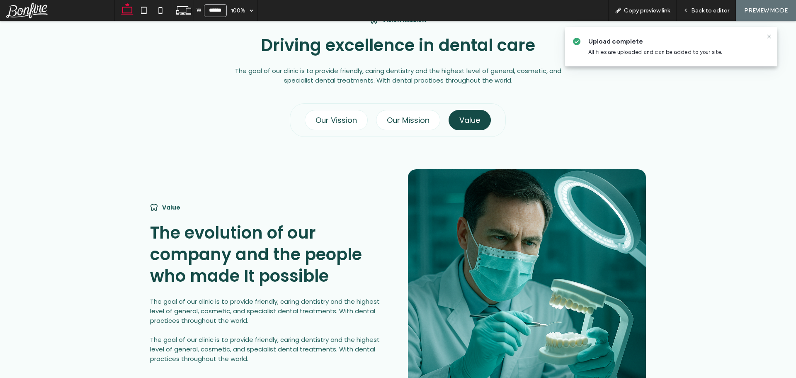
scroll to position [543, 0]
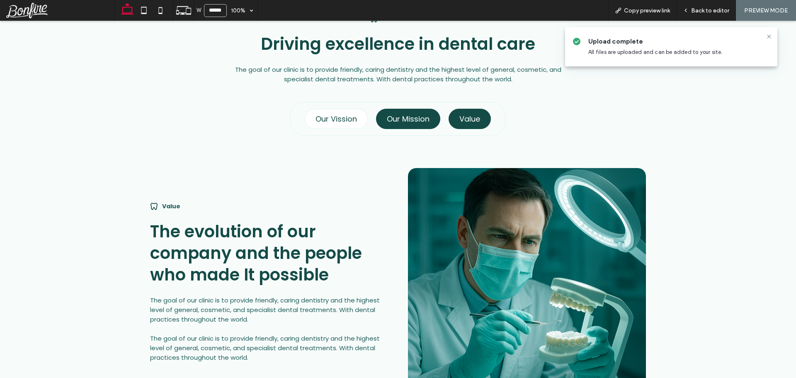
click at [393, 116] on h4 "Our Mission" at bounding box center [408, 118] width 43 height 11
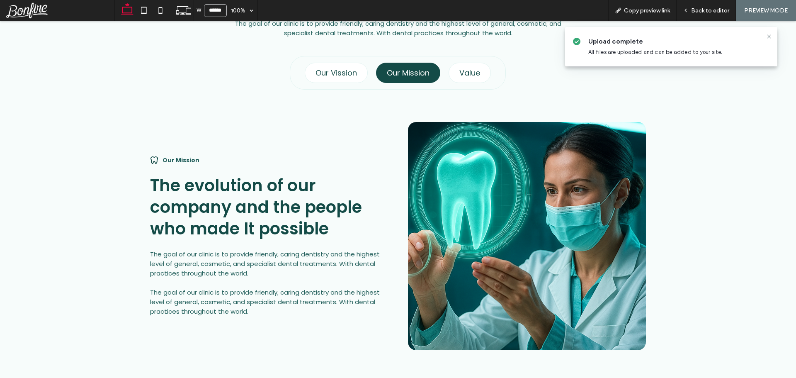
scroll to position [626, 0]
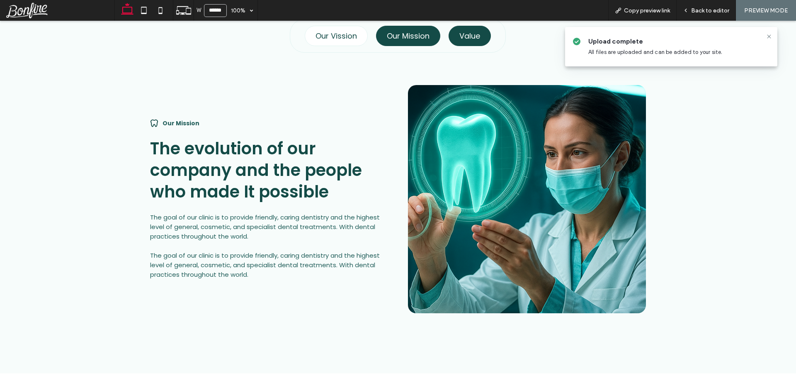
click at [478, 41] on div "Value" at bounding box center [469, 36] width 42 height 20
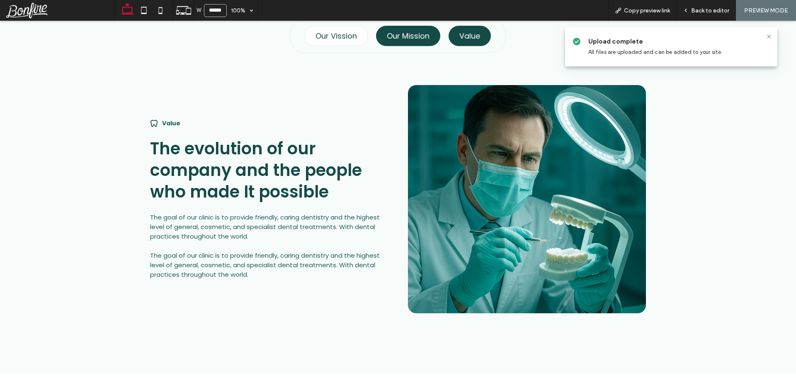
click at [412, 36] on h4 "Our Mission" at bounding box center [408, 35] width 43 height 11
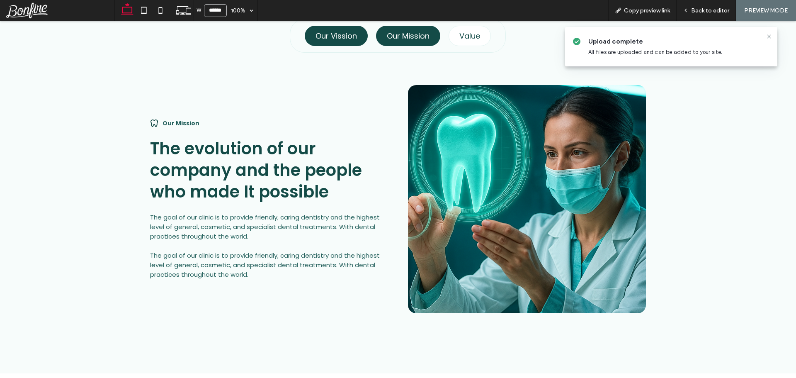
click at [341, 35] on h4 "Our Vission" at bounding box center [335, 35] width 41 height 11
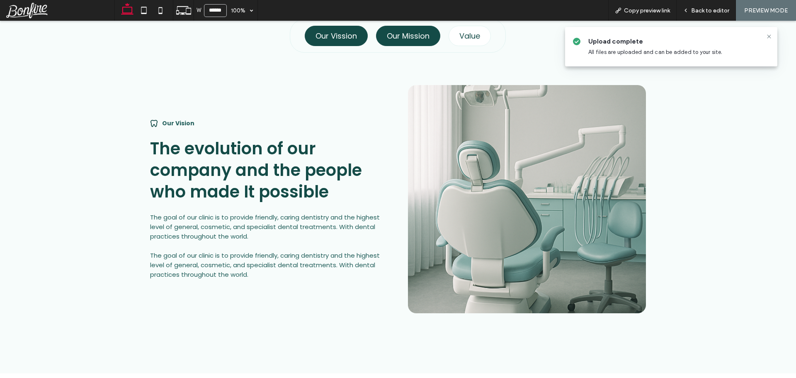
click at [402, 36] on h4 "Our Mission" at bounding box center [408, 35] width 43 height 11
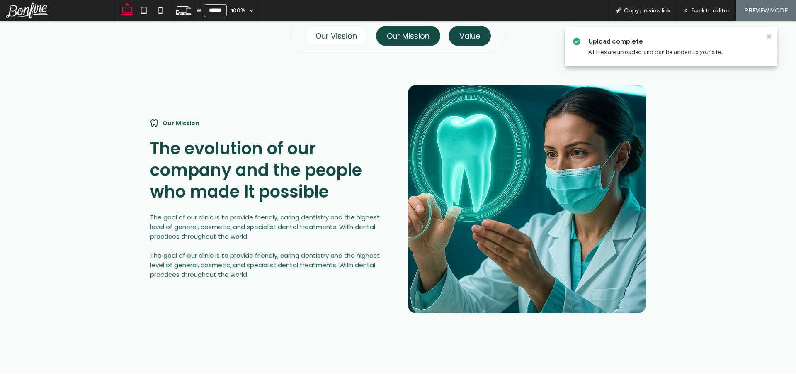
click at [453, 36] on div "Value" at bounding box center [469, 36] width 42 height 20
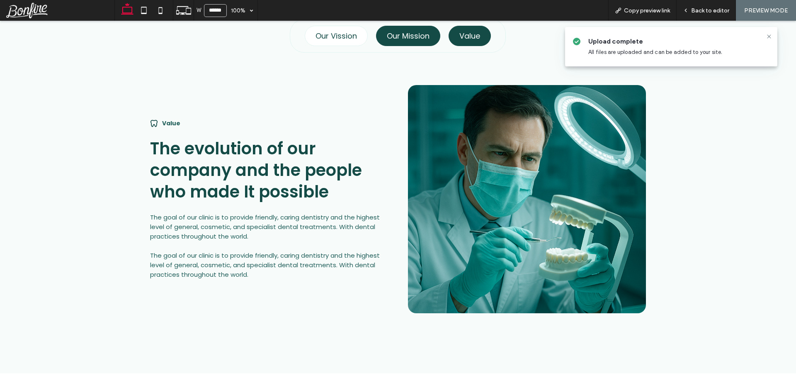
click at [411, 32] on h4 "Our Mission" at bounding box center [408, 35] width 43 height 11
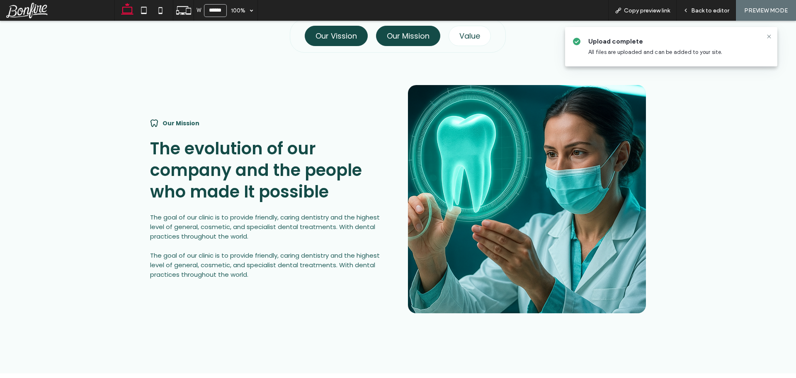
click at [334, 34] on h4 "Our Vission" at bounding box center [335, 35] width 41 height 11
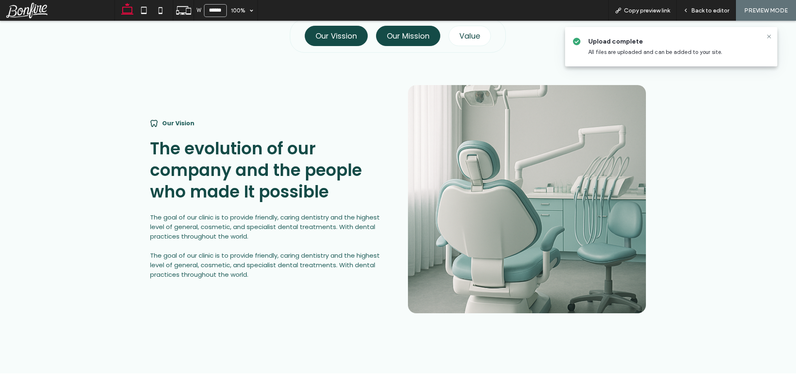
click at [410, 35] on h4 "Our Mission" at bounding box center [408, 35] width 43 height 11
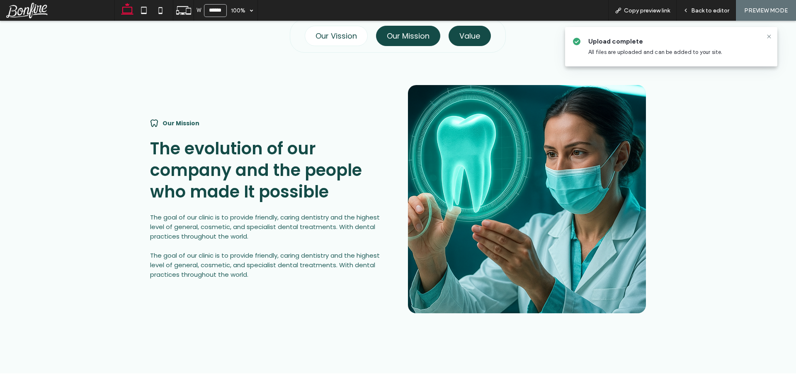
click at [466, 34] on h4 "Value" at bounding box center [469, 35] width 21 height 11
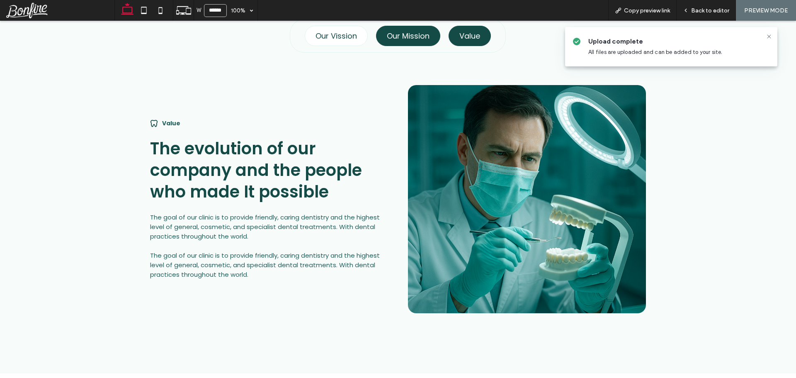
click at [405, 31] on h4 "Our Mission" at bounding box center [408, 35] width 43 height 11
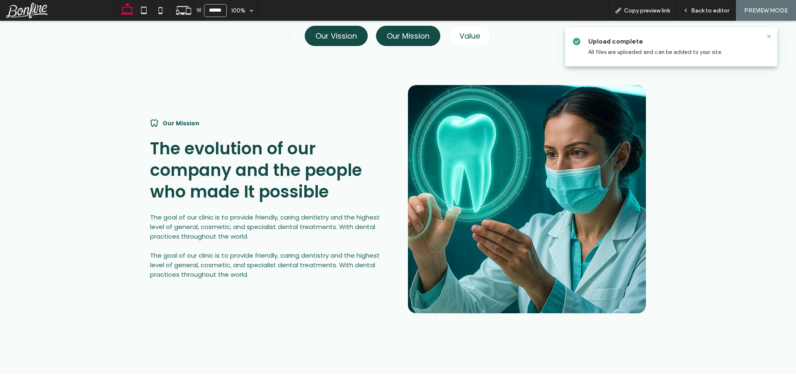
click at [329, 32] on h4 "Our Vission" at bounding box center [335, 35] width 41 height 11
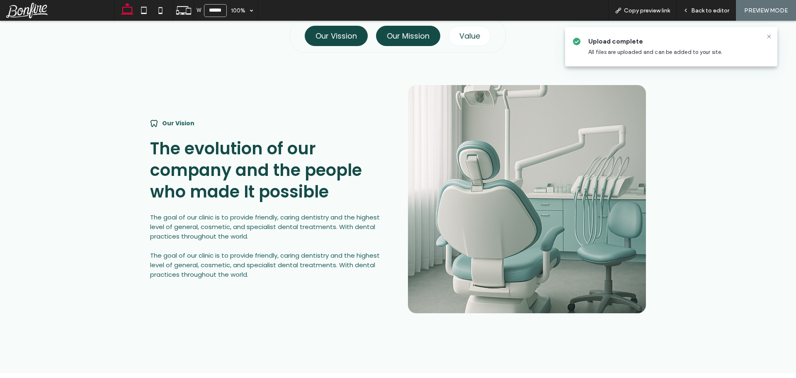
click at [423, 36] on h4 "Our Mission" at bounding box center [408, 35] width 43 height 11
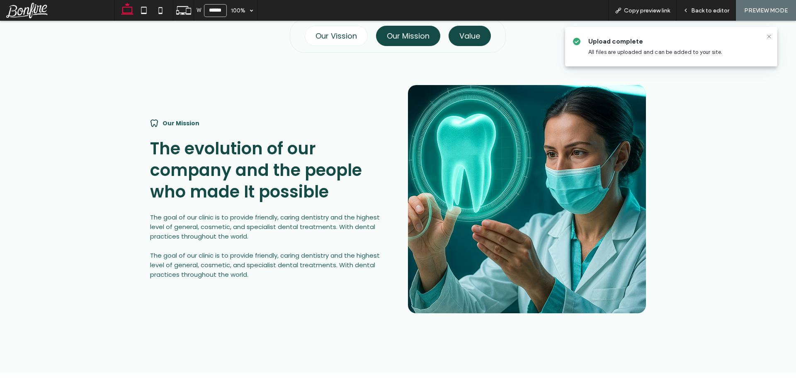
click at [465, 36] on h4 "Value" at bounding box center [469, 35] width 21 height 11
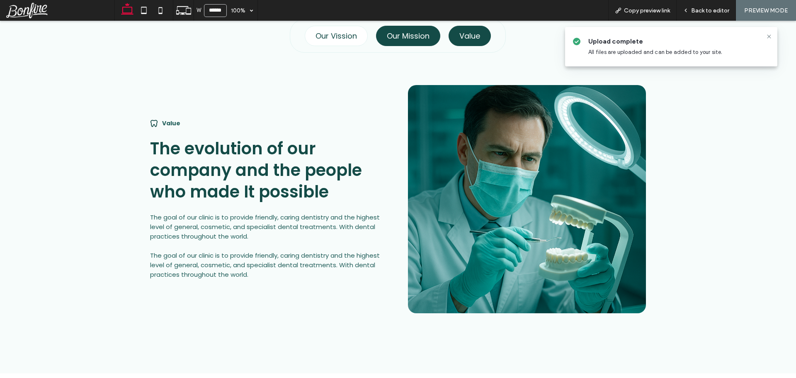
click at [414, 35] on h4 "Our Mission" at bounding box center [408, 35] width 43 height 11
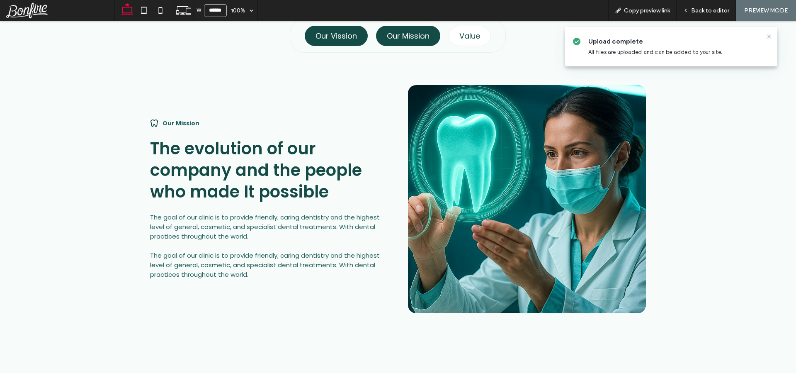
click at [337, 36] on h4 "Our Vission" at bounding box center [335, 35] width 41 height 11
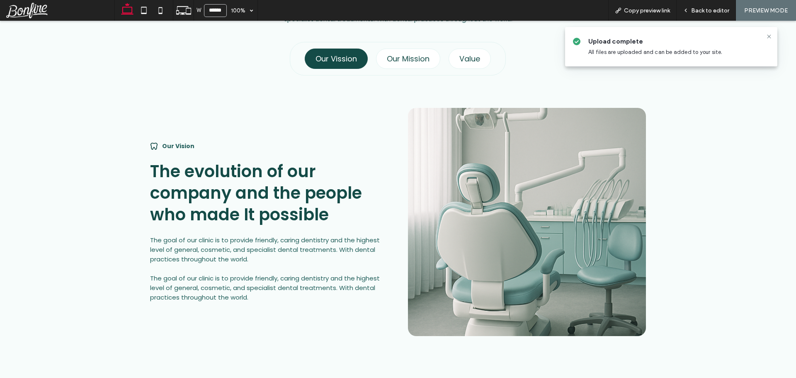
scroll to position [585, 0]
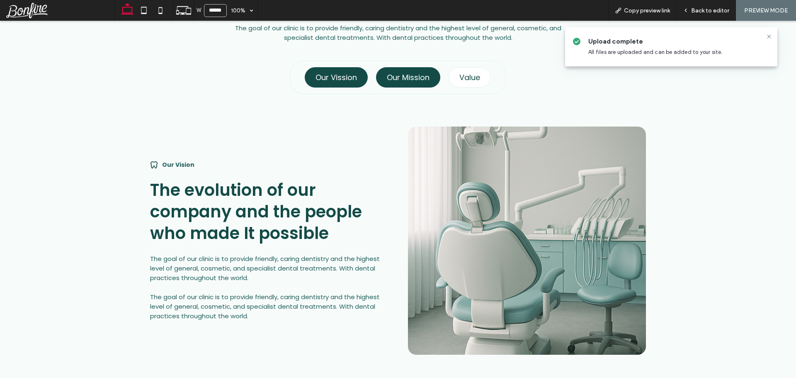
click at [411, 73] on h4 "Our Mission" at bounding box center [408, 77] width 43 height 11
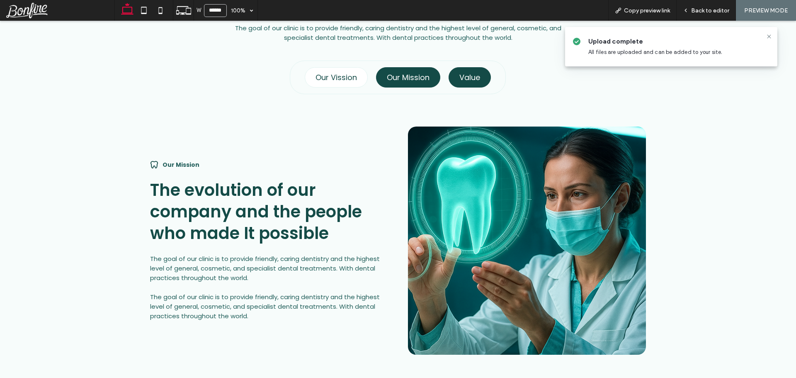
click at [470, 77] on h4 "Value" at bounding box center [469, 77] width 21 height 11
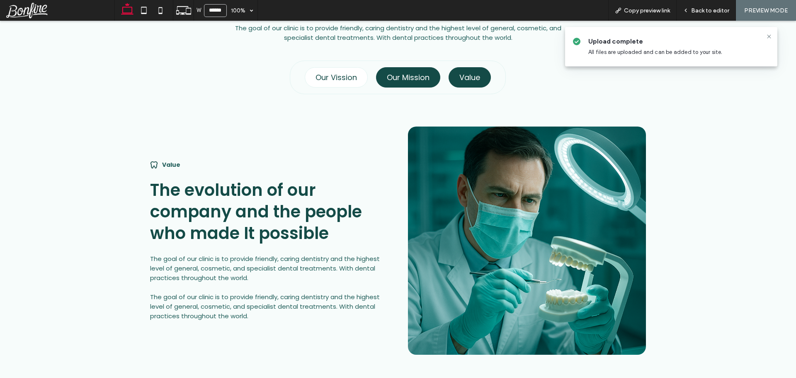
click at [390, 73] on h4 "Our Mission" at bounding box center [408, 77] width 43 height 11
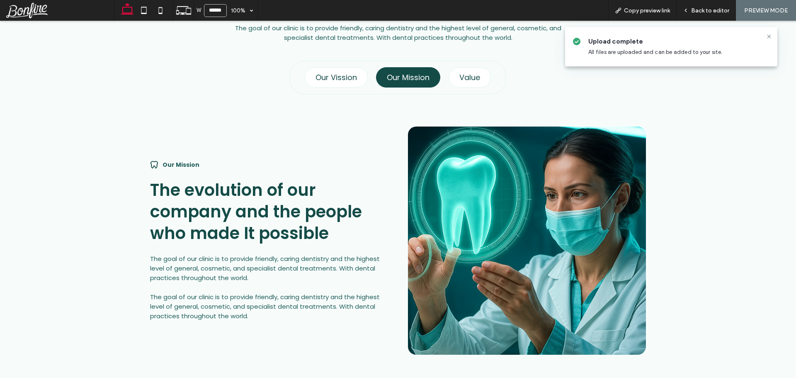
drag, startPoint x: 339, startPoint y: 73, endPoint x: 371, endPoint y: 72, distance: 31.9
click at [340, 73] on h4 "Our Vission" at bounding box center [335, 77] width 41 height 11
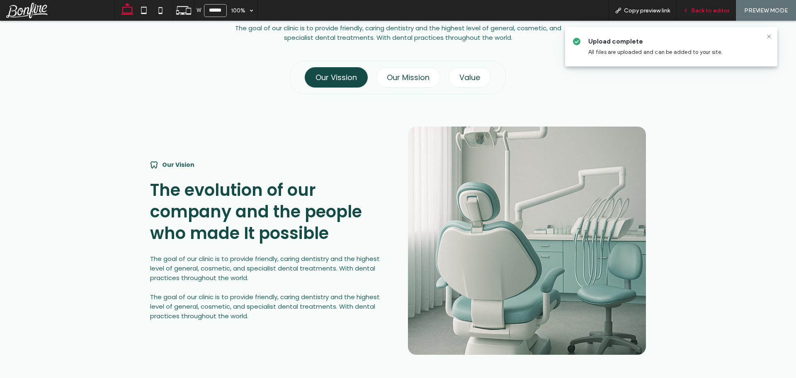
drag, startPoint x: 714, startPoint y: 17, endPoint x: 700, endPoint y: 1, distance: 21.4
click at [714, 17] on div "Back to editor" at bounding box center [705, 10] width 59 height 21
click at [715, 11] on span "Back to editor" at bounding box center [710, 10] width 38 height 7
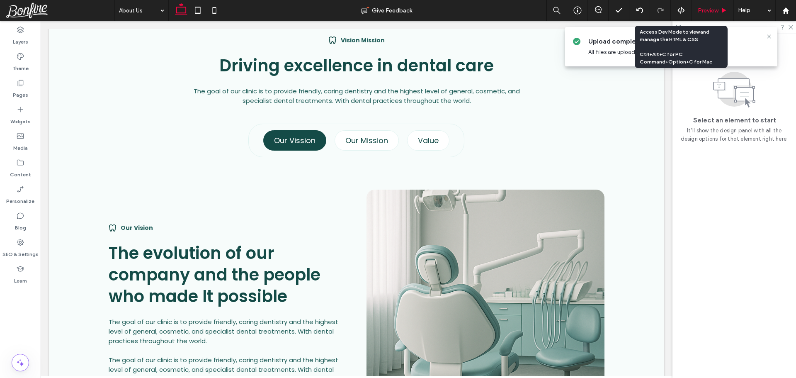
click at [710, 8] on span "Preview" at bounding box center [707, 10] width 21 height 7
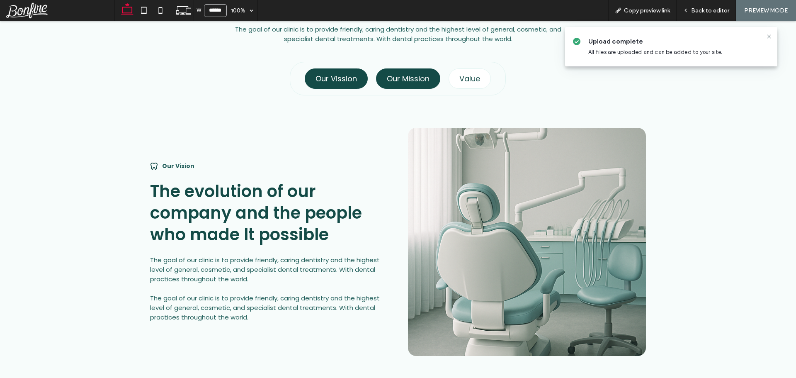
scroll to position [542, 0]
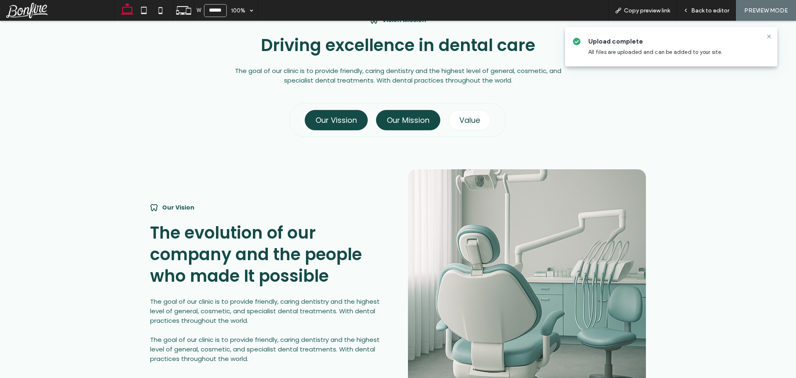
click at [405, 124] on h4 "Our Mission" at bounding box center [408, 119] width 43 height 11
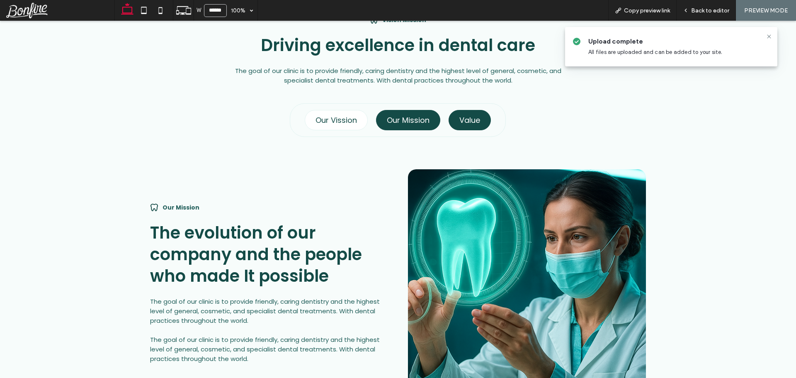
click at [474, 125] on div "Value" at bounding box center [469, 120] width 42 height 20
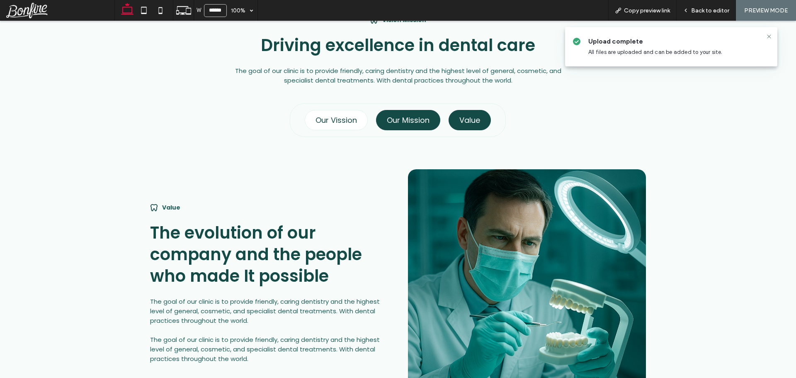
click at [412, 123] on h4 "Our Mission" at bounding box center [408, 119] width 43 height 11
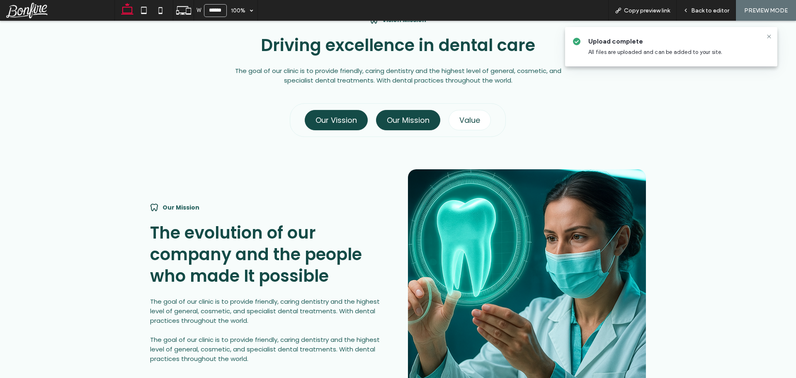
click at [323, 121] on h4 "Our Vission" at bounding box center [335, 119] width 41 height 11
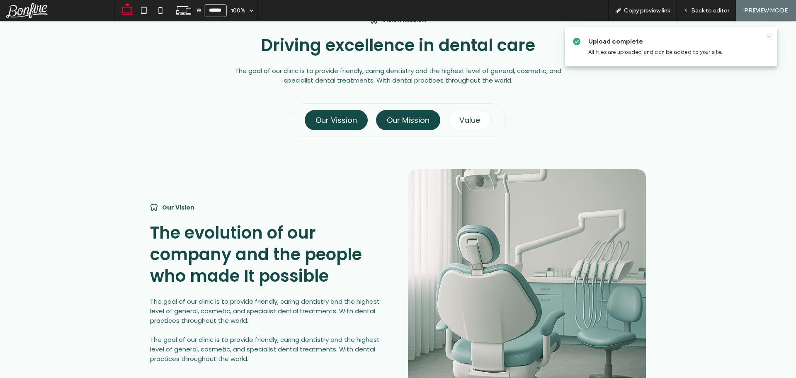
click at [407, 122] on h4 "Our Mission" at bounding box center [408, 119] width 43 height 11
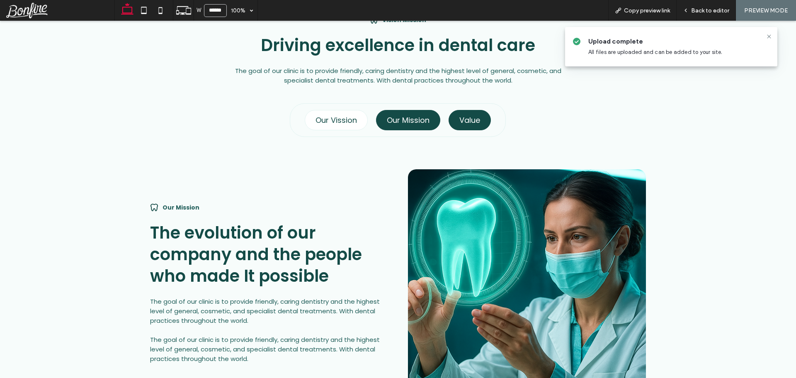
click at [458, 125] on div "Value" at bounding box center [469, 120] width 42 height 20
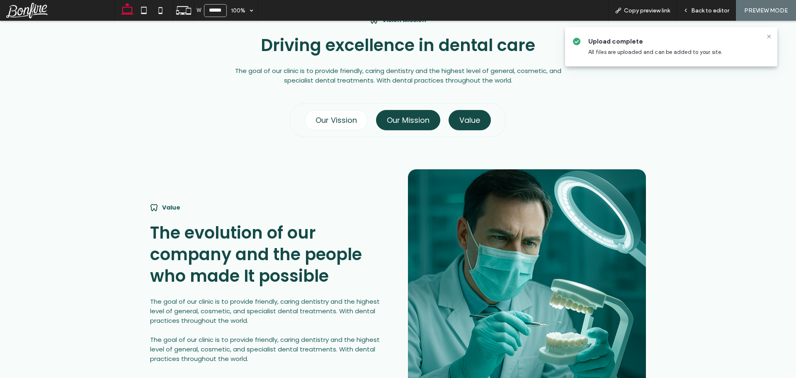
click at [395, 121] on h4 "Our Mission" at bounding box center [408, 119] width 43 height 11
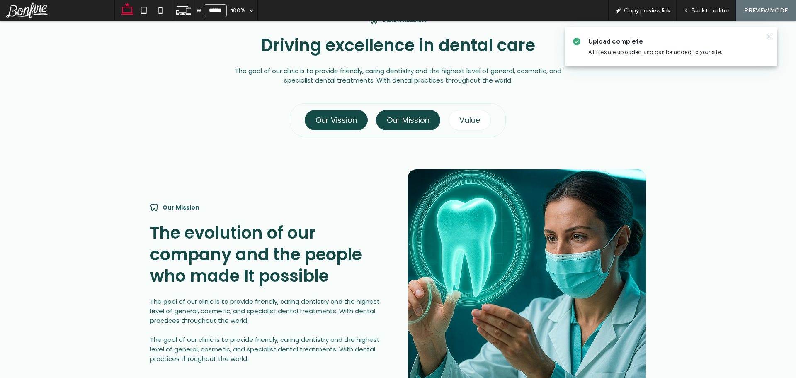
click at [329, 119] on h4 "Our Vission" at bounding box center [335, 119] width 41 height 11
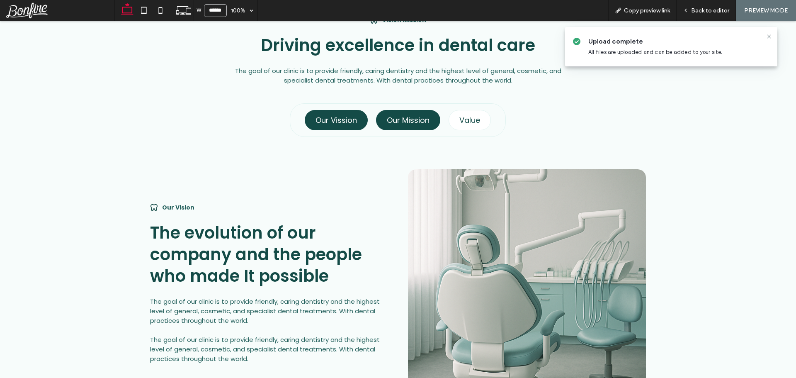
click at [410, 123] on h4 "Our Mission" at bounding box center [408, 119] width 43 height 11
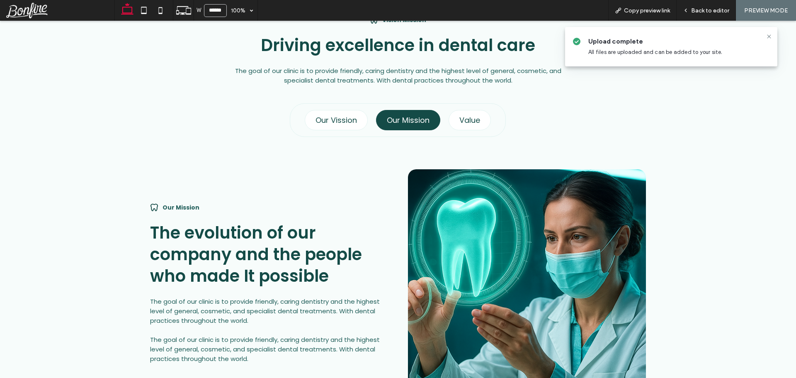
drag, startPoint x: 472, startPoint y: 126, endPoint x: 444, endPoint y: 123, distance: 28.8
click at [473, 126] on div "Value" at bounding box center [469, 120] width 42 height 20
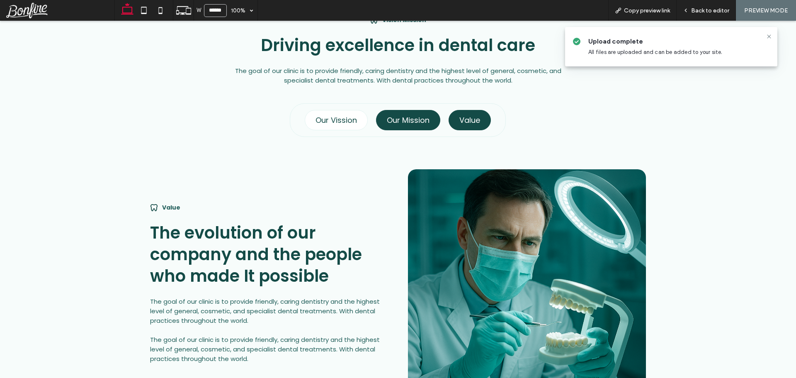
click at [403, 120] on h4 "Our Mission" at bounding box center [408, 119] width 43 height 11
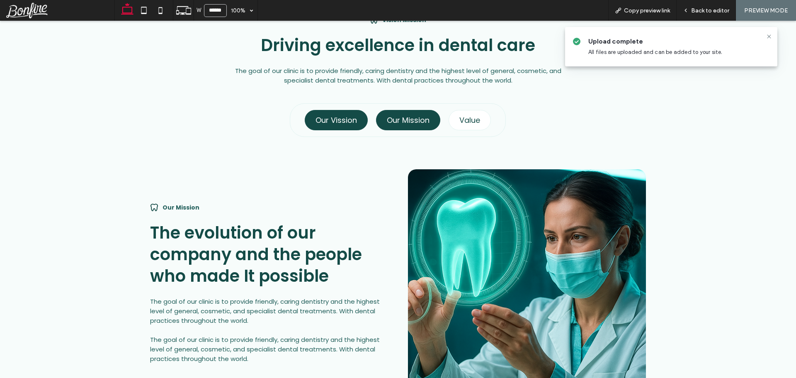
click at [339, 117] on h4 "Our Vission" at bounding box center [335, 119] width 41 height 11
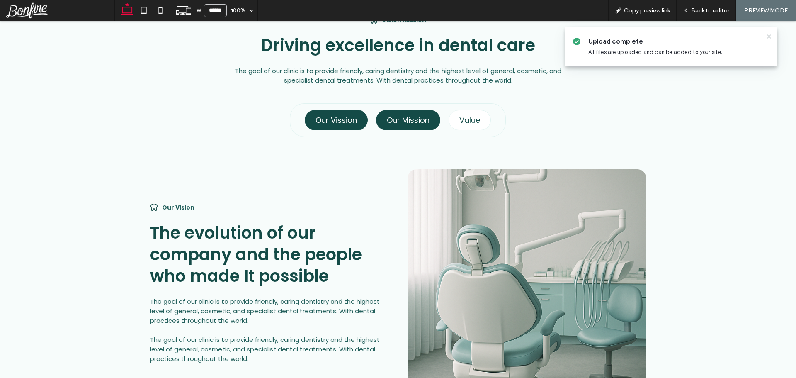
click at [432, 122] on div "Our Mission" at bounding box center [408, 120] width 64 height 20
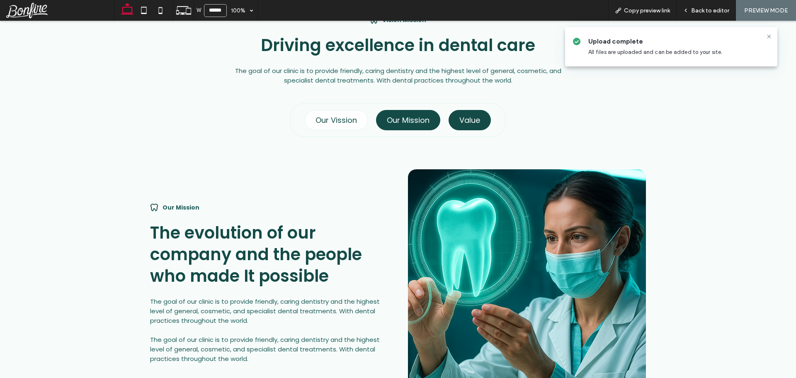
click at [467, 126] on div "Value" at bounding box center [469, 120] width 42 height 20
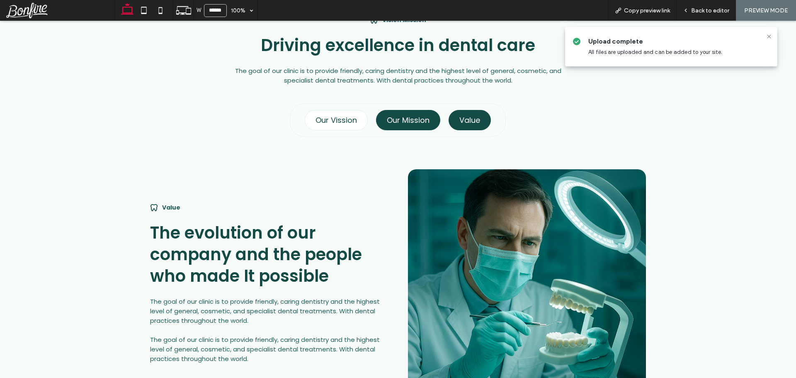
click at [404, 122] on h4 "Our Mission" at bounding box center [408, 119] width 43 height 11
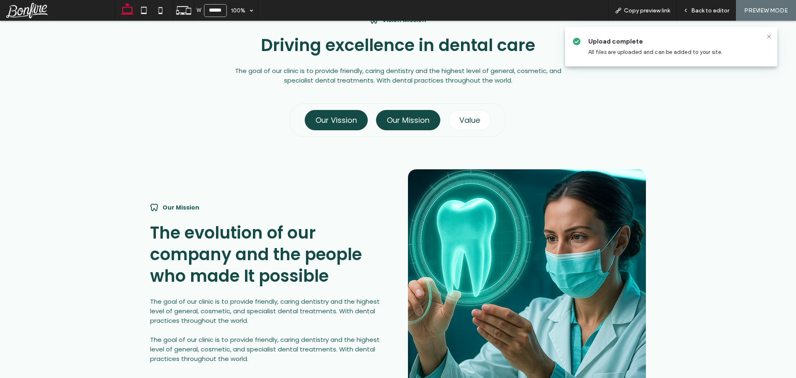
click at [332, 119] on h4 "Our Vission" at bounding box center [335, 119] width 41 height 11
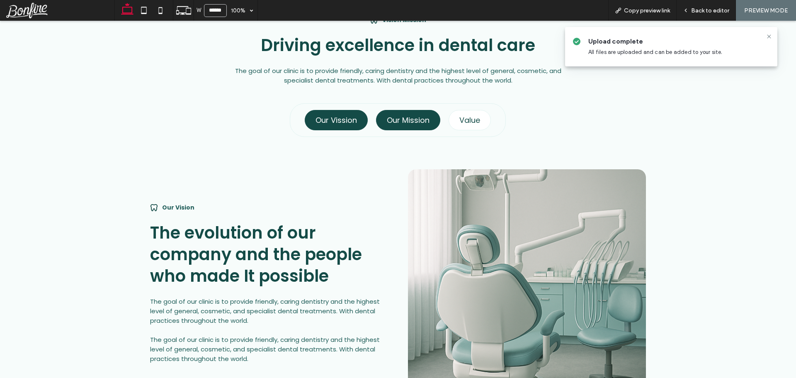
click at [408, 124] on h4 "Our Mission" at bounding box center [408, 119] width 43 height 11
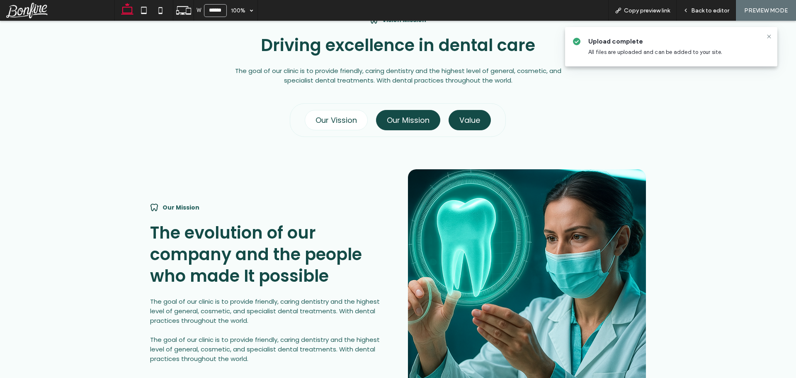
drag, startPoint x: 469, startPoint y: 124, endPoint x: 462, endPoint y: 123, distance: 7.2
click at [470, 124] on div "Value" at bounding box center [469, 120] width 42 height 20
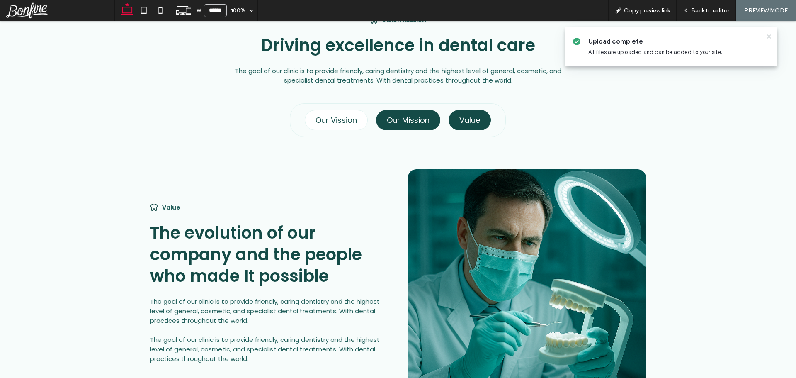
click at [415, 121] on h4 "Our Mission" at bounding box center [408, 119] width 43 height 11
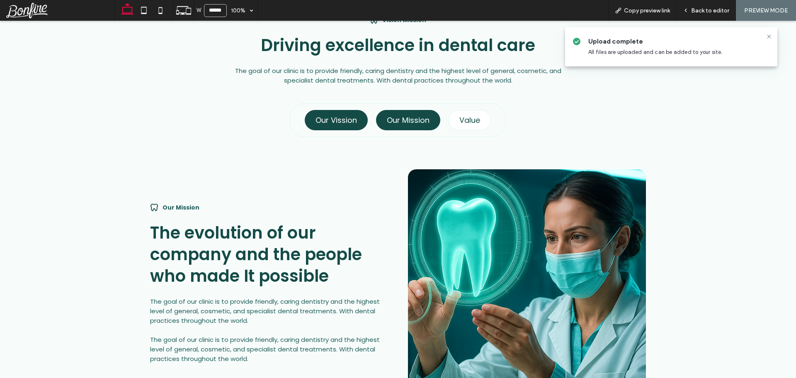
click at [333, 119] on h4 "Our Vission" at bounding box center [335, 119] width 41 height 11
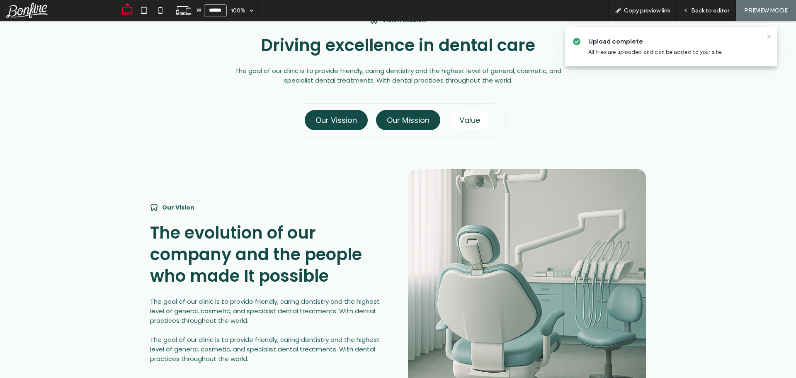
click at [397, 119] on h4 "Our Mission" at bounding box center [408, 119] width 43 height 11
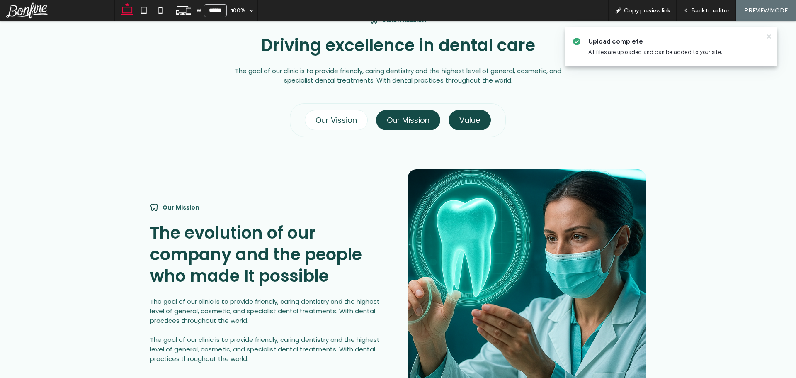
click at [472, 123] on h4 "Value" at bounding box center [469, 119] width 21 height 11
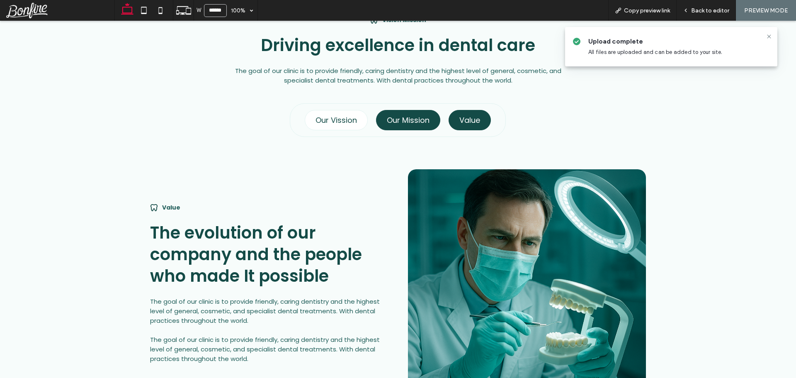
click at [403, 118] on h4 "Our Mission" at bounding box center [408, 119] width 43 height 11
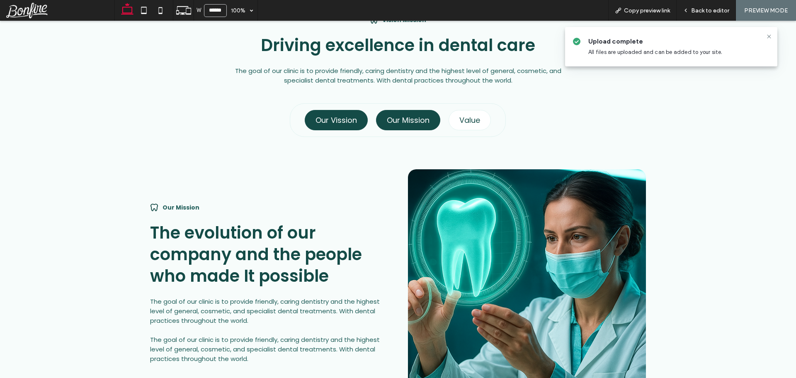
click at [327, 115] on h4 "Our Vission" at bounding box center [335, 119] width 41 height 11
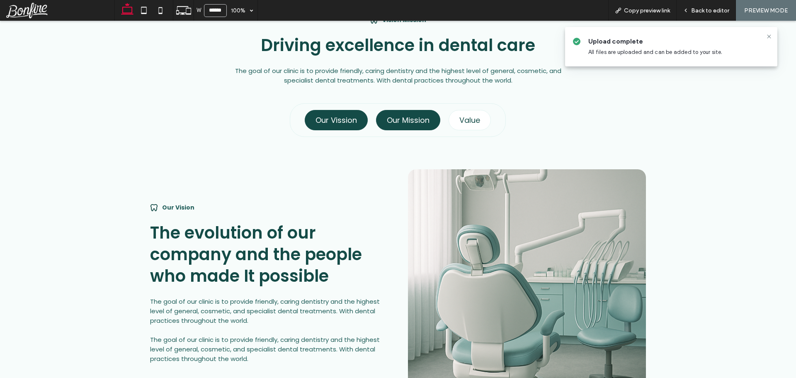
click at [420, 118] on h4 "Our Mission" at bounding box center [408, 119] width 43 height 11
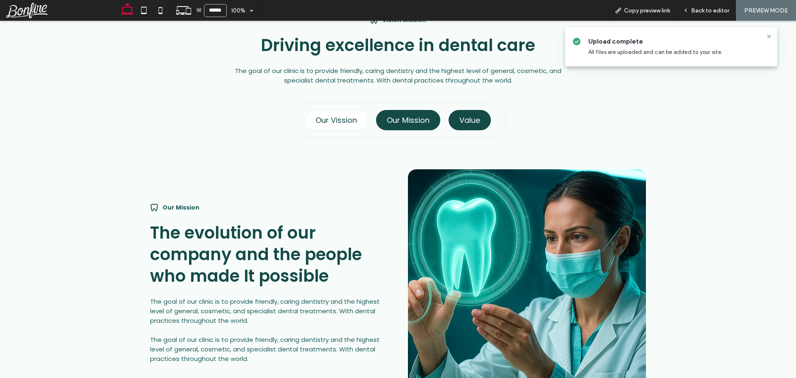
click at [474, 122] on h4 "Value" at bounding box center [469, 119] width 21 height 11
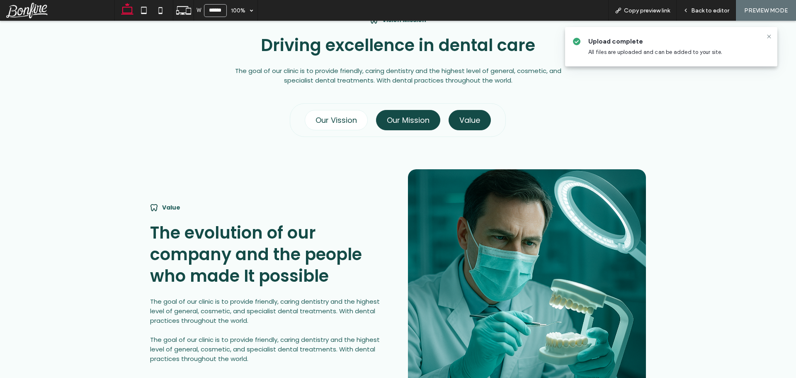
click at [391, 119] on h4 "Our Mission" at bounding box center [408, 119] width 43 height 11
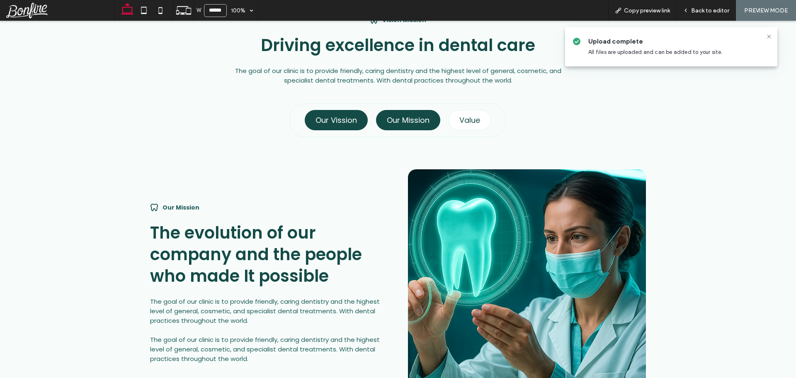
click at [323, 119] on h4 "Our Vission" at bounding box center [335, 119] width 41 height 11
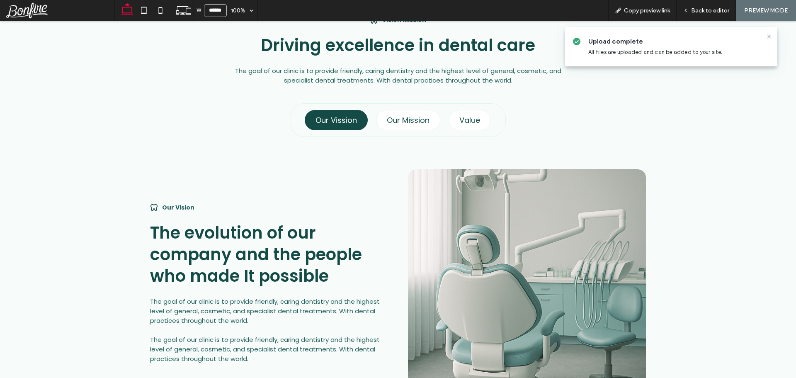
click at [219, 81] on div "Vision Mission Driving excellence in dental care The goal of our clinic is to p…" at bounding box center [398, 217] width 552 height 416
click at [407, 126] on div "Our Mission" at bounding box center [408, 120] width 64 height 20
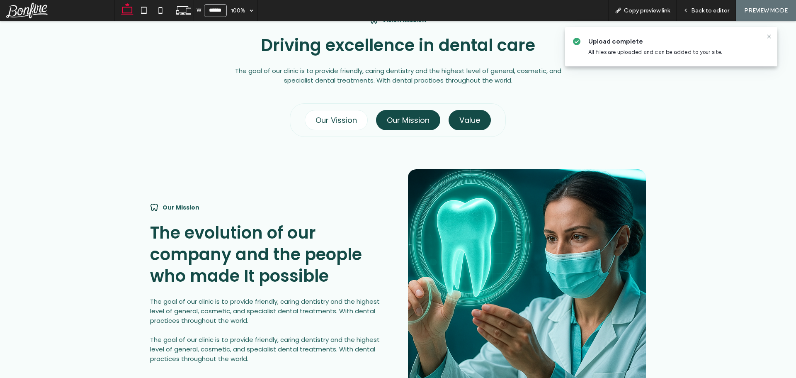
click at [479, 119] on div "Value" at bounding box center [469, 120] width 42 height 20
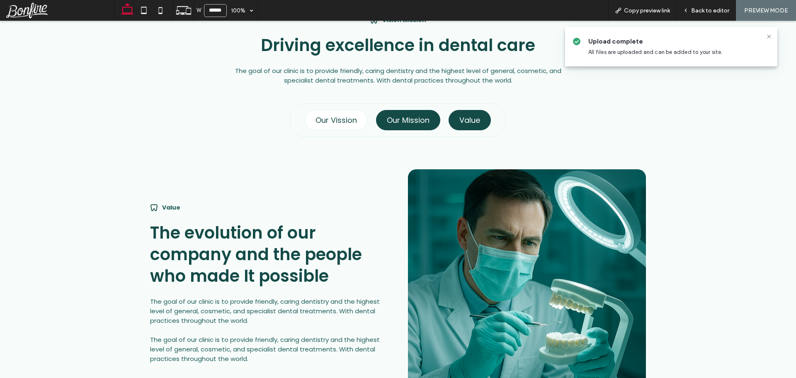
click at [381, 115] on div "Our Mission" at bounding box center [408, 120] width 64 height 20
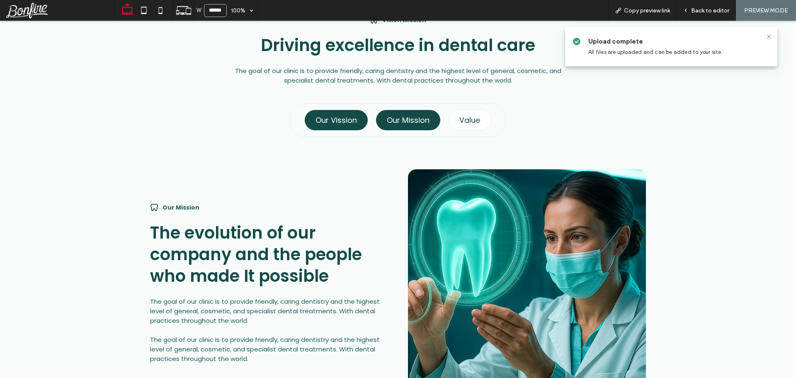
click at [331, 114] on h4 "Our Vission" at bounding box center [335, 119] width 41 height 11
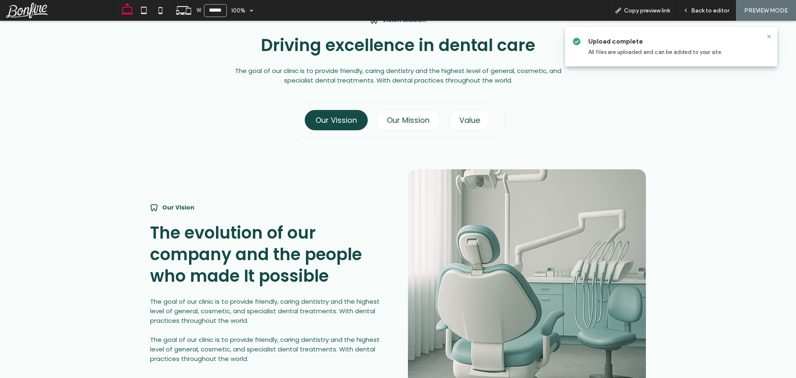
click at [177, 111] on div "Our Vission Our Mission Value Our Vision The evolution of our company and the p…" at bounding box center [397, 260] width 539 height 315
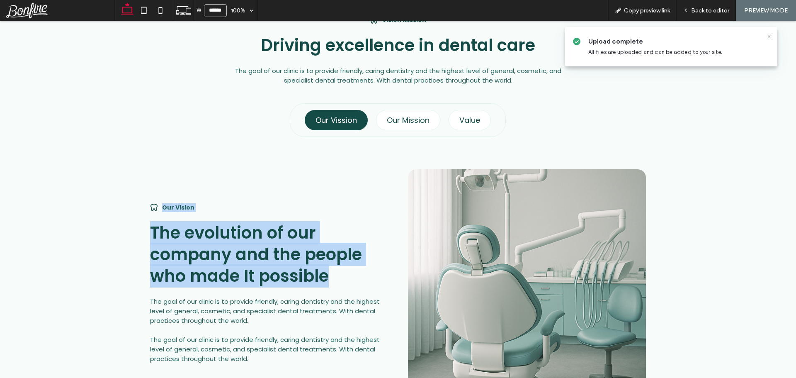
drag, startPoint x: 101, startPoint y: 196, endPoint x: 334, endPoint y: 276, distance: 247.0
click at [334, 276] on div "Vision Mission Driving excellence in dental care The goal of our clinic is to p…" at bounding box center [398, 217] width 796 height 480
click at [334, 276] on h2 "The evolution of our company and the people who made It possible" at bounding box center [269, 254] width 238 height 65
drag, startPoint x: 103, startPoint y: 185, endPoint x: 361, endPoint y: 280, distance: 275.1
click at [361, 280] on div "Vision Mission Driving excellence in dental care The goal of our clinic is to p…" at bounding box center [398, 217] width 796 height 480
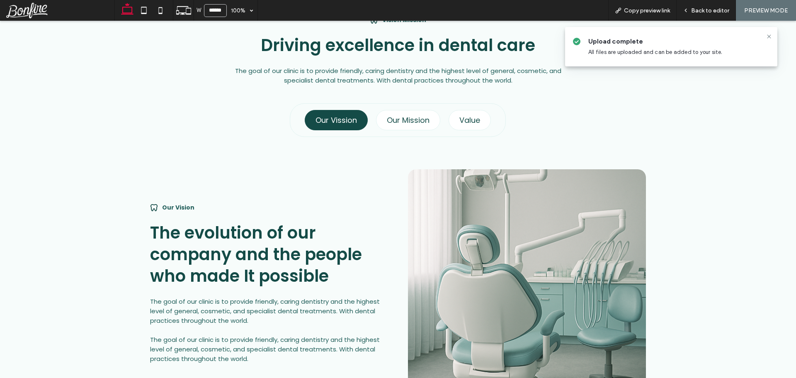
click at [128, 183] on div "Our Vision The evolution of our company and the people who made It possible The…" at bounding box center [397, 278] width 539 height 282
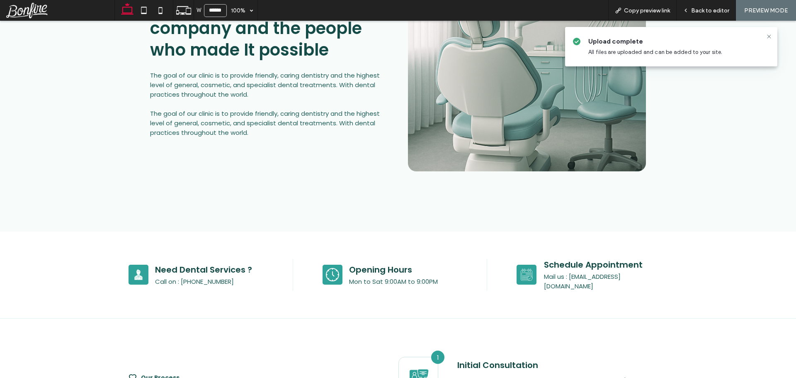
scroll to position [666, 0]
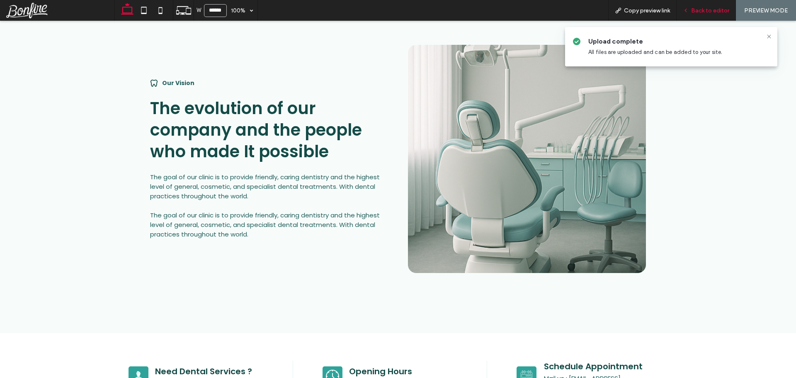
click at [703, 8] on span "Back to editor" at bounding box center [710, 10] width 38 height 7
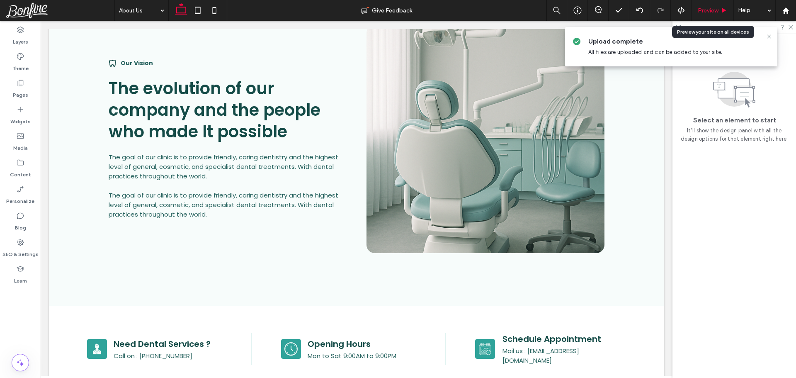
click at [704, 10] on span "Preview" at bounding box center [707, 10] width 21 height 7
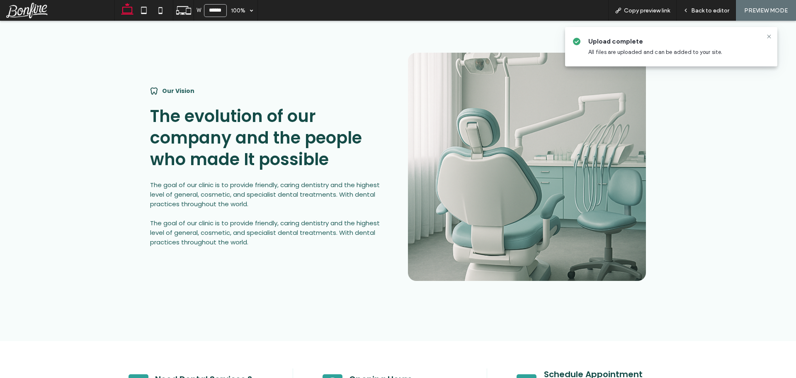
scroll to position [667, 0]
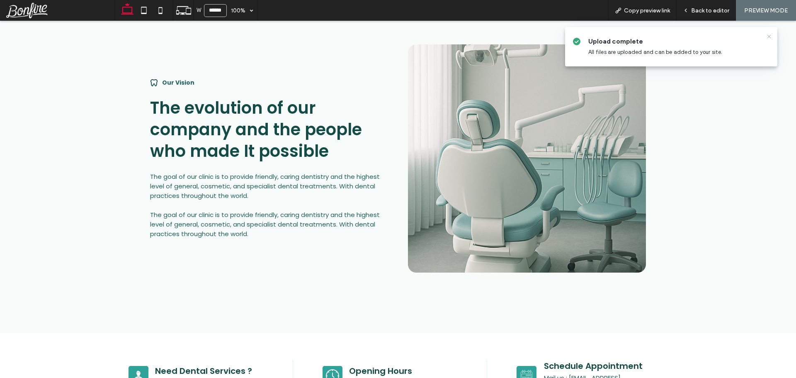
click at [767, 36] on icon at bounding box center [768, 36] width 7 height 7
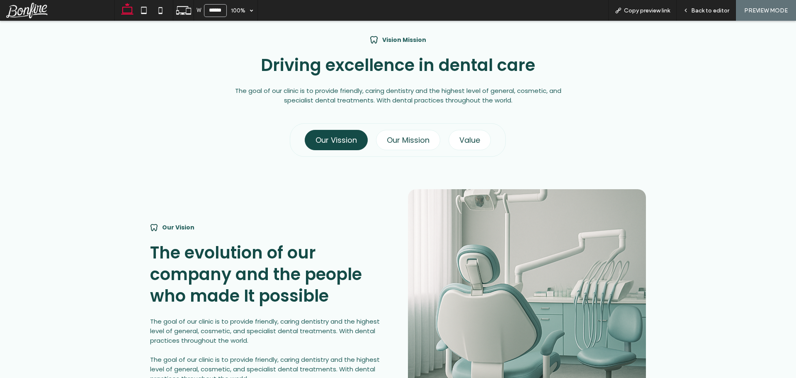
scroll to position [501, 0]
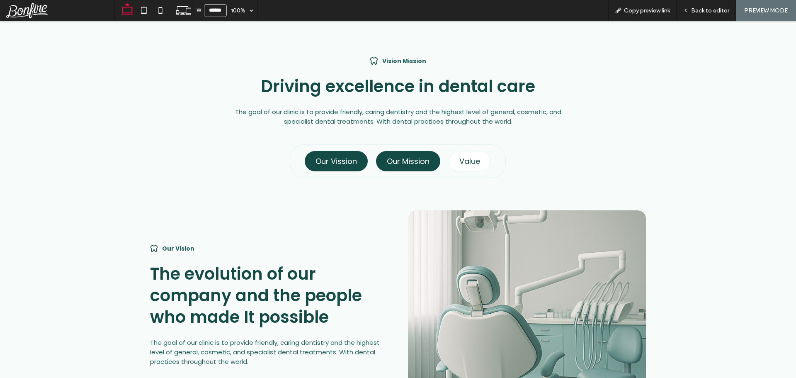
click at [401, 159] on h4 "Our Mission" at bounding box center [408, 160] width 43 height 11
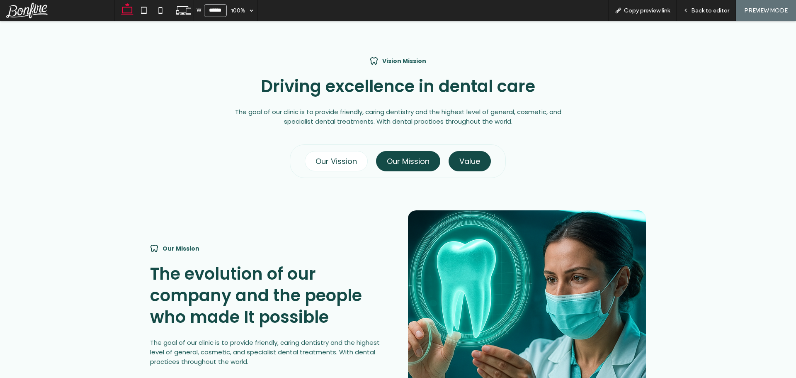
click at [468, 162] on h4 "Value" at bounding box center [469, 160] width 21 height 11
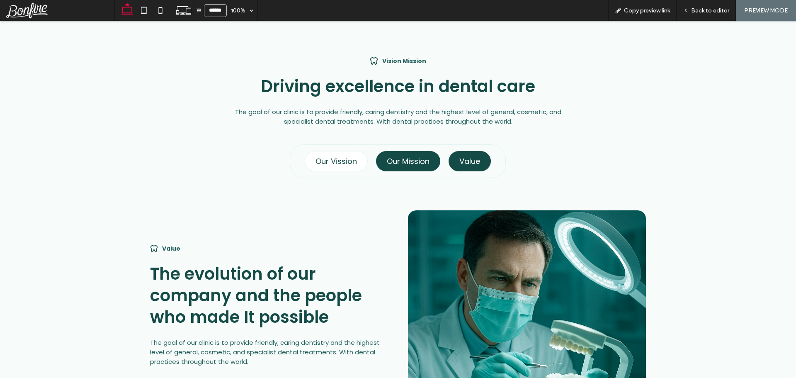
click at [399, 160] on h4 "Our Mission" at bounding box center [408, 160] width 43 height 11
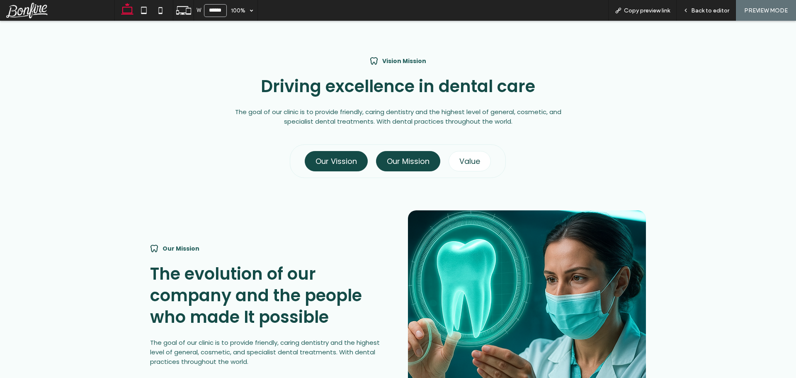
click at [329, 161] on h4 "Our Vission" at bounding box center [335, 160] width 41 height 11
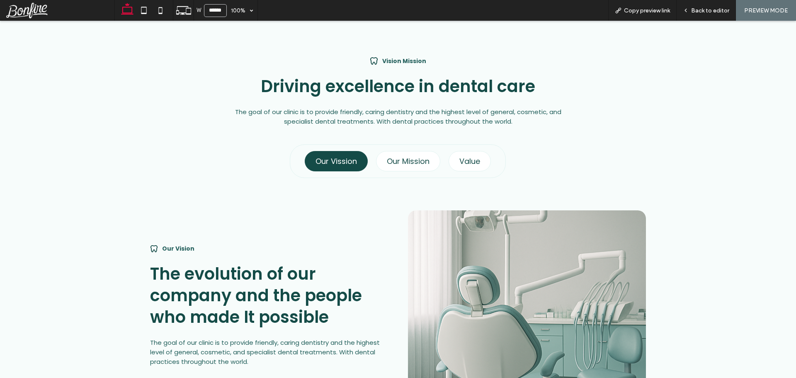
scroll to position [625, 0]
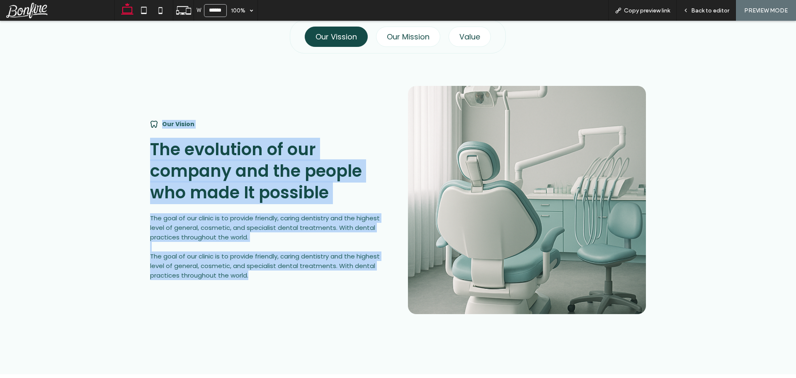
drag, startPoint x: 136, startPoint y: 111, endPoint x: 261, endPoint y: 279, distance: 208.8
click at [261, 279] on div "Vision Mission Driving excellence in dental care The goal of our clinic is to p…" at bounding box center [398, 134] width 796 height 480
click at [261, 279] on div "Our Vision The evolution of our company and the people who made It possible The…" at bounding box center [398, 200] width 496 height 228
drag, startPoint x: 246, startPoint y: 250, endPoint x: 129, endPoint y: 118, distance: 176.7
click at [129, 118] on div "Our Vision The evolution of our company and the people who made It possible The…" at bounding box center [397, 194] width 539 height 282
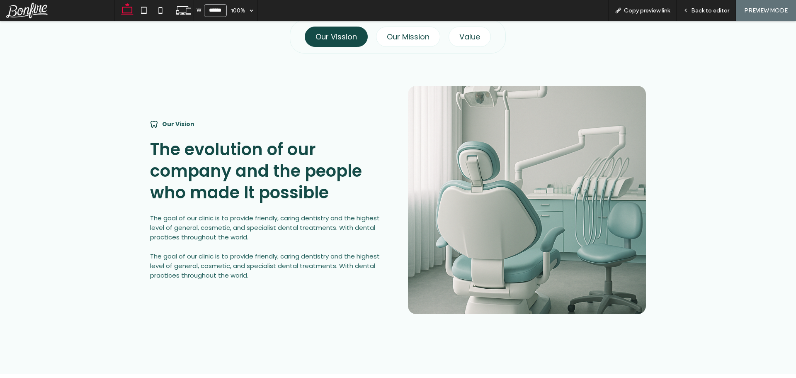
click at [129, 118] on div "Our Vision The evolution of our company and the people who made It possible The…" at bounding box center [397, 194] width 539 height 282
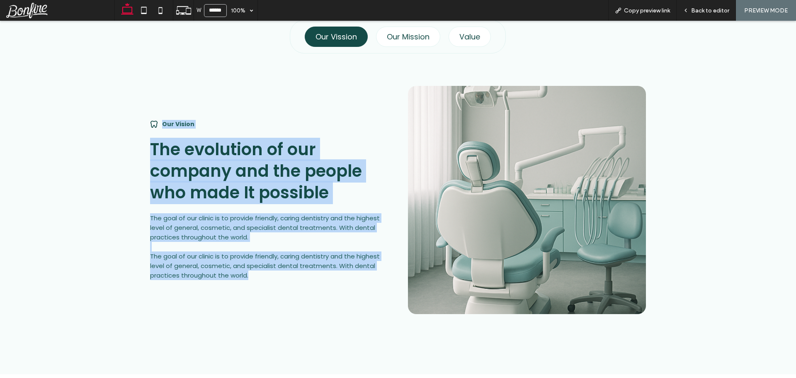
drag, startPoint x: 173, startPoint y: 140, endPoint x: 310, endPoint y: 288, distance: 201.8
click at [310, 288] on div "Our Vision The evolution of our company and the people who made It possible The…" at bounding box center [397, 194] width 539 height 282
click at [310, 289] on div "Our Vision The evolution of our company and the people who made It possible The…" at bounding box center [398, 200] width 496 height 228
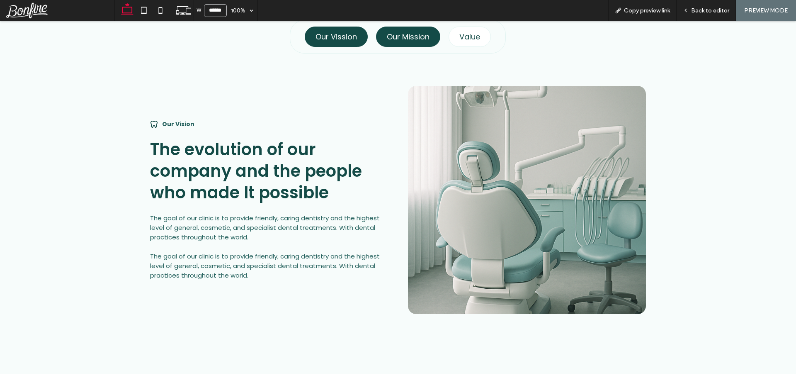
click at [409, 39] on h4 "Our Mission" at bounding box center [408, 36] width 43 height 11
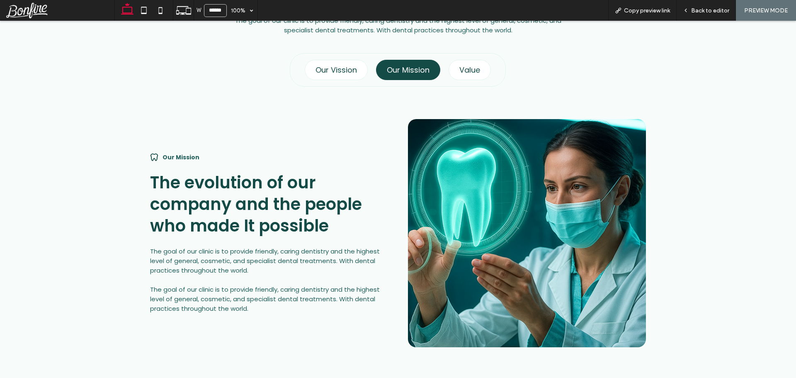
scroll to position [542, 0]
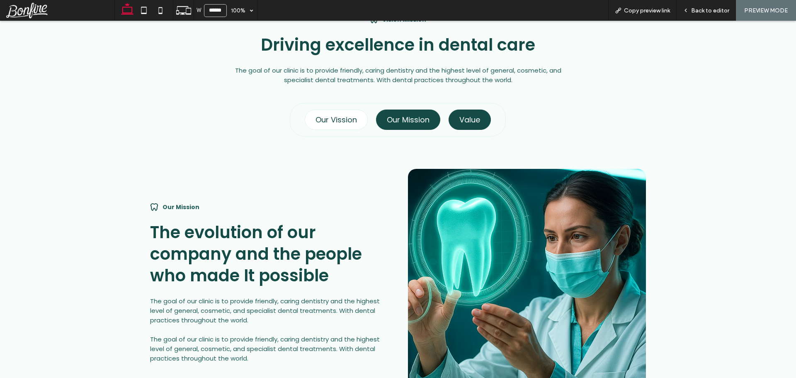
click at [467, 124] on div "Value" at bounding box center [469, 119] width 42 height 20
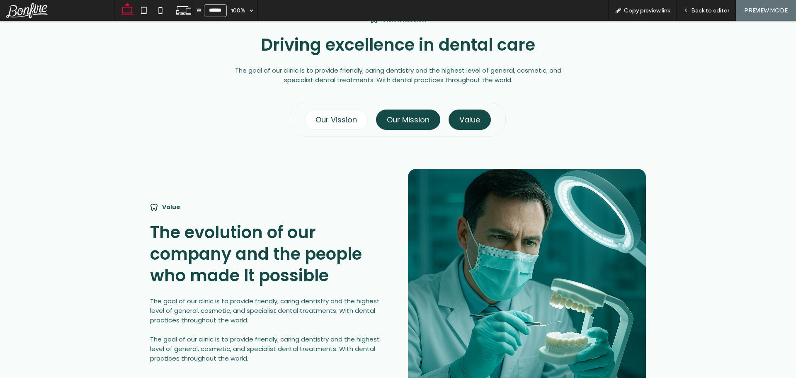
click at [399, 121] on h4 "Our Mission" at bounding box center [408, 119] width 43 height 11
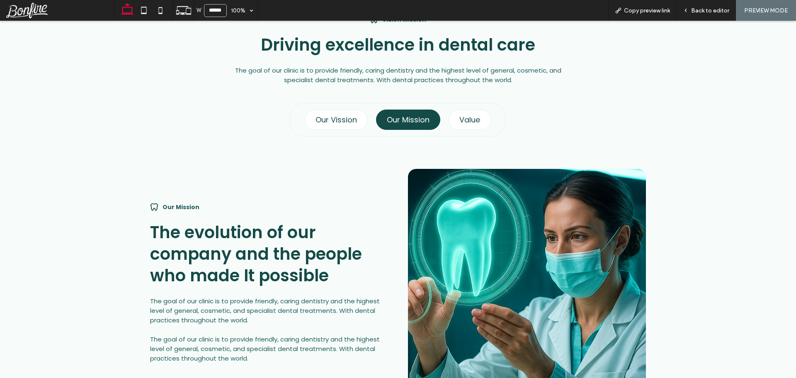
drag, startPoint x: 325, startPoint y: 123, endPoint x: 204, endPoint y: 106, distance: 121.7
click at [204, 106] on div "Our Vission Our Mission Value Our Vision The evolution of our company and the p…" at bounding box center [397, 260] width 539 height 315
click at [336, 120] on h4 "Our Vission" at bounding box center [335, 119] width 41 height 11
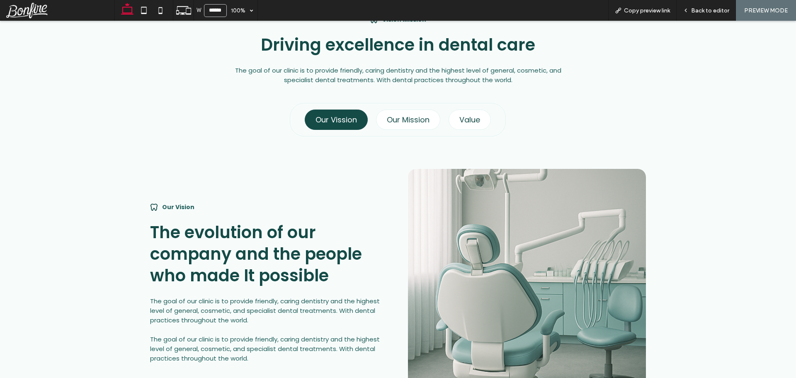
click at [157, 94] on div "Vision Mission Driving excellence in dental care The goal of our clinic is to p…" at bounding box center [398, 217] width 552 height 416
click at [404, 123] on h4 "Our Mission" at bounding box center [408, 119] width 43 height 11
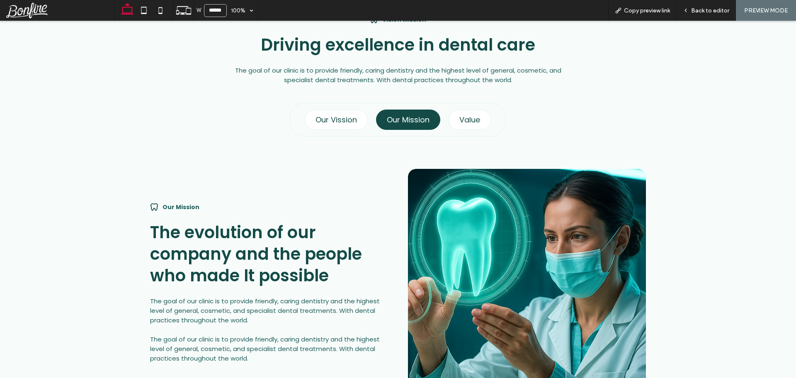
click at [495, 119] on div "Our Vission Our Mission Value" at bounding box center [398, 120] width 216 height 34
click at [455, 122] on div "Value" at bounding box center [469, 119] width 42 height 20
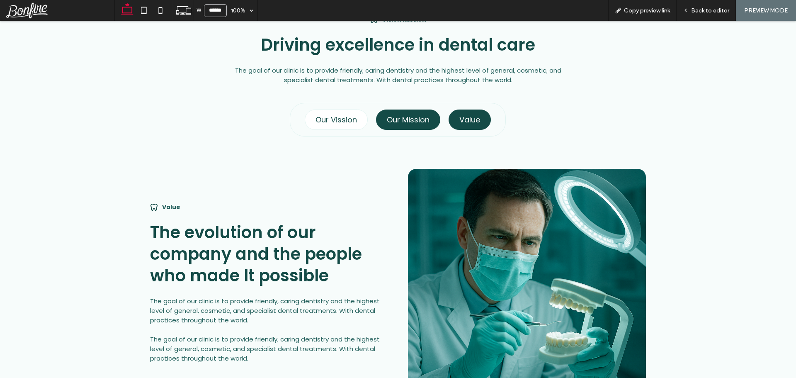
click at [395, 116] on h4 "Our Mission" at bounding box center [408, 119] width 43 height 11
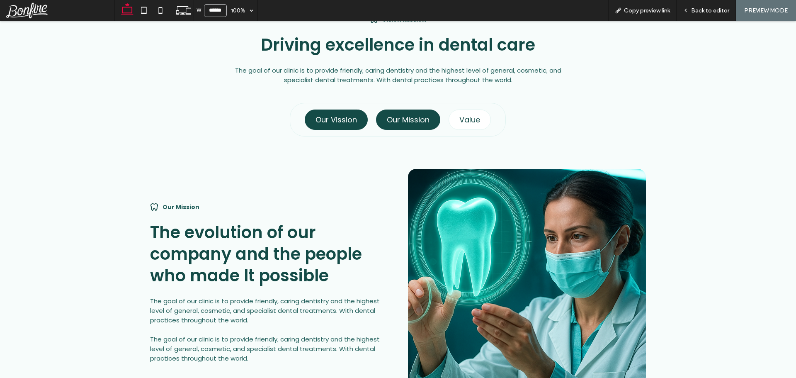
click at [320, 117] on h4 "Our Vission" at bounding box center [335, 119] width 41 height 11
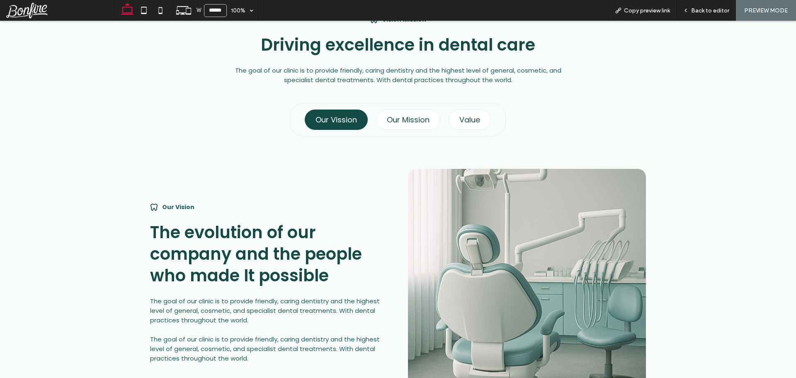
click at [99, 126] on div "Vision Mission Driving excellence in dental care The goal of our clinic is to p…" at bounding box center [398, 217] width 796 height 480
click at [398, 118] on h4 "Our Mission" at bounding box center [408, 119] width 43 height 11
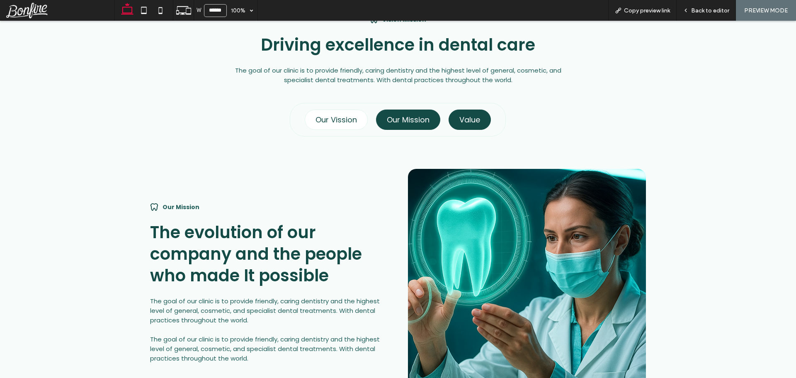
click at [479, 118] on div "Value" at bounding box center [469, 119] width 42 height 20
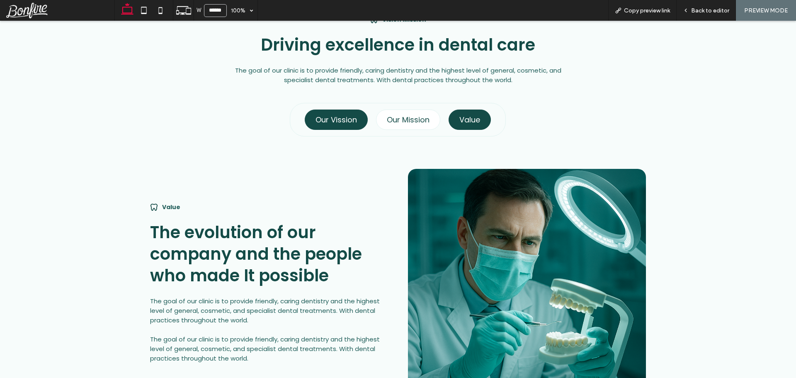
drag, startPoint x: 403, startPoint y: 116, endPoint x: 308, endPoint y: 118, distance: 94.9
click at [403, 116] on h4 "Our Mission" at bounding box center [408, 119] width 43 height 11
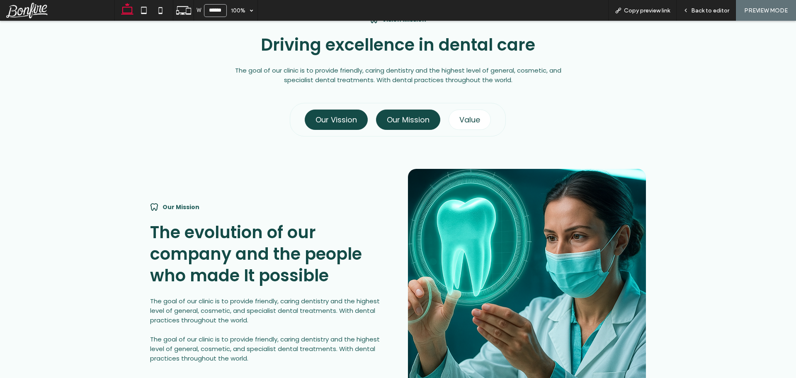
click at [305, 119] on div "Our Vission" at bounding box center [336, 119] width 63 height 20
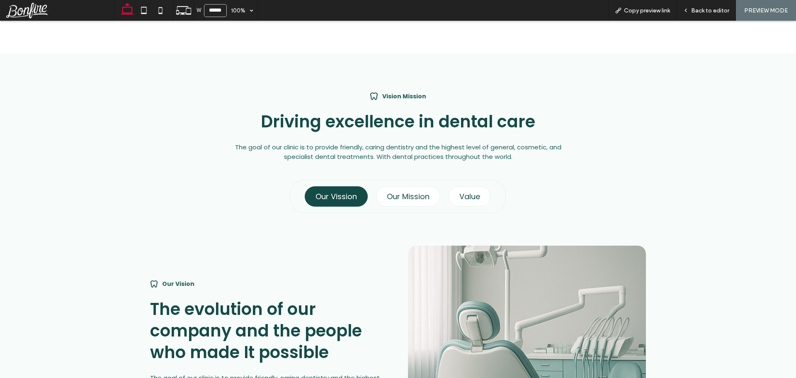
scroll to position [460, 0]
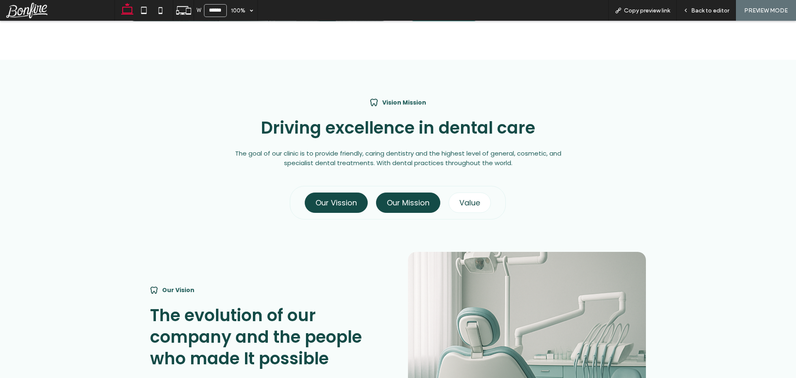
click at [416, 208] on div "Our Mission" at bounding box center [408, 202] width 64 height 20
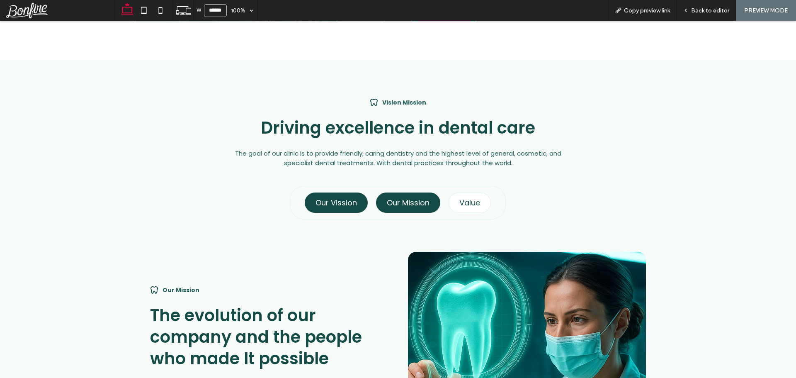
click at [337, 201] on h4 "Our Vission" at bounding box center [335, 202] width 41 height 11
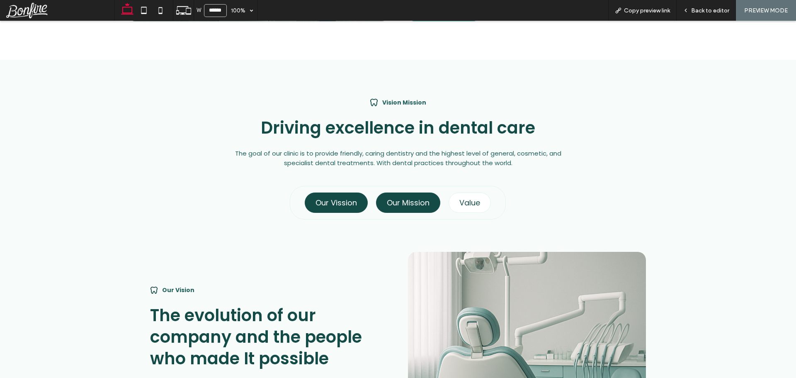
click at [424, 206] on h4 "Our Mission" at bounding box center [408, 202] width 43 height 11
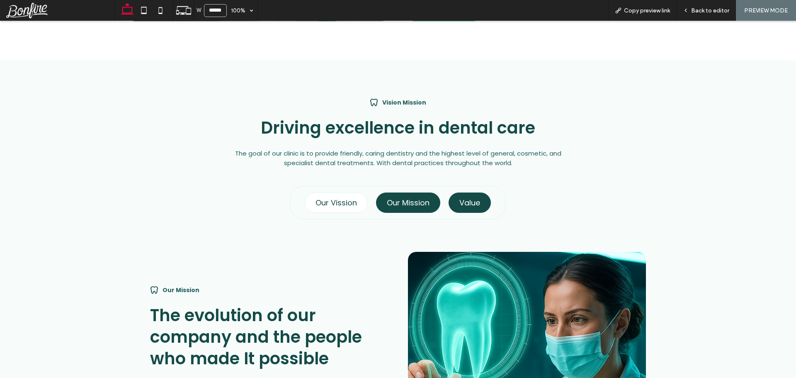
click at [473, 206] on h4 "Value" at bounding box center [469, 202] width 21 height 11
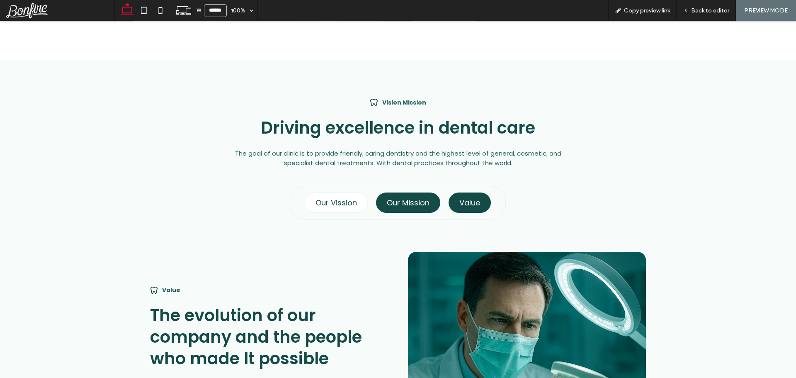
click at [404, 204] on h4 "Our Mission" at bounding box center [408, 202] width 43 height 11
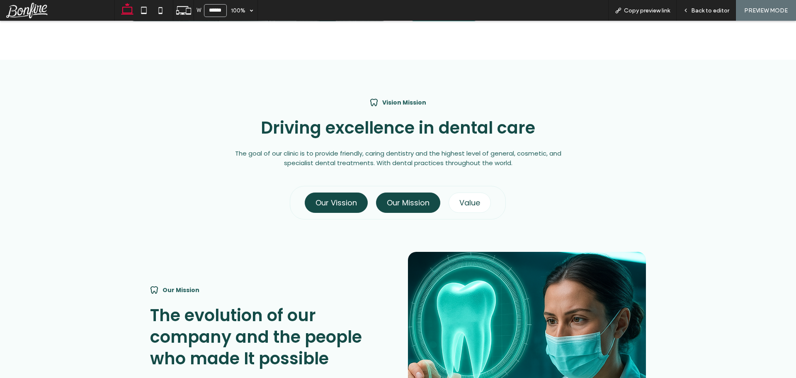
click at [319, 206] on h4 "Our Vission" at bounding box center [335, 202] width 41 height 11
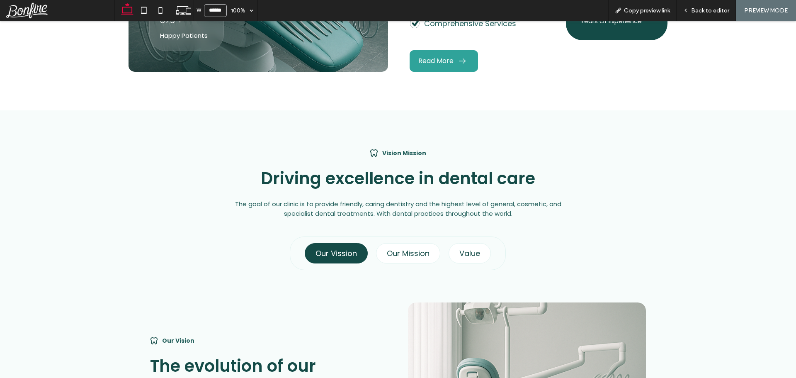
scroll to position [294, 0]
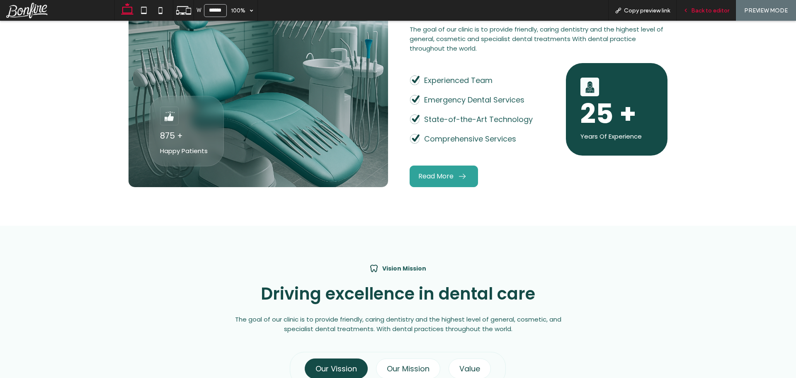
click at [713, 9] on span "Back to editor" at bounding box center [710, 10] width 38 height 7
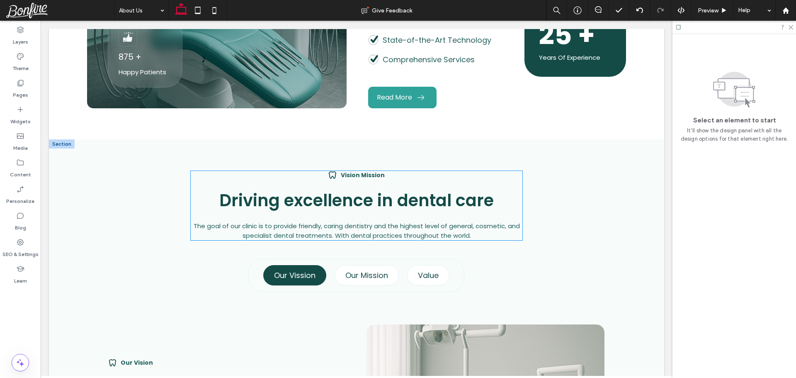
scroll to position [413, 0]
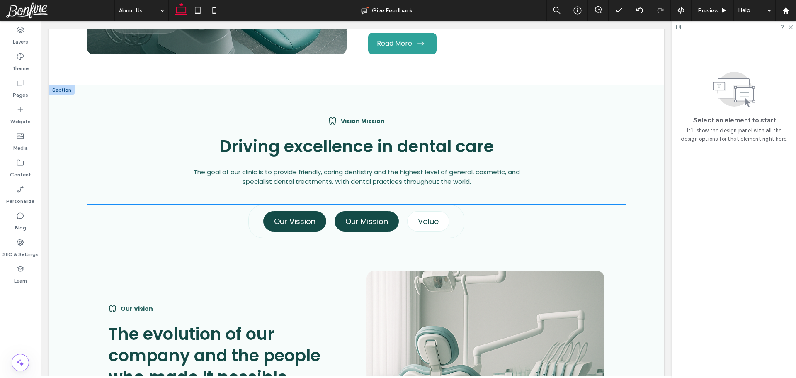
click at [339, 214] on div "Our Mission" at bounding box center [366, 221] width 64 height 20
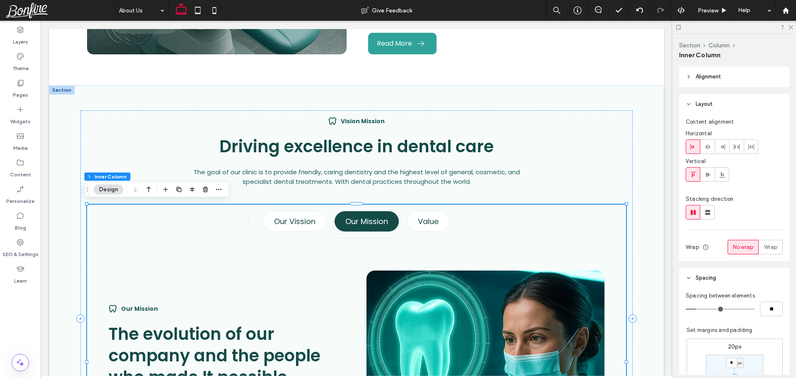
click at [348, 219] on h4 "Our Mission" at bounding box center [366, 220] width 43 height 11
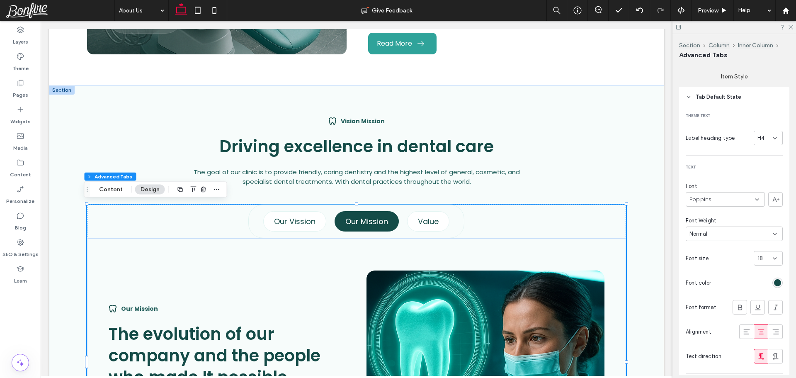
click at [348, 219] on h4 "Our Mission" at bounding box center [366, 220] width 43 height 11
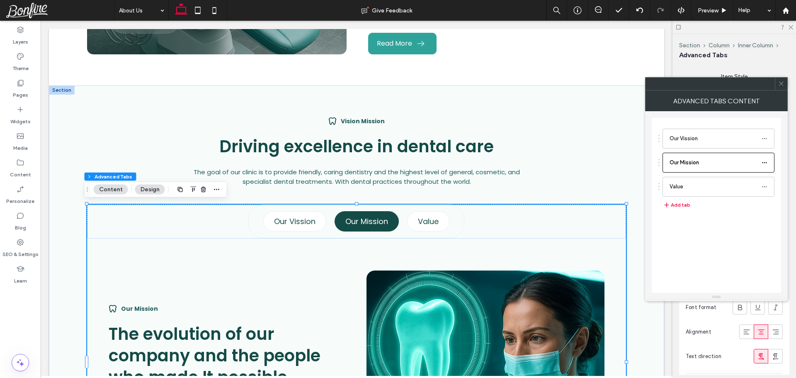
click at [348, 219] on h4 "Our Mission" at bounding box center [366, 220] width 43 height 11
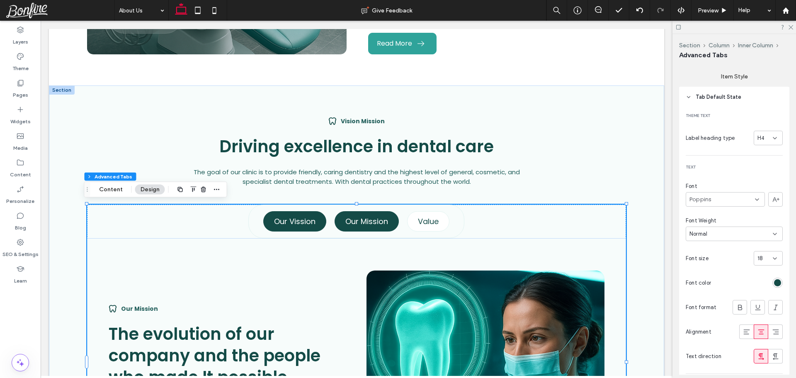
click at [288, 216] on h4 "Our Vission" at bounding box center [294, 220] width 41 height 11
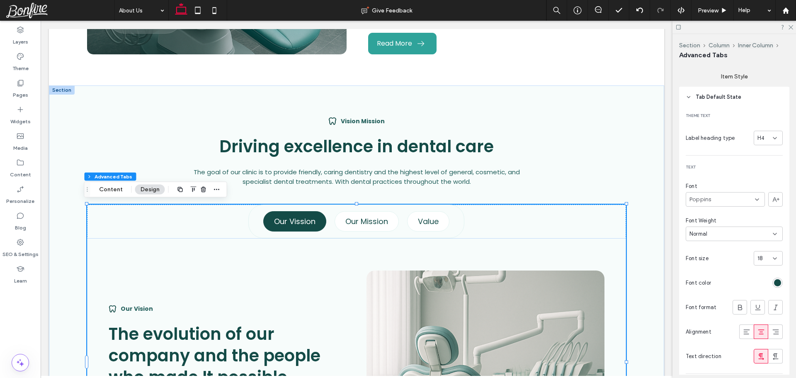
click at [288, 216] on h4 "Our Vission" at bounding box center [294, 220] width 41 height 11
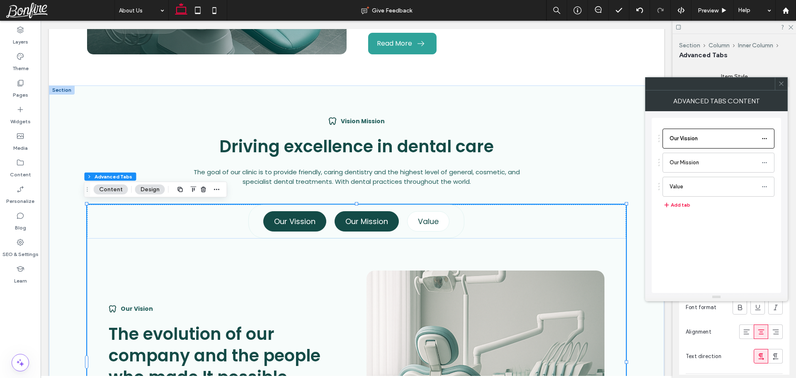
click at [377, 215] on h4 "Our Mission" at bounding box center [366, 220] width 43 height 11
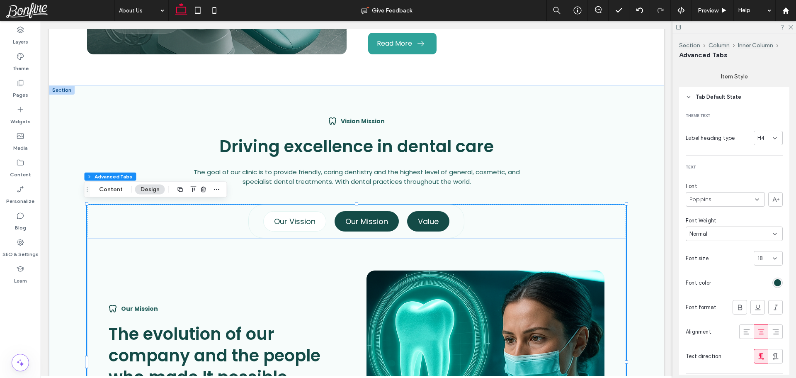
click at [436, 220] on div "Value" at bounding box center [428, 221] width 42 height 20
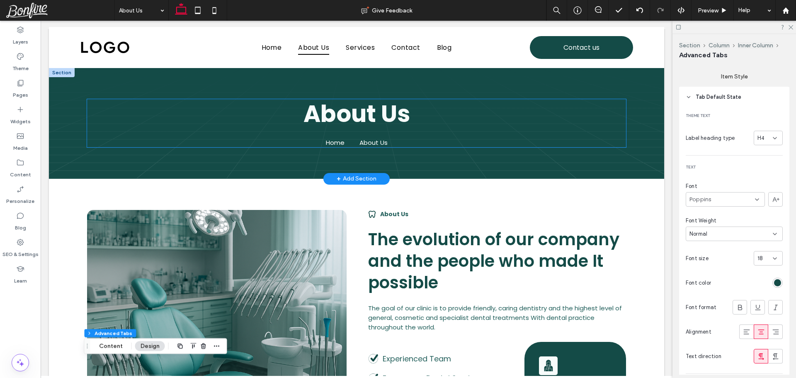
scroll to position [0, 0]
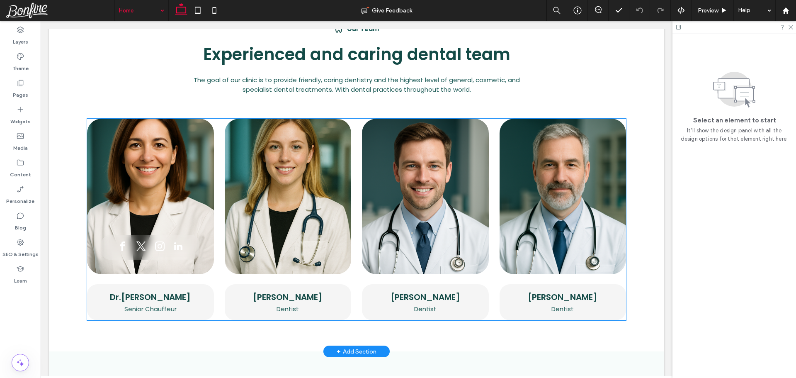
scroll to position [2279, 0]
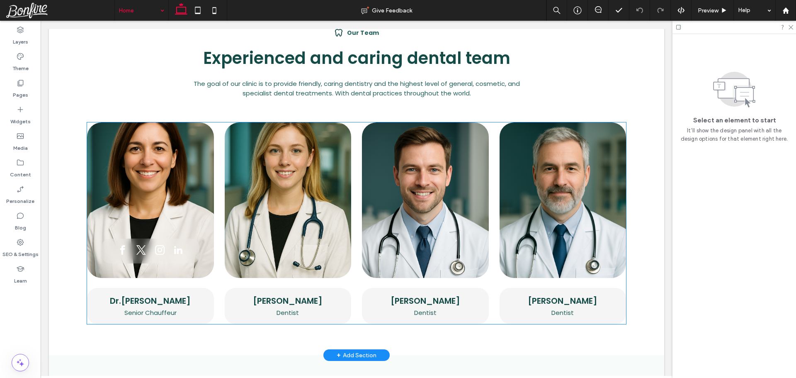
click at [177, 162] on img at bounding box center [150, 199] width 139 height 171
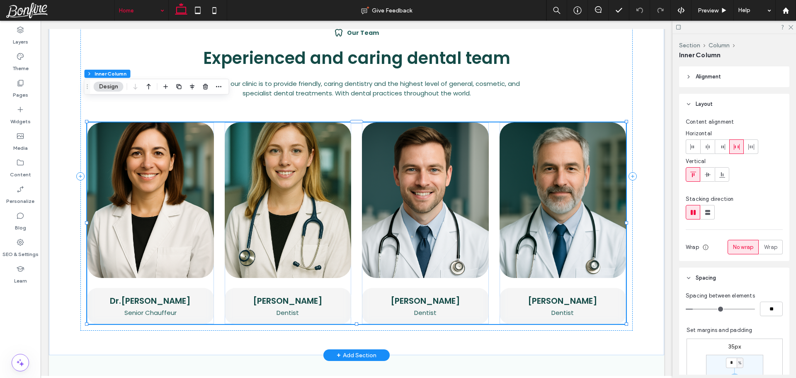
click at [216, 159] on div "Dr.Rohini Joe Senior Chauffeur Taylor Smith Dentist Jordan Brown Dentist Jacob …" at bounding box center [356, 222] width 539 height 201
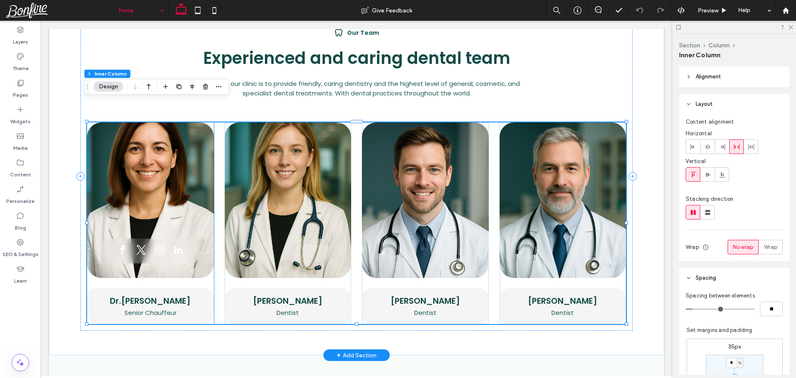
click at [174, 155] on img at bounding box center [150, 199] width 139 height 171
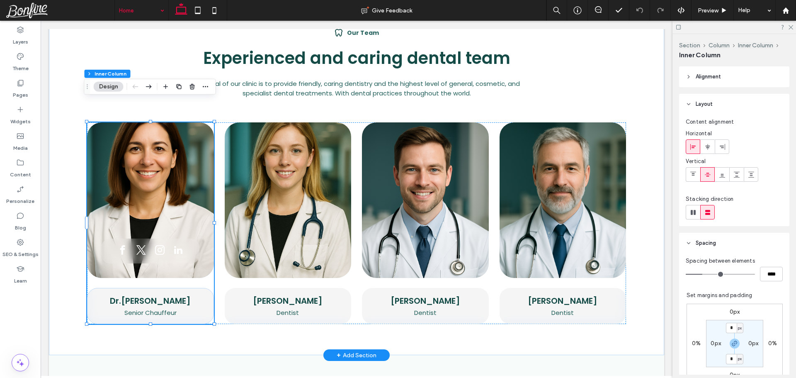
click at [174, 155] on img at bounding box center [150, 199] width 139 height 171
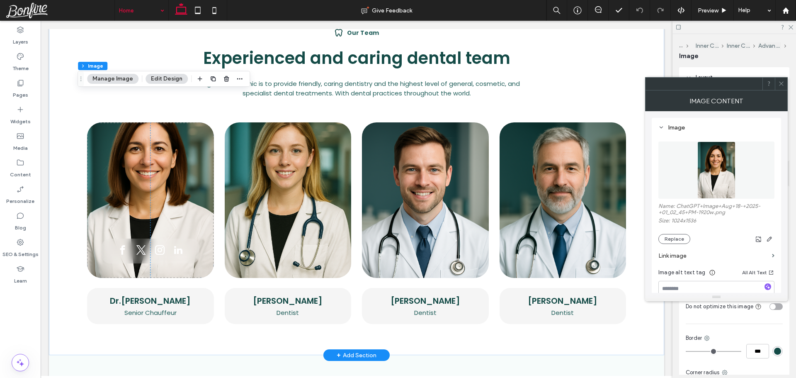
click at [174, 155] on img at bounding box center [150, 199] width 139 height 171
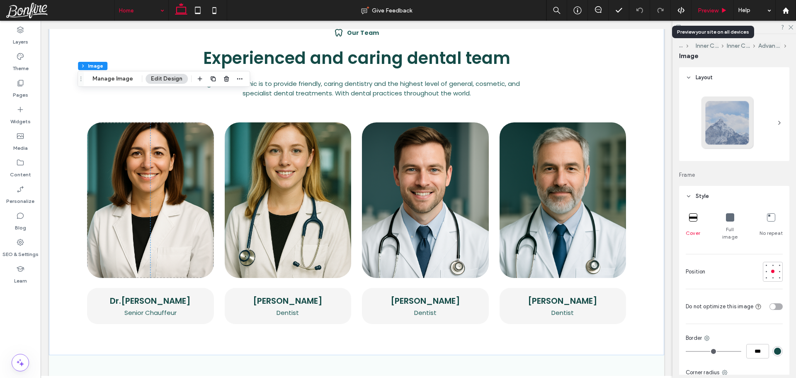
click at [714, 5] on div "Preview" at bounding box center [712, 10] width 42 height 21
click at [712, 11] on span "Preview" at bounding box center [707, 10] width 21 height 7
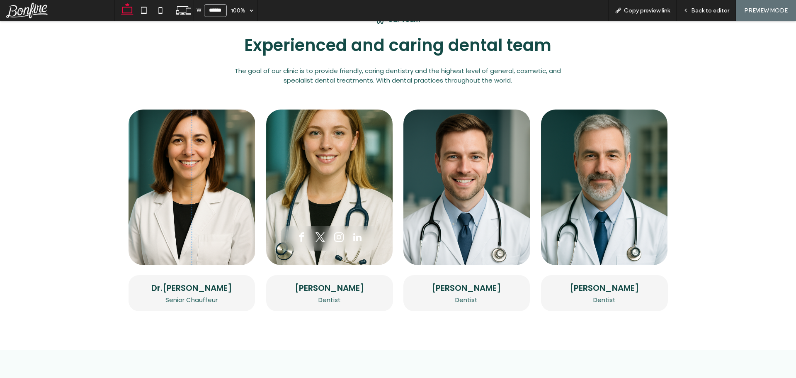
scroll to position [2378, 0]
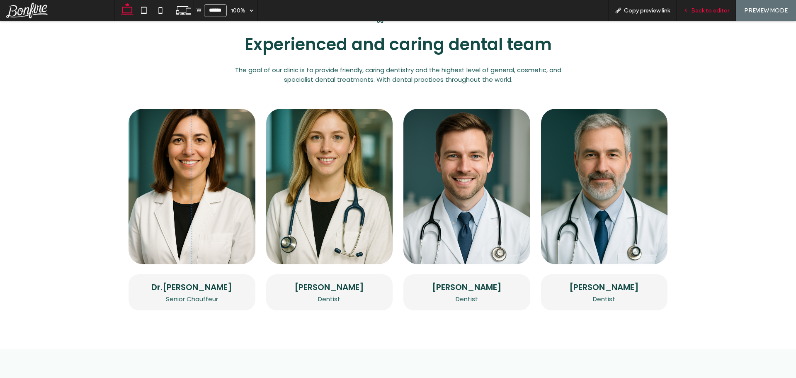
click at [715, 8] on span "Back to editor" at bounding box center [710, 10] width 38 height 7
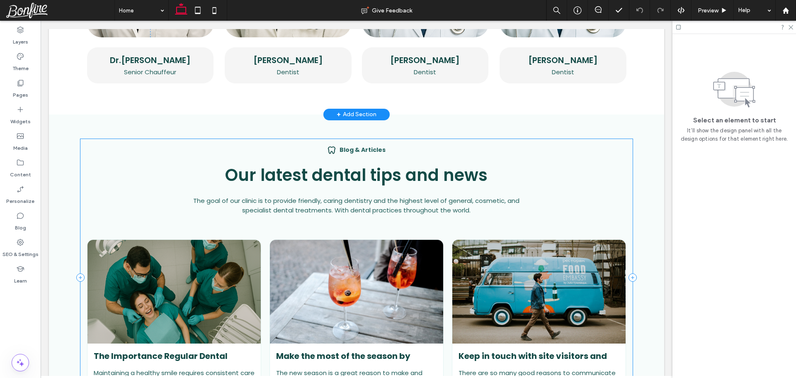
scroll to position [2523, 0]
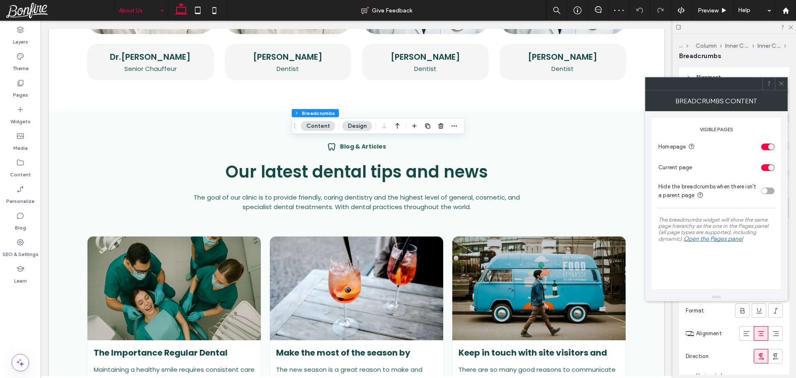
click at [781, 82] on icon at bounding box center [781, 83] width 6 height 6
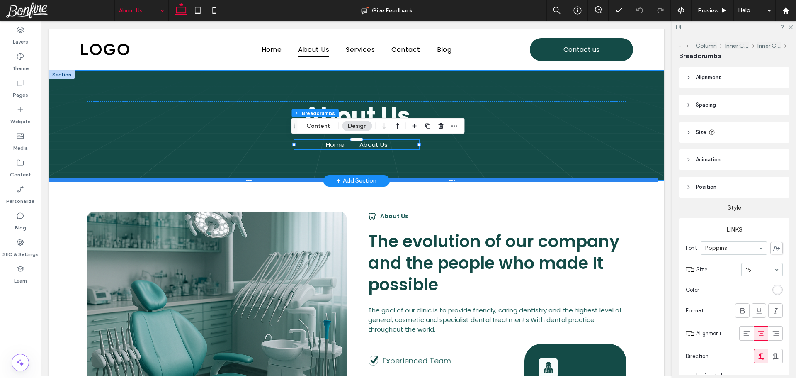
click at [256, 182] on div at bounding box center [353, 180] width 609 height 4
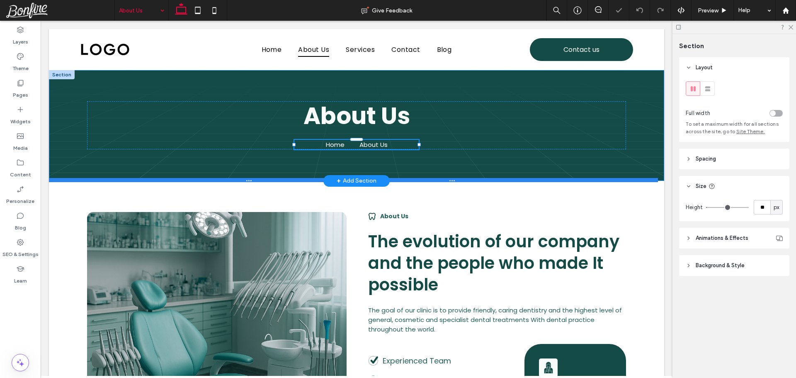
type input "***"
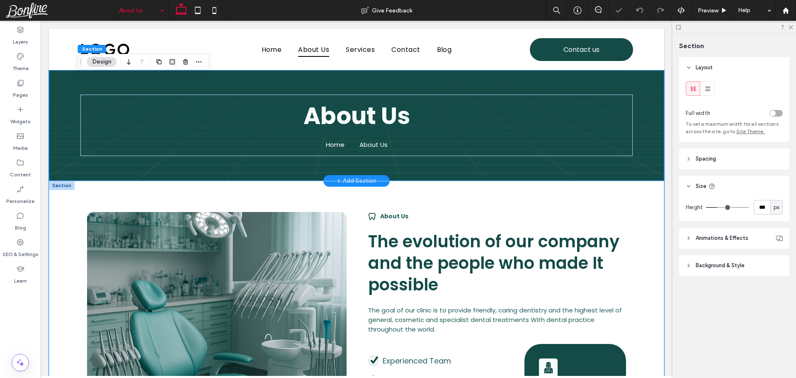
click at [257, 192] on div "875 + Happy Patients About Us The evolution of our company and the people who m…" at bounding box center [356, 340] width 552 height 318
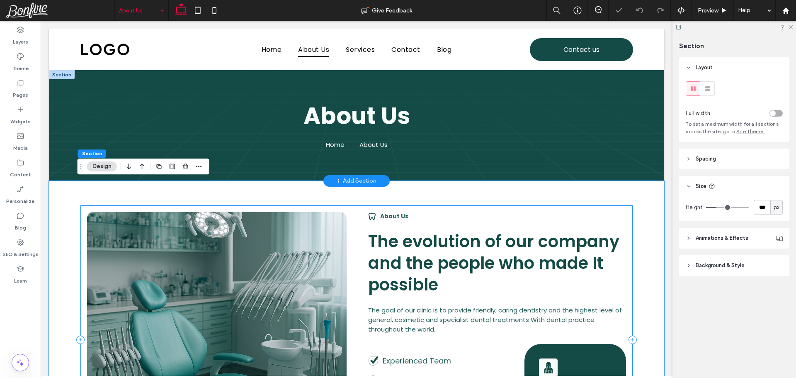
click at [259, 208] on div "875 + Happy Patients About Us The evolution of our company and the people who m…" at bounding box center [356, 339] width 552 height 269
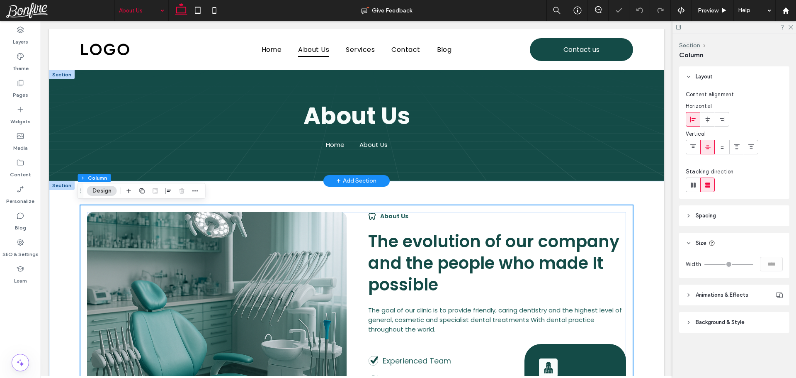
click at [260, 197] on div "875 + Happy Patients About Us The evolution of our company and the people who m…" at bounding box center [356, 340] width 552 height 318
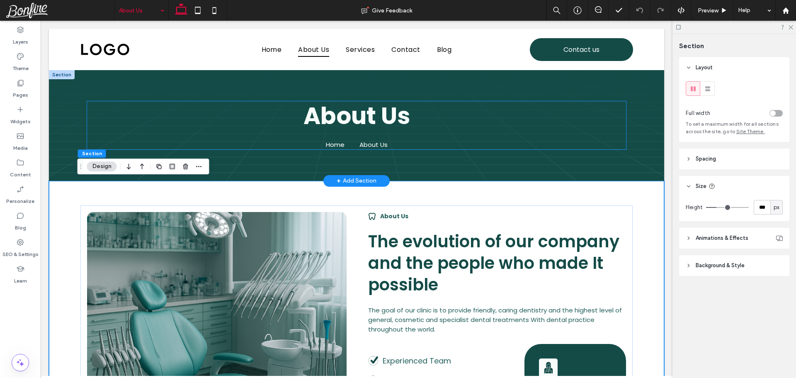
click at [353, 131] on span "About Us" at bounding box center [356, 115] width 106 height 33
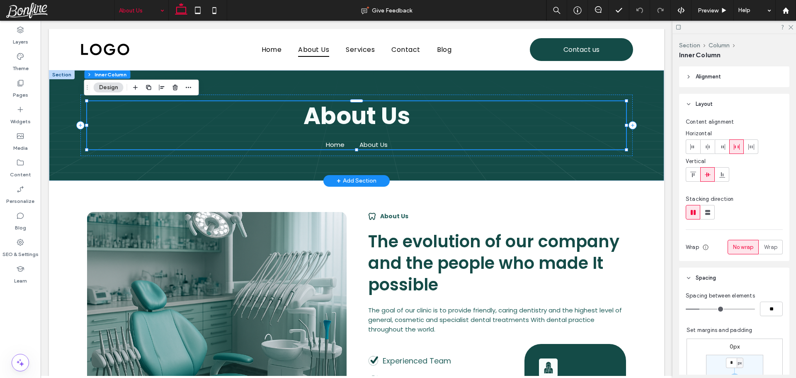
click at [351, 142] on icon "Breadcrumbs" at bounding box center [352, 144] width 7 height 7
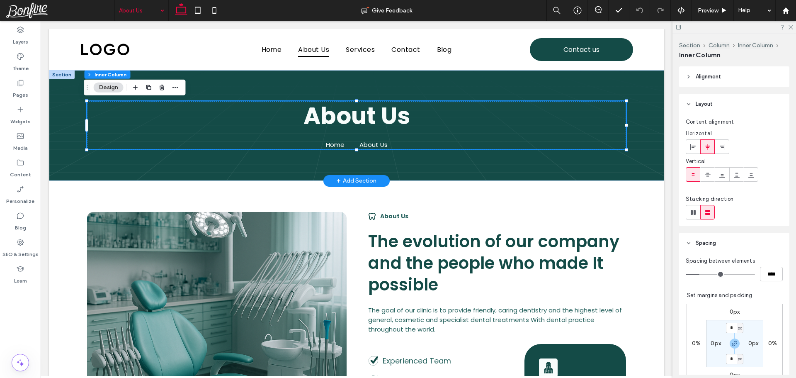
click at [351, 142] on icon "Breadcrumbs" at bounding box center [352, 144] width 7 height 7
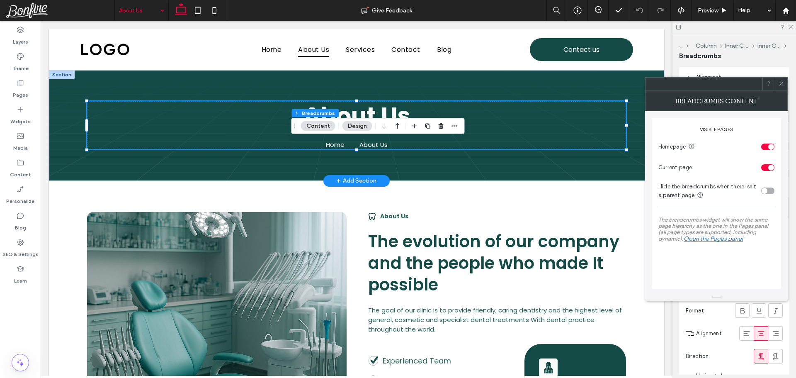
type input "**"
type input "****"
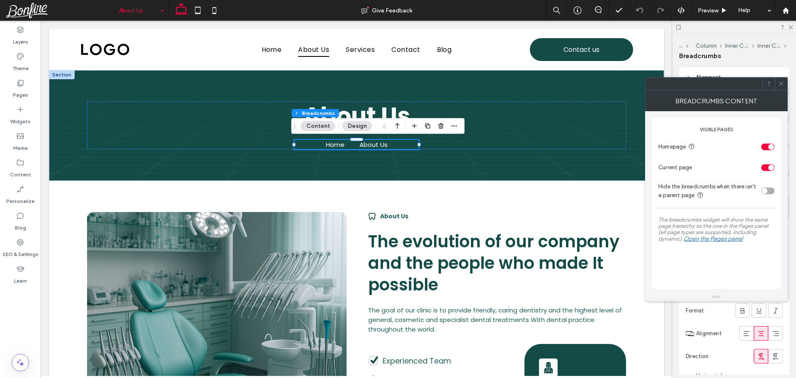
click at [778, 84] on icon at bounding box center [781, 83] width 6 height 6
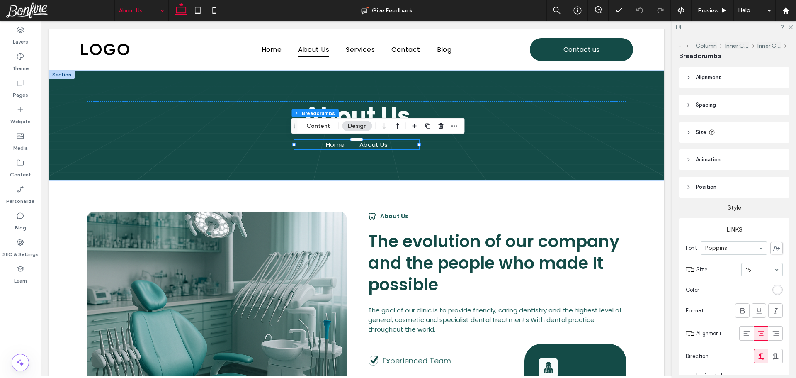
click at [718, 155] on span "Animation" at bounding box center [707, 159] width 25 height 8
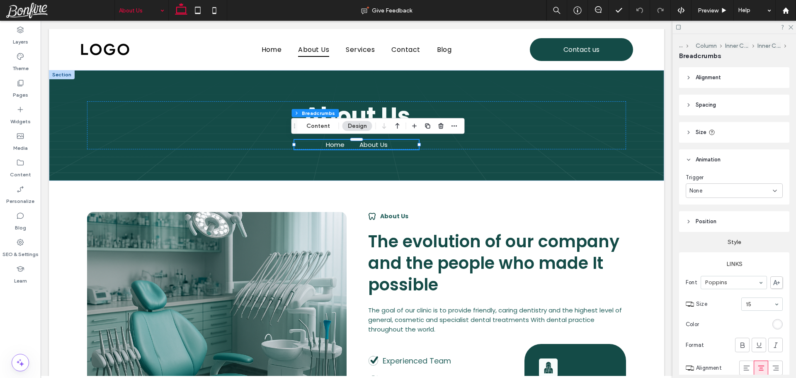
click at [714, 193] on div "None" at bounding box center [730, 190] width 83 height 8
click at [711, 226] on div "Entrance" at bounding box center [732, 219] width 92 height 15
click at [711, 222] on div "None" at bounding box center [730, 225] width 83 height 8
click at [710, 257] on div "Fade In" at bounding box center [732, 254] width 92 height 15
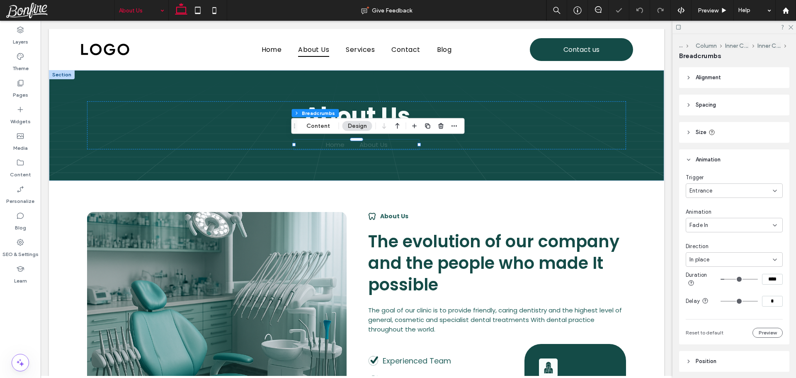
click at [715, 262] on div "In place" at bounding box center [730, 259] width 83 height 8
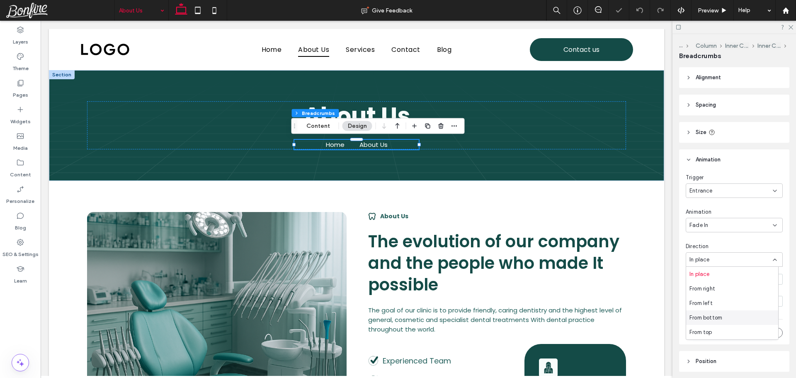
click at [714, 319] on span "From bottom" at bounding box center [705, 317] width 33 height 8
click at [770, 322] on input "**" at bounding box center [772, 320] width 21 height 11
type input "**"
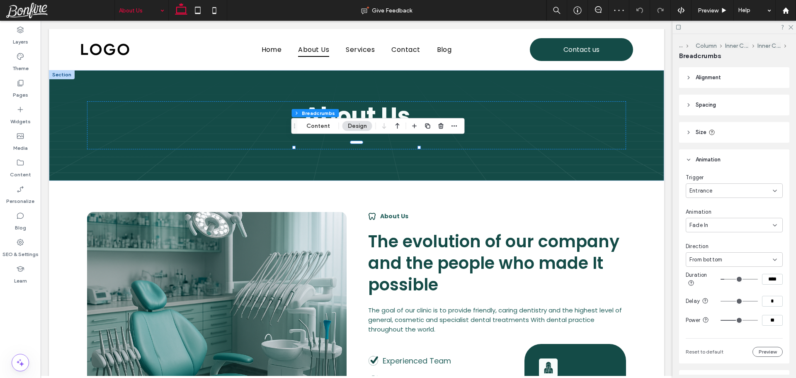
click at [762, 295] on input "*" at bounding box center [772, 300] width 21 height 11
click at [763, 295] on input "*" at bounding box center [772, 300] width 21 height 11
type input "***"
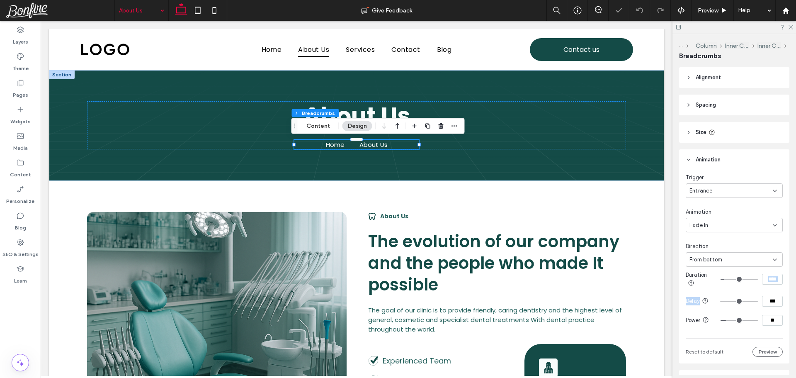
click at [767, 290] on div "Trigger Entrance Animation Fade In Direction From bottom Duration **** Delay **…" at bounding box center [733, 264] width 97 height 183
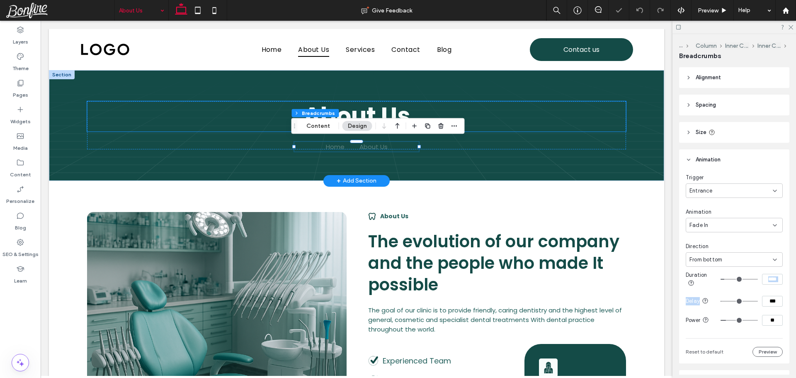
click at [511, 125] on h1 "About Us" at bounding box center [356, 116] width 539 height 30
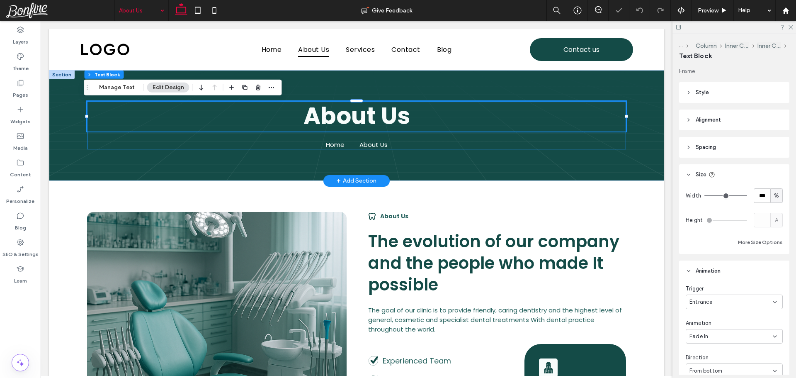
click at [510, 137] on div "About Us Home About Us" at bounding box center [356, 125] width 539 height 48
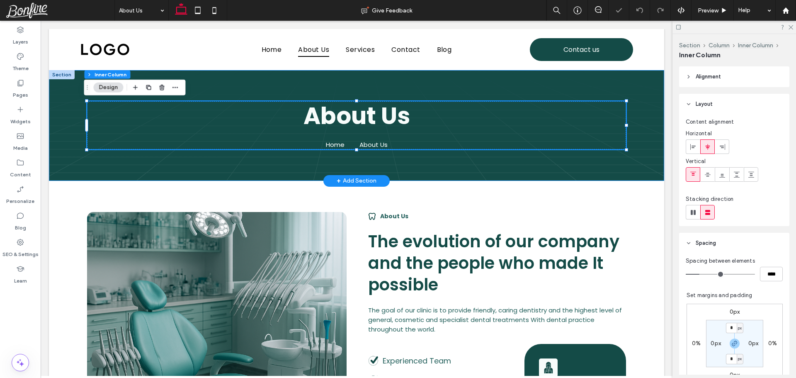
click at [71, 104] on div "About Us Home About Us" at bounding box center [356, 125] width 615 height 111
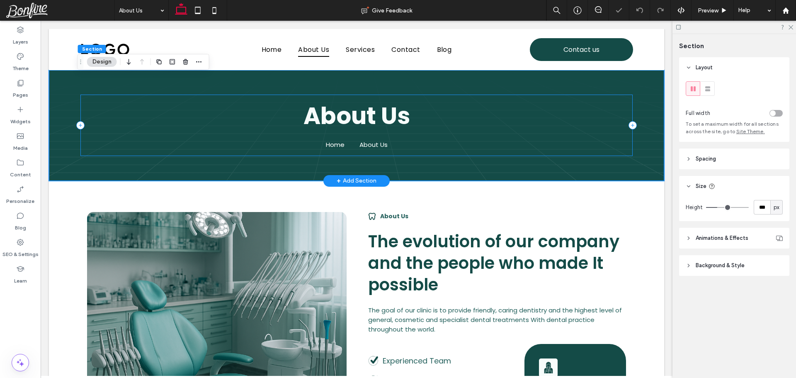
click at [81, 109] on div "About Us Home About Us" at bounding box center [356, 124] width 552 height 61
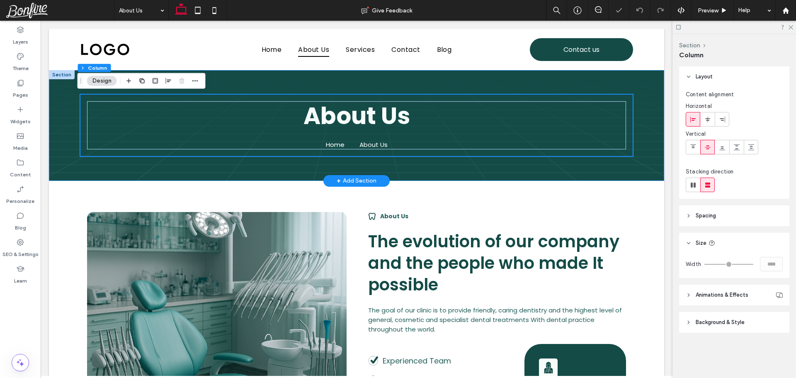
click at [66, 101] on div "About Us Home About Us" at bounding box center [356, 125] width 615 height 111
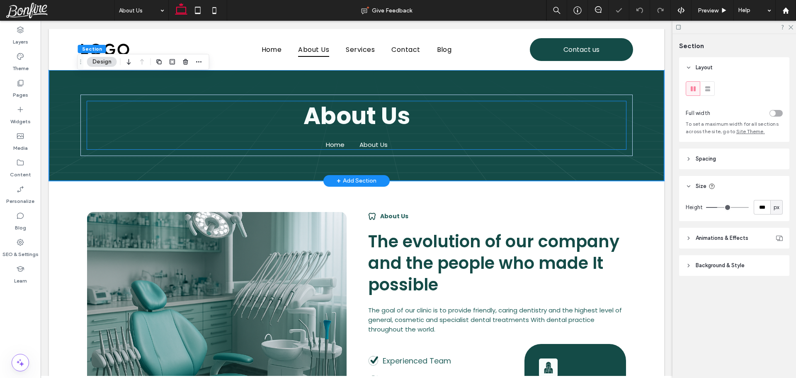
click at [121, 110] on h1 "About Us" at bounding box center [356, 116] width 539 height 30
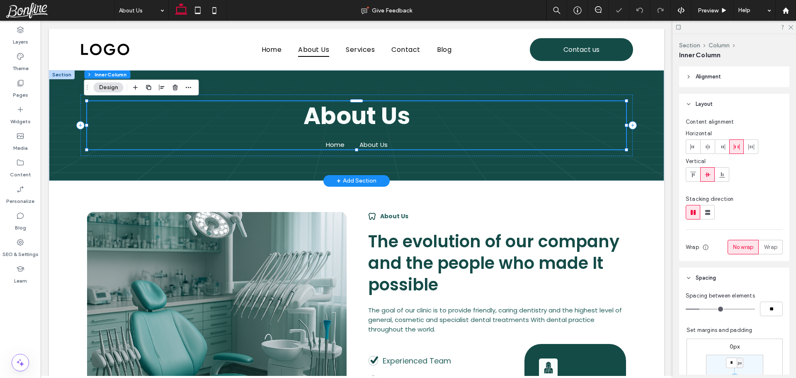
click at [332, 113] on span "About Us" at bounding box center [356, 115] width 106 height 33
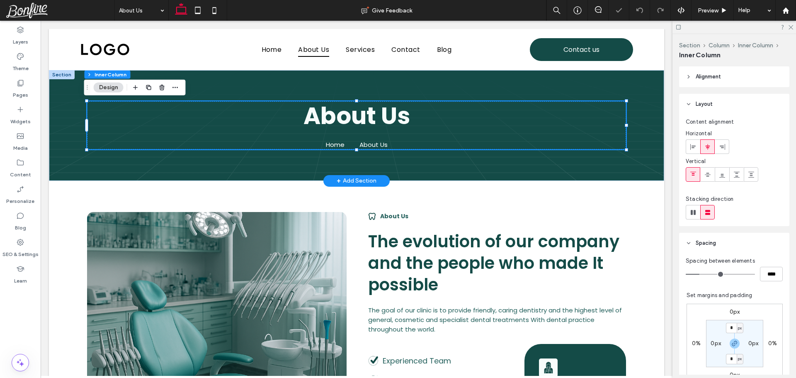
click at [332, 113] on span "About Us" at bounding box center [356, 115] width 106 height 33
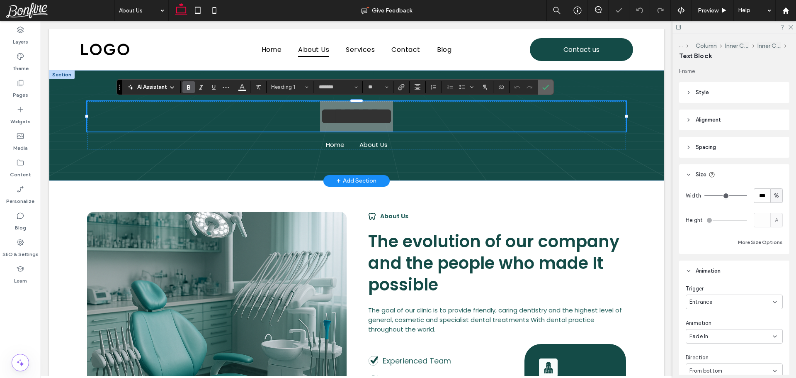
click at [547, 86] on use "Confirm" at bounding box center [545, 87] width 7 height 5
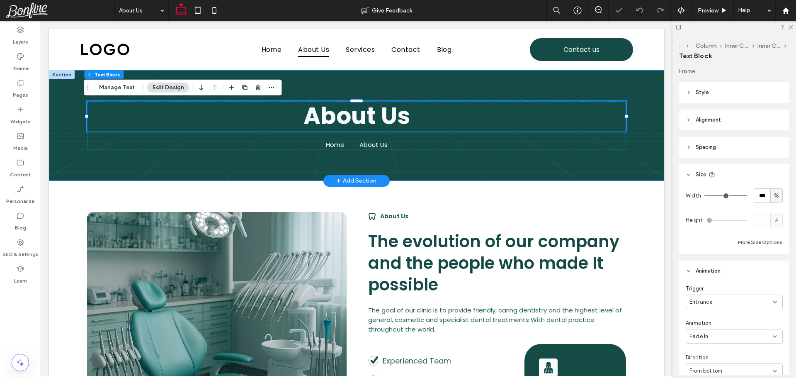
click at [577, 85] on div "About Us Home About Us" at bounding box center [356, 125] width 552 height 111
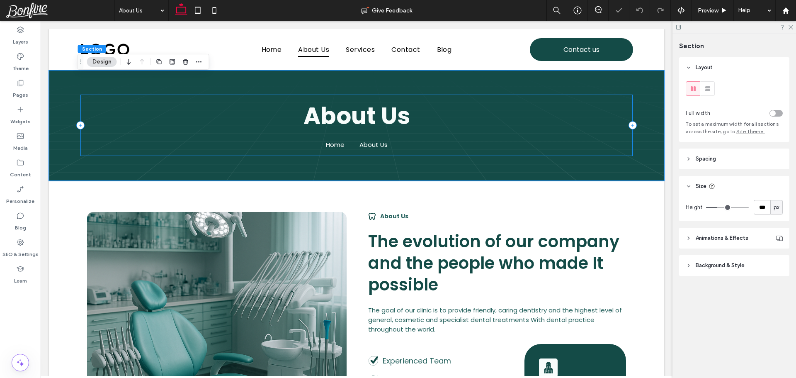
click at [569, 95] on div "About Us Home About Us" at bounding box center [356, 124] width 552 height 61
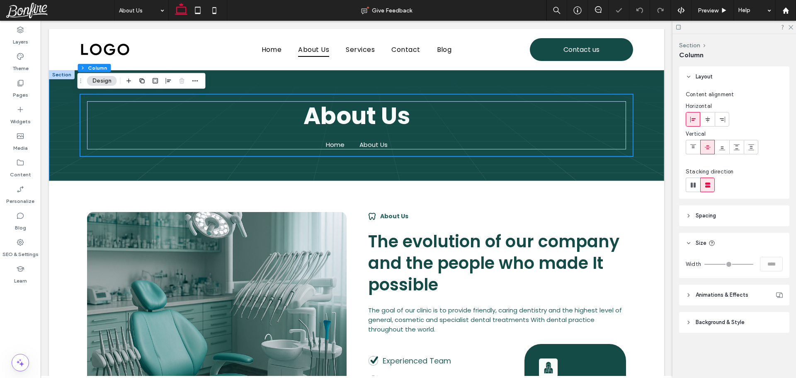
click at [520, 84] on div "About Us Home About Us" at bounding box center [356, 125] width 552 height 111
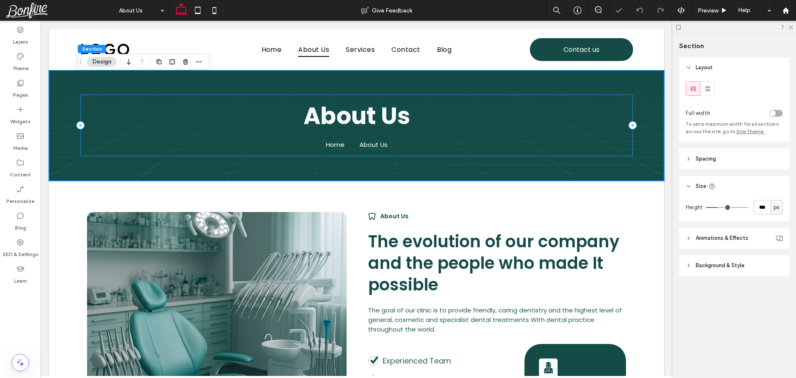
click at [80, 98] on div "About Us Home About Us" at bounding box center [356, 124] width 552 height 61
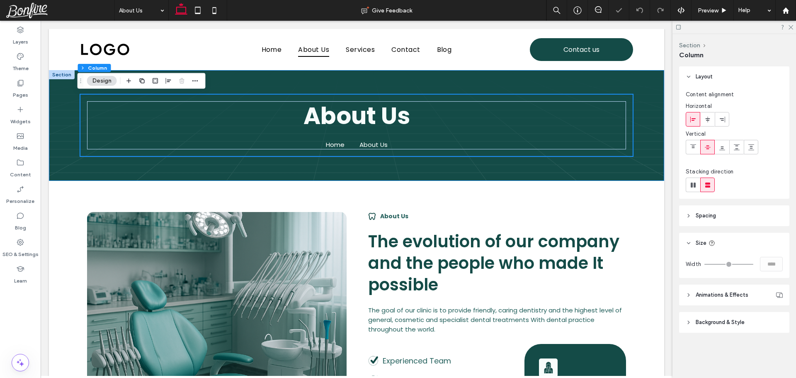
click at [62, 99] on div "About Us Home About Us" at bounding box center [356, 125] width 615 height 111
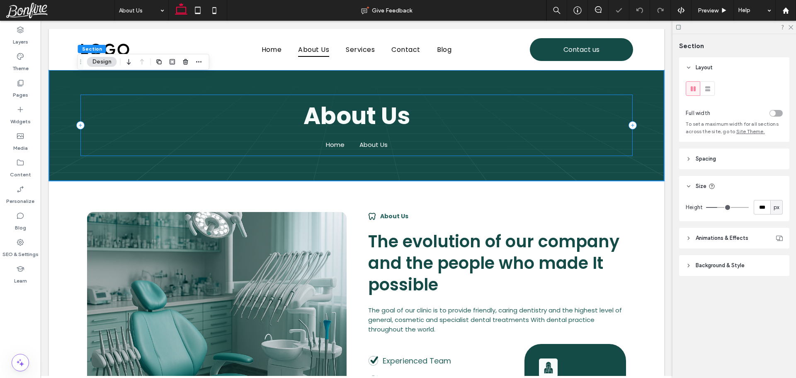
click at [88, 99] on div "About Us Home About Us" at bounding box center [356, 124] width 552 height 61
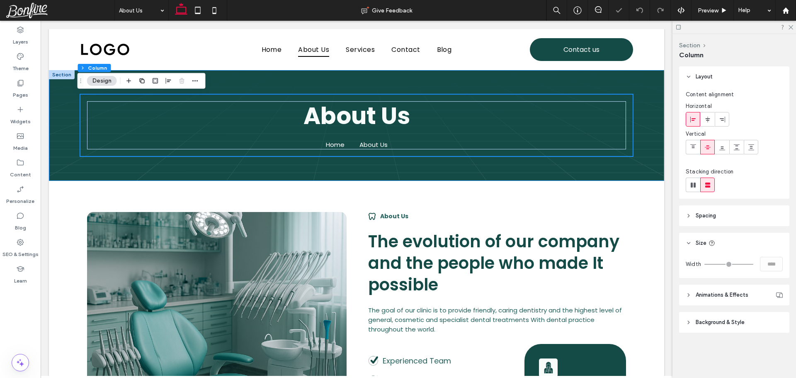
click at [56, 102] on div "About Us Home About Us" at bounding box center [356, 125] width 615 height 111
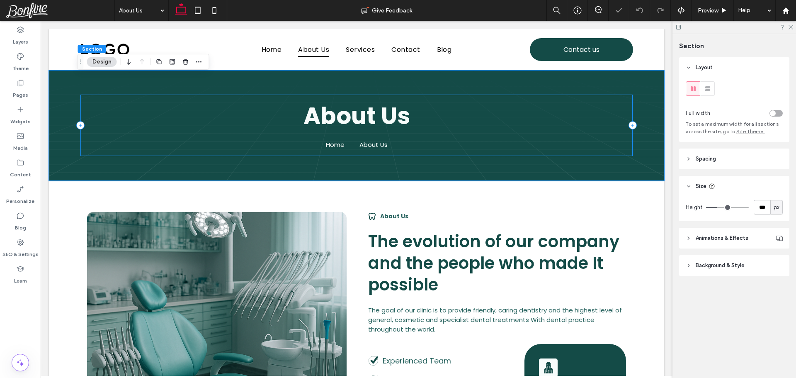
click at [95, 99] on div "About Us Home About Us" at bounding box center [356, 124] width 552 height 61
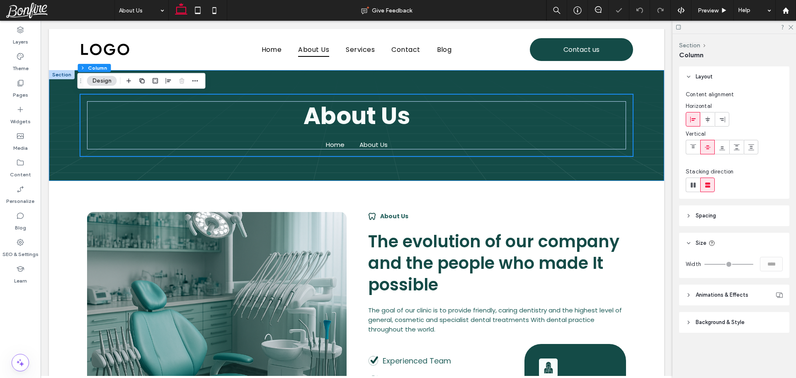
click at [57, 101] on div "About Us Home About Us" at bounding box center [356, 125] width 615 height 111
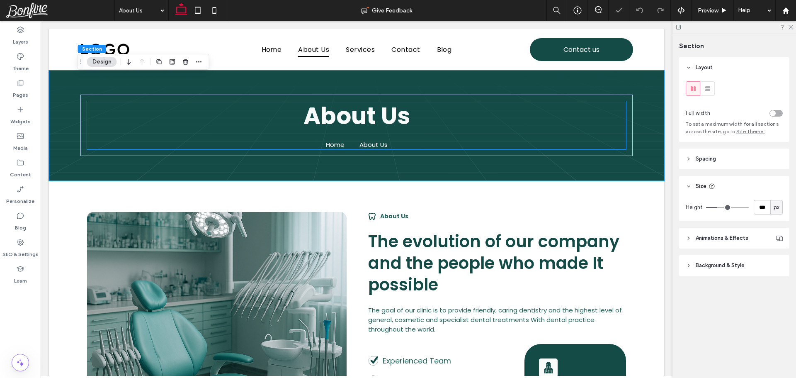
click at [93, 102] on h1 "About Us" at bounding box center [356, 116] width 539 height 30
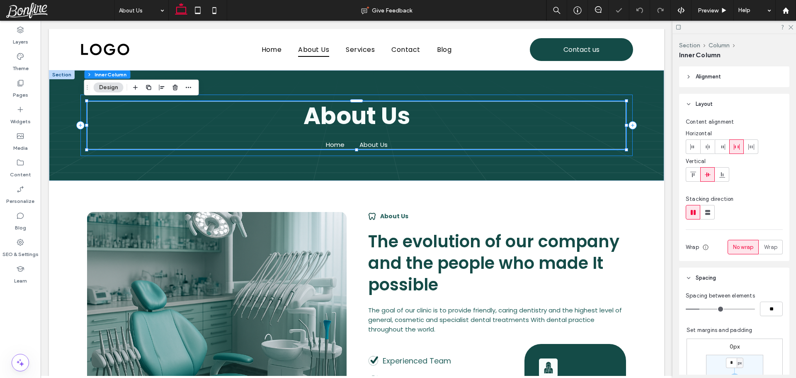
click at [81, 102] on div "About Us Home About Us" at bounding box center [356, 124] width 552 height 61
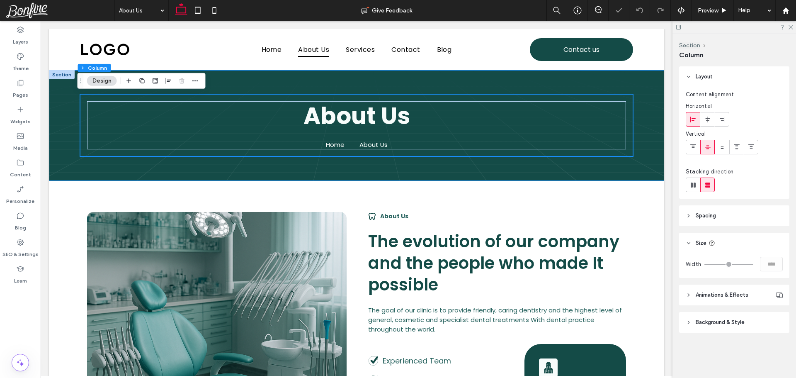
click at [58, 105] on div "About Us Home About Us" at bounding box center [356, 125] width 615 height 111
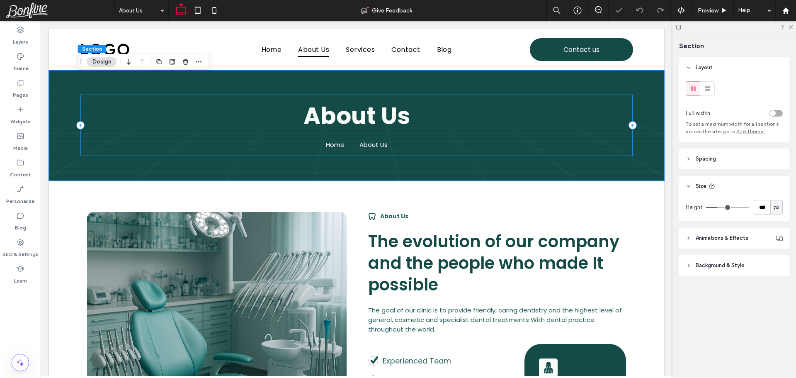
click at [81, 102] on div "About Us Home About Us" at bounding box center [356, 124] width 552 height 61
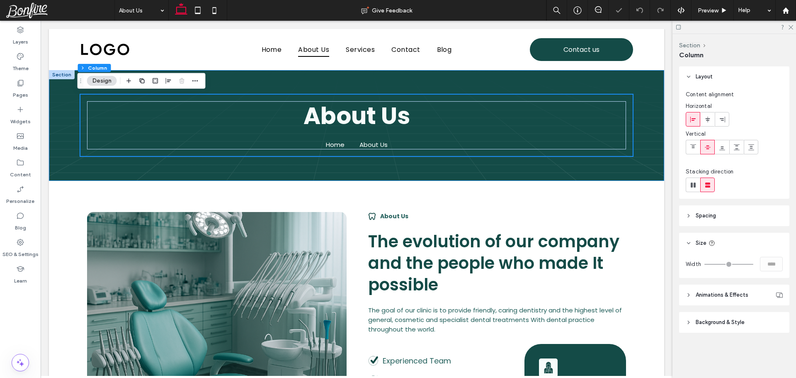
click at [61, 102] on div "About Us Home About Us" at bounding box center [356, 125] width 615 height 111
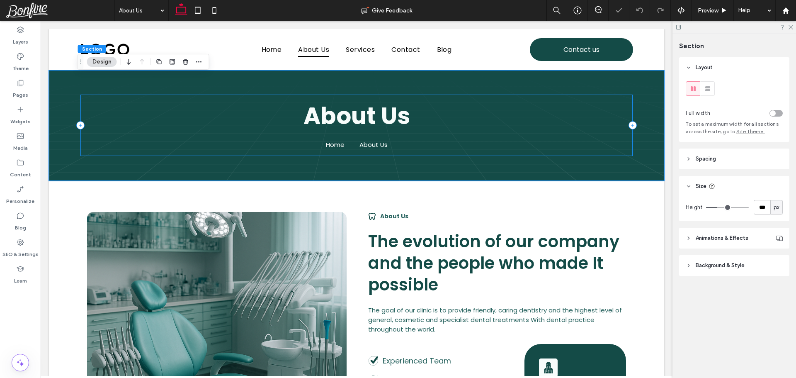
click at [84, 97] on div "About Us Home About Us" at bounding box center [356, 124] width 552 height 61
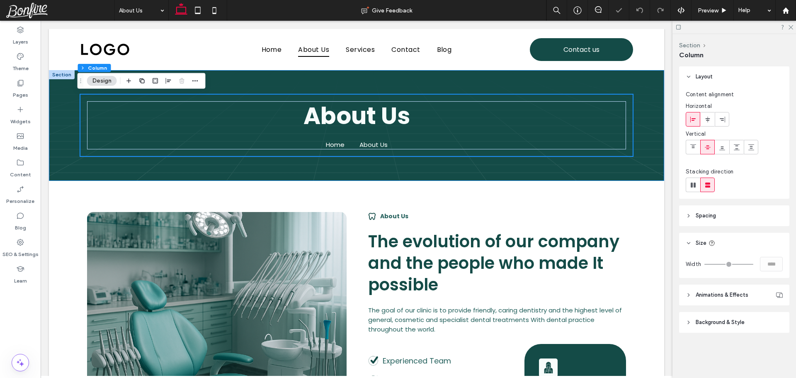
click at [56, 98] on div "About Us Home About Us" at bounding box center [356, 125] width 615 height 111
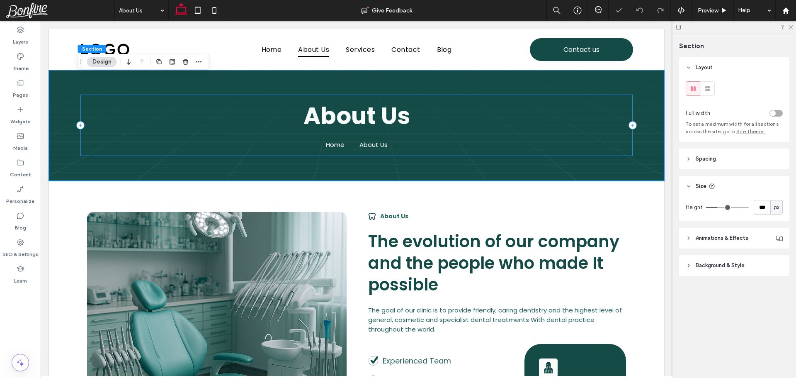
click at [94, 98] on div "About Us Home About Us" at bounding box center [356, 124] width 552 height 61
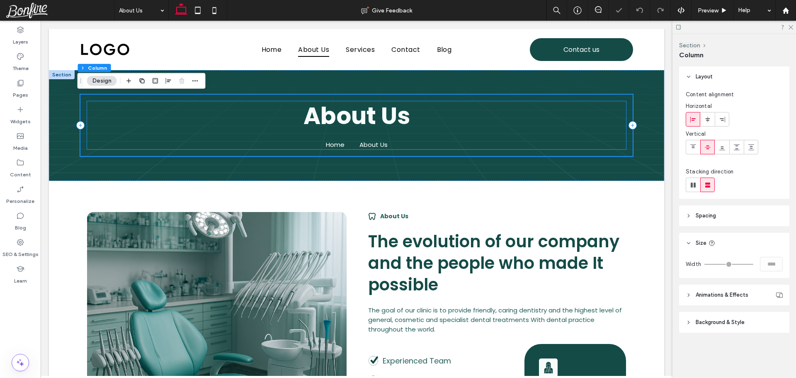
click at [97, 108] on h1 "About Us" at bounding box center [356, 116] width 539 height 30
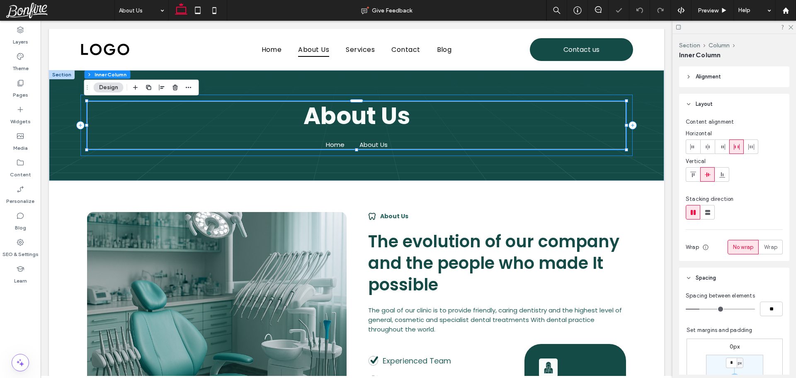
click at [80, 105] on div "About Us Home About Us" at bounding box center [356, 124] width 552 height 61
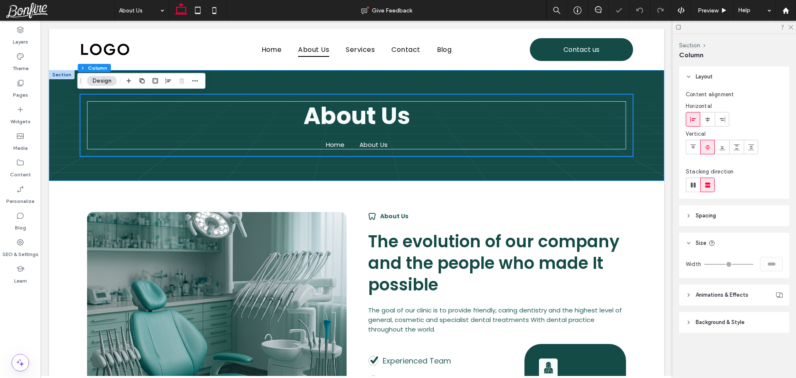
click at [56, 108] on div "About Us Home About Us" at bounding box center [356, 125] width 615 height 111
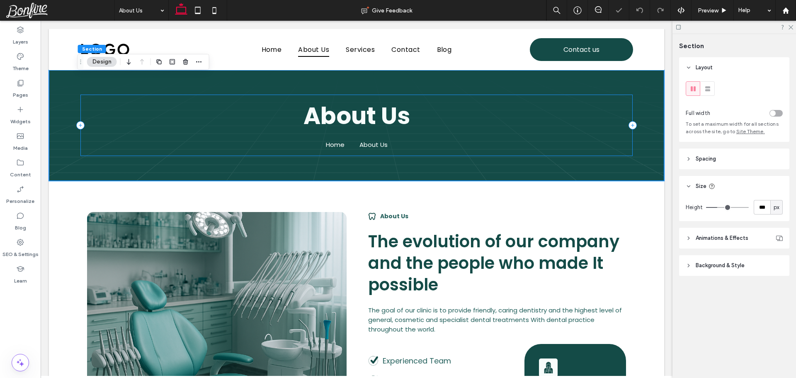
click at [80, 110] on div "About Us Home About Us" at bounding box center [356, 124] width 552 height 61
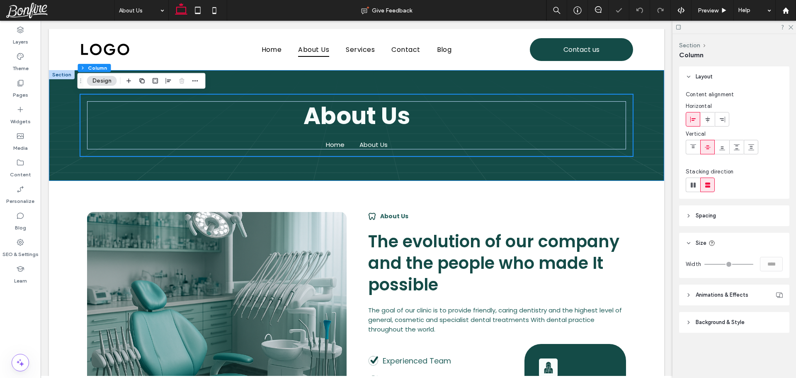
click at [57, 109] on div "About Us Home About Us" at bounding box center [356, 125] width 615 height 111
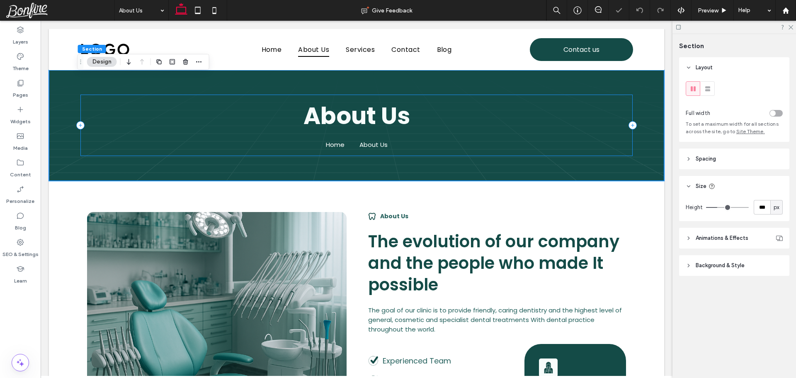
click at [83, 112] on div "About Us Home About Us" at bounding box center [356, 124] width 552 height 61
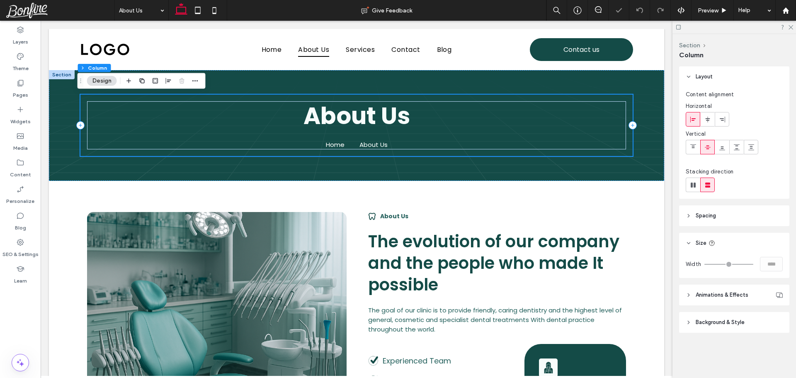
click at [80, 100] on div "About Us Home About Us" at bounding box center [356, 124] width 552 height 61
click at [65, 107] on div "About Us Home About Us" at bounding box center [356, 125] width 615 height 111
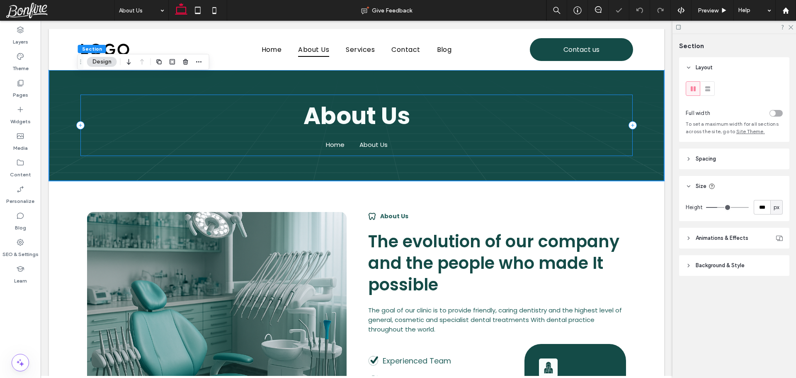
click at [84, 100] on div "About Us Home About Us" at bounding box center [356, 124] width 552 height 61
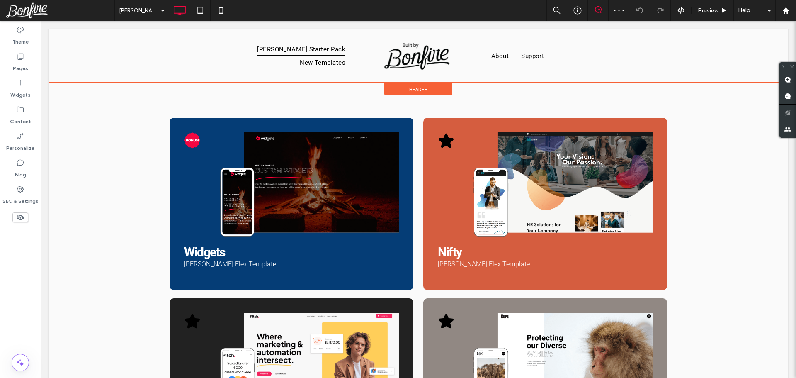
scroll to position [207, 0]
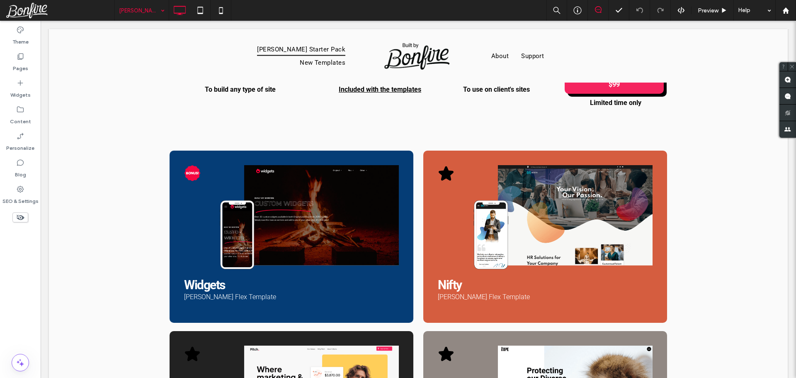
click at [138, 12] on input at bounding box center [139, 10] width 41 height 21
click at [712, 10] on span "Preview" at bounding box center [707, 10] width 21 height 7
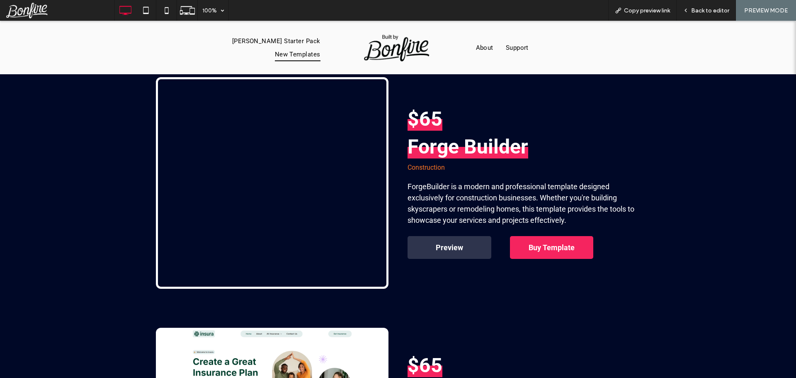
scroll to position [166, 0]
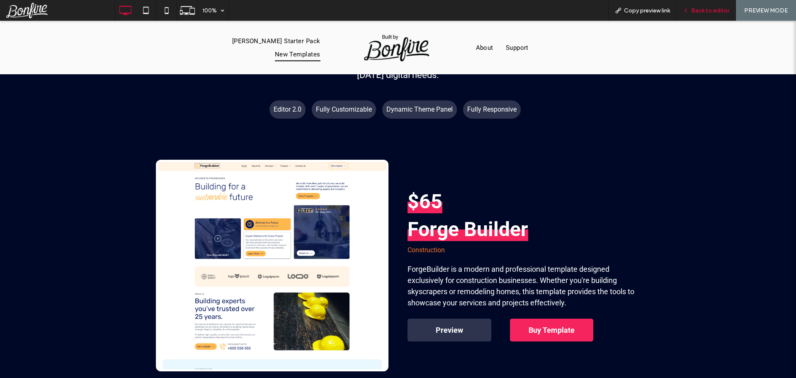
click at [704, 9] on span "Back to editor" at bounding box center [710, 10] width 38 height 7
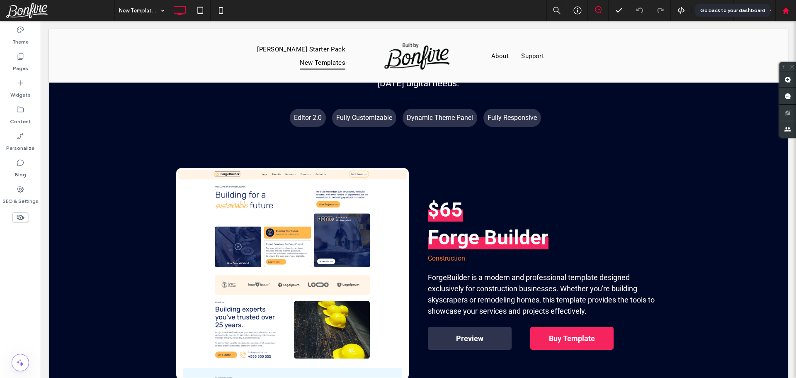
click at [786, 11] on use at bounding box center [785, 10] width 6 height 6
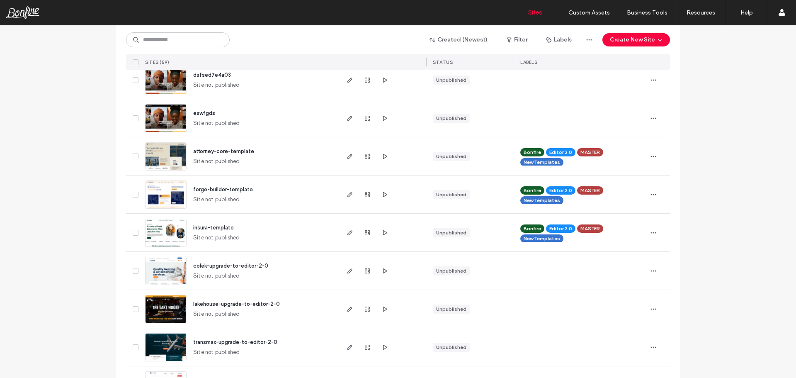
scroll to position [622, 0]
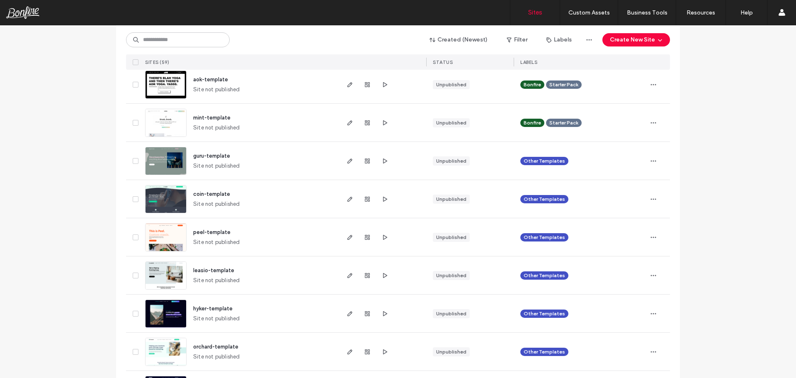
scroll to position [1865, 0]
